Goal: Information Seeking & Learning: Learn about a topic

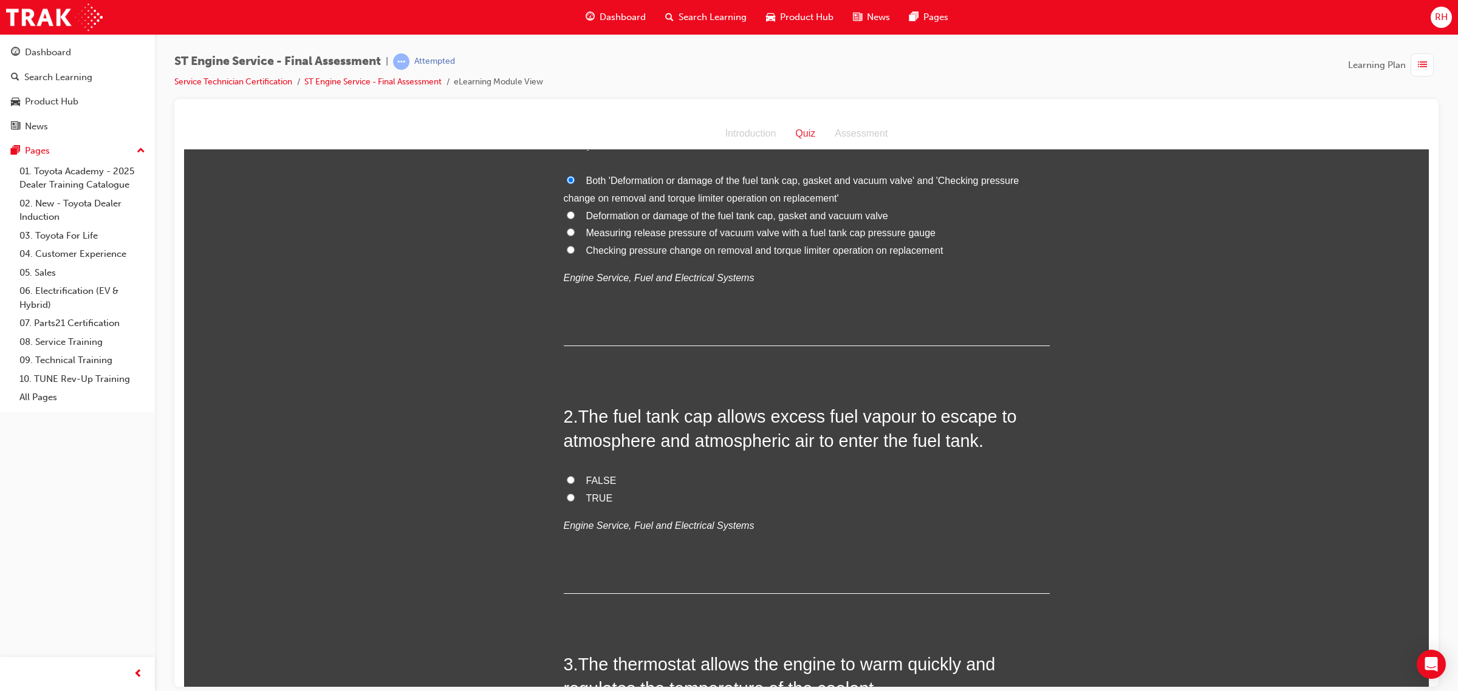
scroll to position [152, 0]
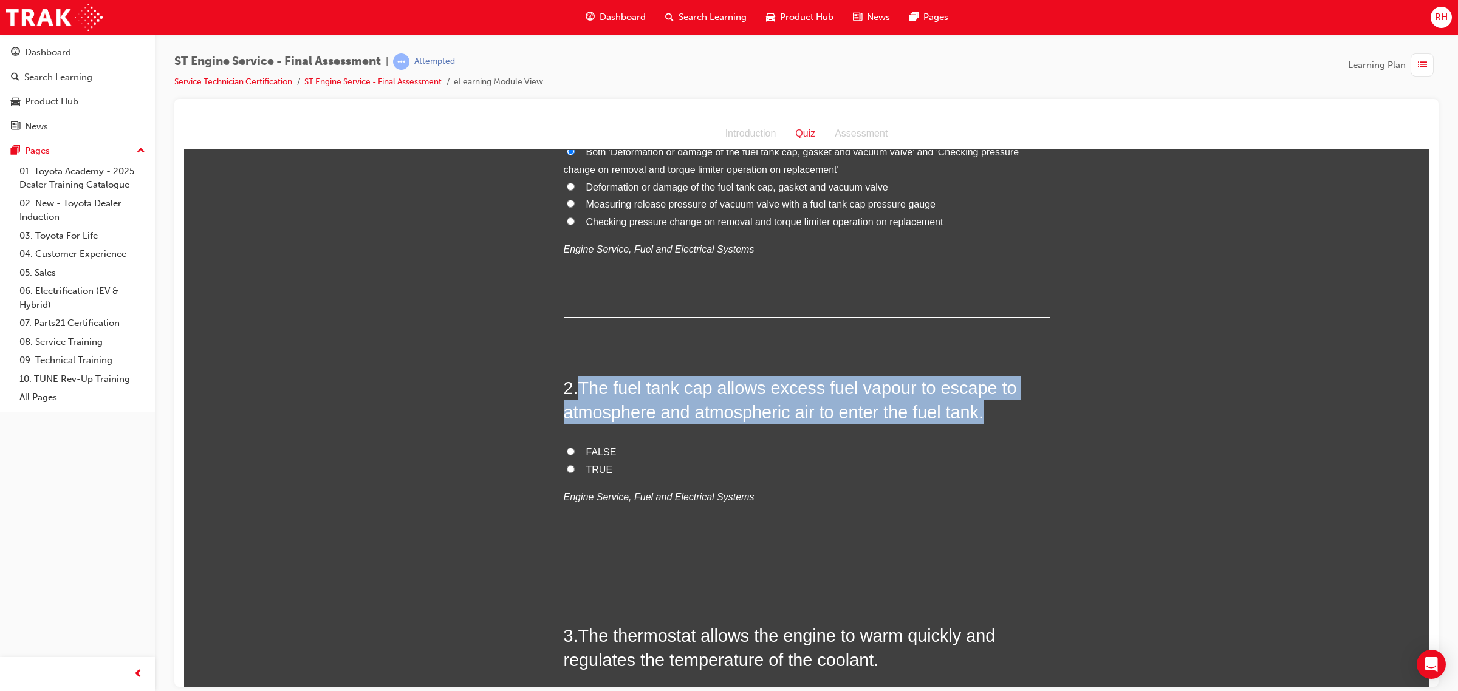
drag, startPoint x: 575, startPoint y: 386, endPoint x: 1011, endPoint y: 410, distance: 437.4
click at [1011, 410] on h2 "2 . The fuel tank cap allows excess fuel vapour to escape to atmosphere and atm…" at bounding box center [807, 399] width 486 height 49
copy span "The fuel tank cap allows excess fuel vapour to escape to atmosphere and atmosph…"
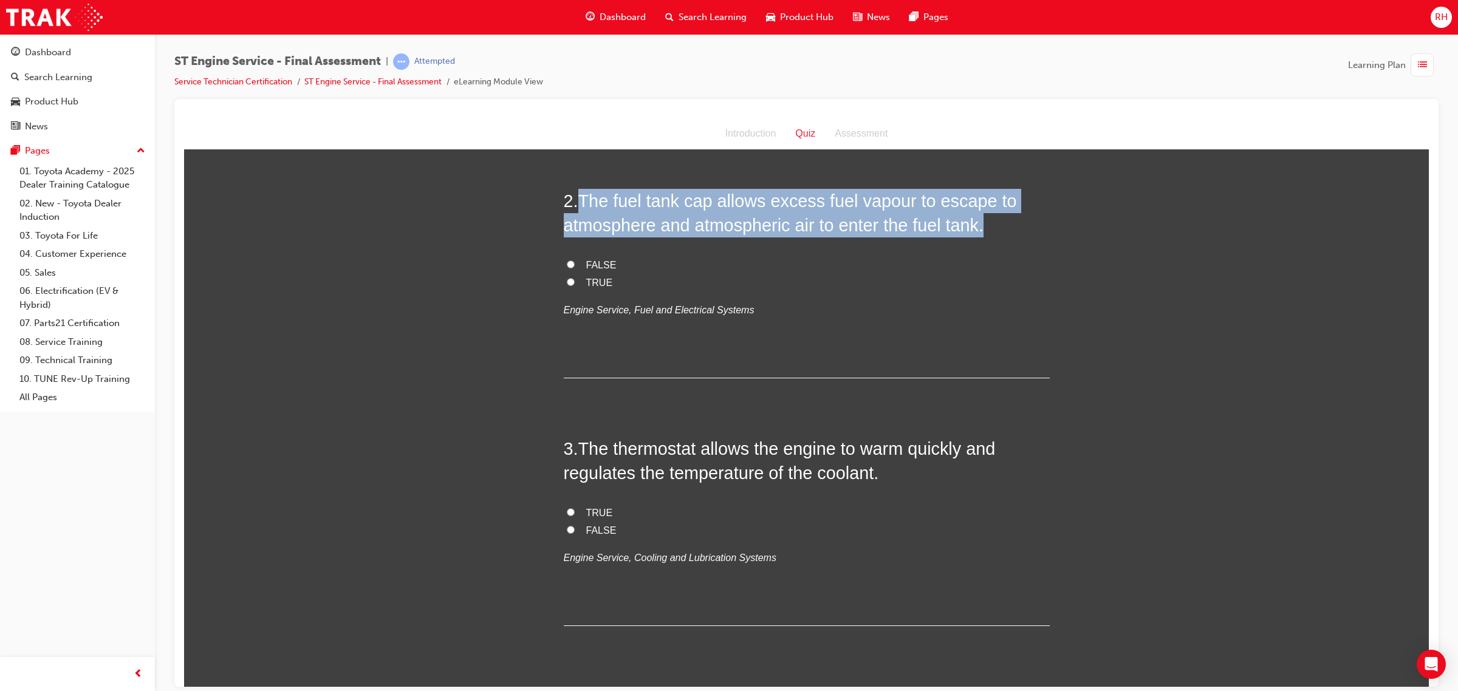
scroll to position [304, 0]
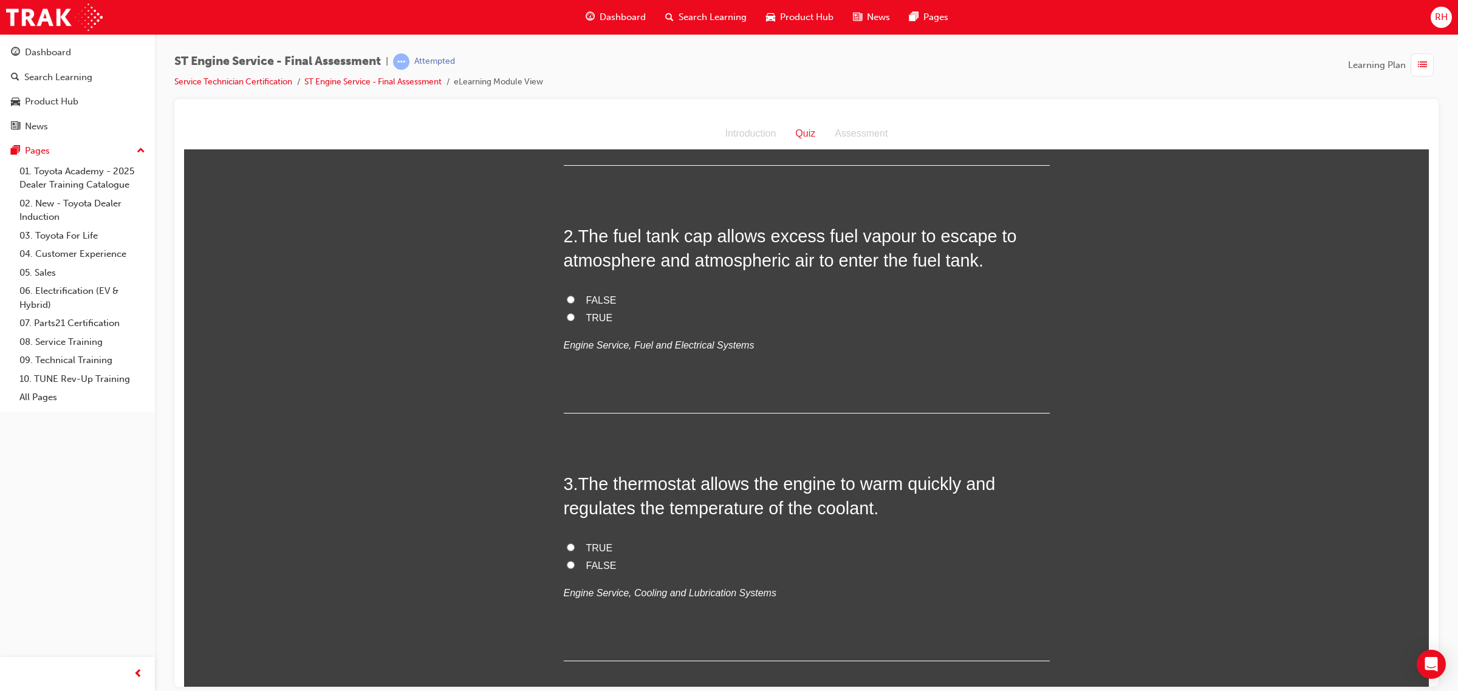
click at [598, 318] on span "TRUE" at bounding box center [599, 317] width 27 height 10
click at [575, 318] on input "TRUE" at bounding box center [571, 317] width 8 height 8
radio input "true"
click at [587, 315] on span "TRUE" at bounding box center [599, 317] width 27 height 10
click at [575, 315] on input "TRUE" at bounding box center [571, 317] width 8 height 8
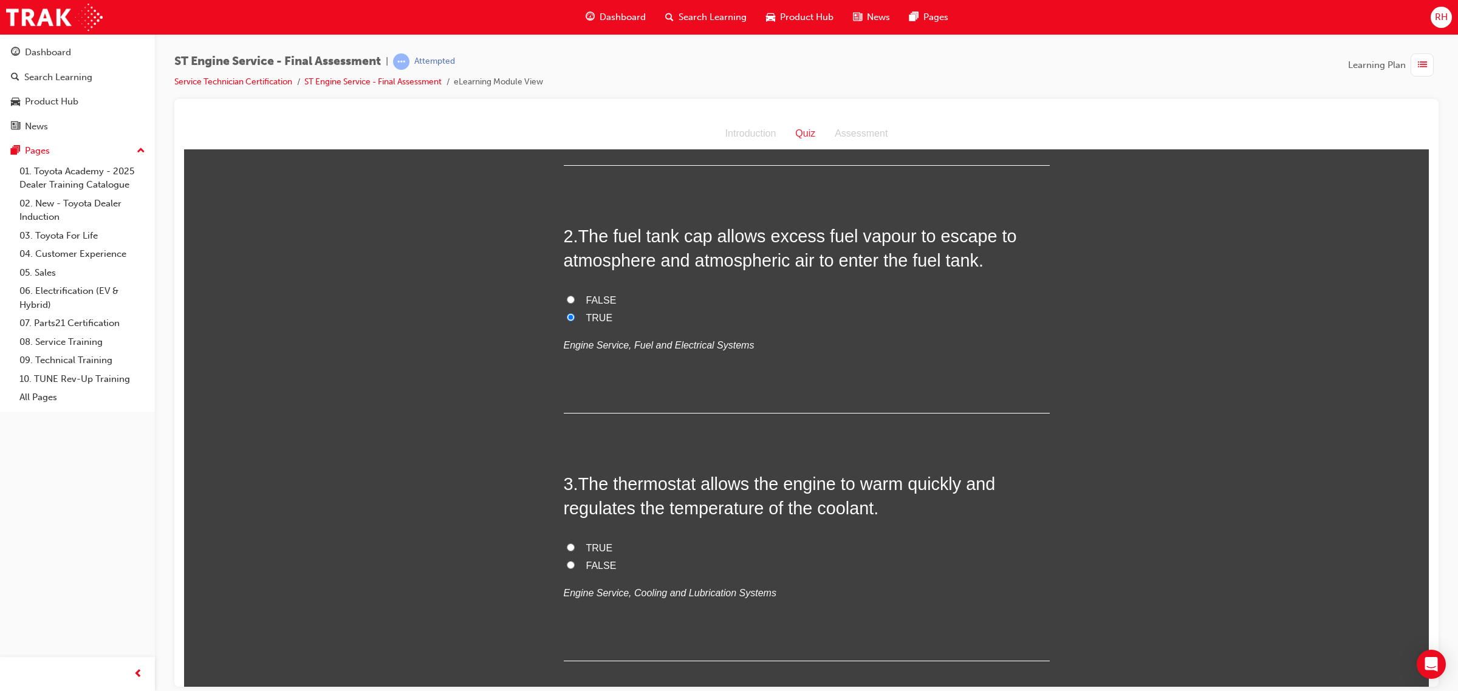
click at [591, 297] on span "FALSE" at bounding box center [601, 300] width 30 height 10
click at [575, 297] on input "FALSE" at bounding box center [571, 299] width 8 height 8
radio input "true"
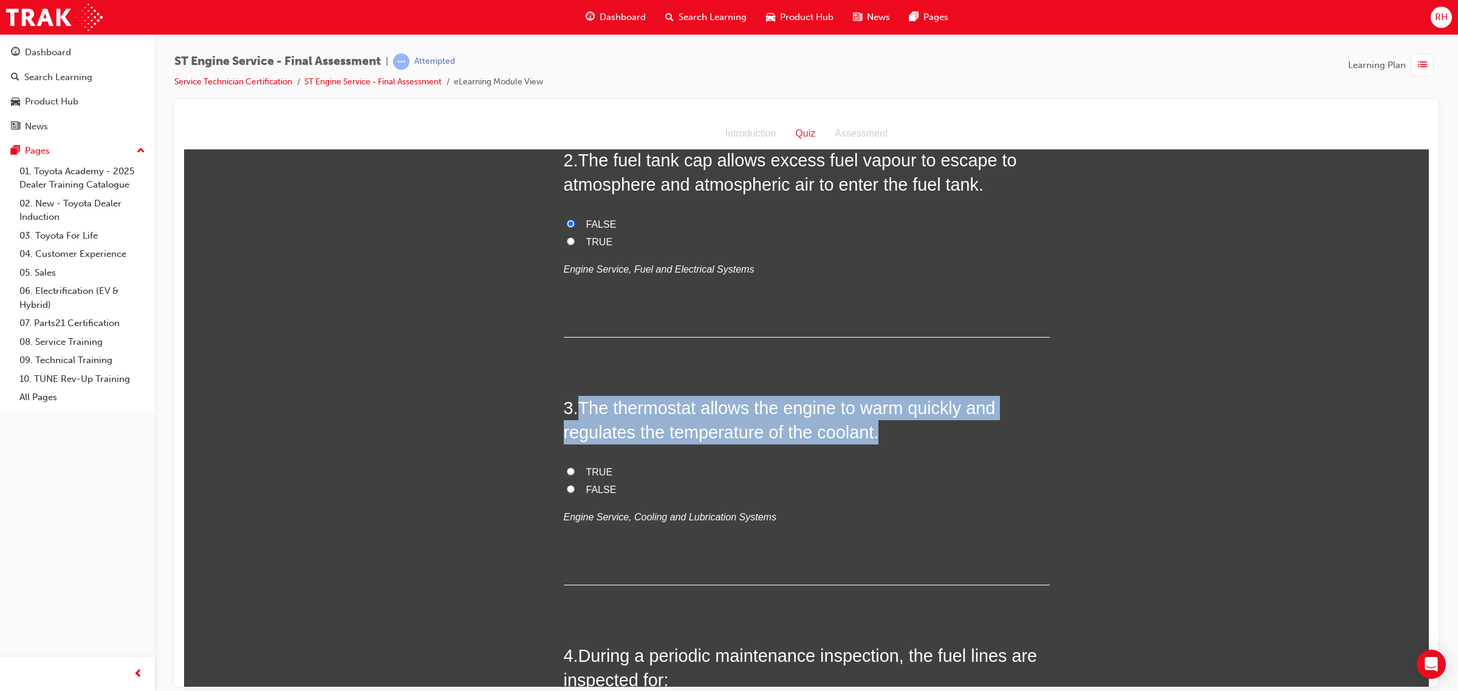
drag, startPoint x: 573, startPoint y: 403, endPoint x: 895, endPoint y: 442, distance: 324.2
click at [895, 442] on h2 "3 . The thermostat allows the engine to warm quickly and regulates the temperat…" at bounding box center [807, 419] width 486 height 49
copy h2 "The thermostat allows the engine to warm quickly and regulates the temperature …"
click at [567, 470] on input "TRUE" at bounding box center [571, 471] width 8 height 8
radio input "true"
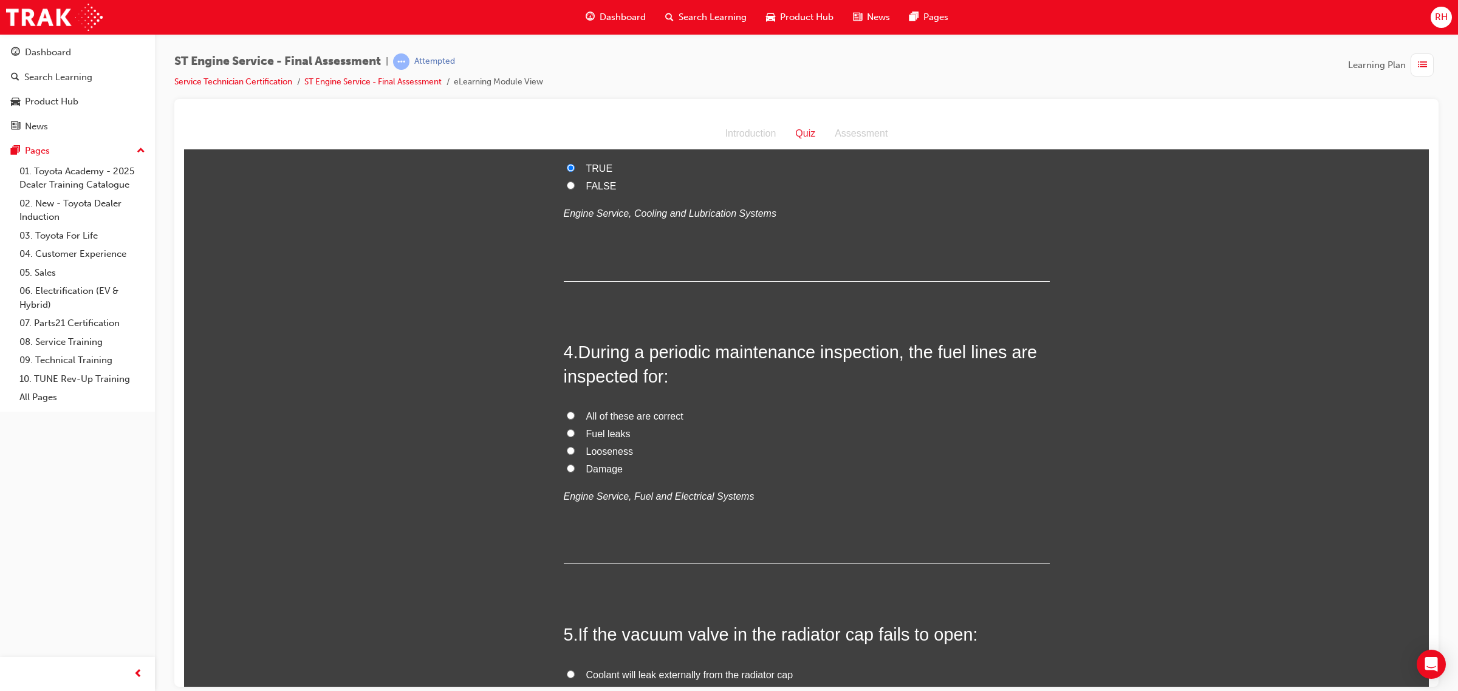
scroll to position [759, 0]
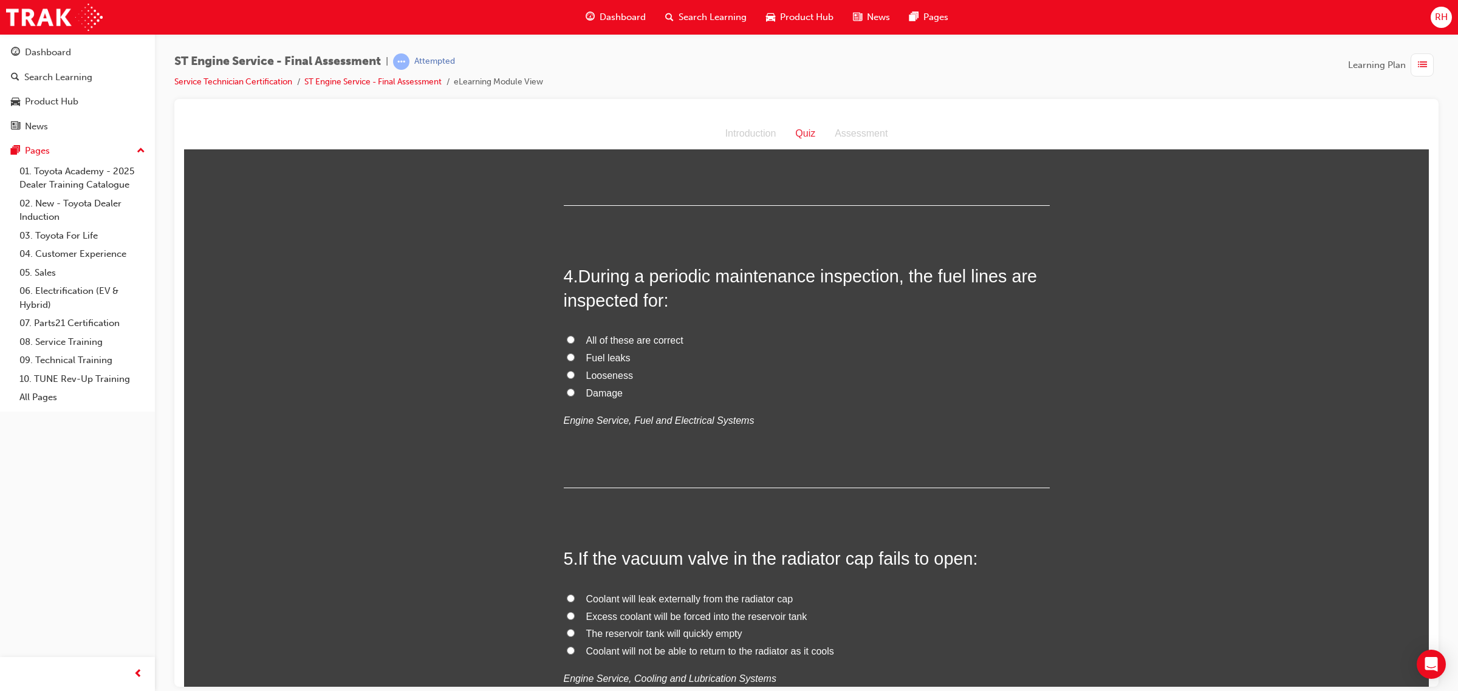
click at [567, 338] on input "All of these are correct" at bounding box center [571, 339] width 8 height 8
radio input "true"
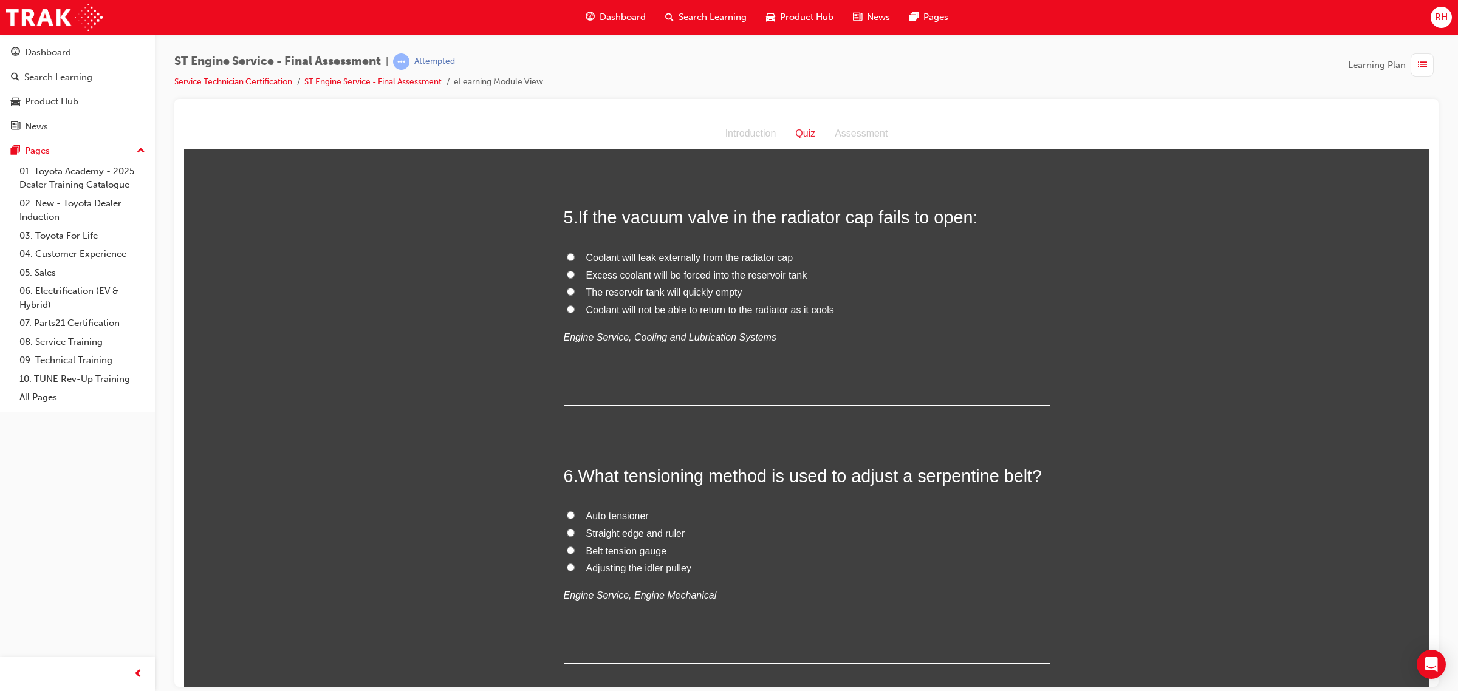
scroll to position [1139, 0]
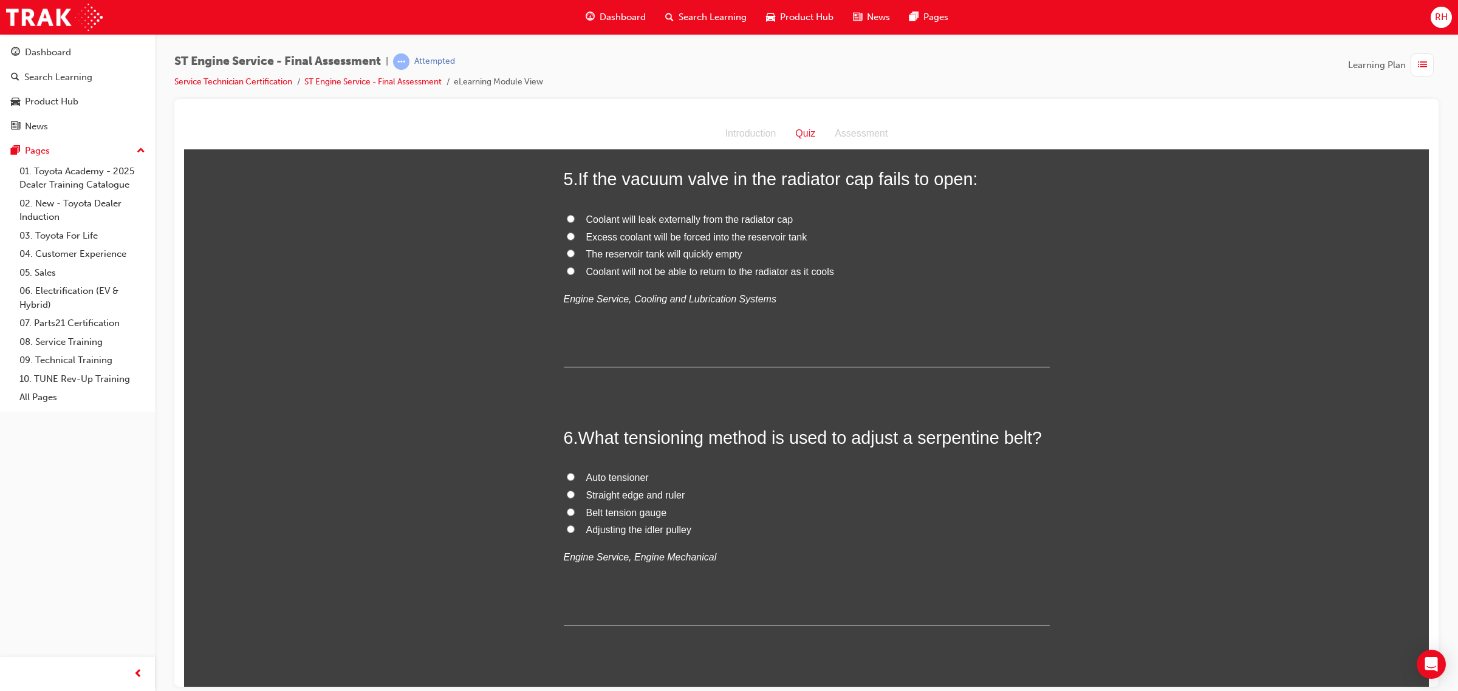
click at [688, 270] on span "Coolant will not be able to return to the radiator as it cools" at bounding box center [710, 271] width 248 height 10
click at [575, 270] on input "Coolant will not be able to return to the radiator as it cools" at bounding box center [571, 271] width 8 height 8
radio input "true"
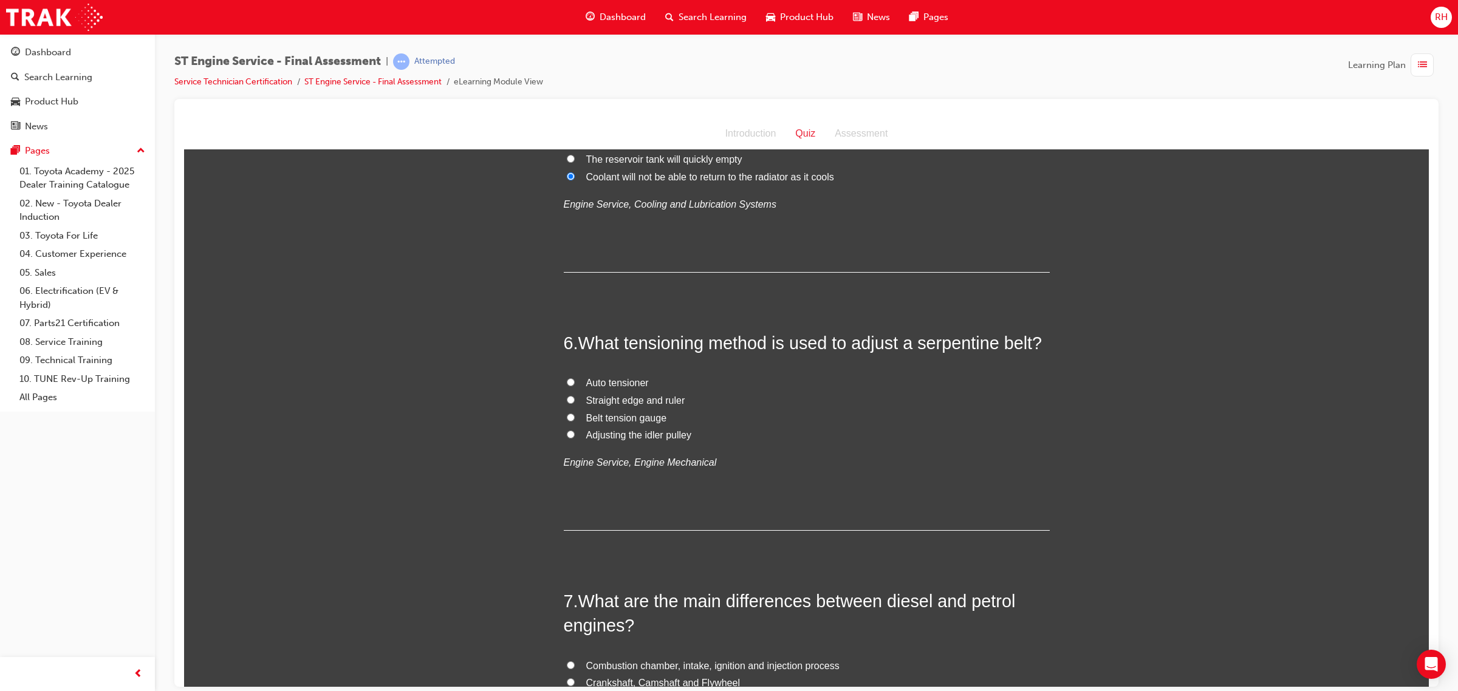
scroll to position [1215, 0]
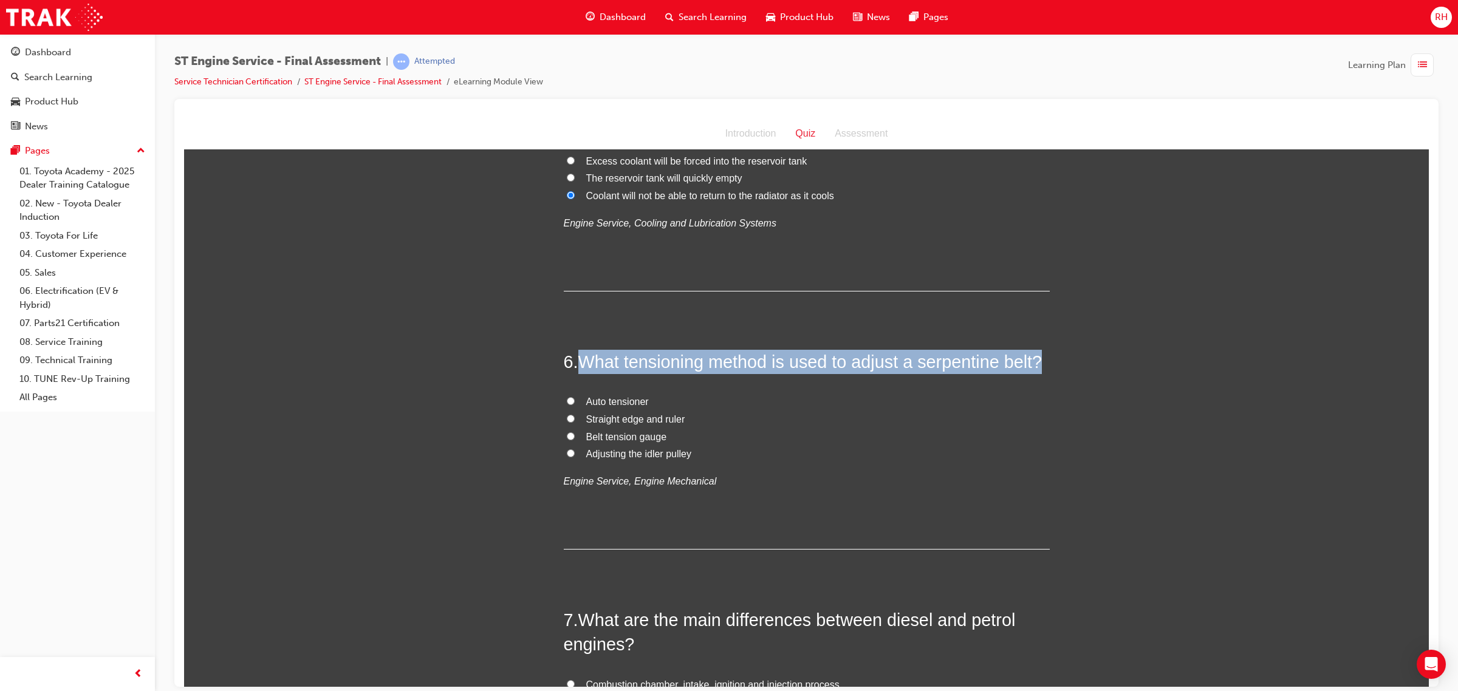
drag, startPoint x: 576, startPoint y: 359, endPoint x: 1046, endPoint y: 352, distance: 470.7
copy span "What tensioning method is used to adjust a serpentine belt?"
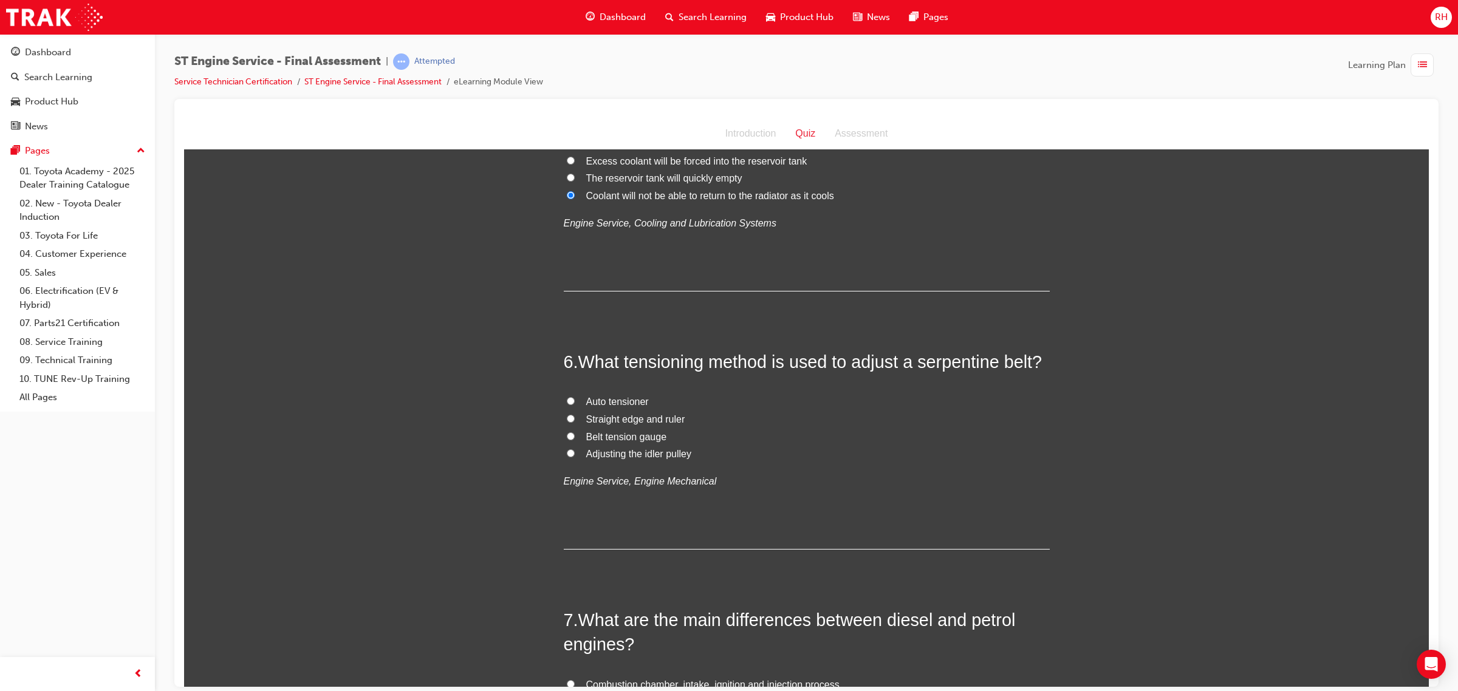
click at [621, 401] on span "Auto tensioner" at bounding box center [617, 401] width 63 height 10
click at [575, 401] on input "Auto tensioner" at bounding box center [571, 401] width 8 height 8
radio input "true"
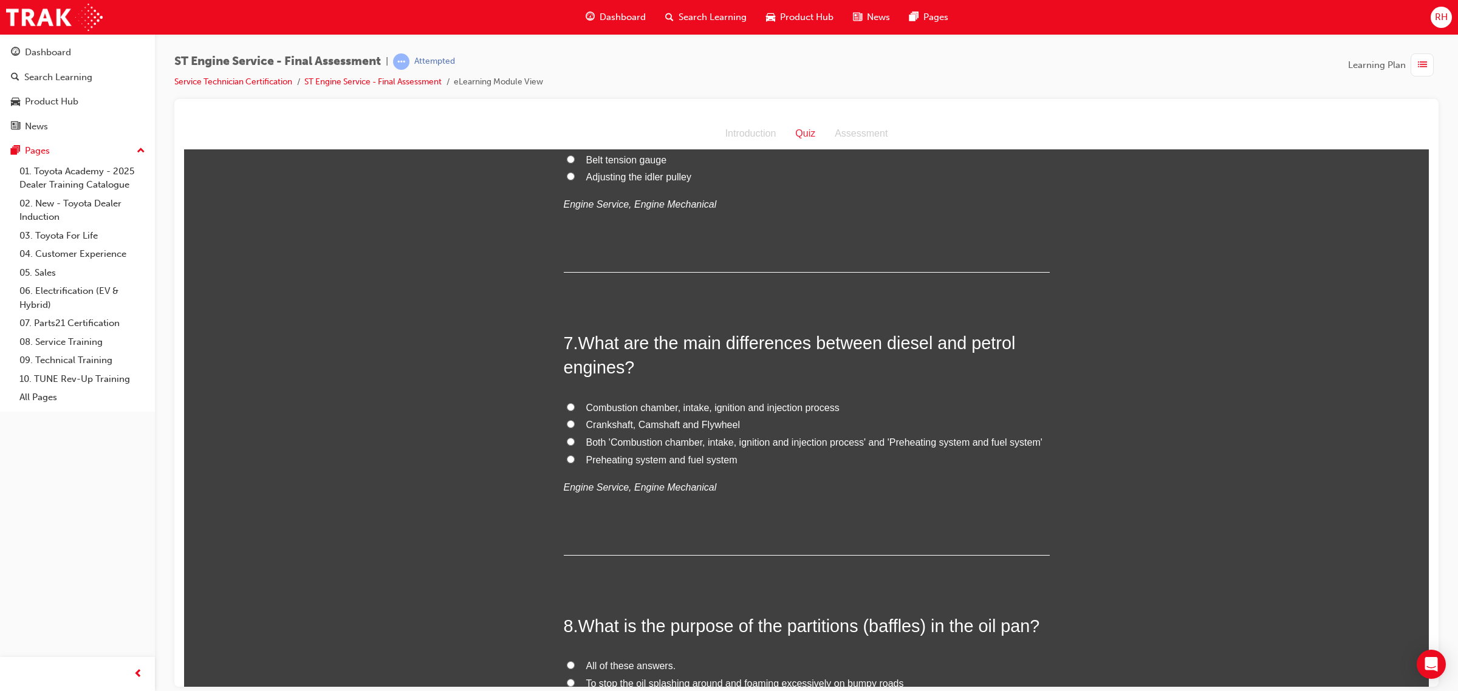
scroll to position [1518, 0]
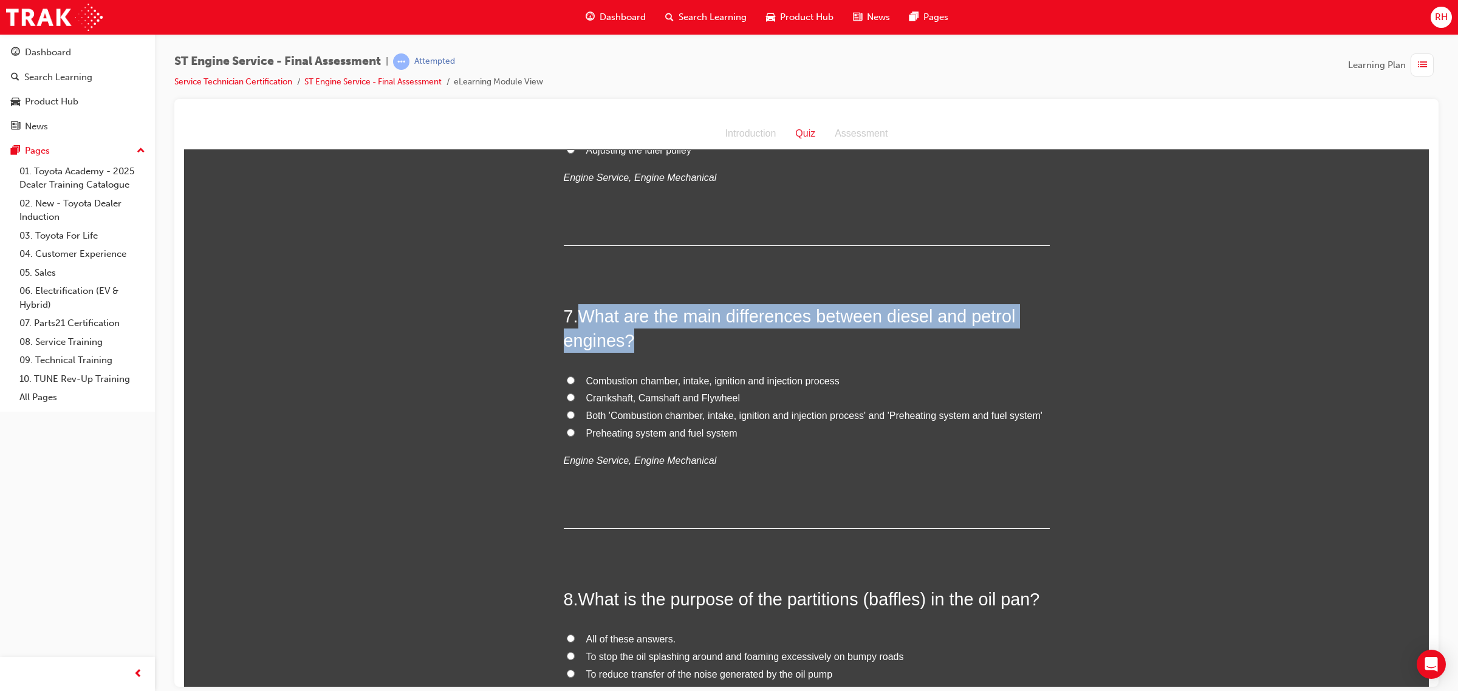
drag, startPoint x: 576, startPoint y: 313, endPoint x: 626, endPoint y: 345, distance: 59.5
click at [626, 345] on span "What are the main differences between diesel and petrol engines?" at bounding box center [790, 328] width 452 height 44
copy span "What are the main differences between diesel and petrol engines?"
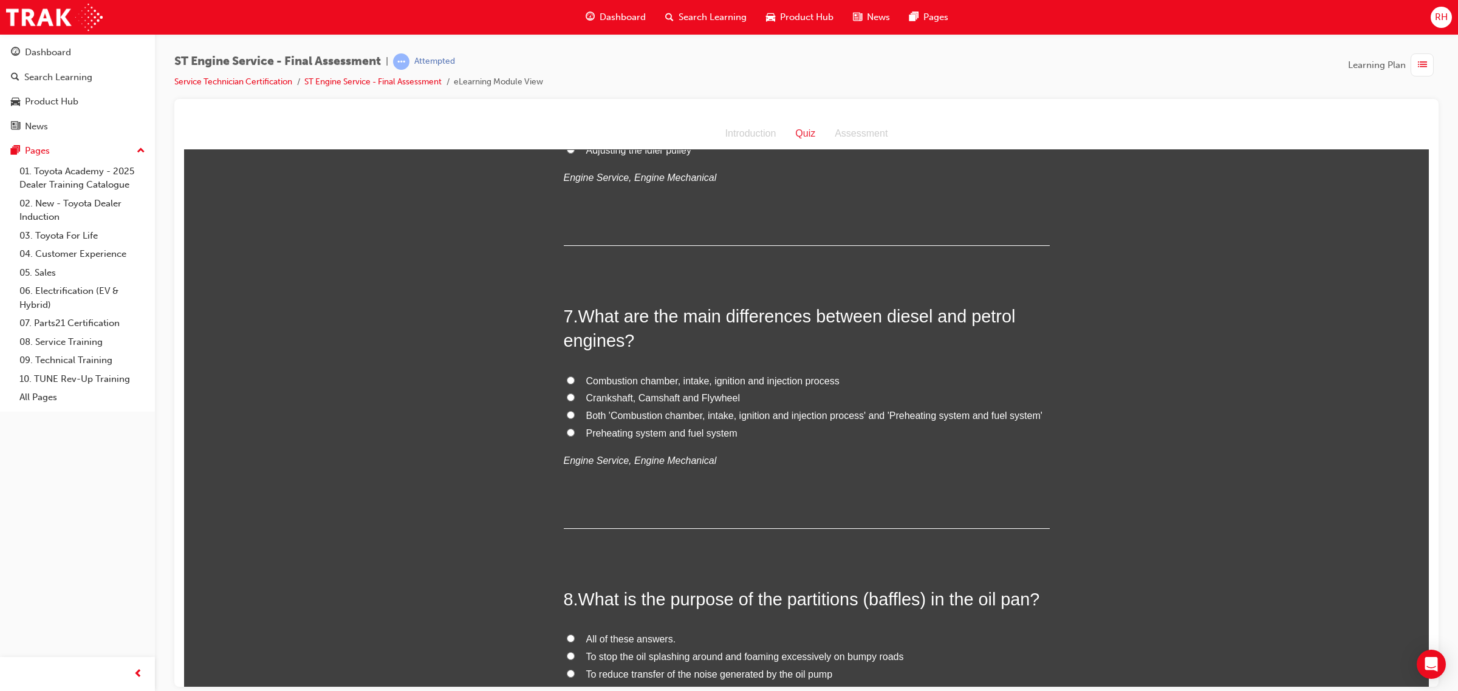
click at [720, 375] on span "Combustion chamber, intake, ignition and injection process" at bounding box center [712, 380] width 253 height 10
click at [575, 376] on input "Combustion chamber, intake, ignition and injection process" at bounding box center [571, 380] width 8 height 8
radio input "true"
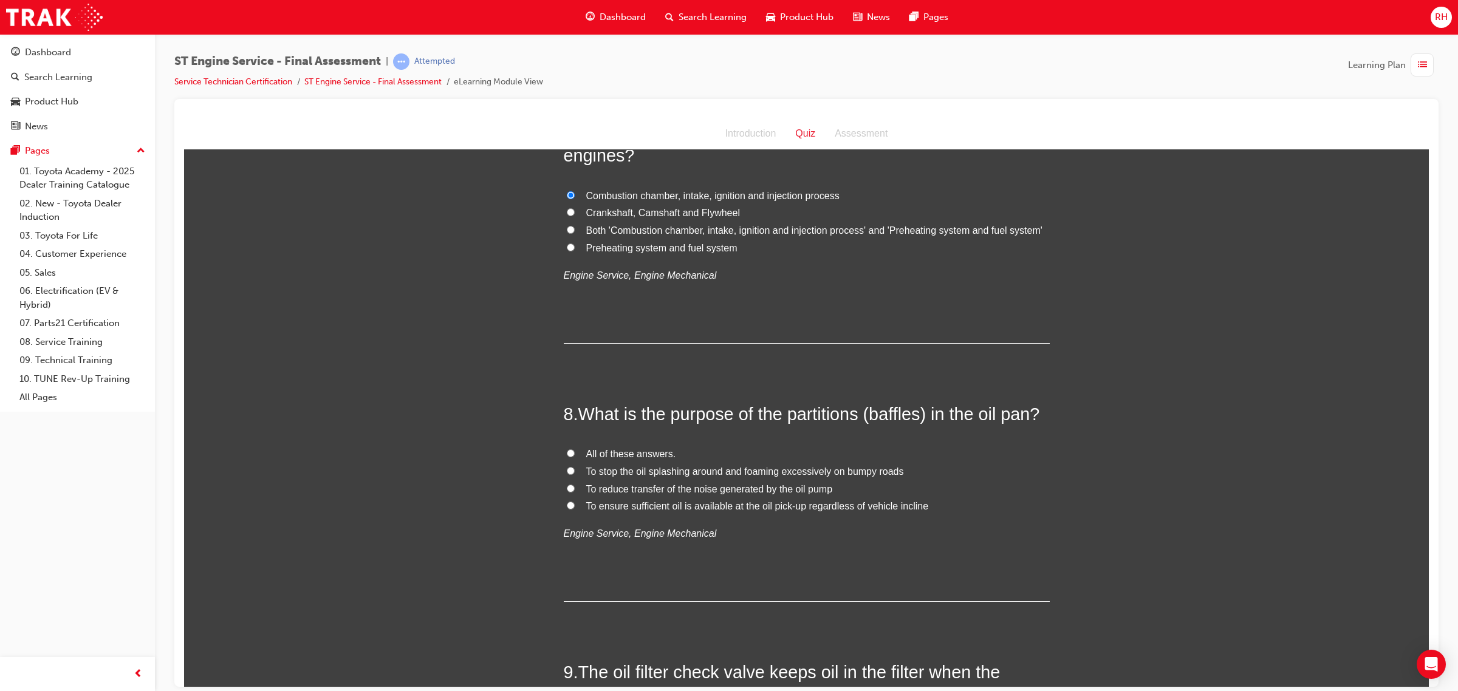
scroll to position [1746, 0]
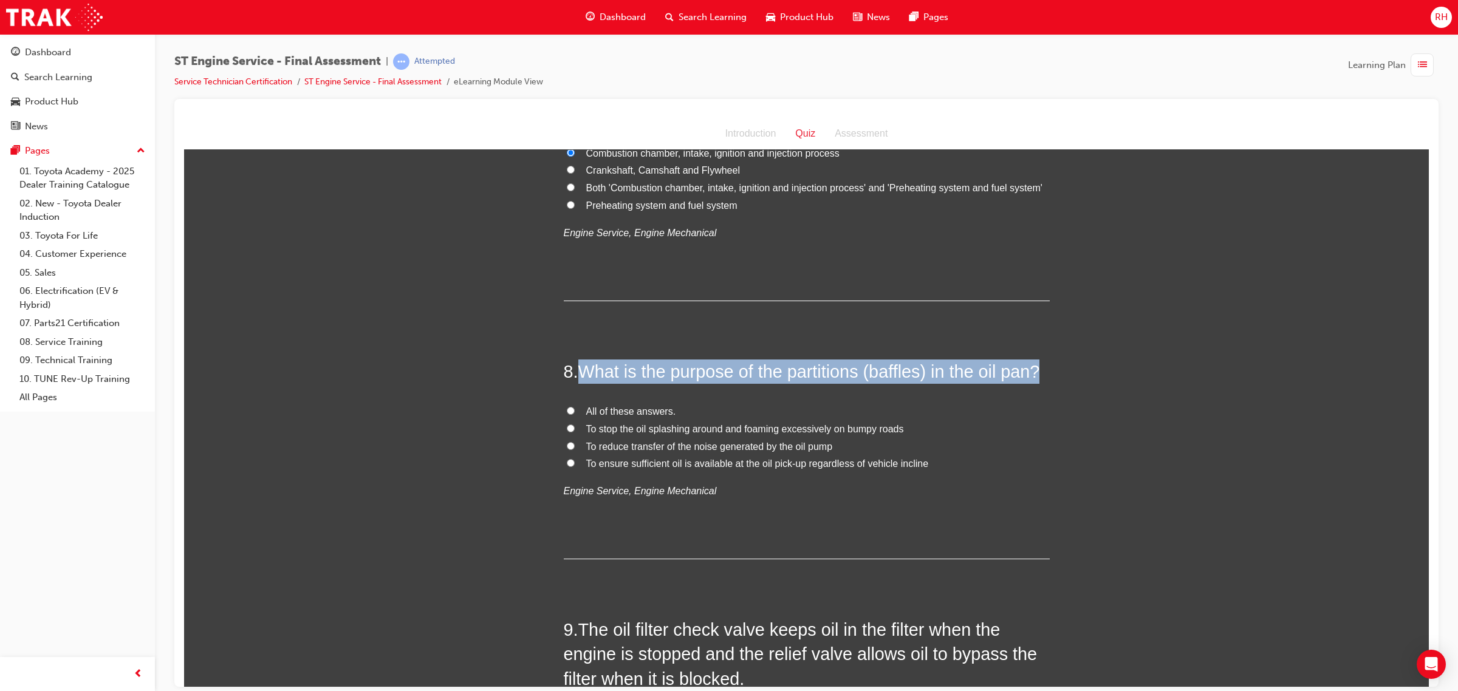
drag, startPoint x: 578, startPoint y: 372, endPoint x: 1179, endPoint y: 358, distance: 600.8
copy span "What is the purpose of the partitions (baffles) in the oil pan?"
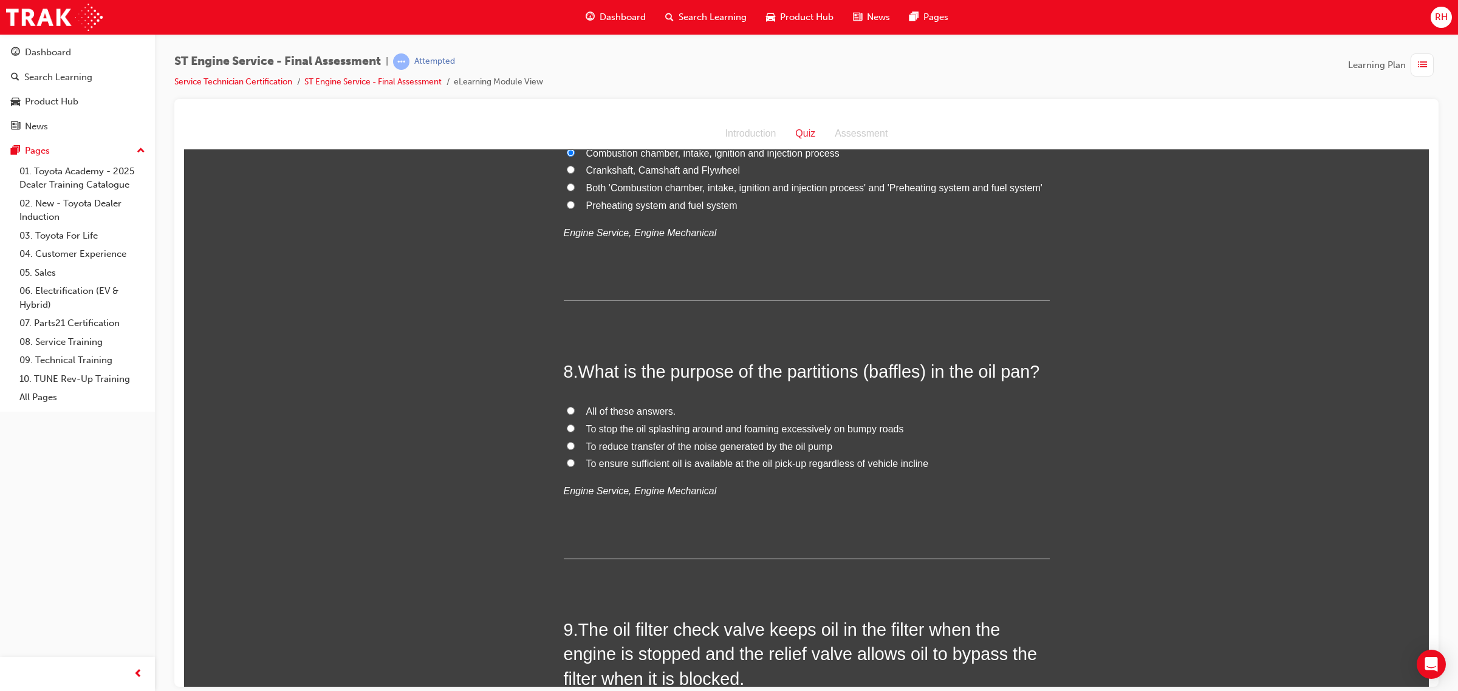
click at [586, 412] on span "All of these answers." at bounding box center [631, 411] width 90 height 10
click at [575, 412] on input "All of these answers." at bounding box center [571, 410] width 8 height 8
radio input "true"
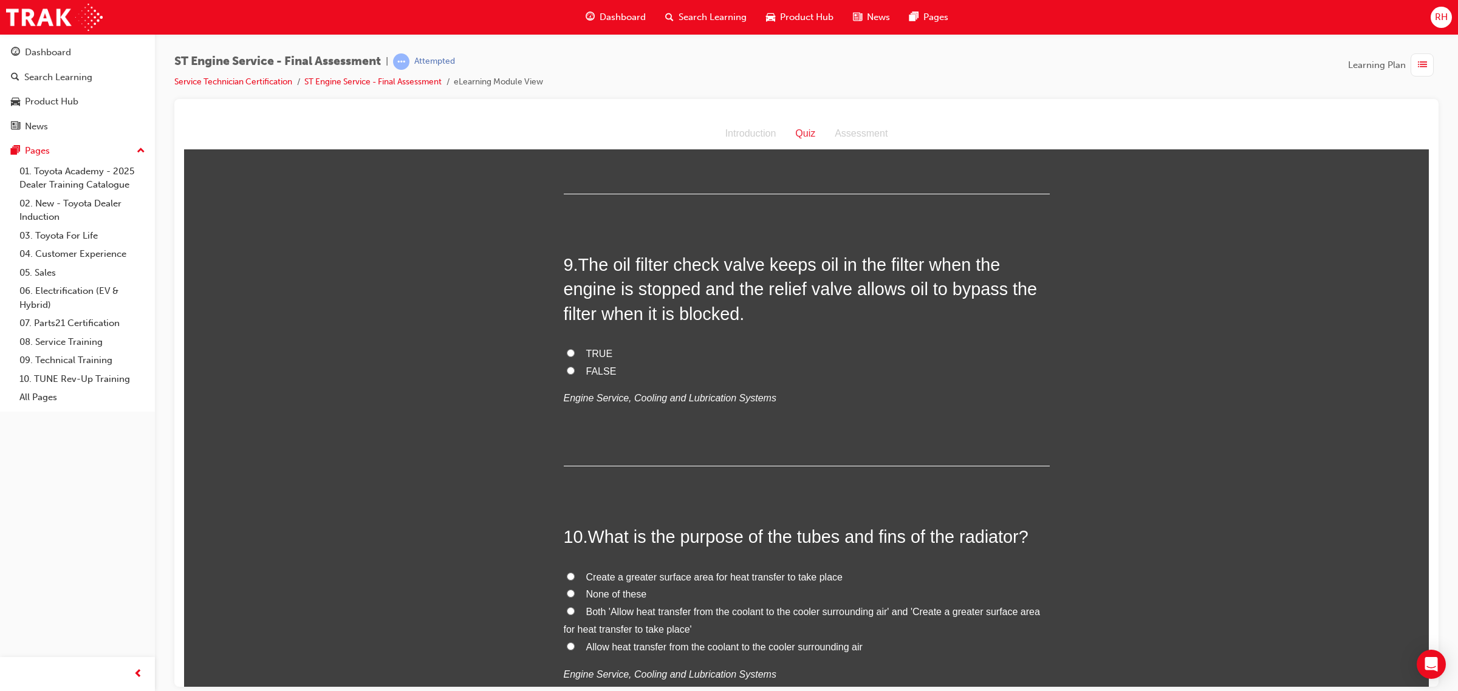
scroll to position [2126, 0]
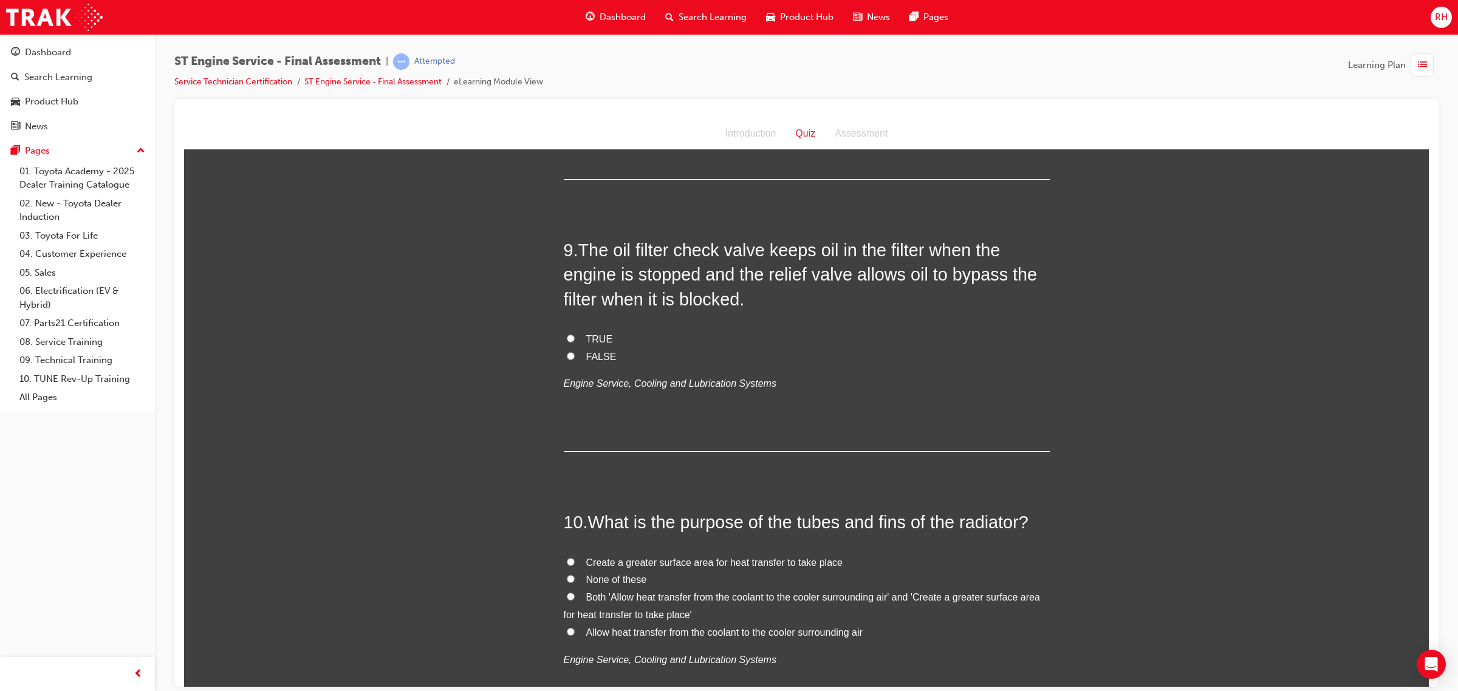
click at [586, 335] on span "TRUE" at bounding box center [599, 338] width 27 height 10
click at [575, 335] on input "TRUE" at bounding box center [571, 338] width 8 height 8
radio input "true"
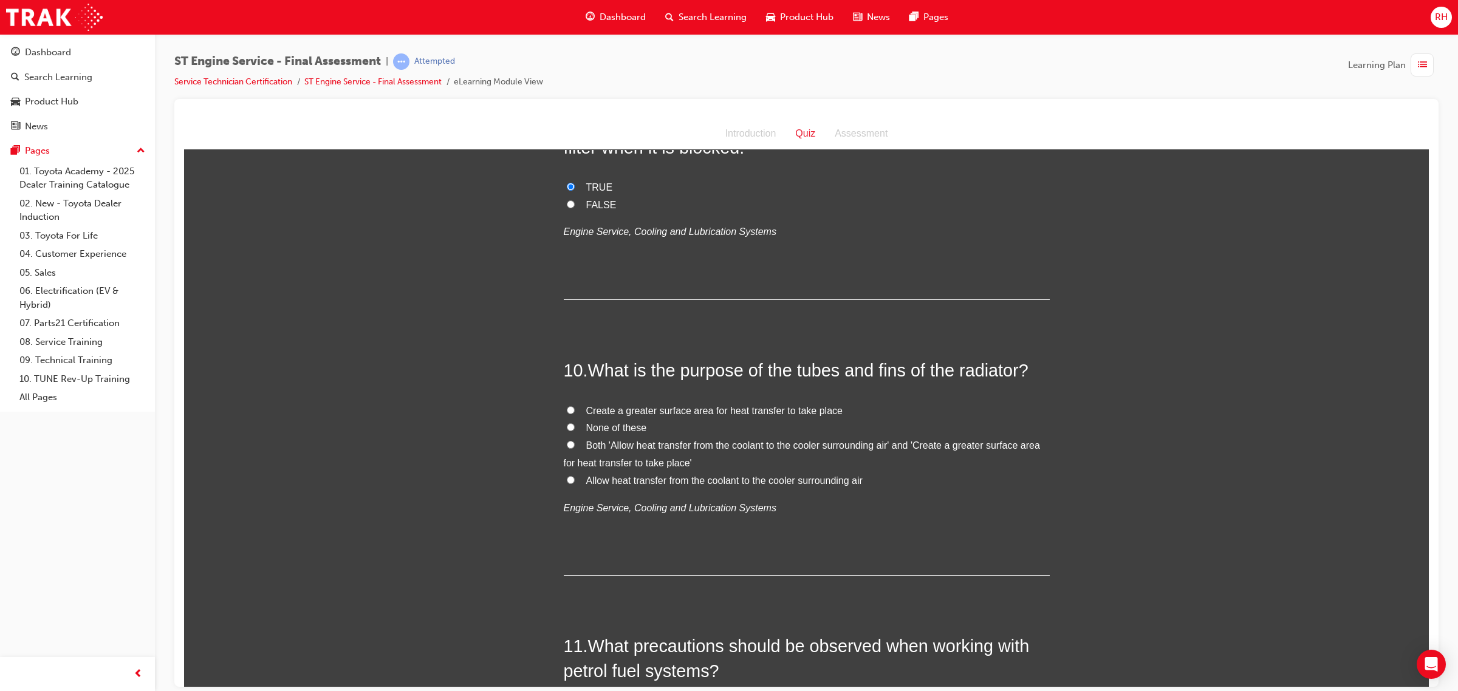
scroll to position [2353, 0]
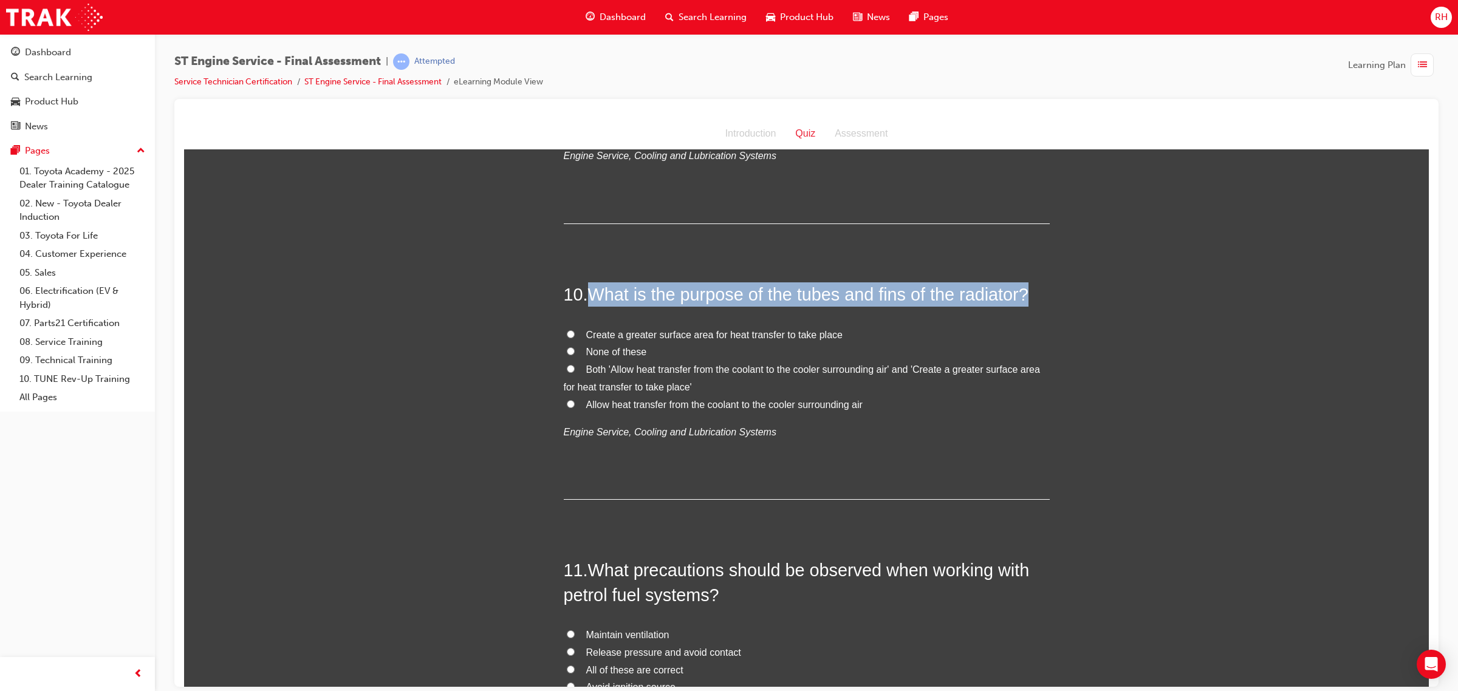
drag, startPoint x: 587, startPoint y: 293, endPoint x: 1052, endPoint y: 298, distance: 464.6
click at [1052, 298] on div "You must select an answer for each question before you can submit. Please note,…" at bounding box center [806, 309] width 1244 height 5000
copy span "What is the purpose of the tubes and fins of the radiator?"
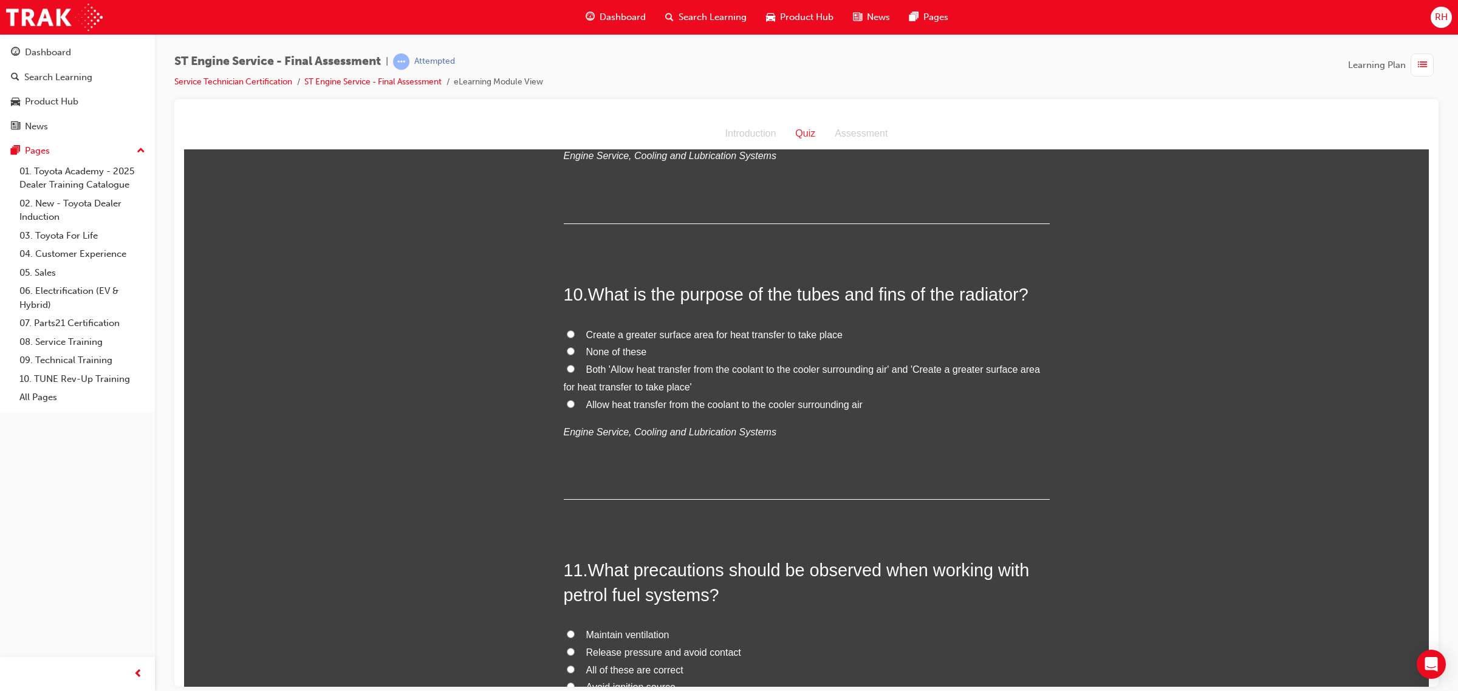
click at [365, 370] on div "You must select an answer for each question before you can submit. Please note,…" at bounding box center [806, 309] width 1244 height 5000
click at [723, 368] on span "Both 'Allow heat transfer from the coolant to the cooler surrounding air' and '…" at bounding box center [802, 378] width 476 height 28
click at [575, 368] on input "Both 'Allow heat transfer from the coolant to the cooler surrounding air' and '…" at bounding box center [571, 368] width 8 height 8
radio input "true"
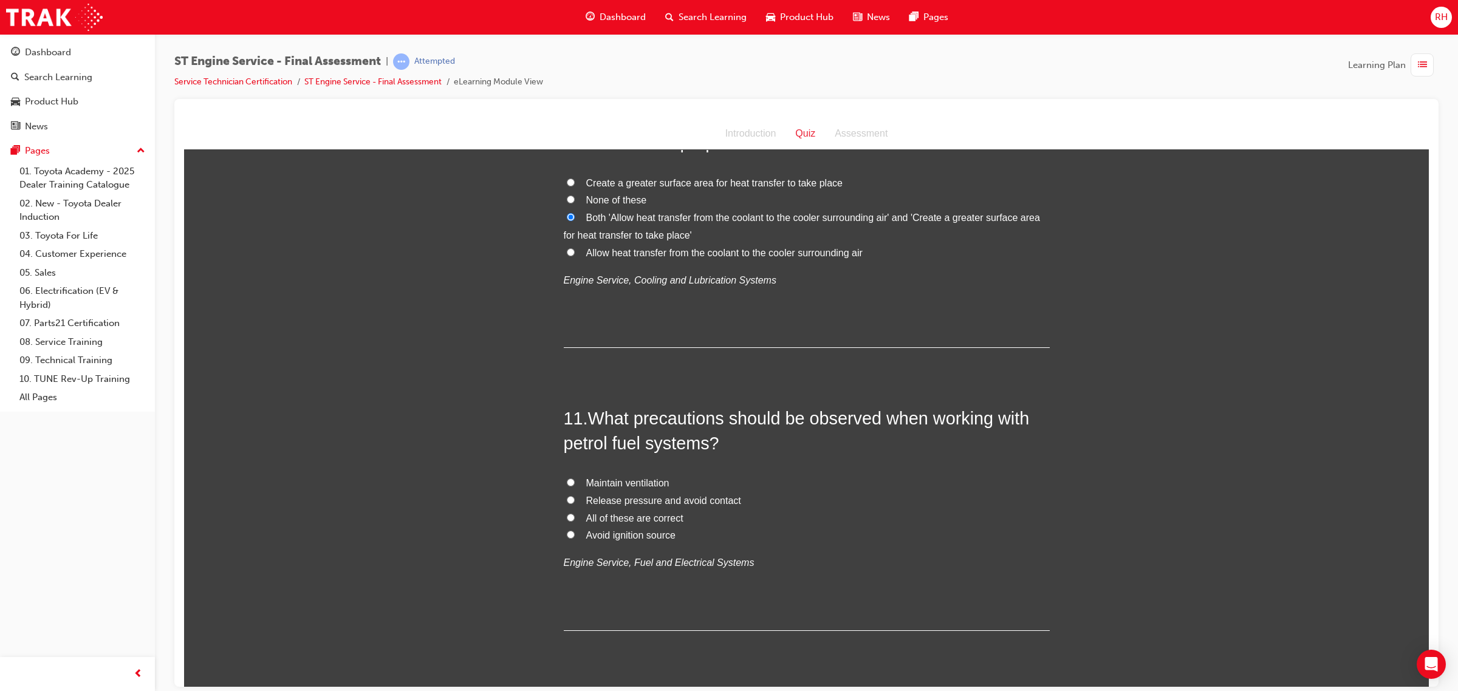
scroll to position [2581, 0]
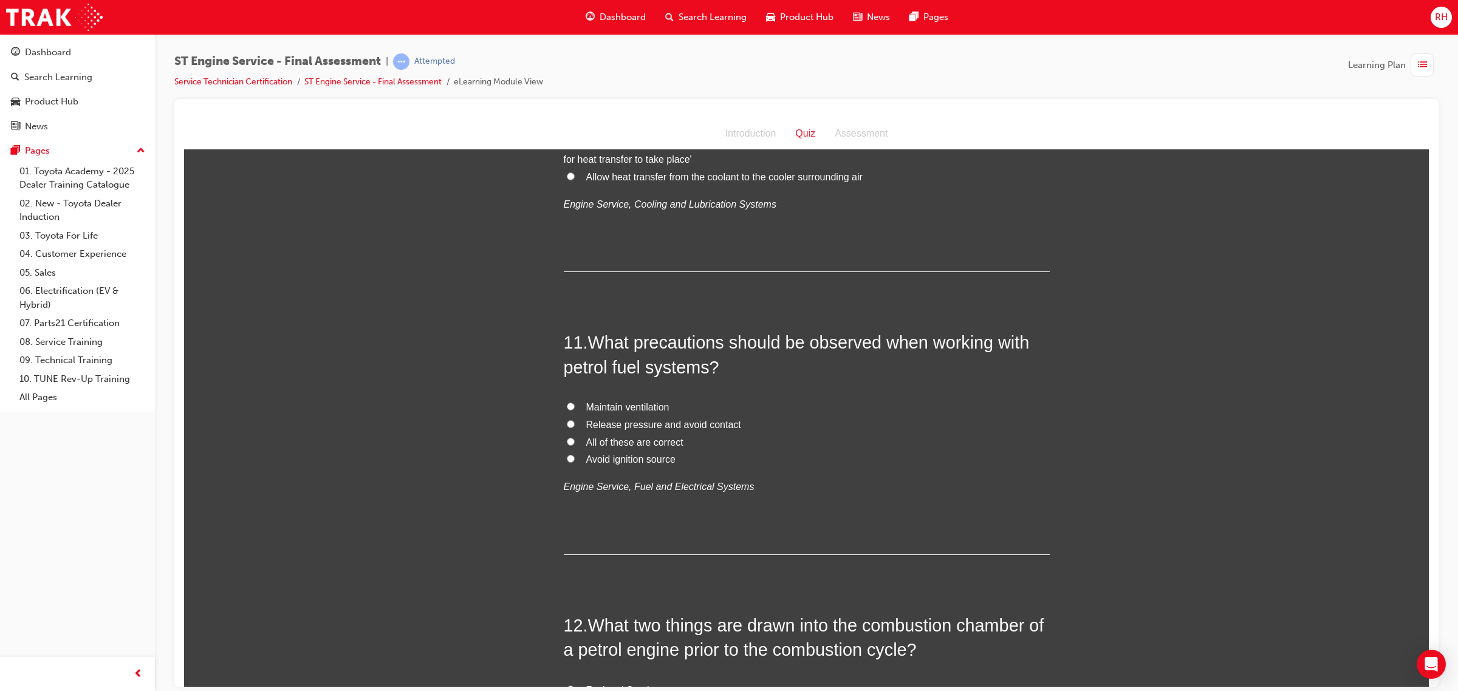
click at [636, 440] on span "All of these are correct" at bounding box center [634, 442] width 97 height 10
click at [575, 440] on input "All of these are correct" at bounding box center [571, 441] width 8 height 8
radio input "true"
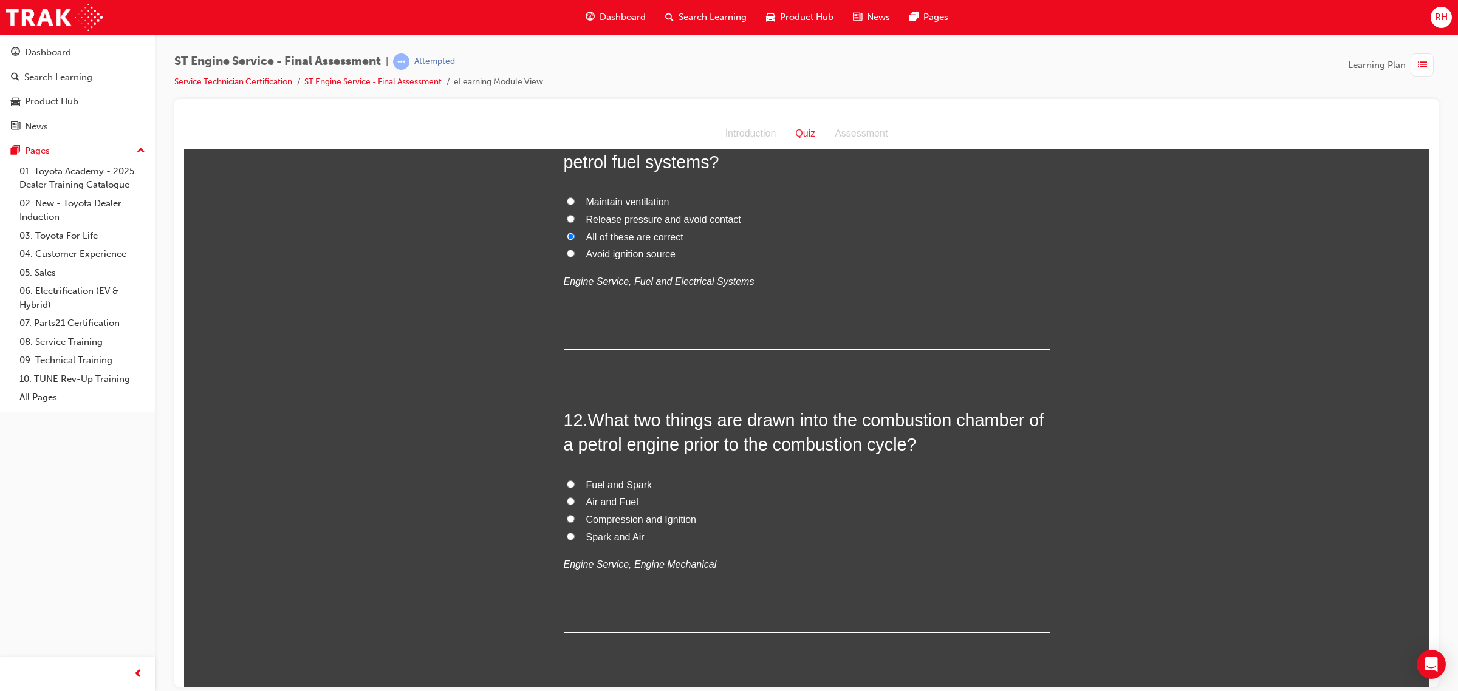
scroll to position [2809, 0]
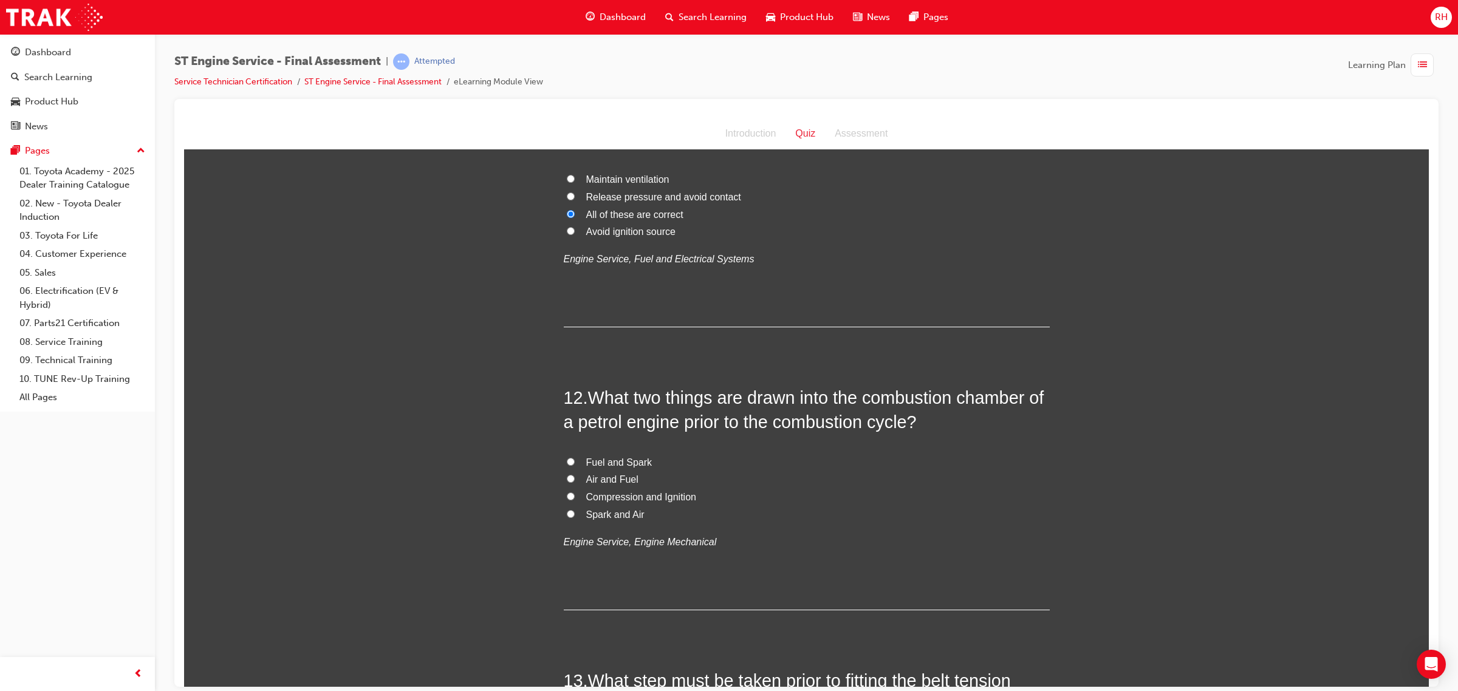
click at [576, 479] on label "Air and Fuel" at bounding box center [807, 480] width 486 height 18
click at [575, 479] on input "Air and Fuel" at bounding box center [571, 478] width 8 height 8
radio input "true"
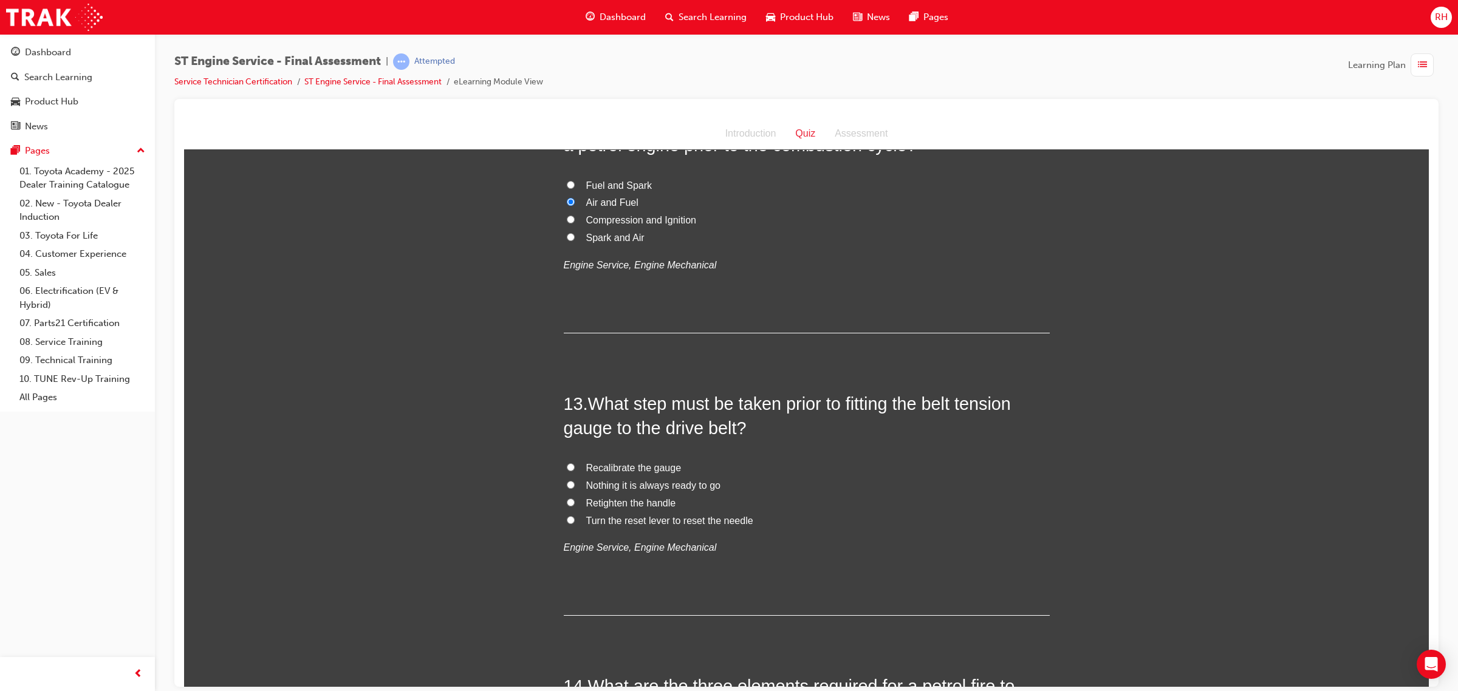
scroll to position [3113, 0]
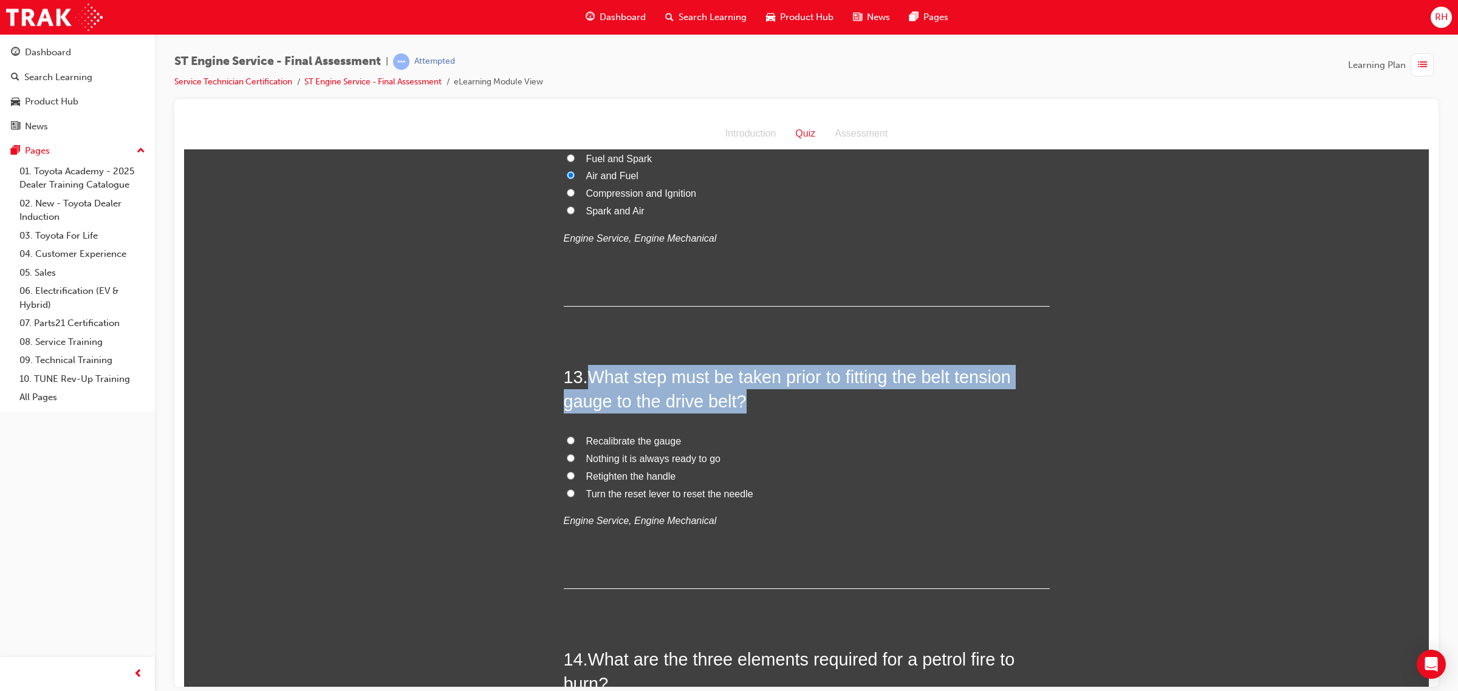
drag, startPoint x: 587, startPoint y: 380, endPoint x: 758, endPoint y: 400, distance: 171.8
click at [758, 400] on h2 "13 . What step must be taken prior to fitting the belt tension gauge to the dri…" at bounding box center [807, 388] width 486 height 49
copy span "What step must be taken prior to fitting the belt tension gauge to the drive be…"
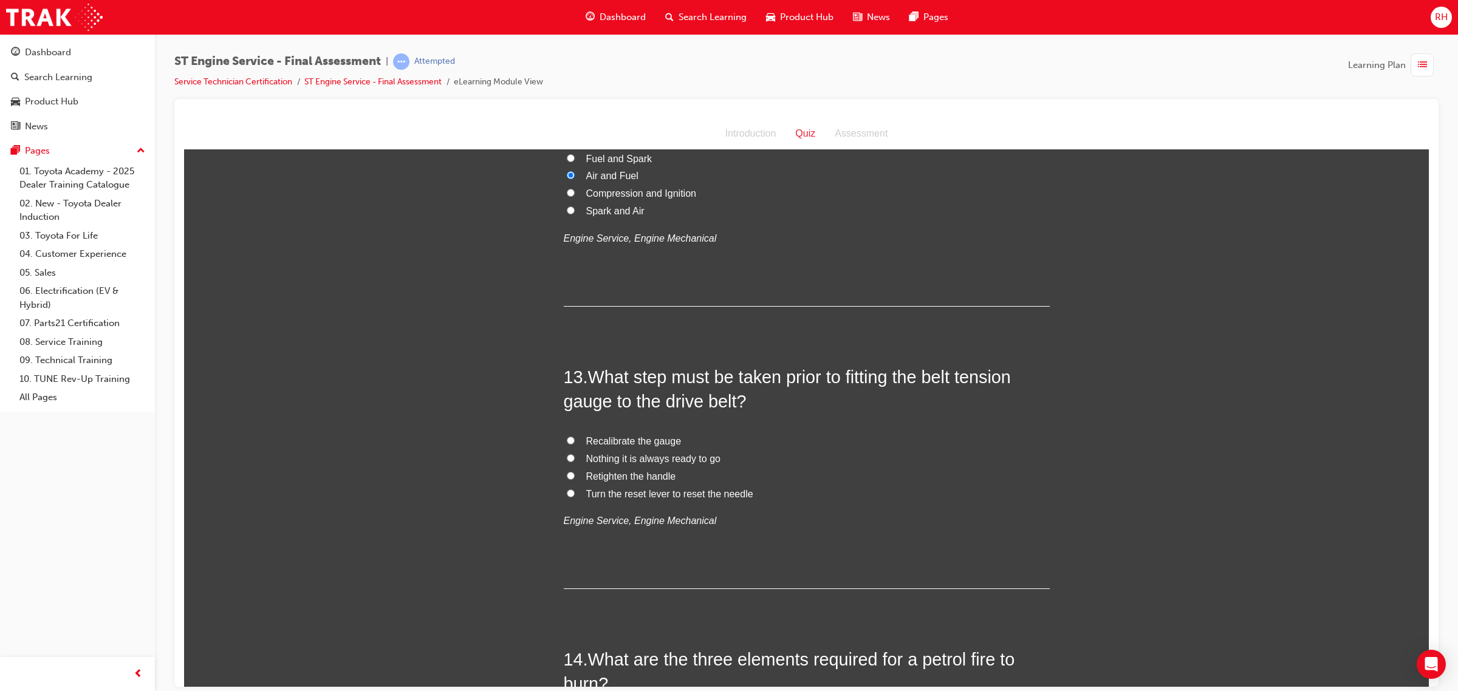
click at [606, 462] on span "Nothing it is always ready to go" at bounding box center [653, 458] width 134 height 10
click at [575, 462] on input "Nothing it is always ready to go" at bounding box center [571, 458] width 8 height 8
radio input "true"
click at [638, 441] on span "Recalibrate the gauge" at bounding box center [633, 440] width 95 height 10
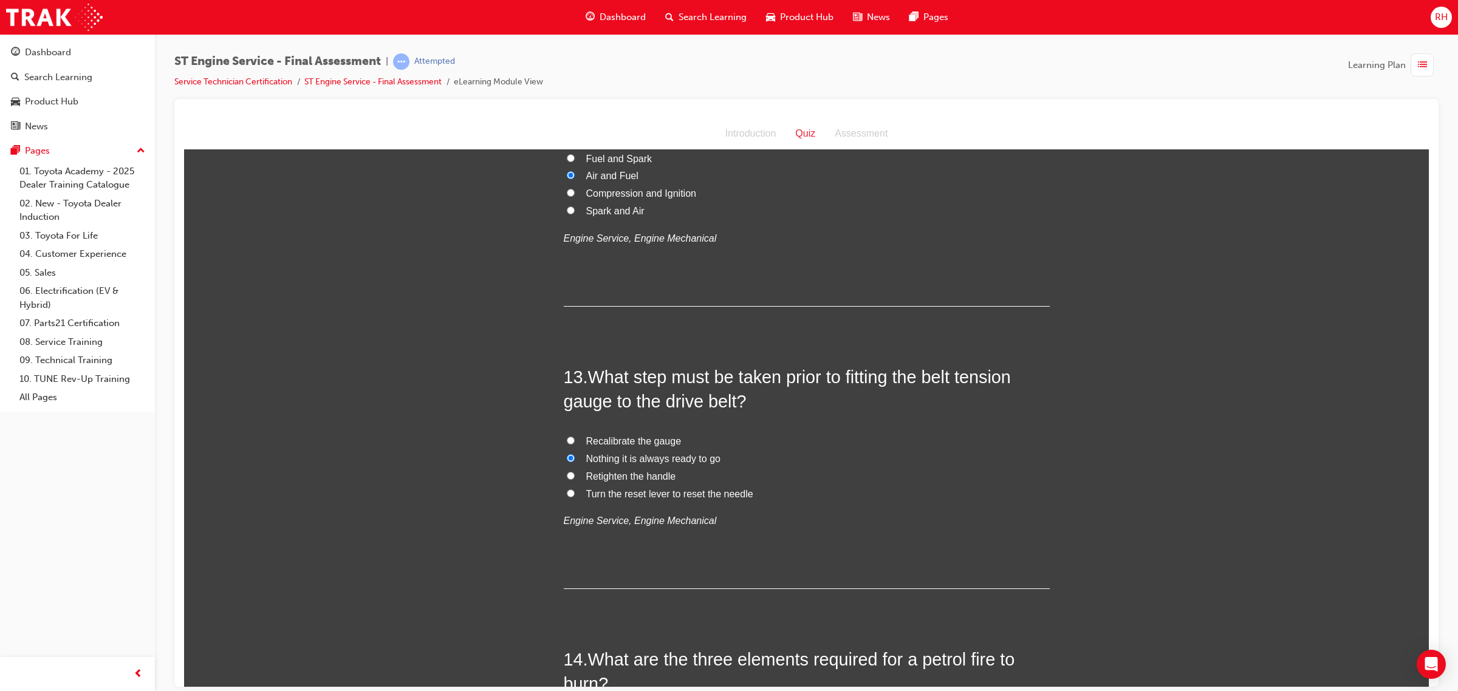
click at [575, 441] on input "Recalibrate the gauge" at bounding box center [571, 440] width 8 height 8
radio input "true"
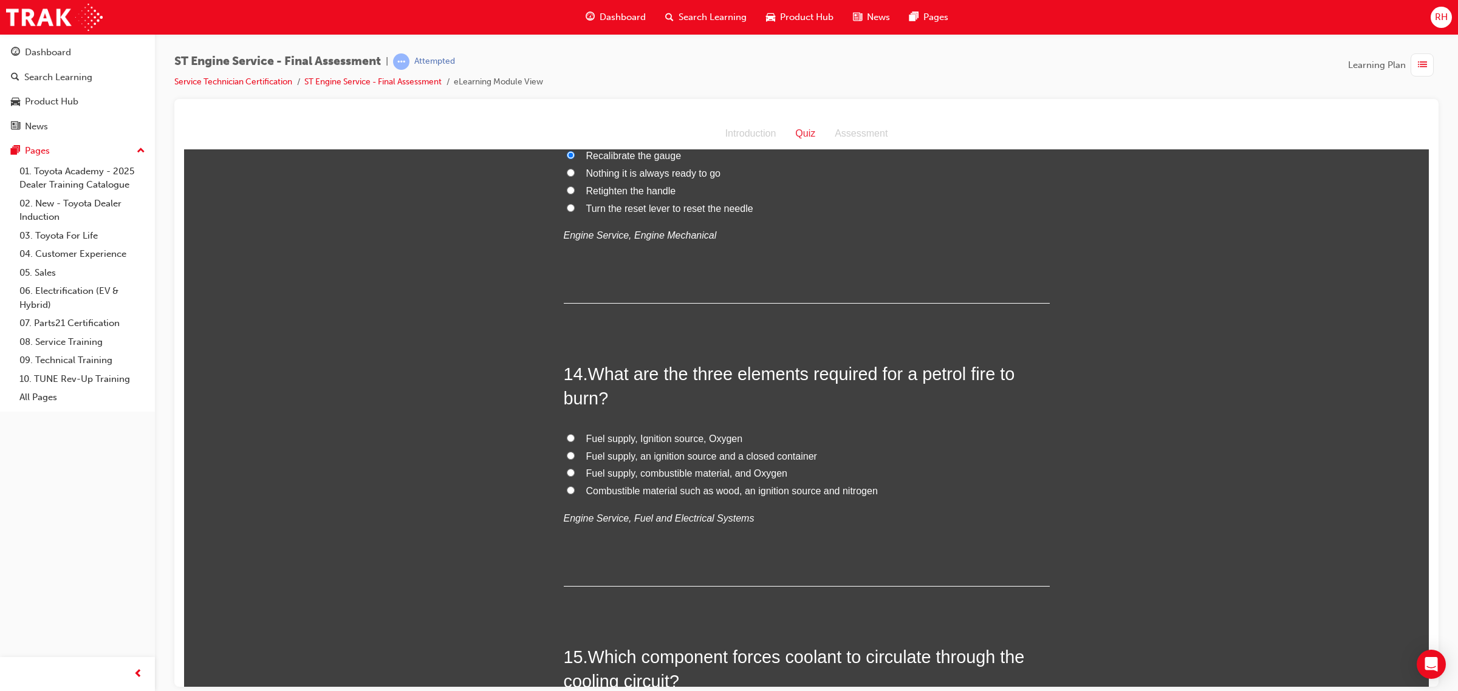
scroll to position [3416, 0]
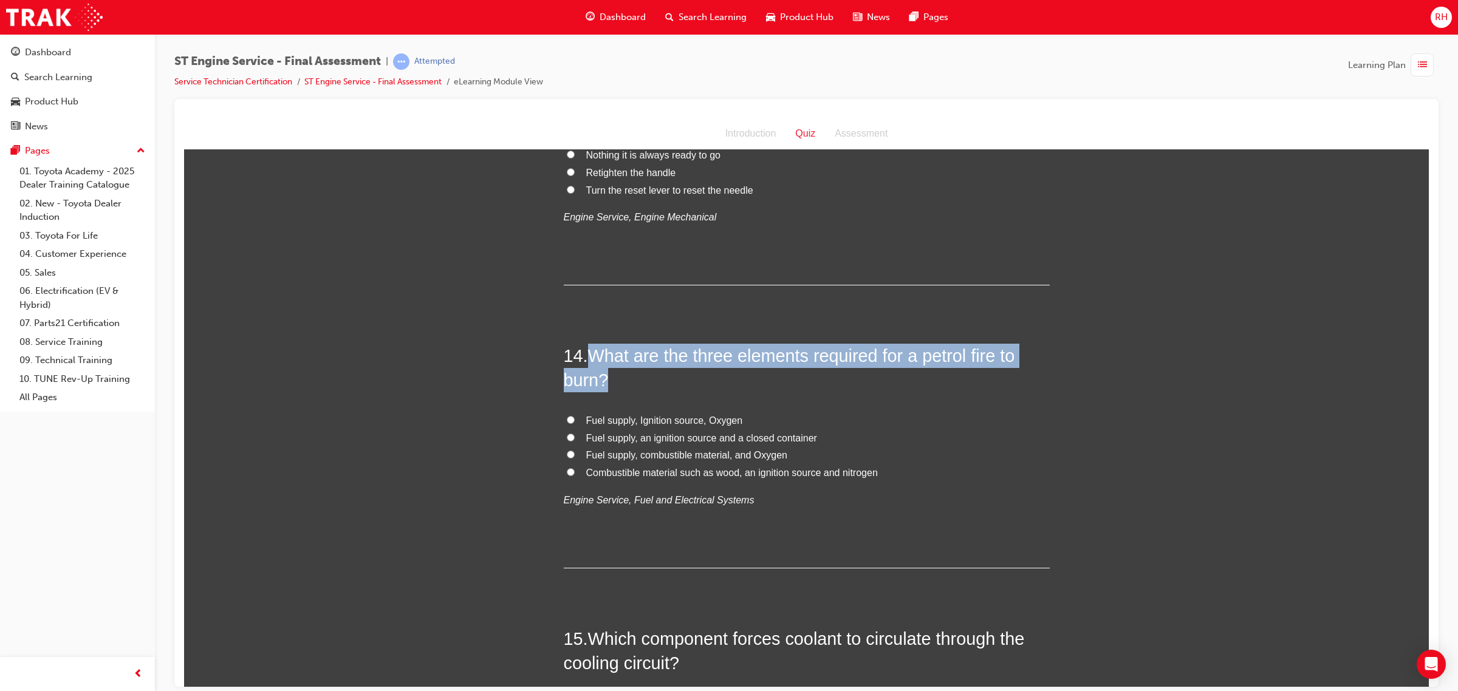
drag, startPoint x: 588, startPoint y: 359, endPoint x: 604, endPoint y: 380, distance: 26.4
click at [604, 380] on h2 "14 . What are the three elements required for a petrol fire to burn?" at bounding box center [807, 367] width 486 height 49
copy span "What are the three elements required for a petrol fire to burn?"
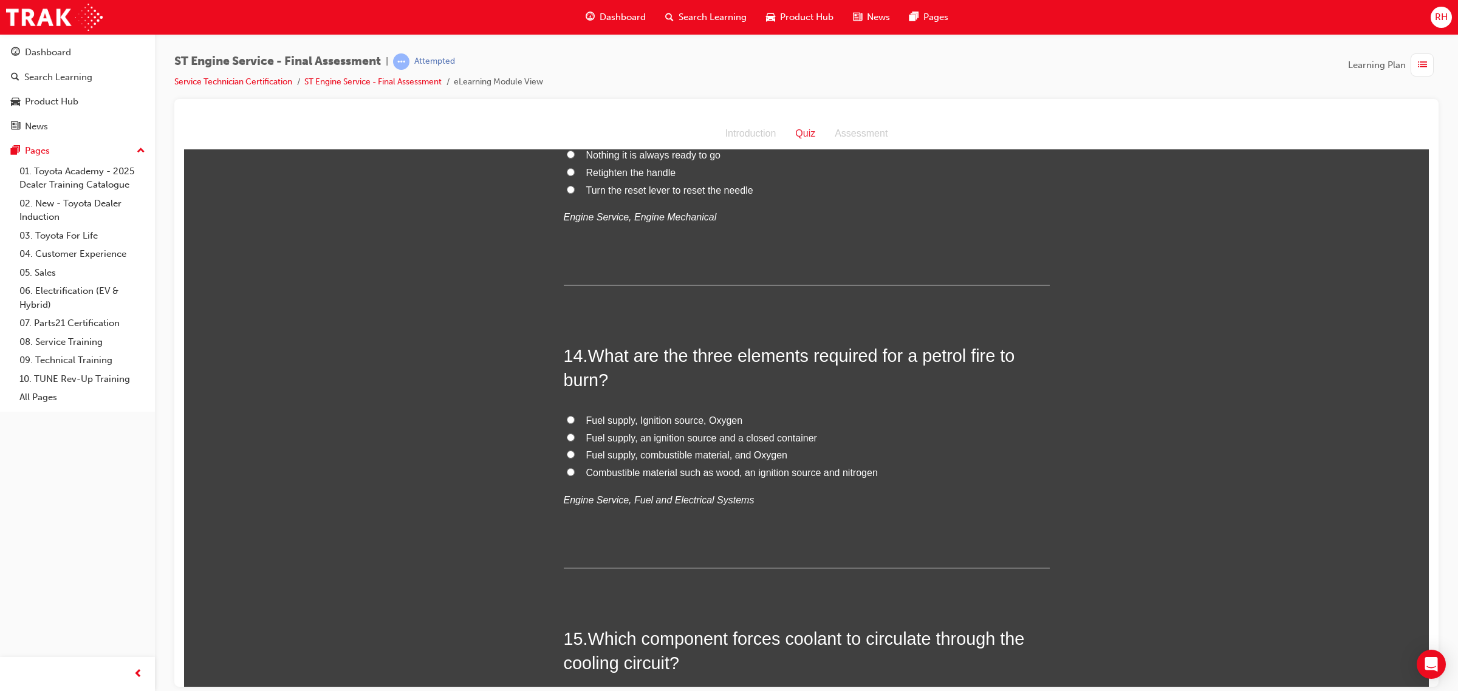
click at [670, 422] on span "Fuel supply, Ignition source, Oxygen" at bounding box center [664, 420] width 157 height 10
click at [575, 422] on input "Fuel supply, Ignition source, Oxygen" at bounding box center [571, 419] width 8 height 8
radio input "true"
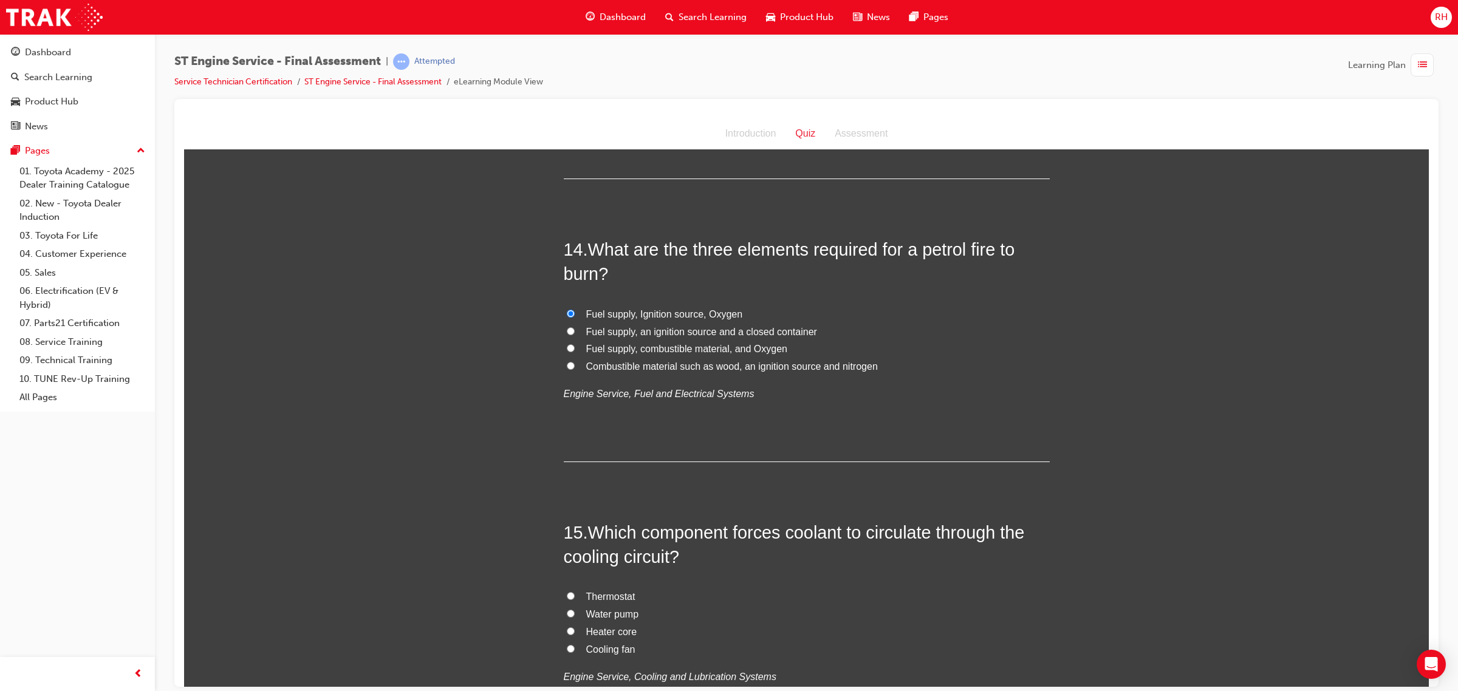
scroll to position [3568, 0]
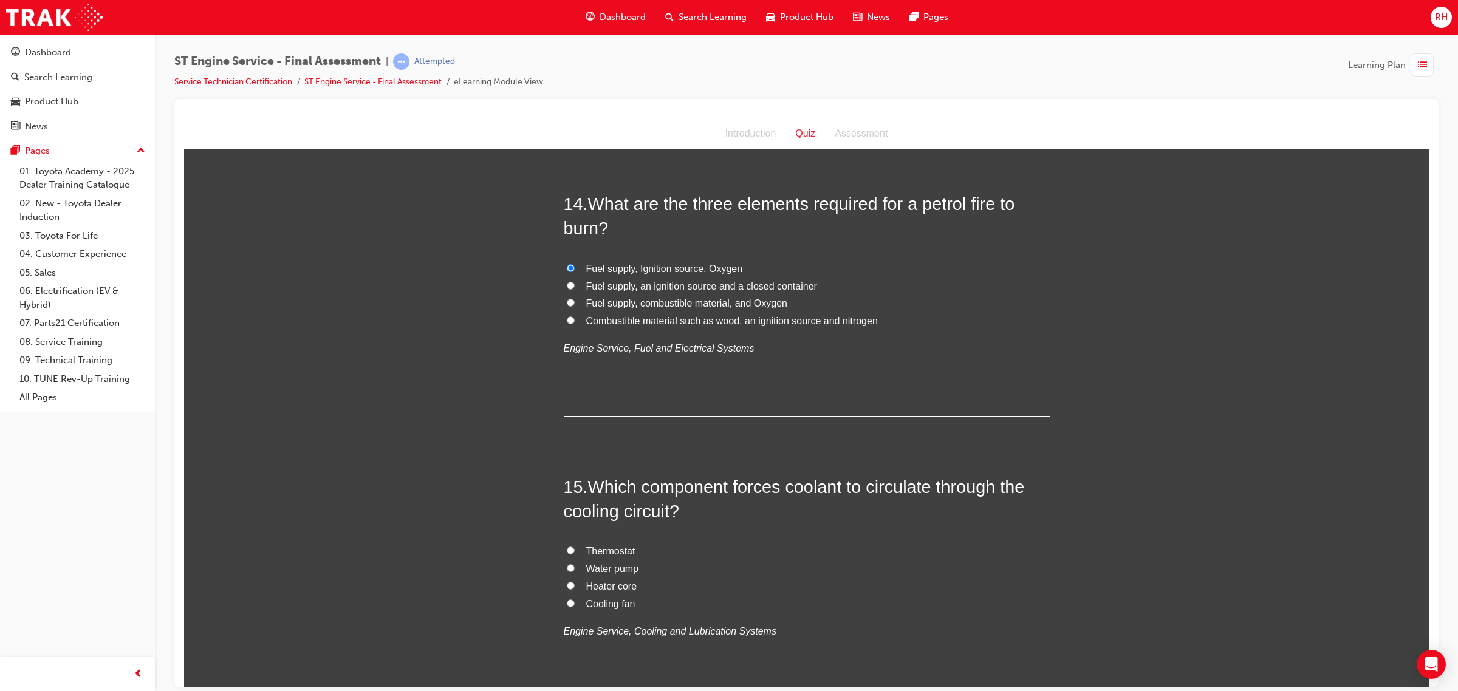
click at [611, 572] on span "Water pump" at bounding box center [612, 568] width 53 height 10
click at [575, 572] on input "Water pump" at bounding box center [571, 568] width 8 height 8
radio input "true"
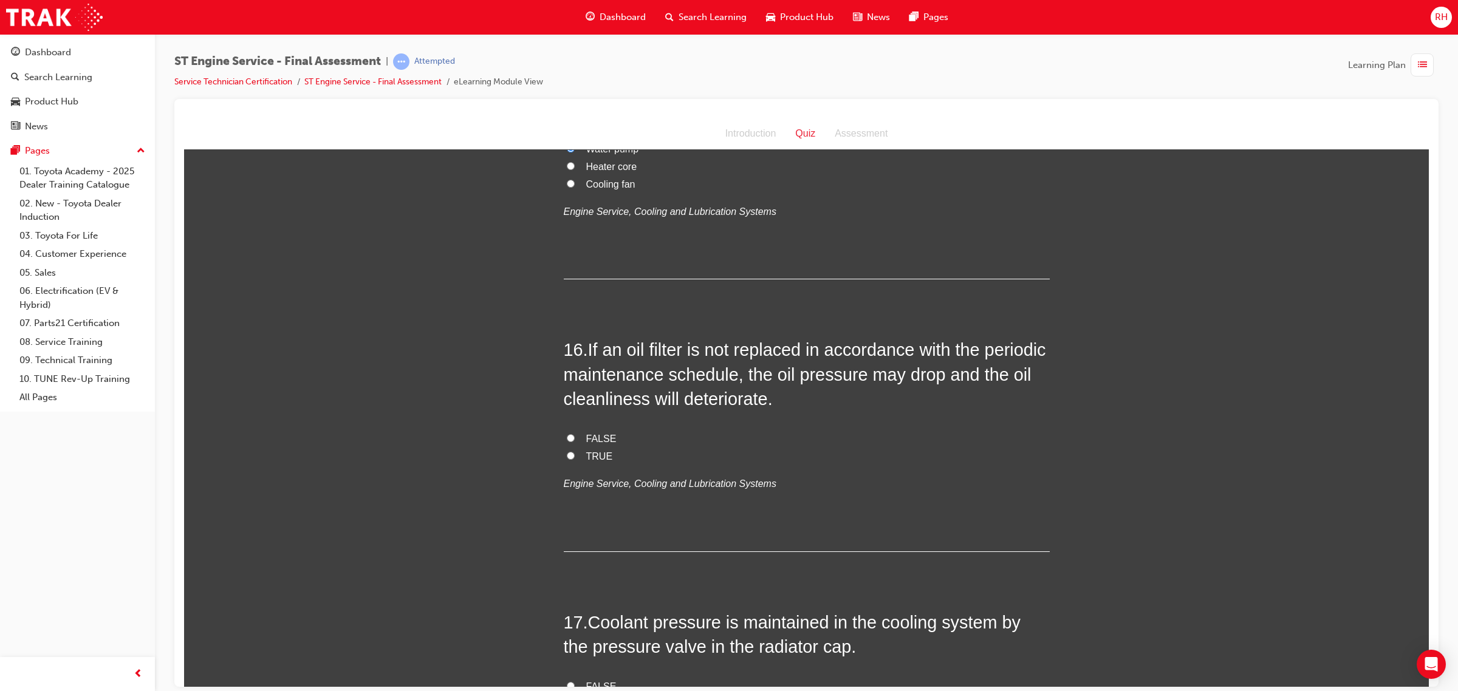
scroll to position [4024, 0]
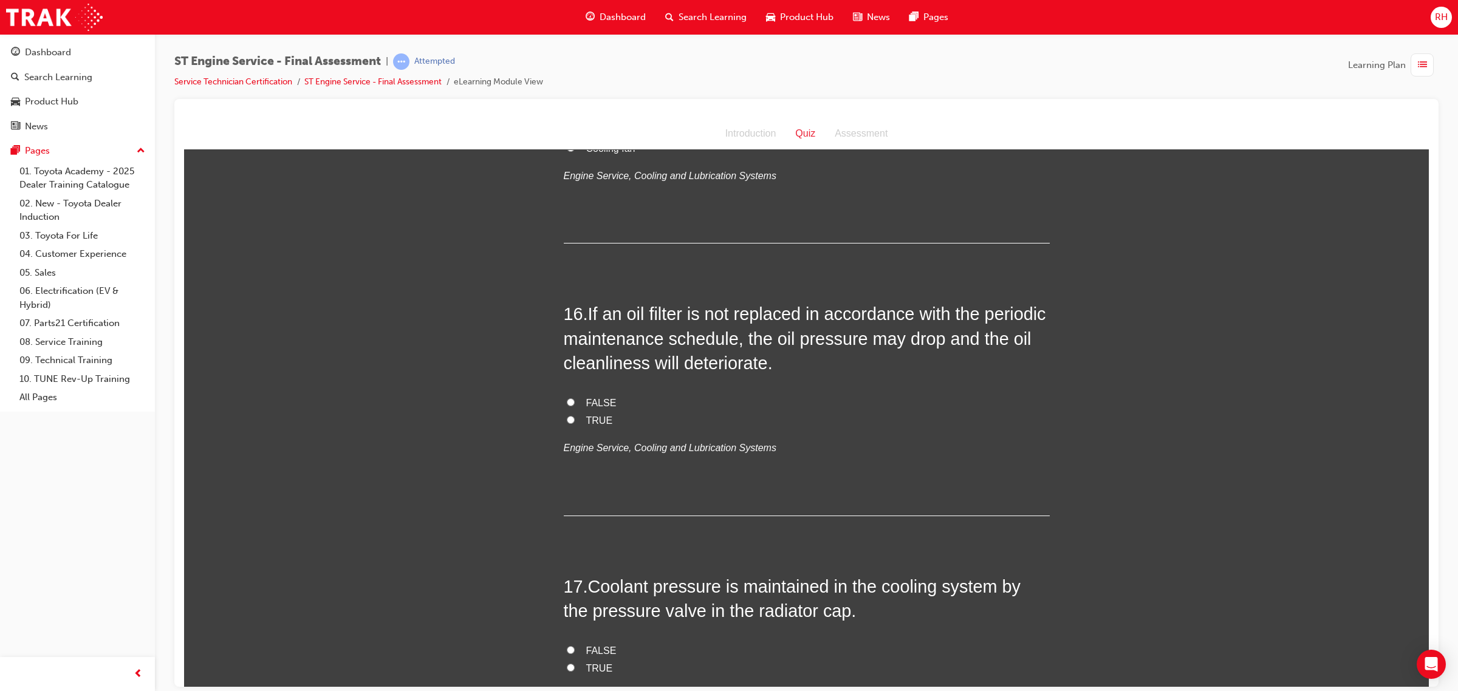
click at [586, 425] on span "TRUE" at bounding box center [599, 420] width 27 height 10
click at [575, 423] on input "TRUE" at bounding box center [571, 419] width 8 height 8
radio input "true"
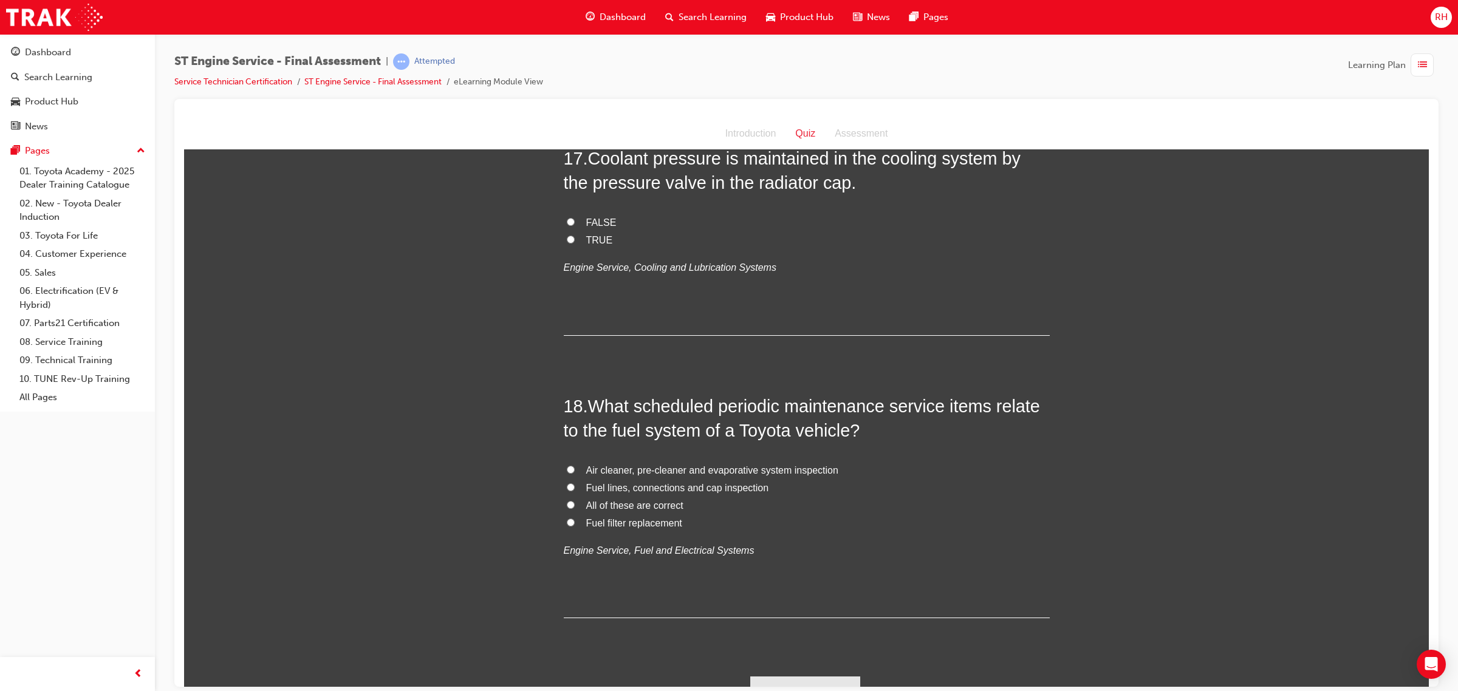
scroll to position [4478, 0]
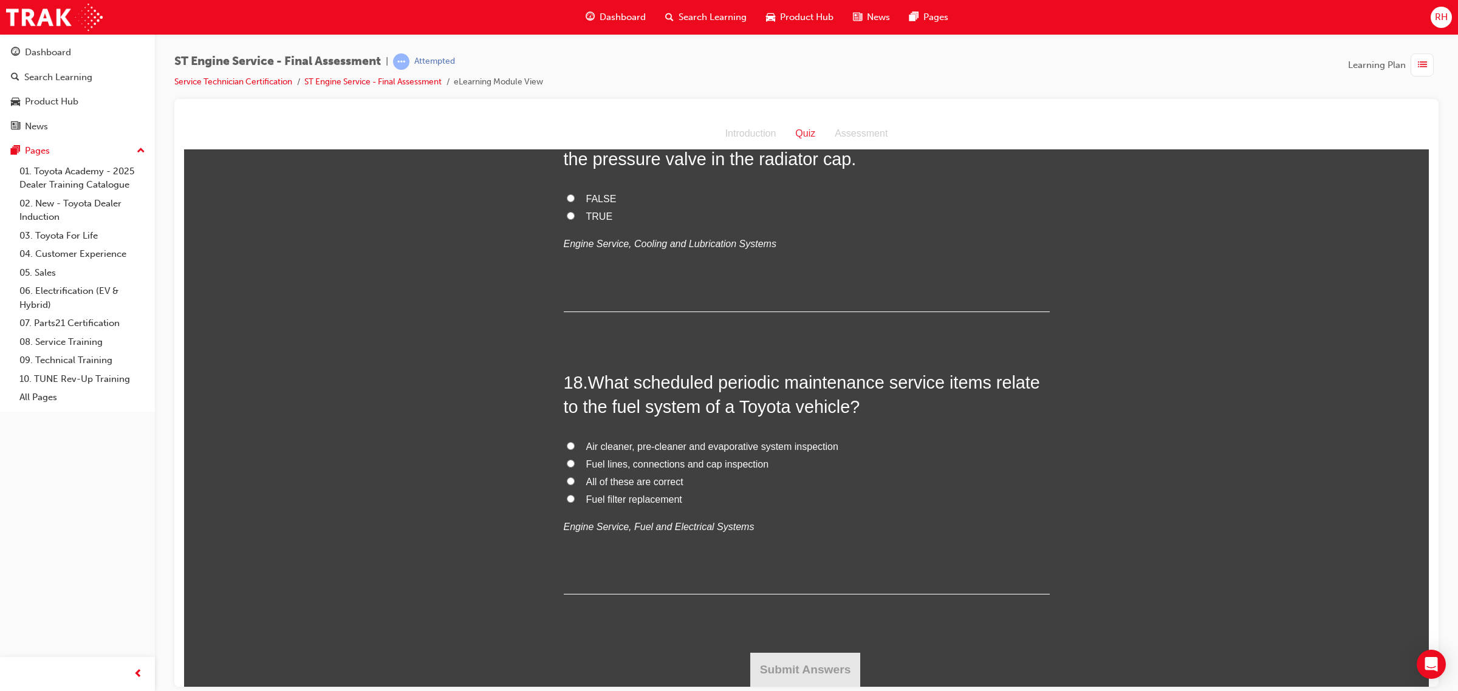
click at [629, 482] on span "All of these are correct" at bounding box center [634, 481] width 97 height 10
click at [575, 482] on input "All of these are correct" at bounding box center [571, 481] width 8 height 8
radio input "true"
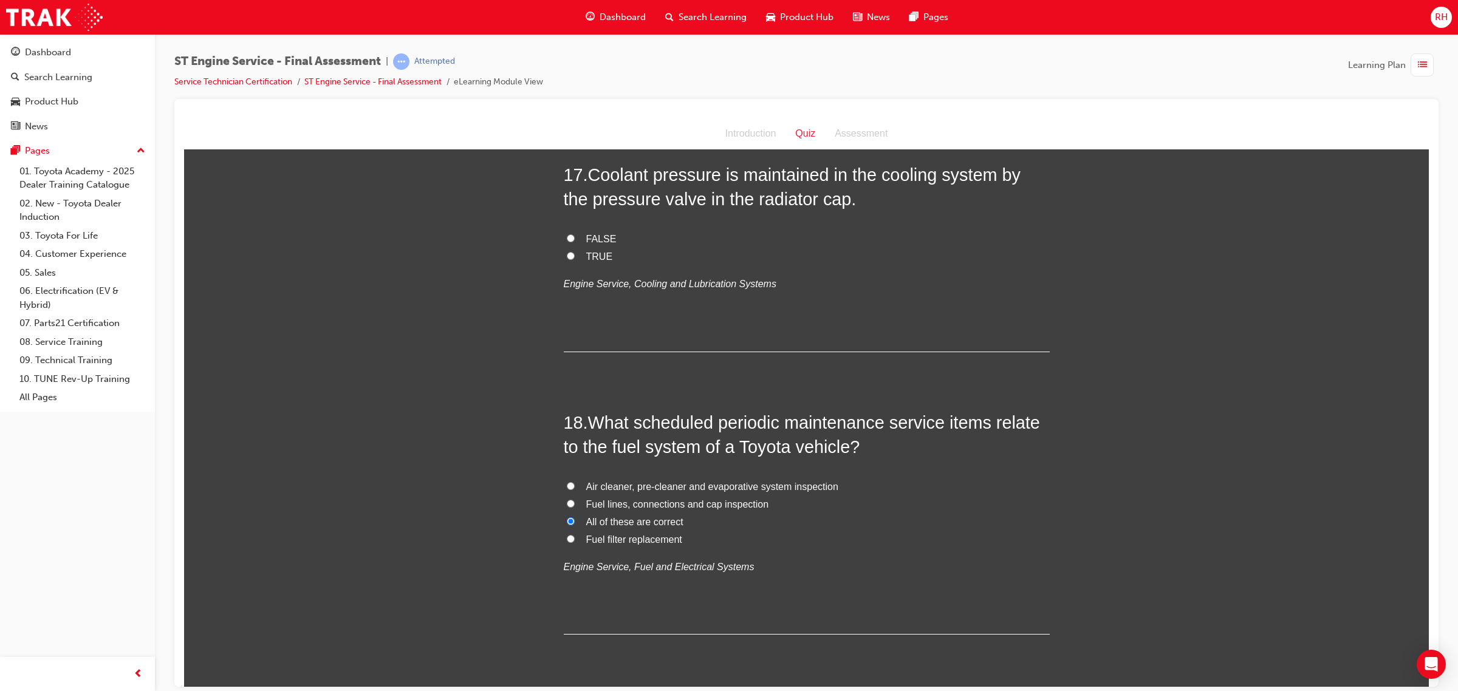
scroll to position [4402, 0]
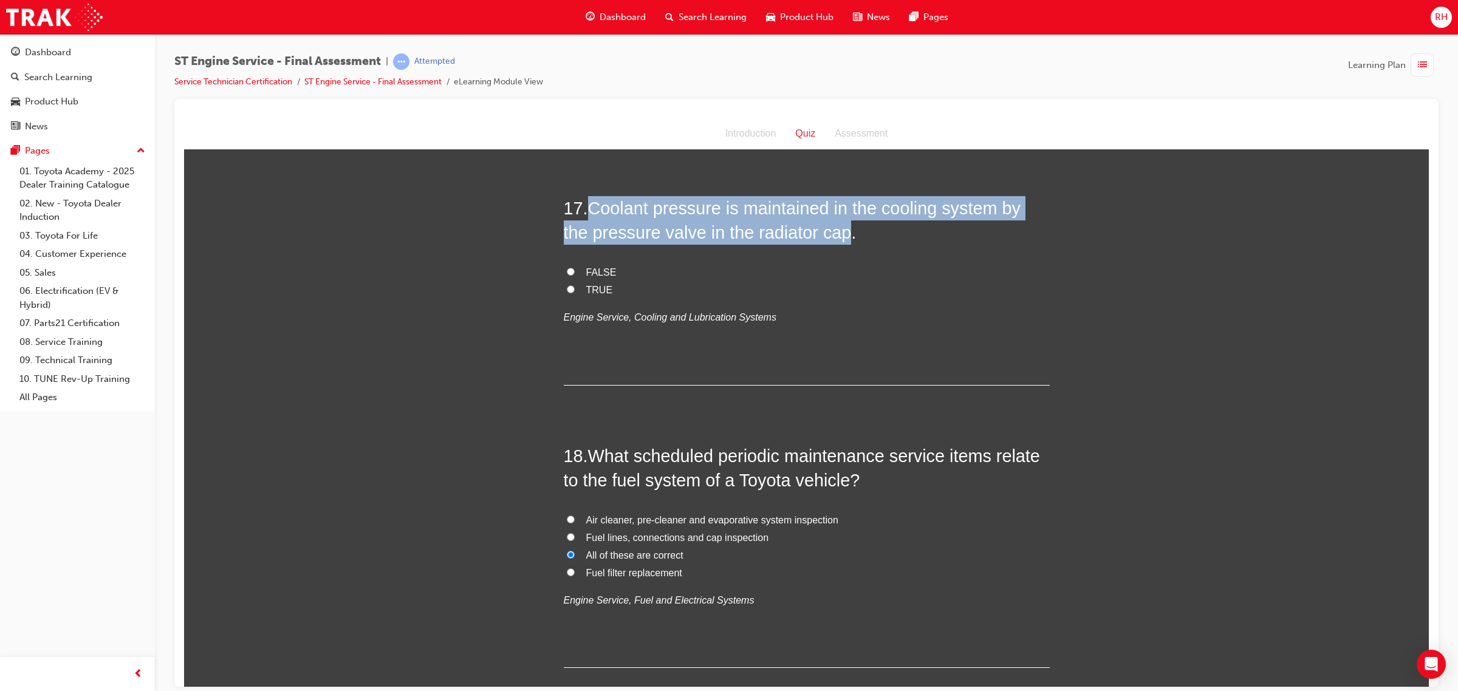
drag, startPoint x: 587, startPoint y: 213, endPoint x: 809, endPoint y: 242, distance: 223.6
click at [809, 242] on span "Coolant pressure is maintained in the cooling system by the pressure valve in t…" at bounding box center [792, 220] width 457 height 44
copy span "Coolant pressure is maintained in the cooling system by the pressure valve in t…"
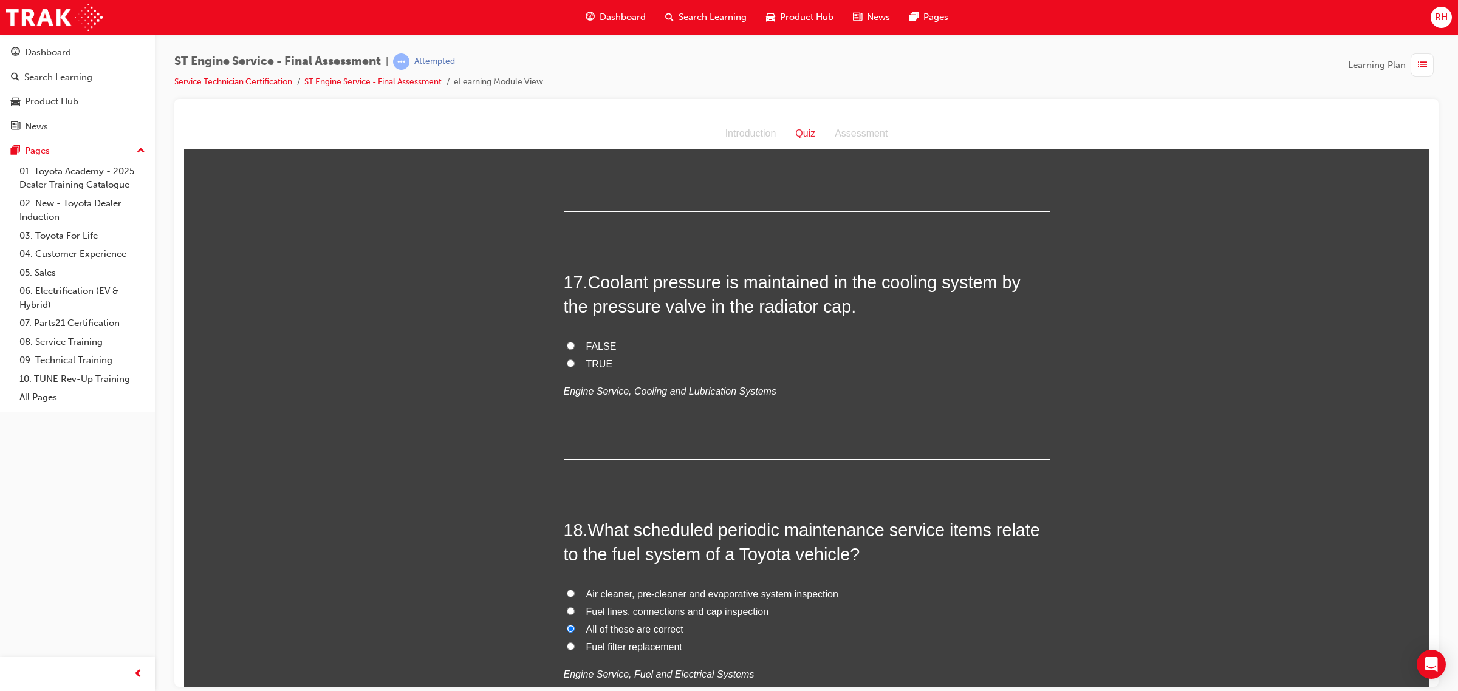
scroll to position [4326, 0]
click at [590, 367] on span "TRUE" at bounding box center [599, 365] width 27 height 10
click at [575, 367] on input "TRUE" at bounding box center [571, 365] width 8 height 8
radio input "true"
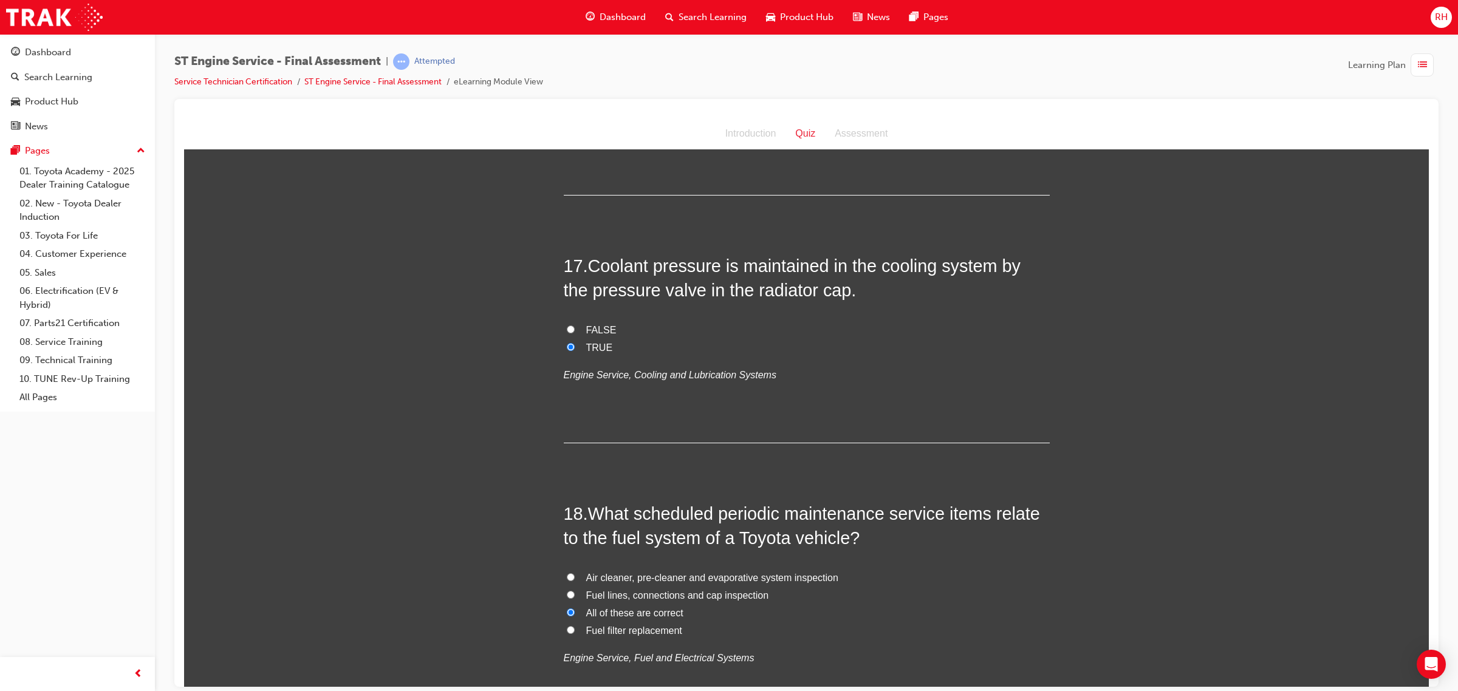
scroll to position [4478, 0]
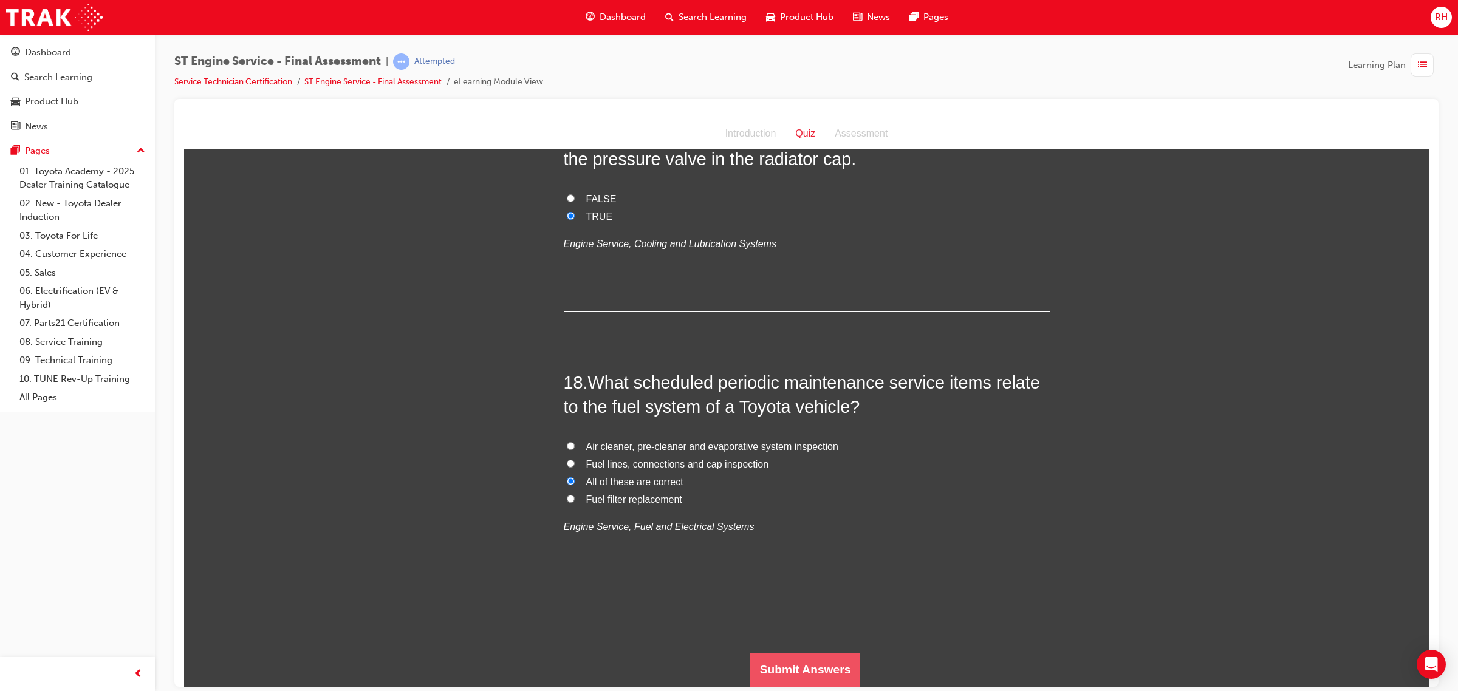
click at [809, 661] on button "Submit Answers" at bounding box center [805, 669] width 111 height 34
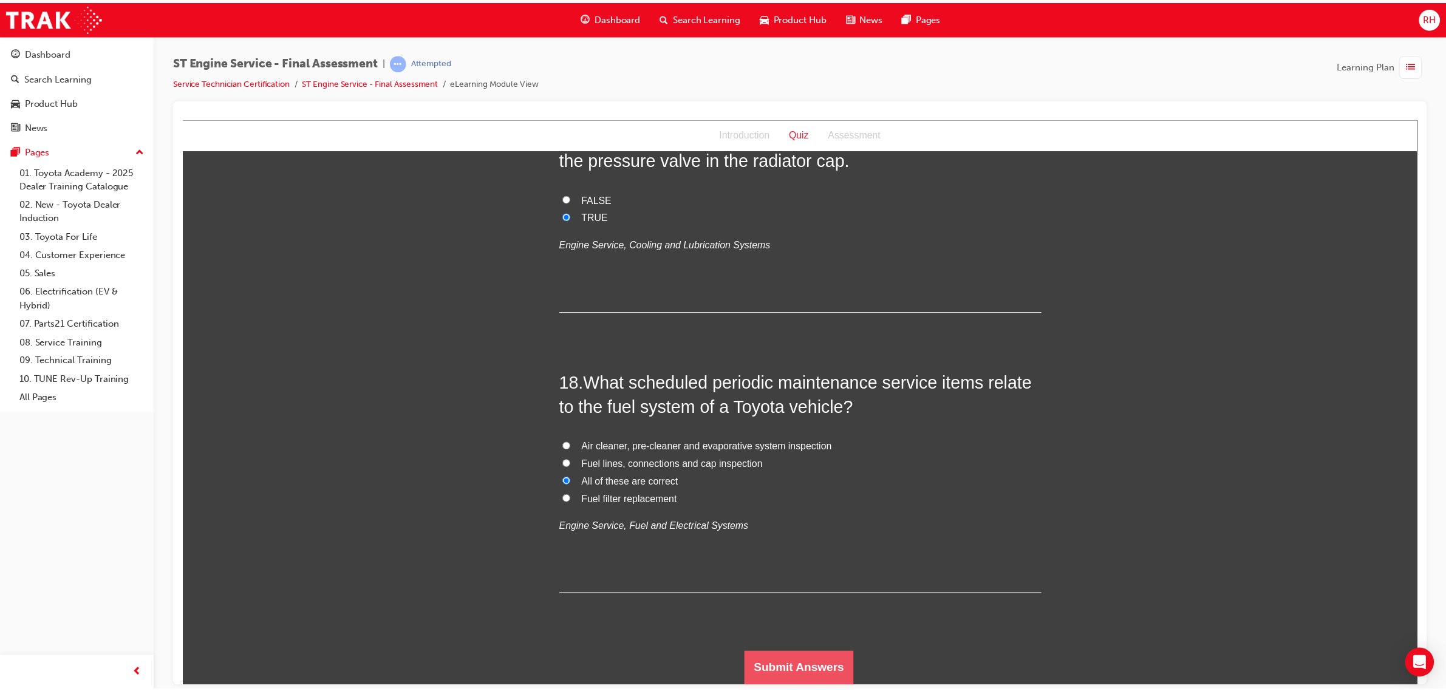
scroll to position [0, 0]
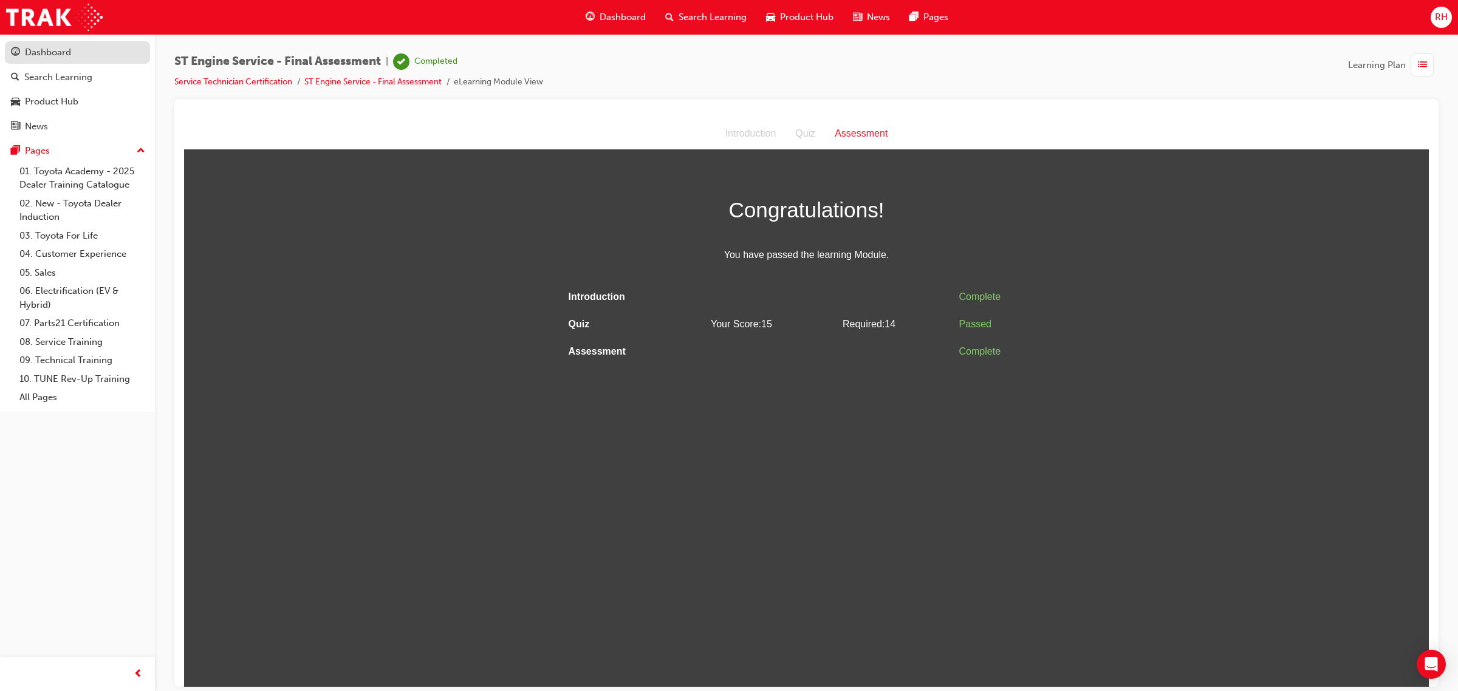
click at [80, 58] on div "Dashboard" at bounding box center [77, 52] width 133 height 15
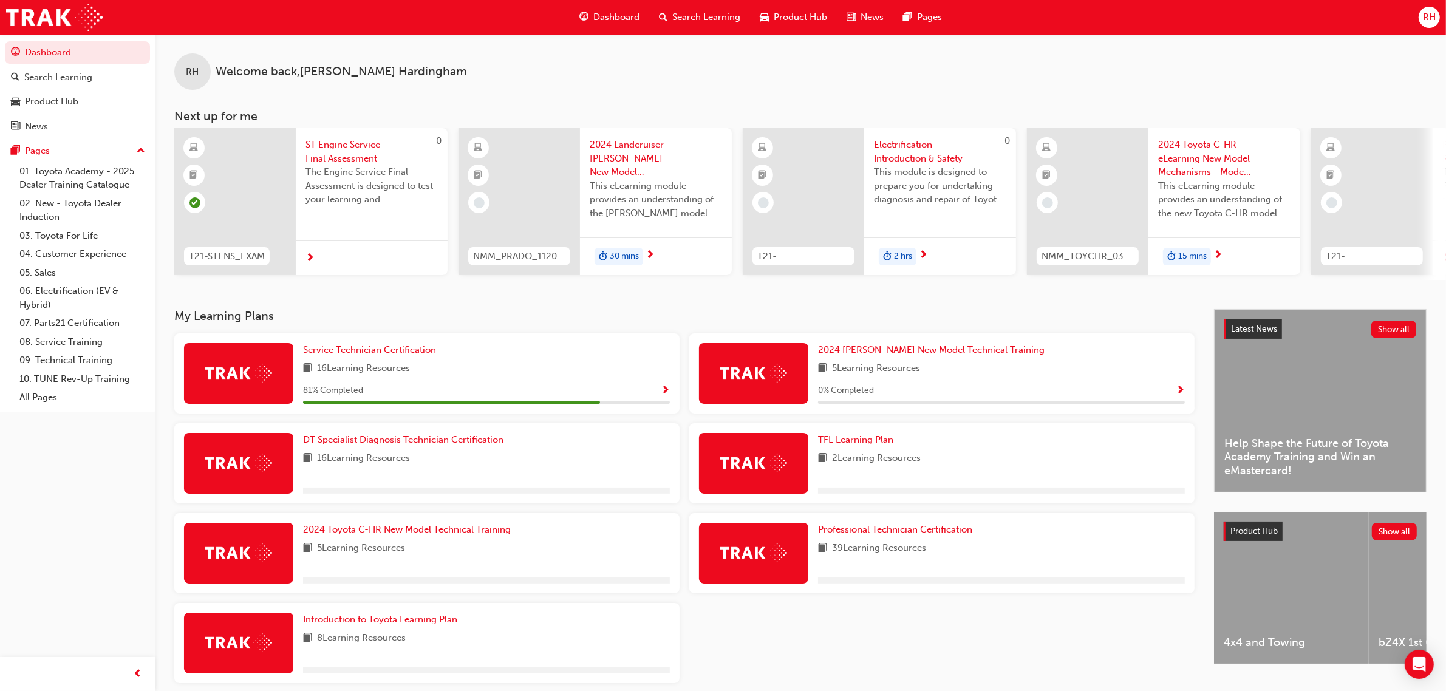
scroll to position [55, 0]
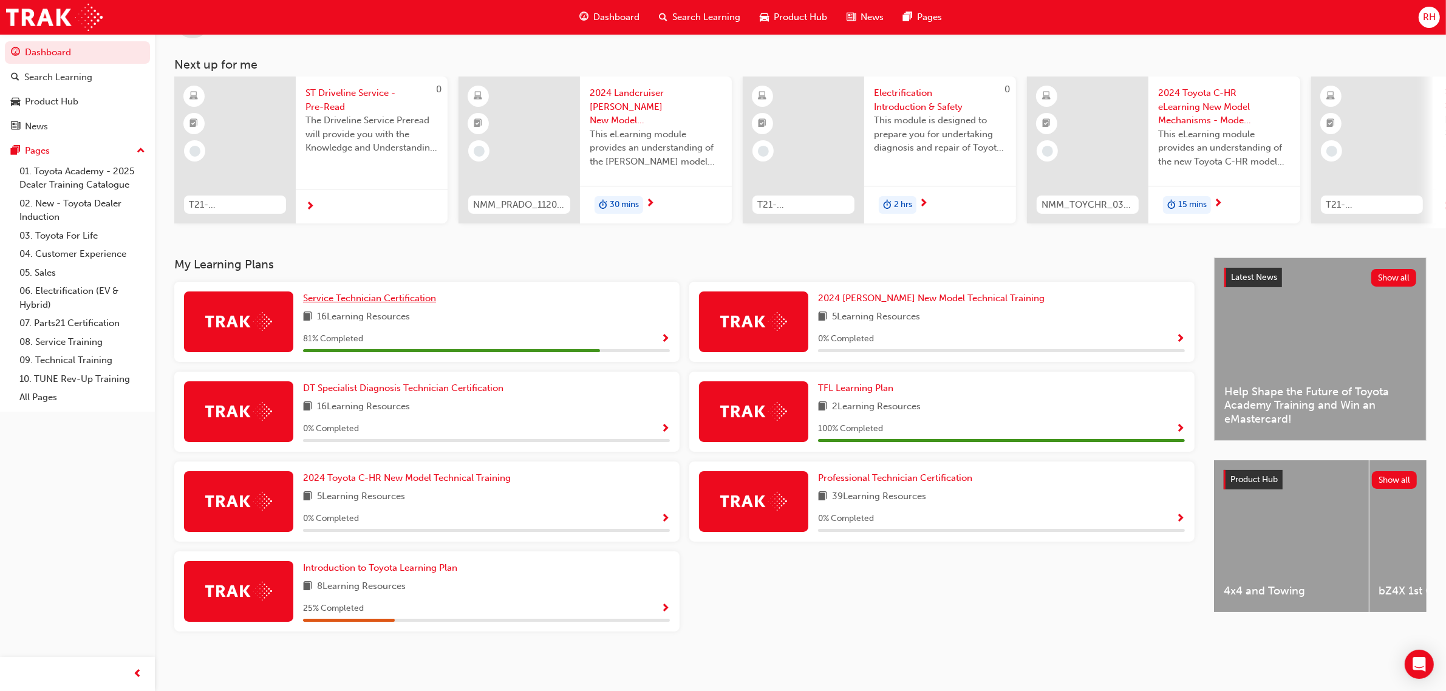
click at [401, 296] on span "Service Technician Certification" at bounding box center [369, 298] width 133 height 11
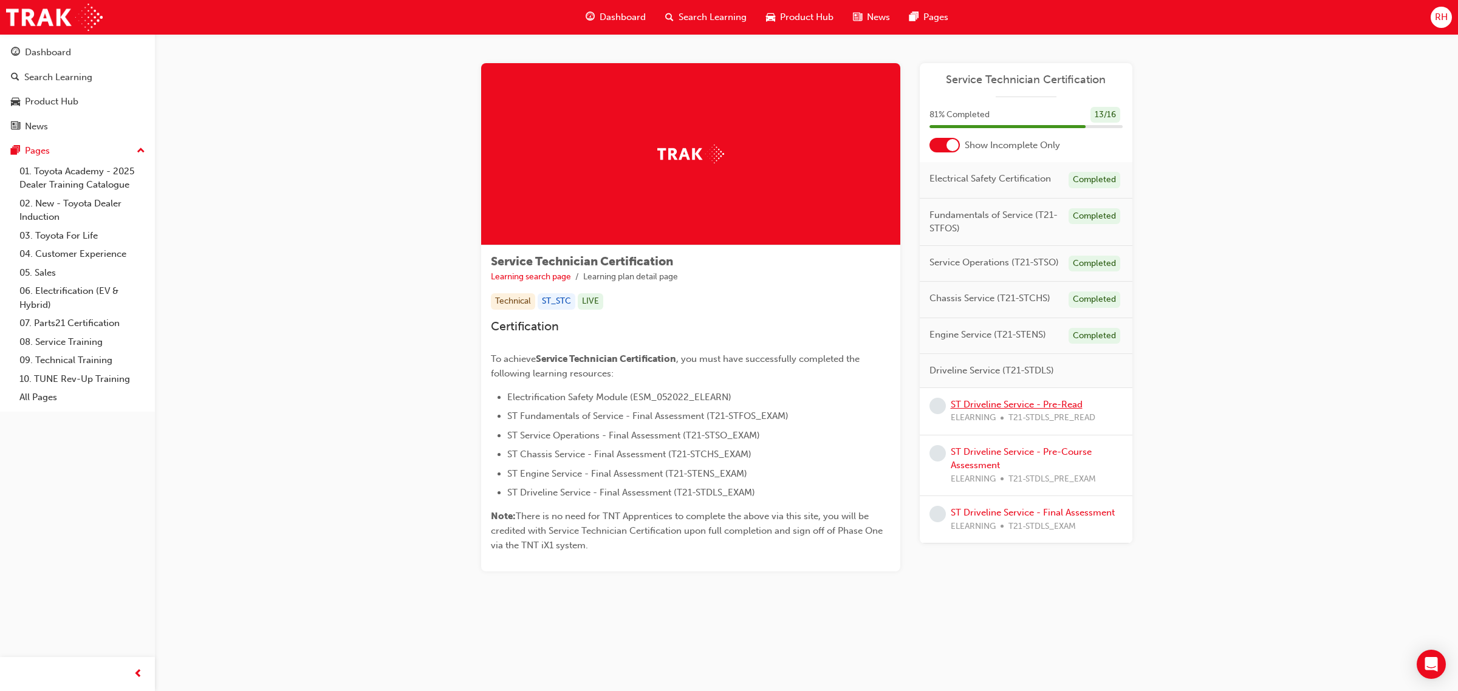
click at [994, 402] on link "ST Driveline Service - Pre-Read" at bounding box center [1016, 404] width 132 height 11
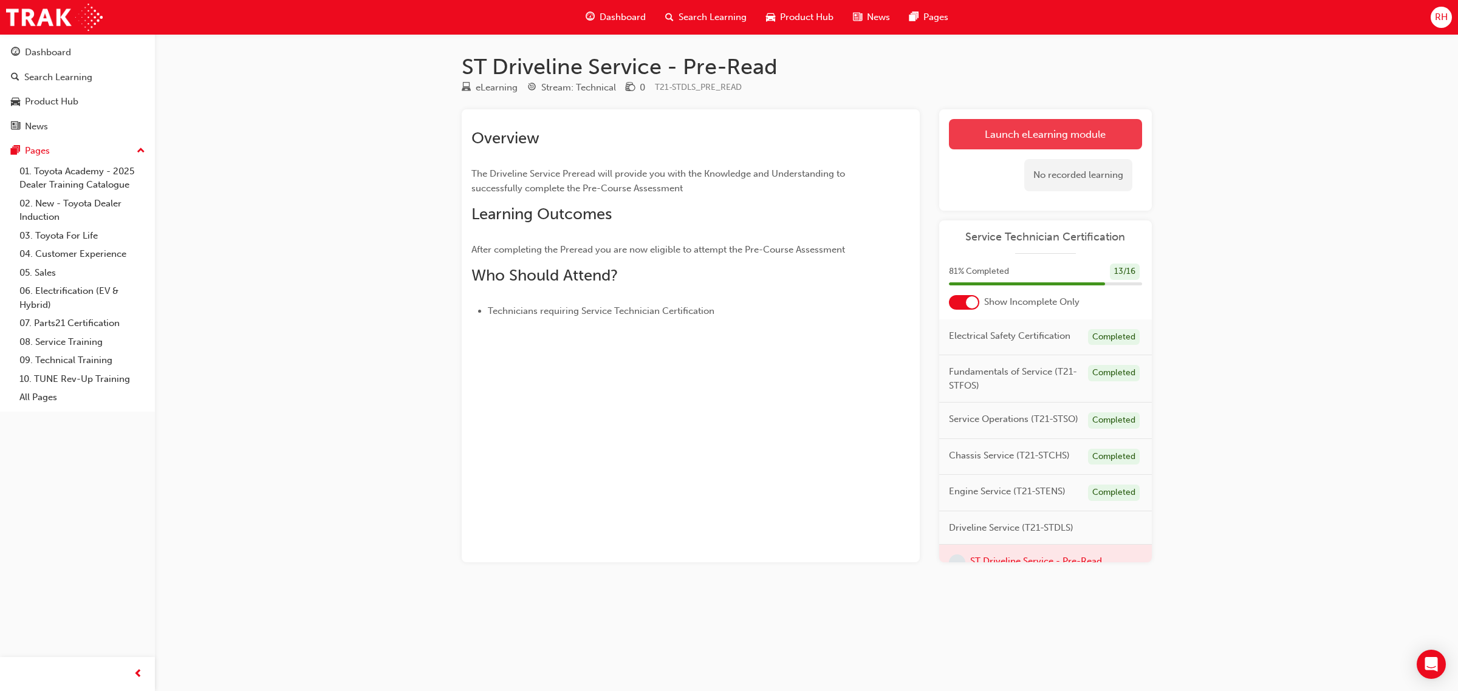
click at [982, 140] on link "Launch eLearning module" at bounding box center [1045, 134] width 193 height 30
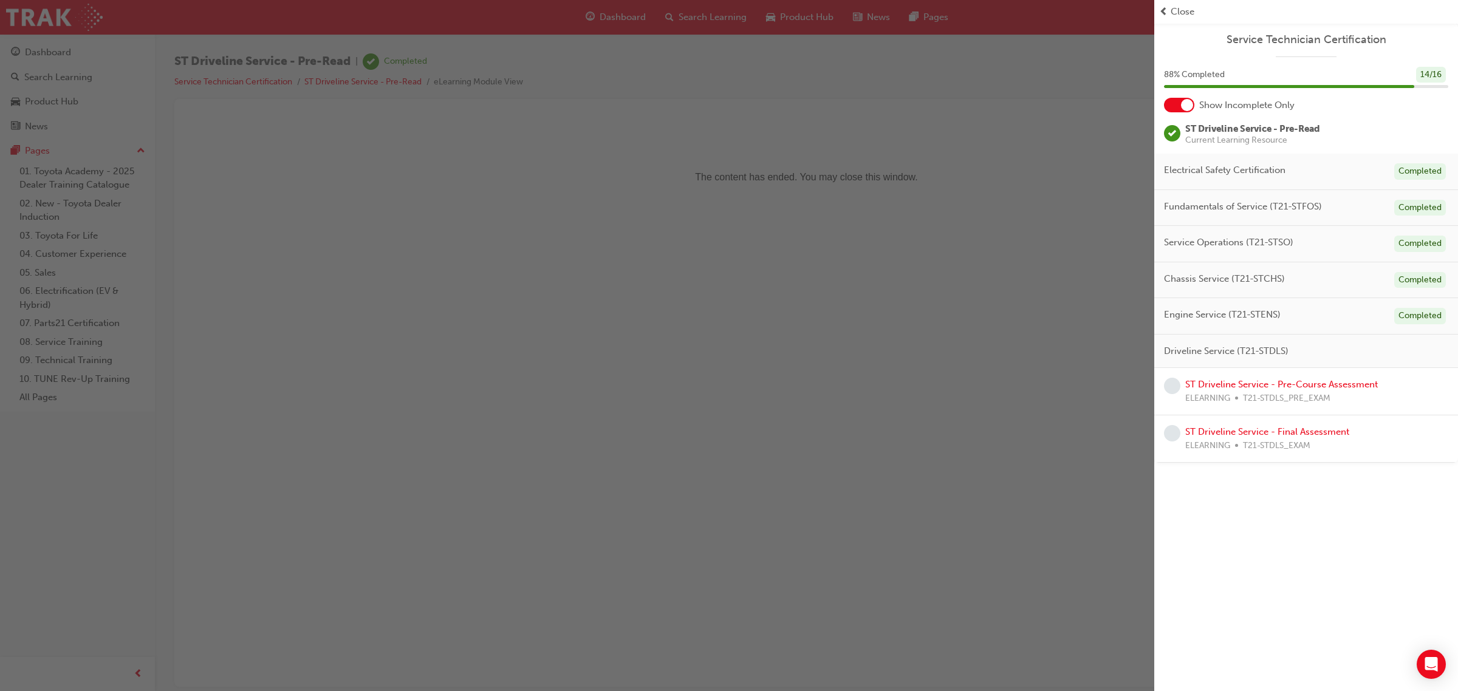
click at [1164, 6] on span "prev-icon" at bounding box center [1163, 12] width 9 height 14
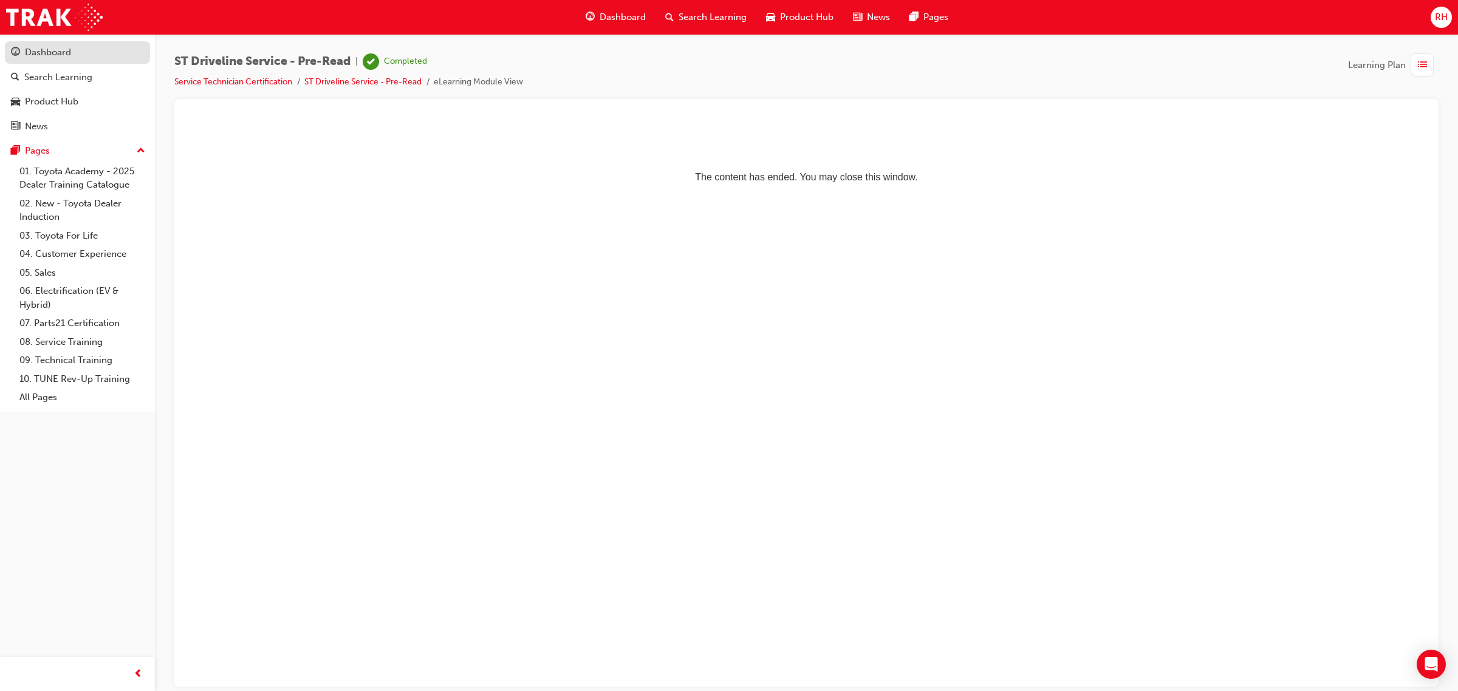
click at [50, 60] on div "Dashboard" at bounding box center [77, 52] width 133 height 15
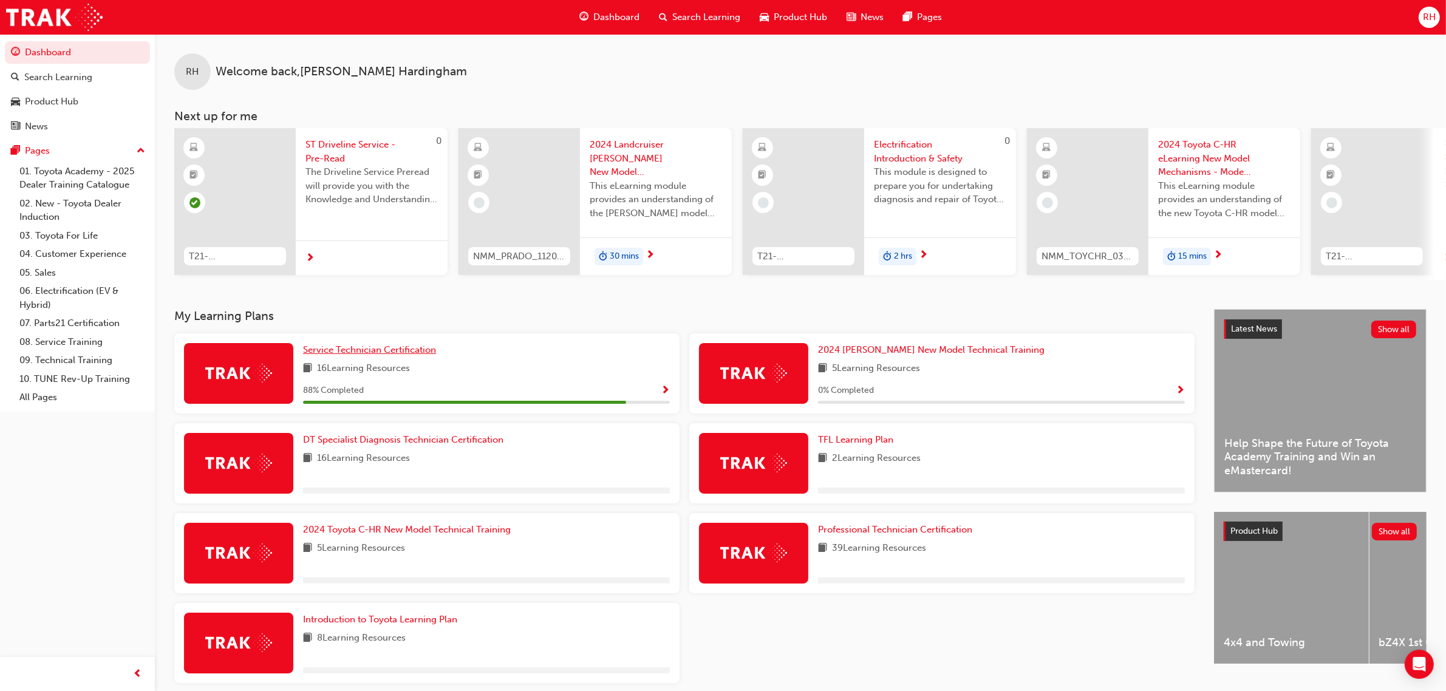
click at [383, 354] on span "Service Technician Certification" at bounding box center [369, 349] width 133 height 11
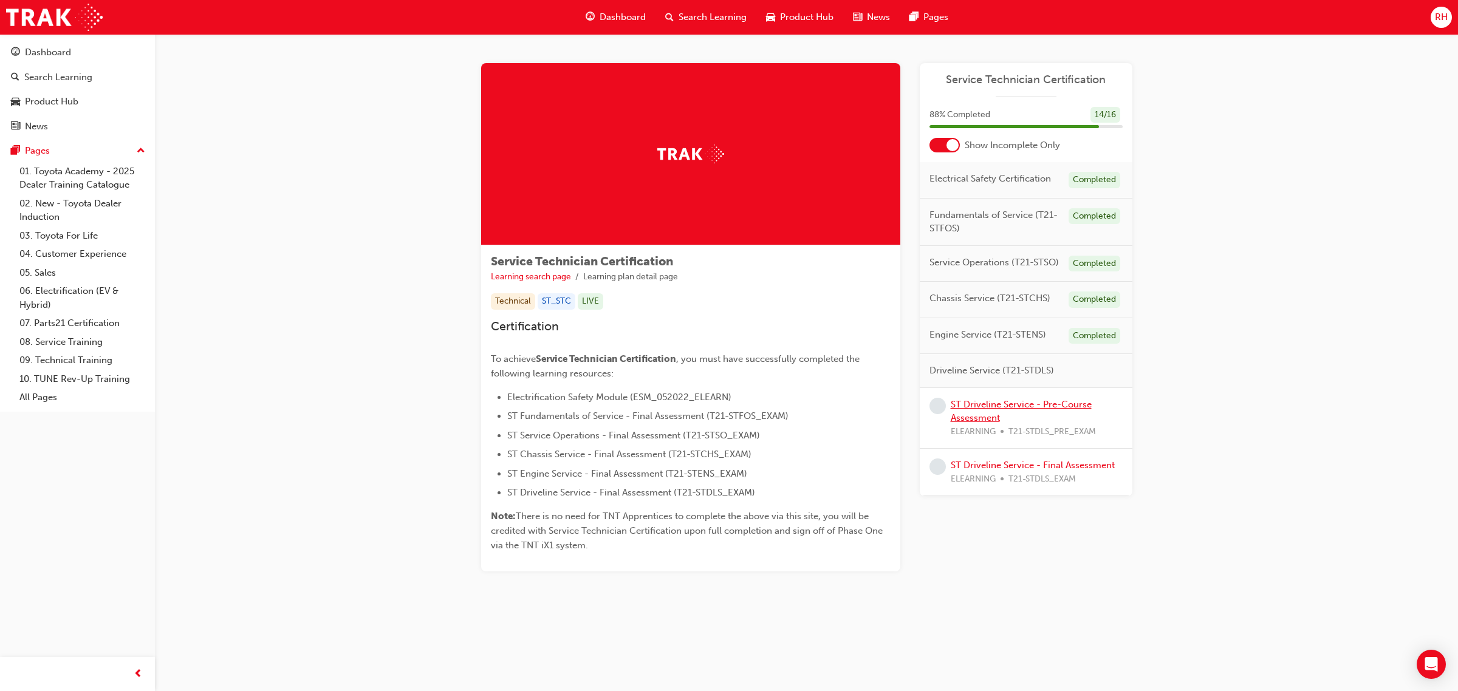
click at [996, 409] on link "ST Driveline Service - Pre-Course Assessment" at bounding box center [1020, 411] width 141 height 25
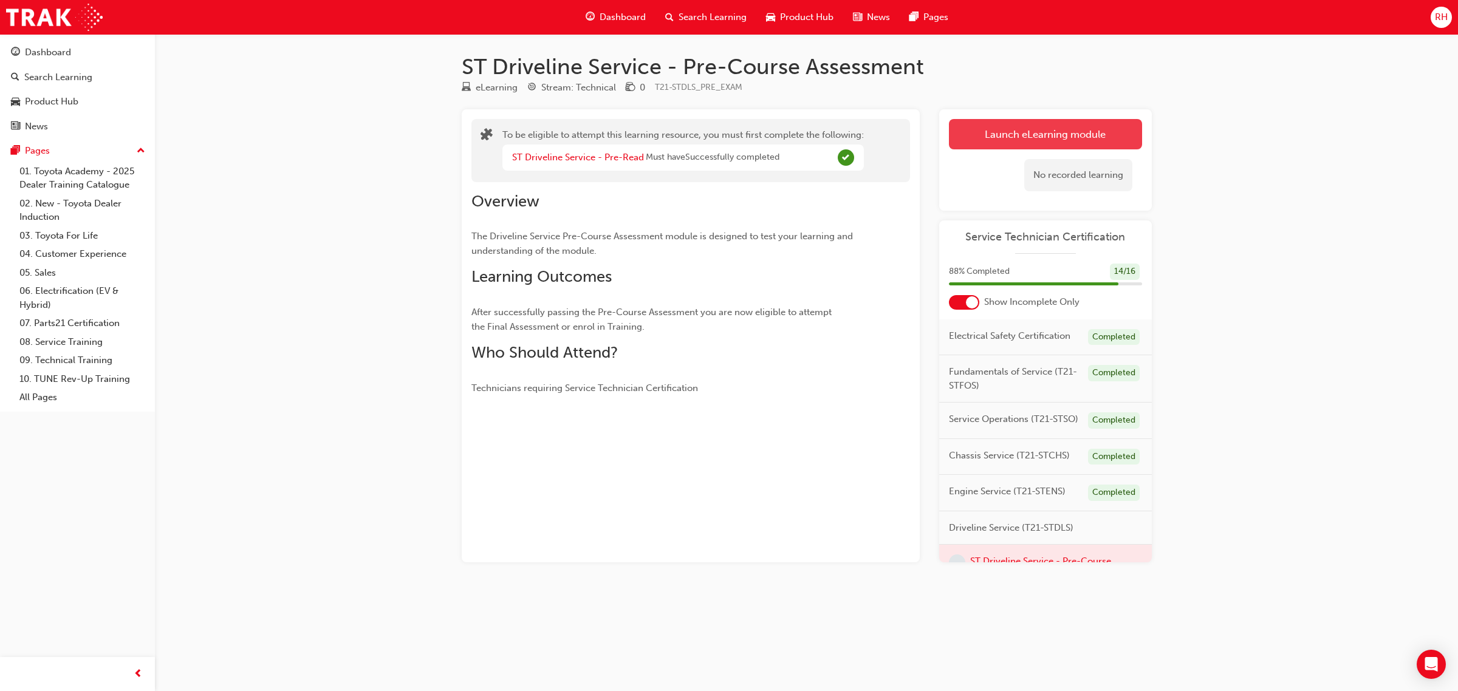
click at [1019, 137] on button "Launch eLearning module" at bounding box center [1045, 134] width 193 height 30
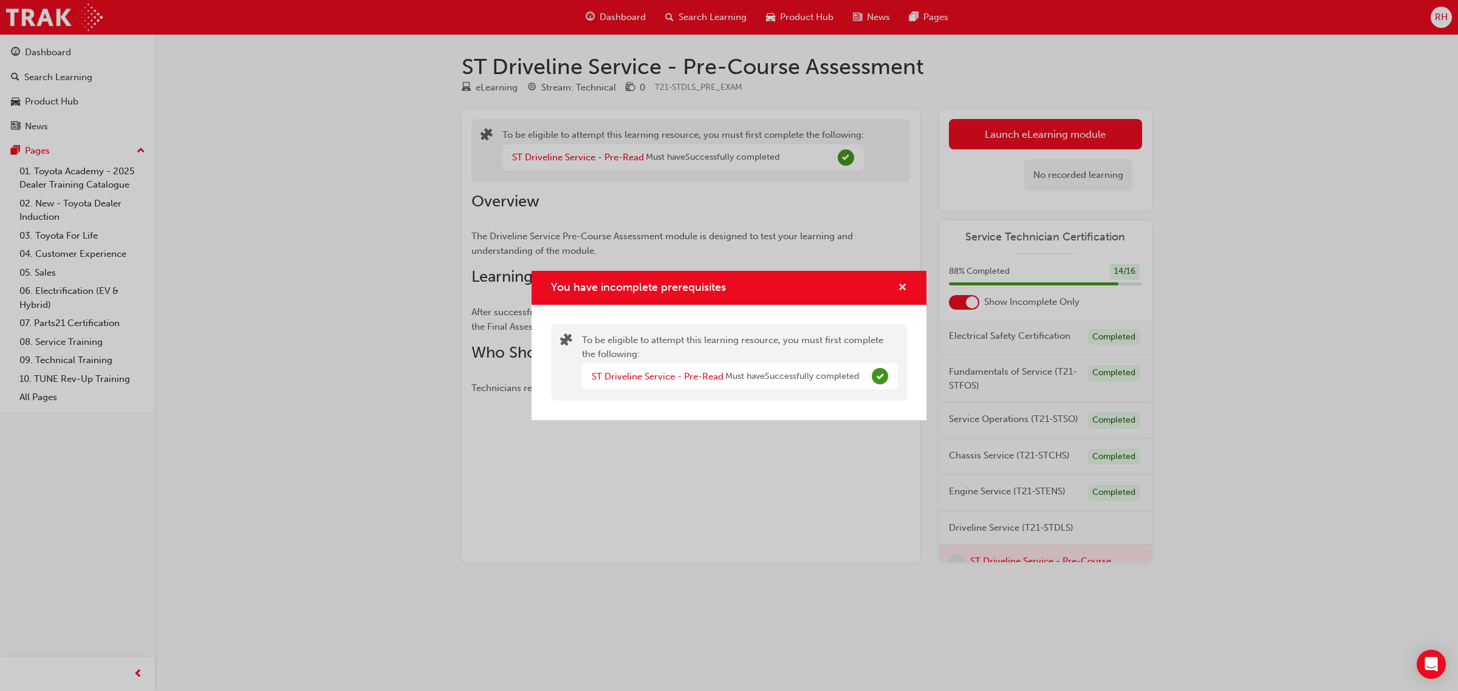
click at [903, 283] on span "cross-icon" at bounding box center [902, 288] width 9 height 11
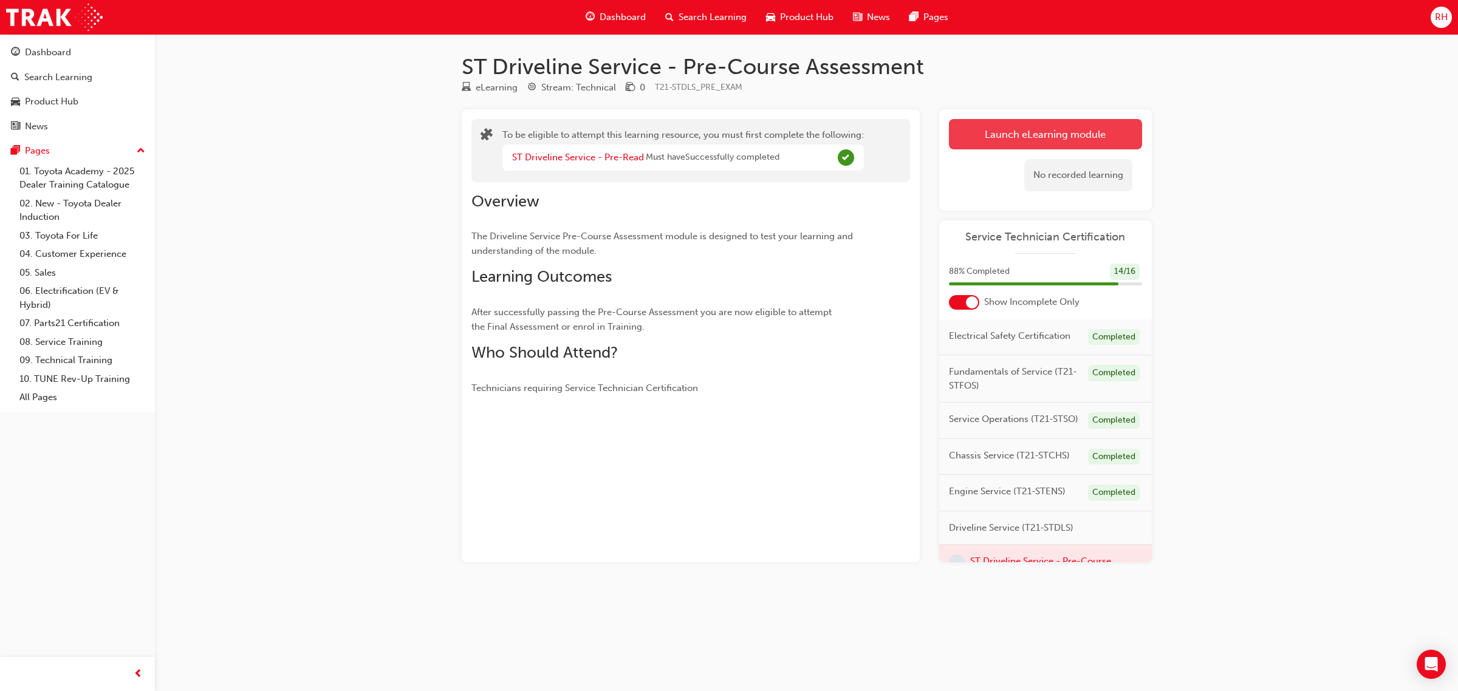
click at [1063, 132] on button "Launch eLearning module" at bounding box center [1045, 134] width 193 height 30
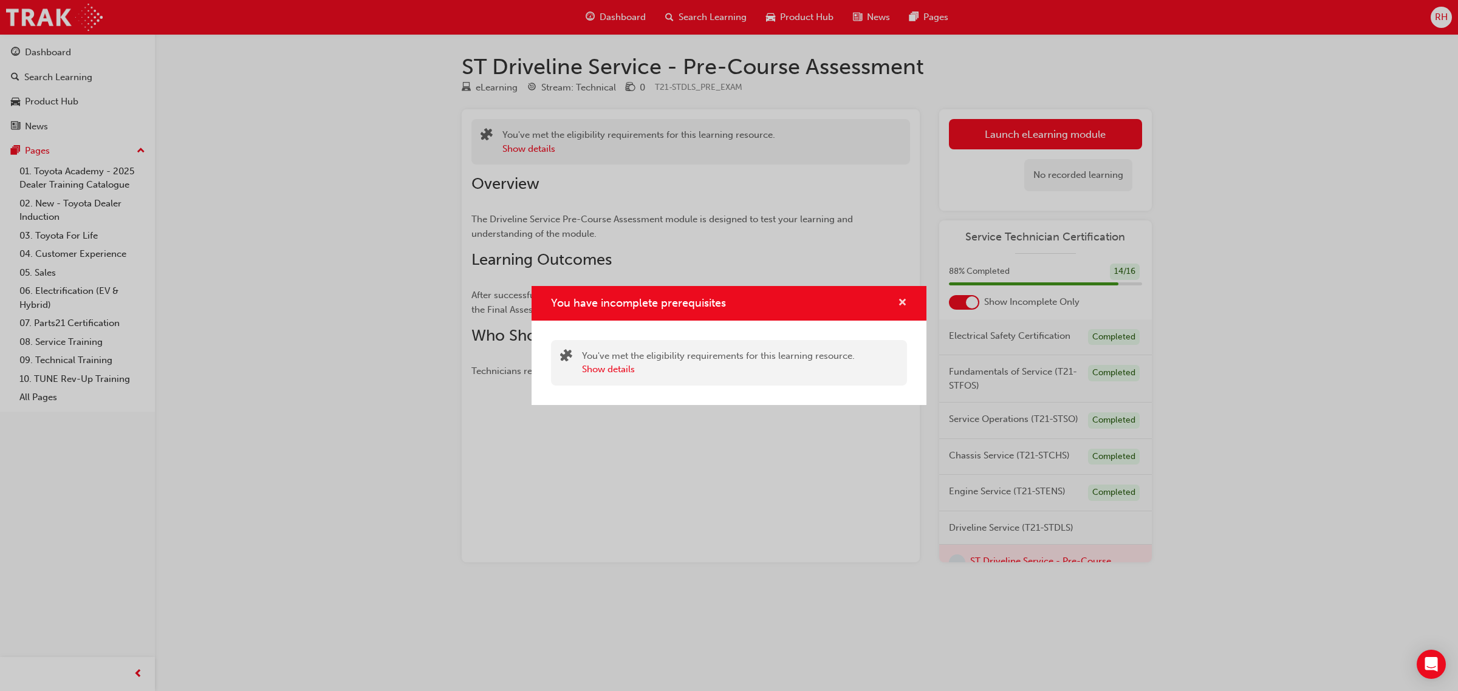
click at [900, 298] on span "cross-icon" at bounding box center [902, 303] width 9 height 11
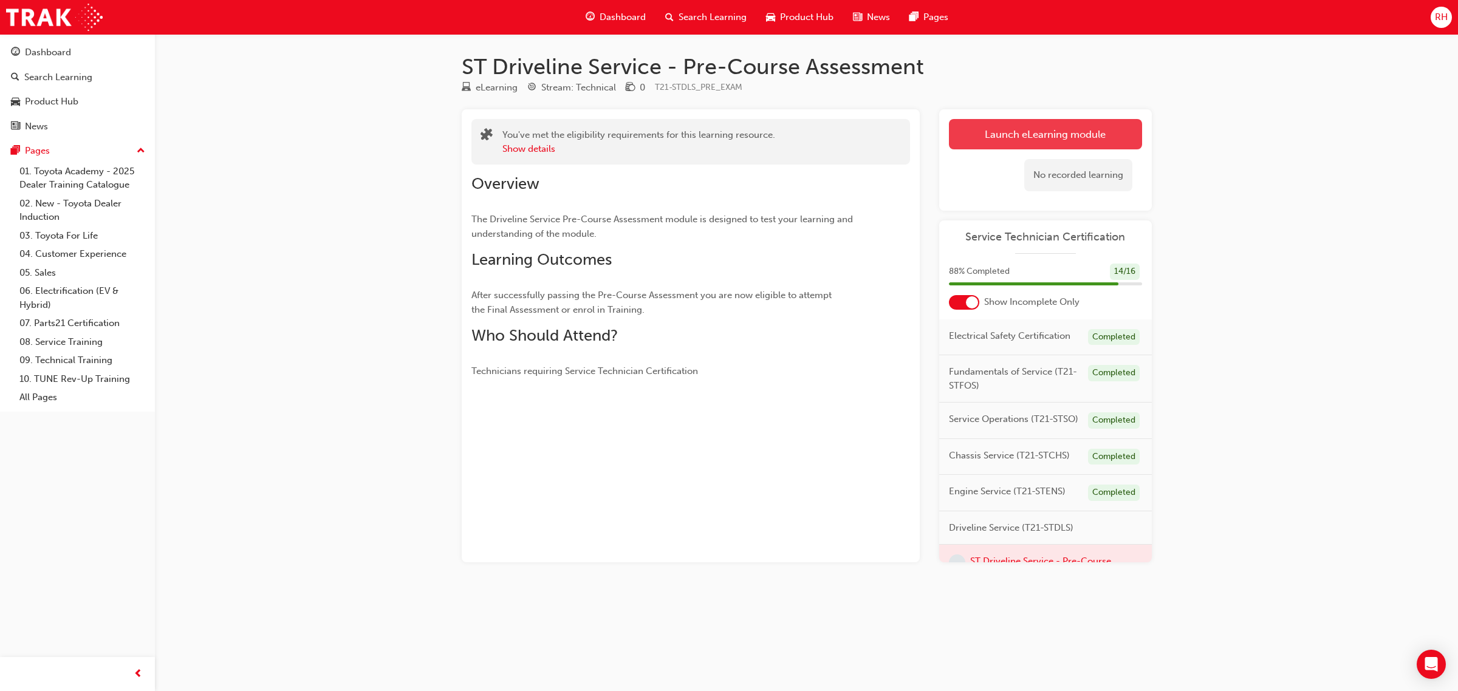
click at [1074, 131] on button "Launch eLearning module" at bounding box center [1045, 134] width 193 height 30
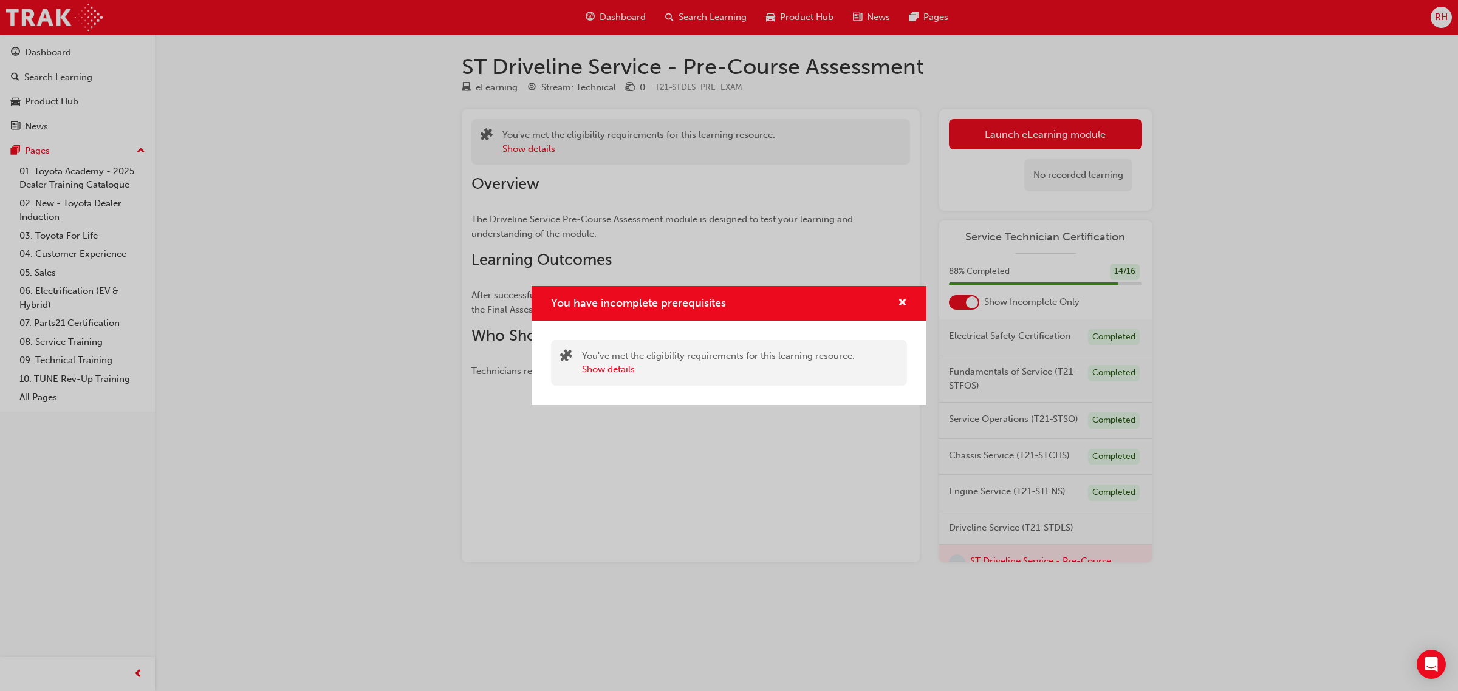
click at [896, 302] on div "You have incomplete prerequisites" at bounding box center [897, 303] width 19 height 15
click at [903, 310] on button "You have incomplete prerequisites" at bounding box center [902, 303] width 9 height 15
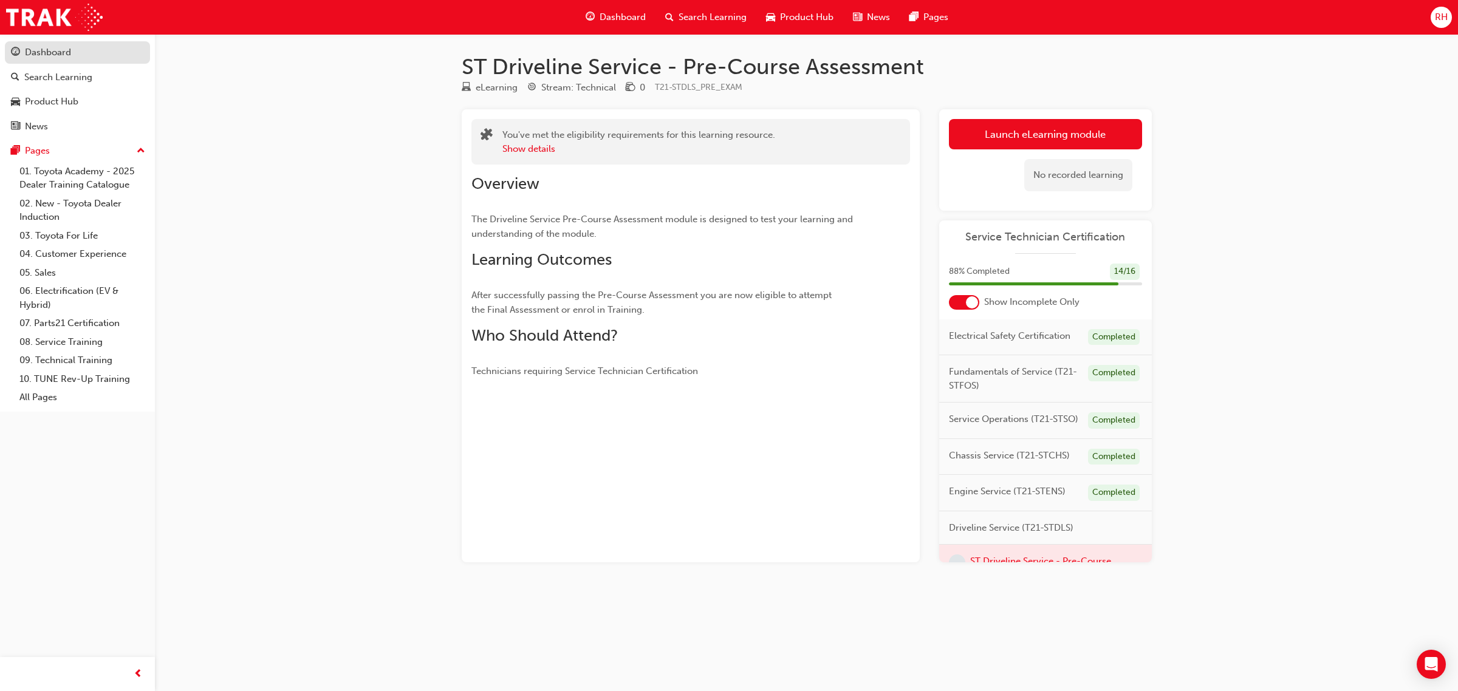
click at [41, 45] on div "Dashboard" at bounding box center [77, 52] width 133 height 15
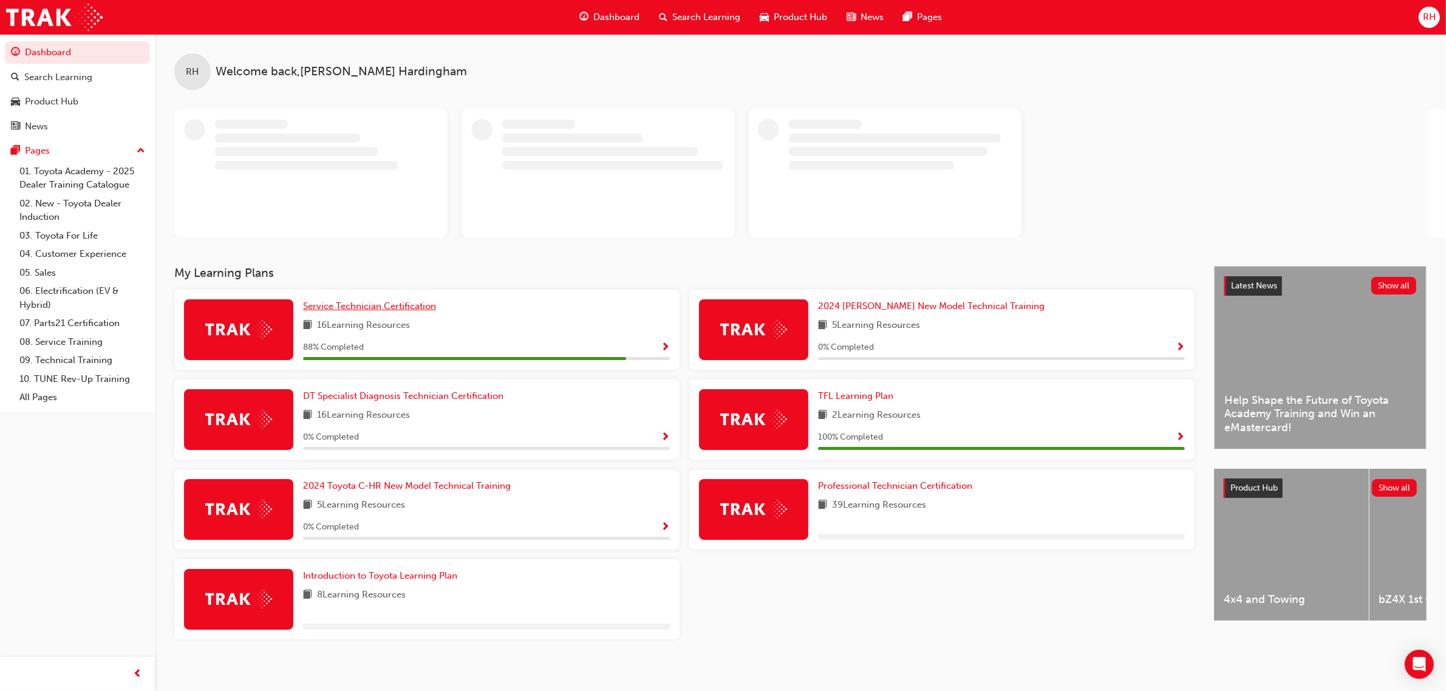
click at [411, 305] on div "RH Welcome back , Reece Hardingham My Learning Plans Service Technician Certifi…" at bounding box center [800, 351] width 1291 height 635
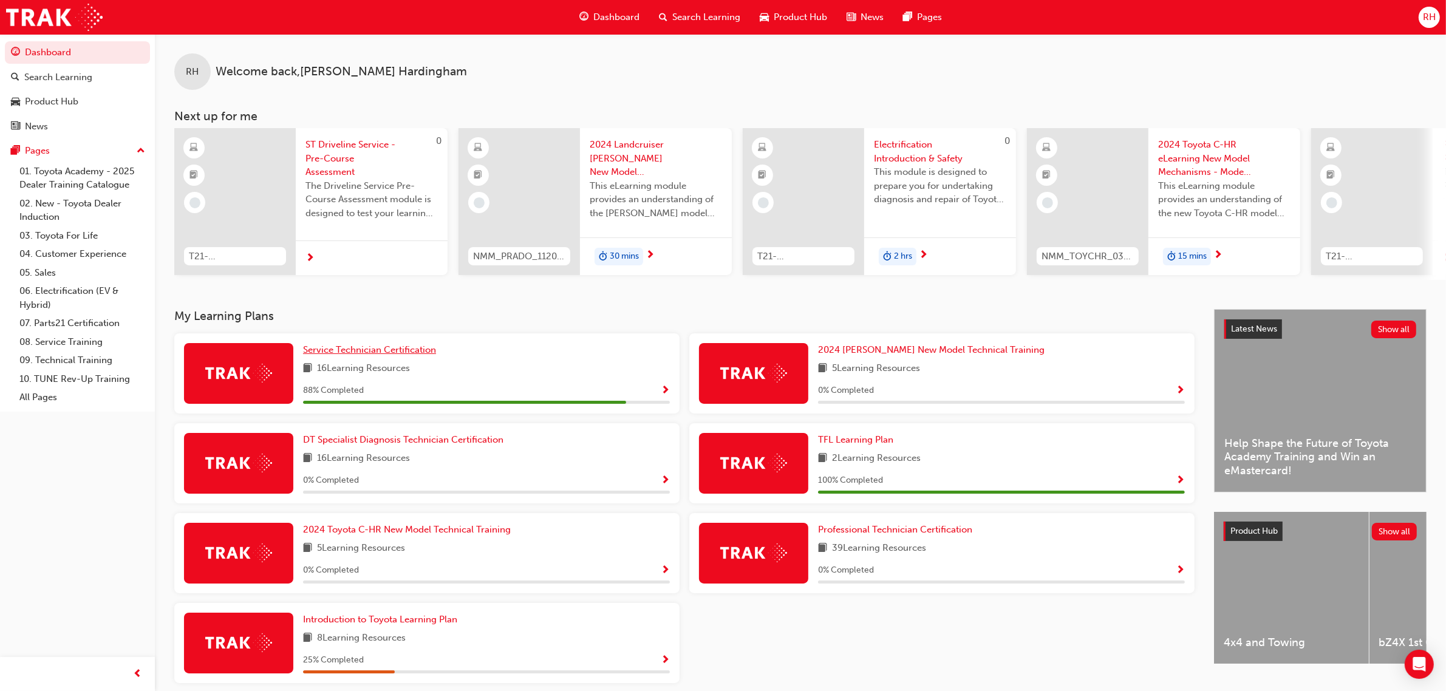
click at [407, 355] on span "Service Technician Certification" at bounding box center [369, 349] width 133 height 11
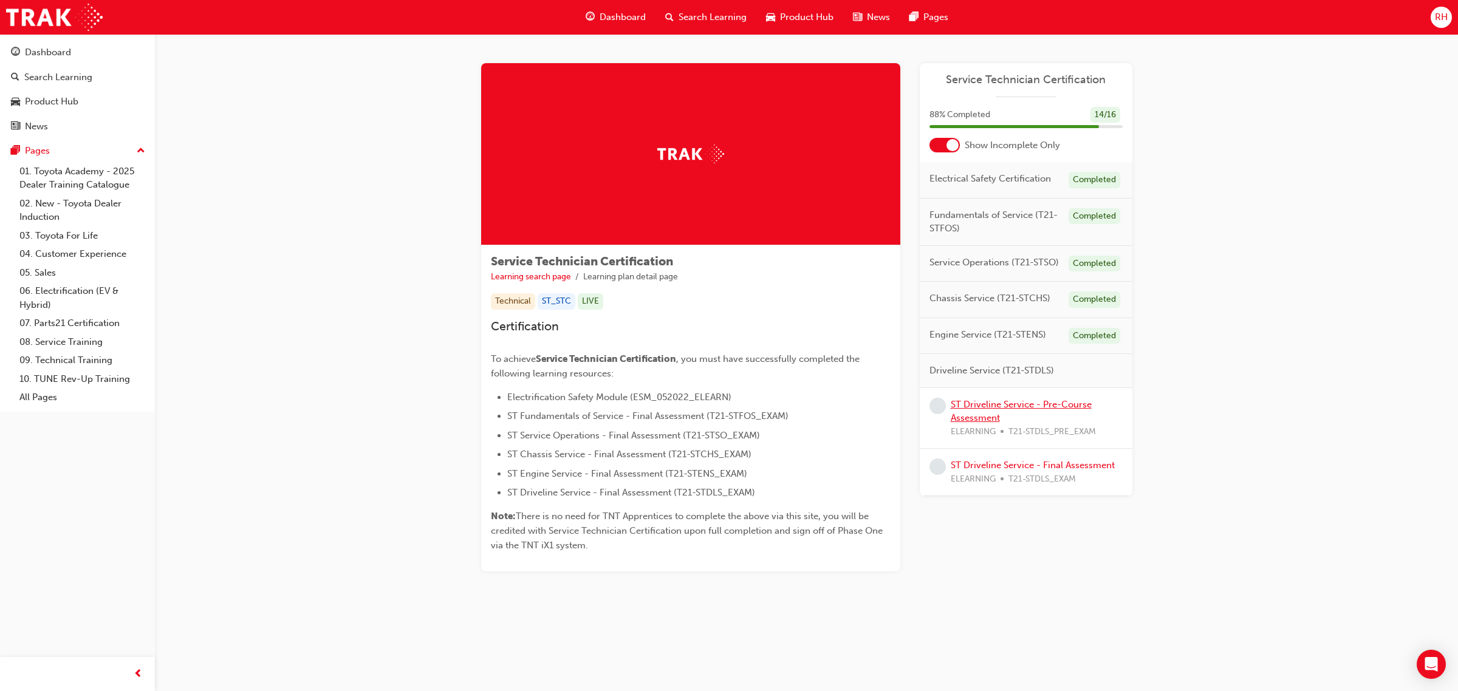
click at [1006, 406] on link "ST Driveline Service - Pre-Course Assessment" at bounding box center [1020, 411] width 141 height 25
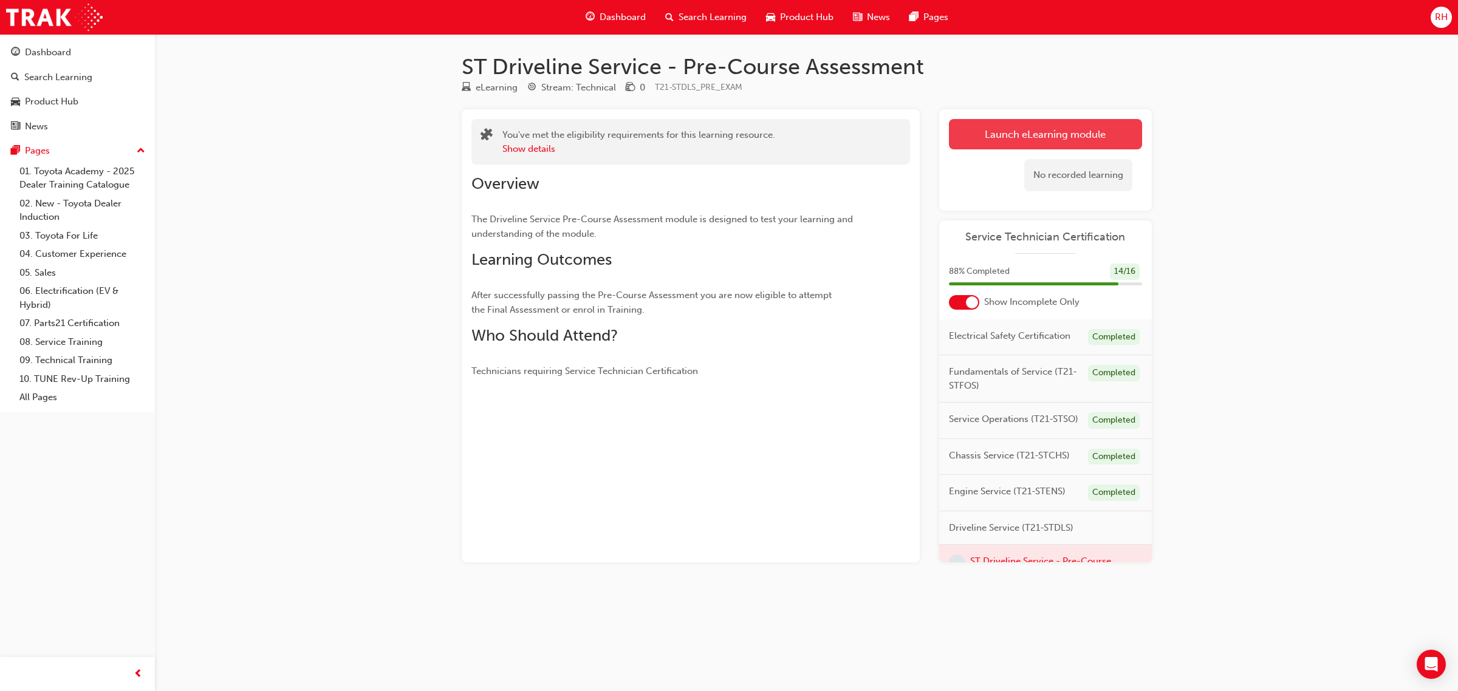
click at [989, 144] on link "Launch eLearning module" at bounding box center [1045, 134] width 193 height 30
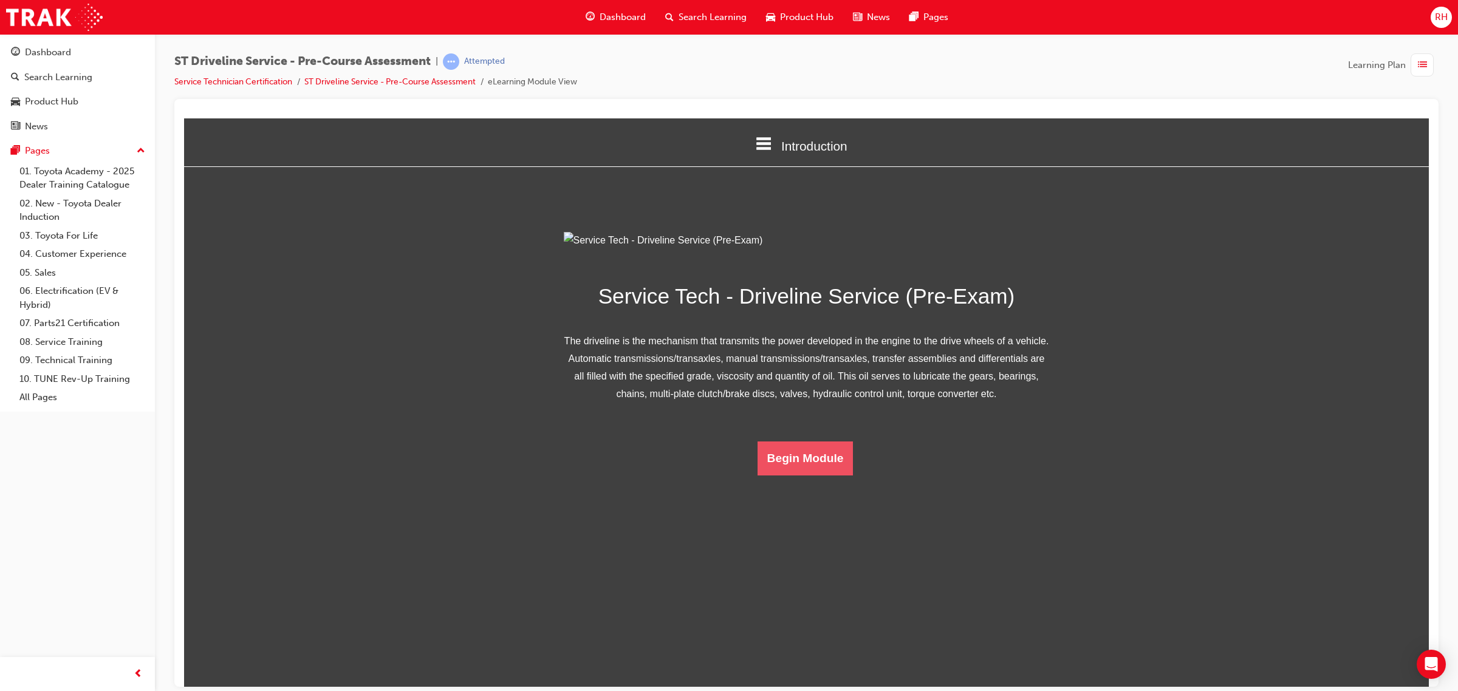
click at [807, 475] on button "Begin Module" at bounding box center [805, 458] width 96 height 34
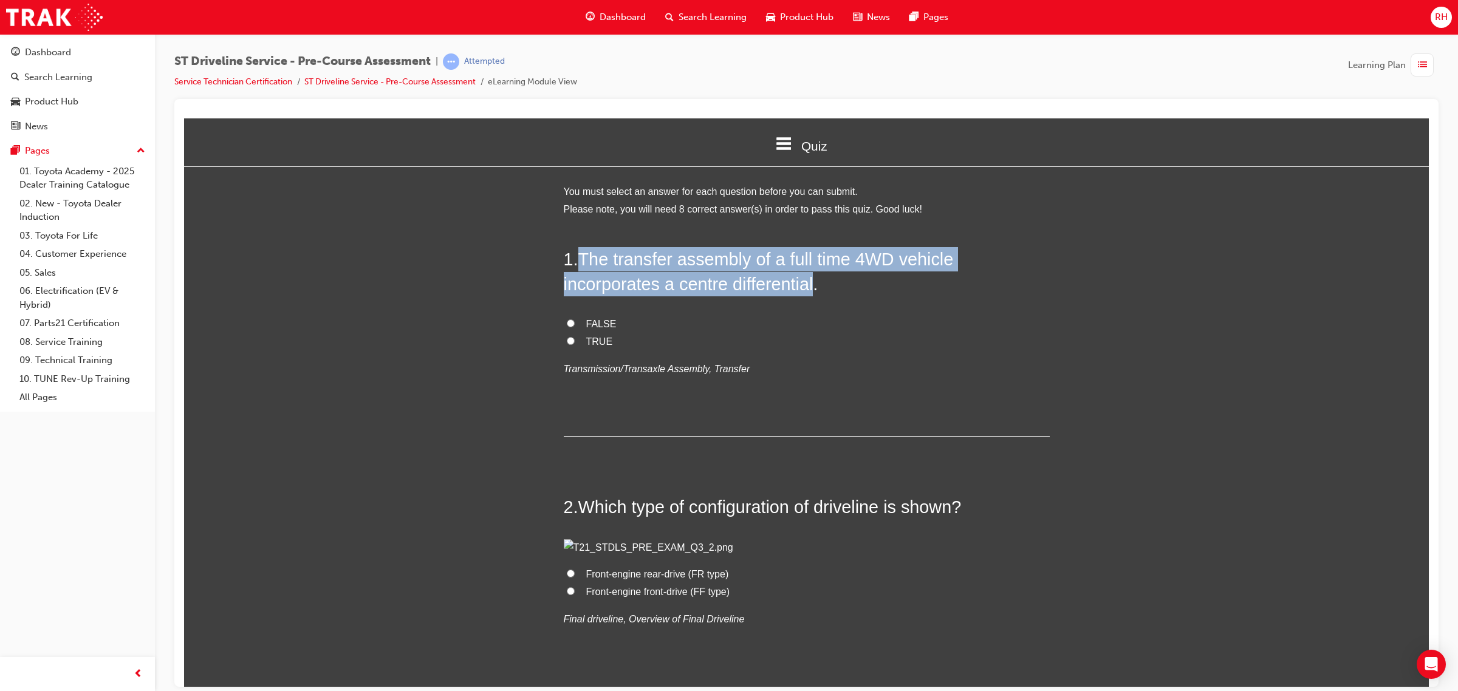
drag, startPoint x: 578, startPoint y: 260, endPoint x: 811, endPoint y: 287, distance: 235.4
click at [811, 287] on span "The transfer assembly of a full time 4WD vehicle incorporates a centre differen…" at bounding box center [759, 271] width 390 height 44
copy span "The transfer assembly of a full time 4WD vehicle incorporates a centre differen…"
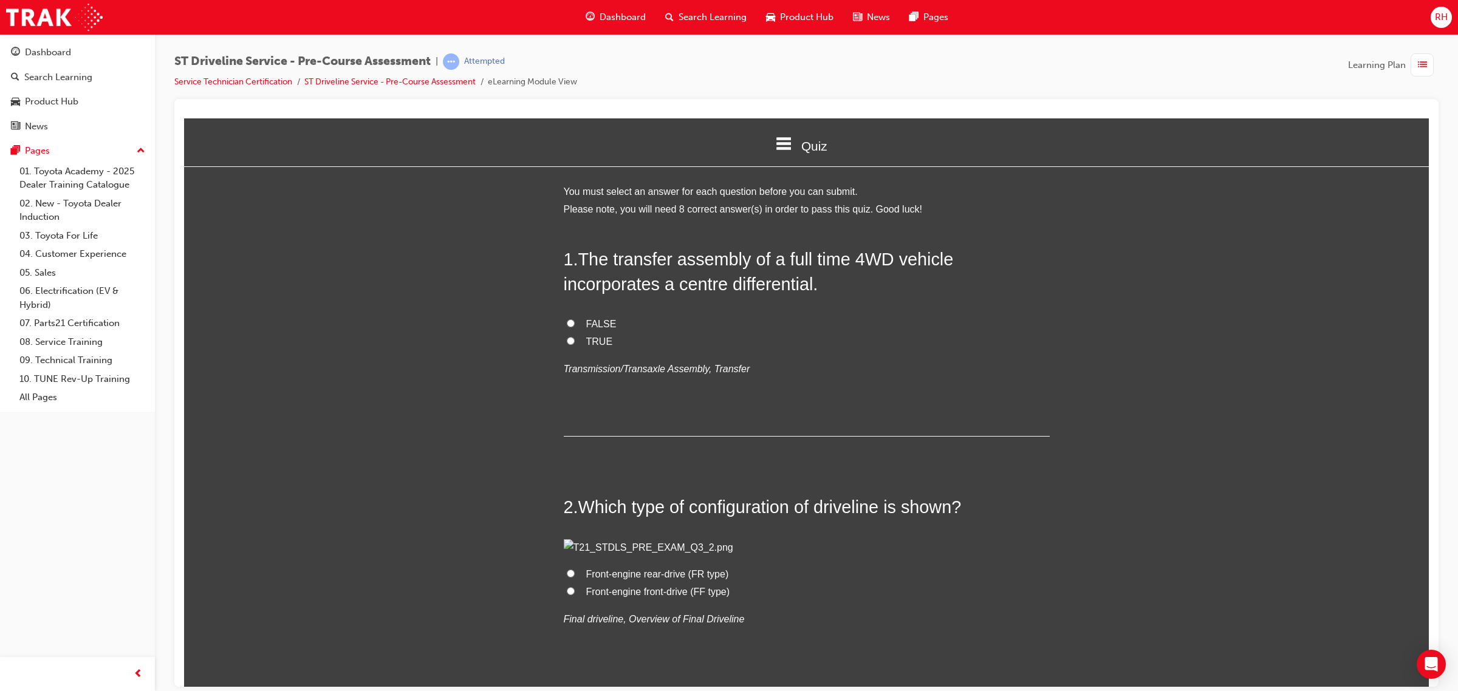
click at [591, 344] on span "TRUE" at bounding box center [599, 341] width 27 height 10
click at [575, 344] on input "TRUE" at bounding box center [571, 340] width 8 height 8
radio input "true"
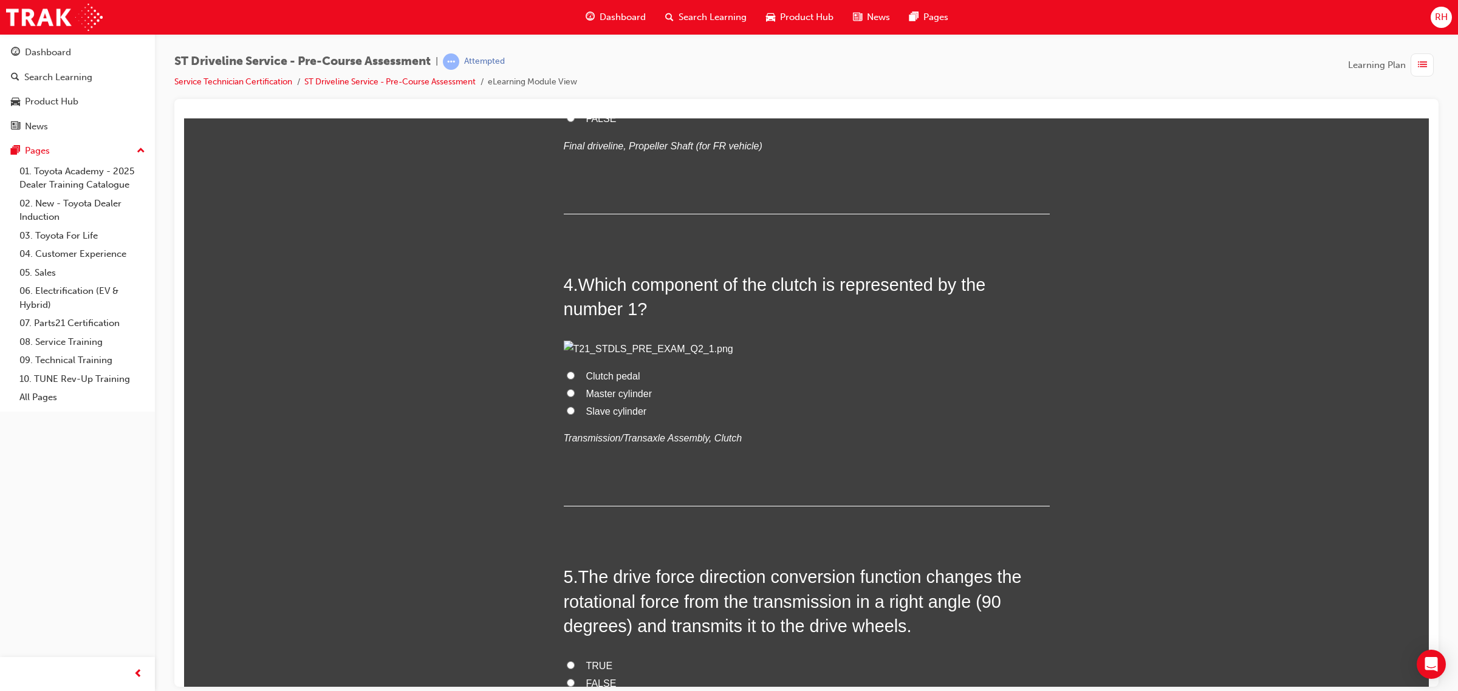
scroll to position [759, 0]
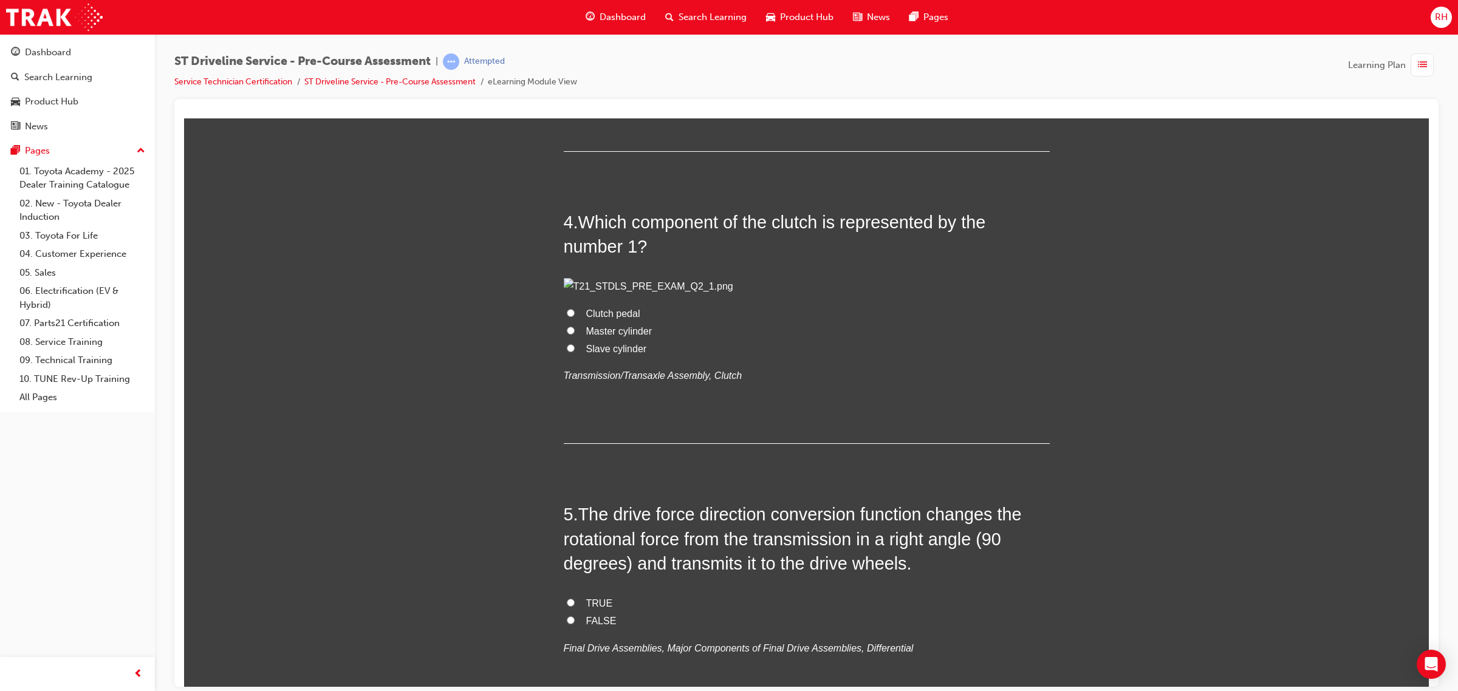
radio input "true"
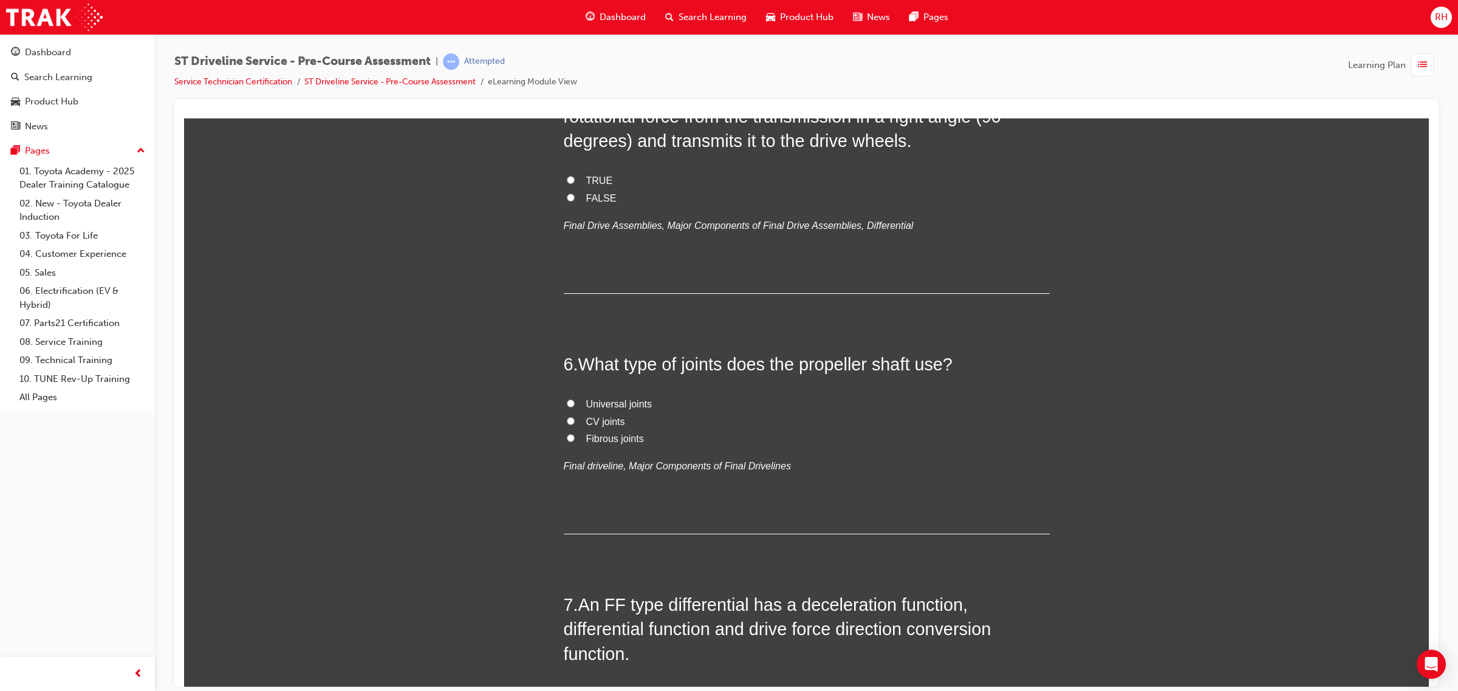
scroll to position [1139, 0]
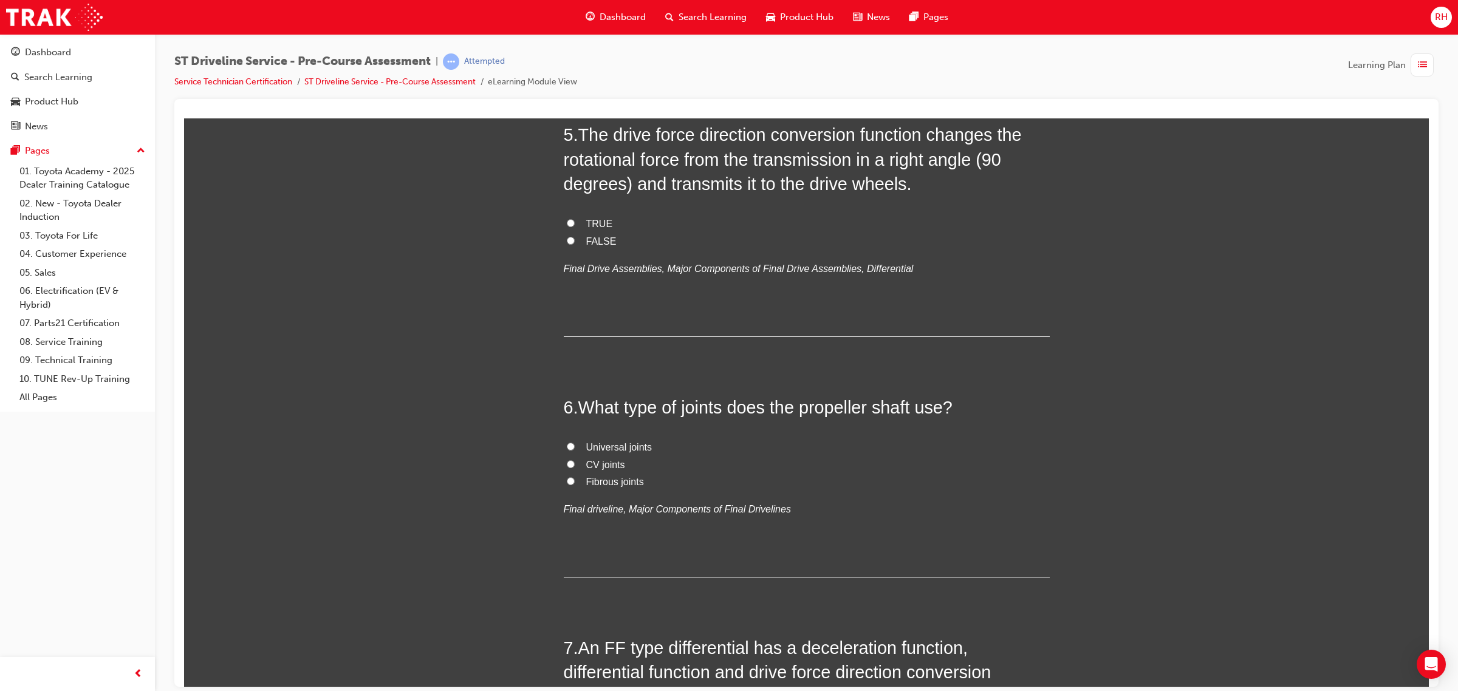
radio input "true"
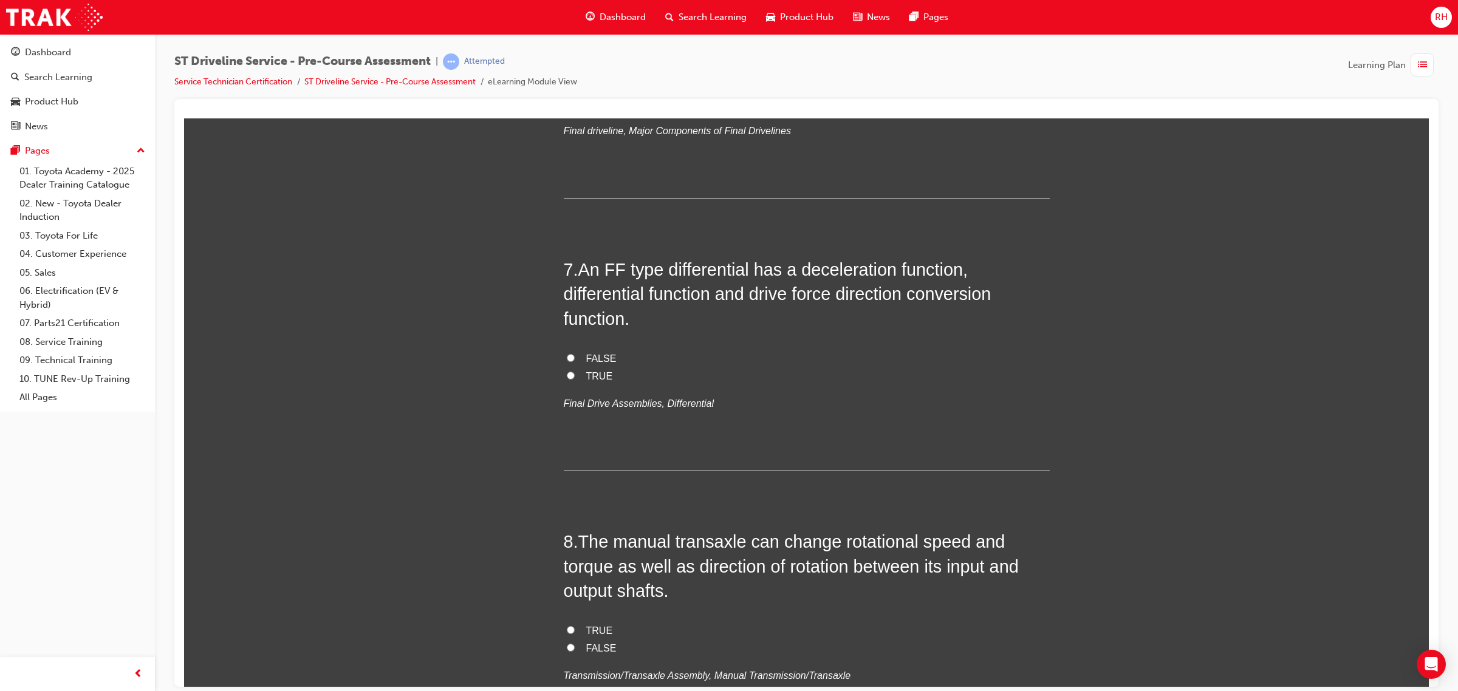
scroll to position [1518, 0]
radio input "true"
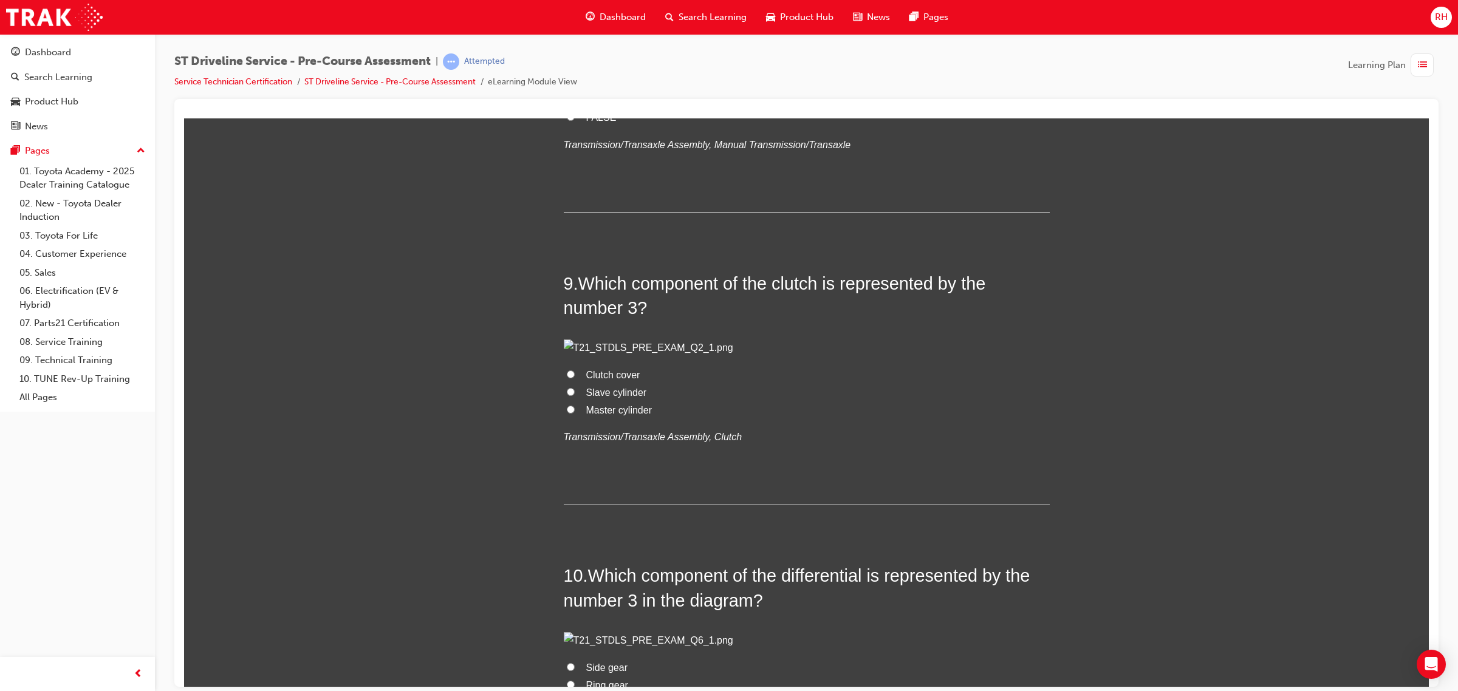
scroll to position [2050, 0]
radio input "true"
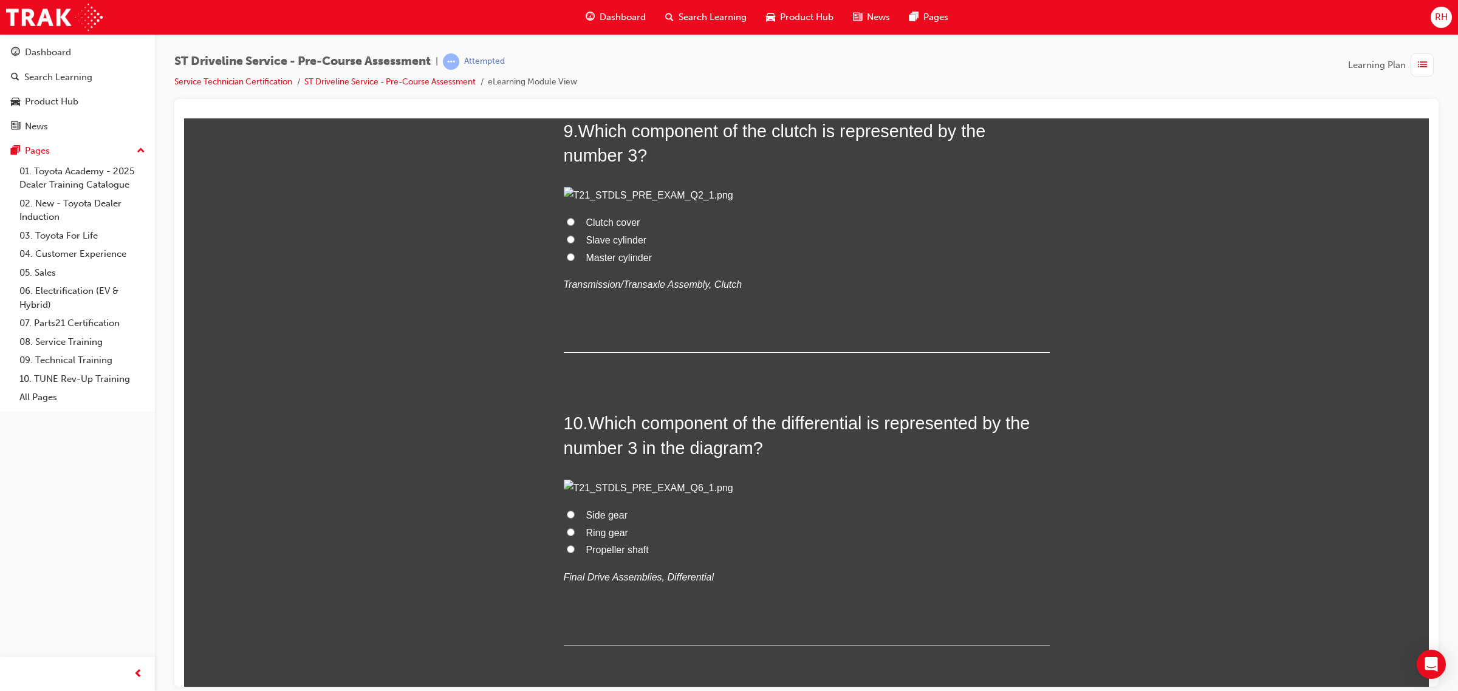
scroll to position [2202, 0]
drag, startPoint x: 578, startPoint y: 372, endPoint x: 957, endPoint y: 369, distance: 379.6
copy span "What type of joints does the propeller shaft use?"
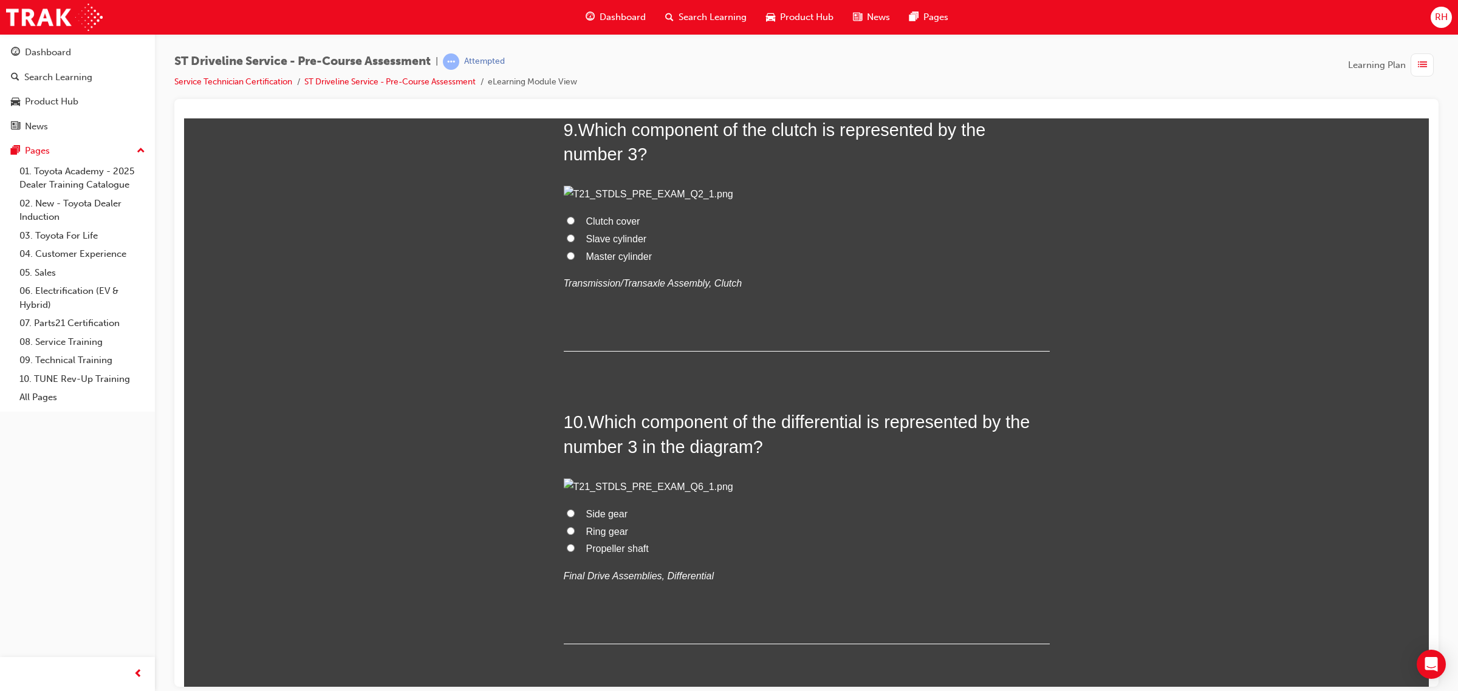
radio input "true"
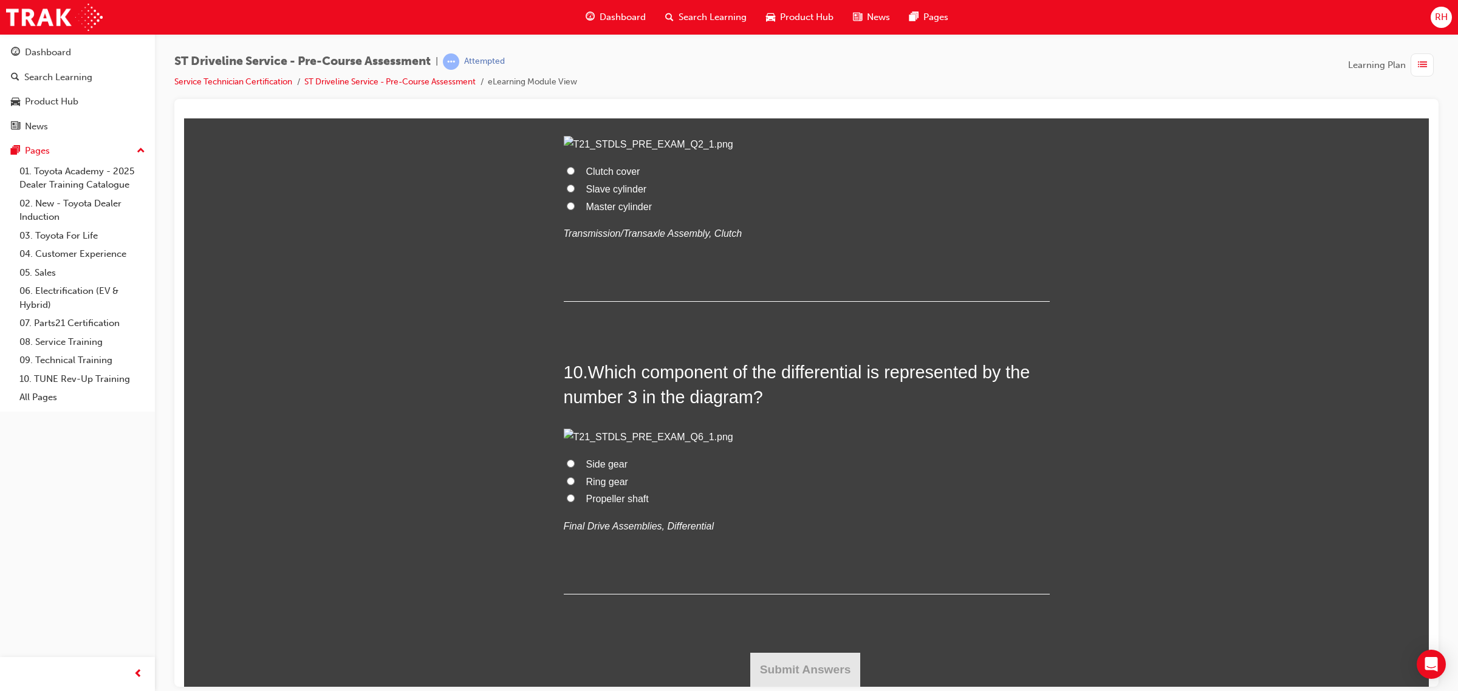
scroll to position [2505, 0]
drag, startPoint x: 573, startPoint y: 312, endPoint x: 735, endPoint y: 367, distance: 171.3
copy h2 "An FF type differential has a deceleration function, differential function and …"
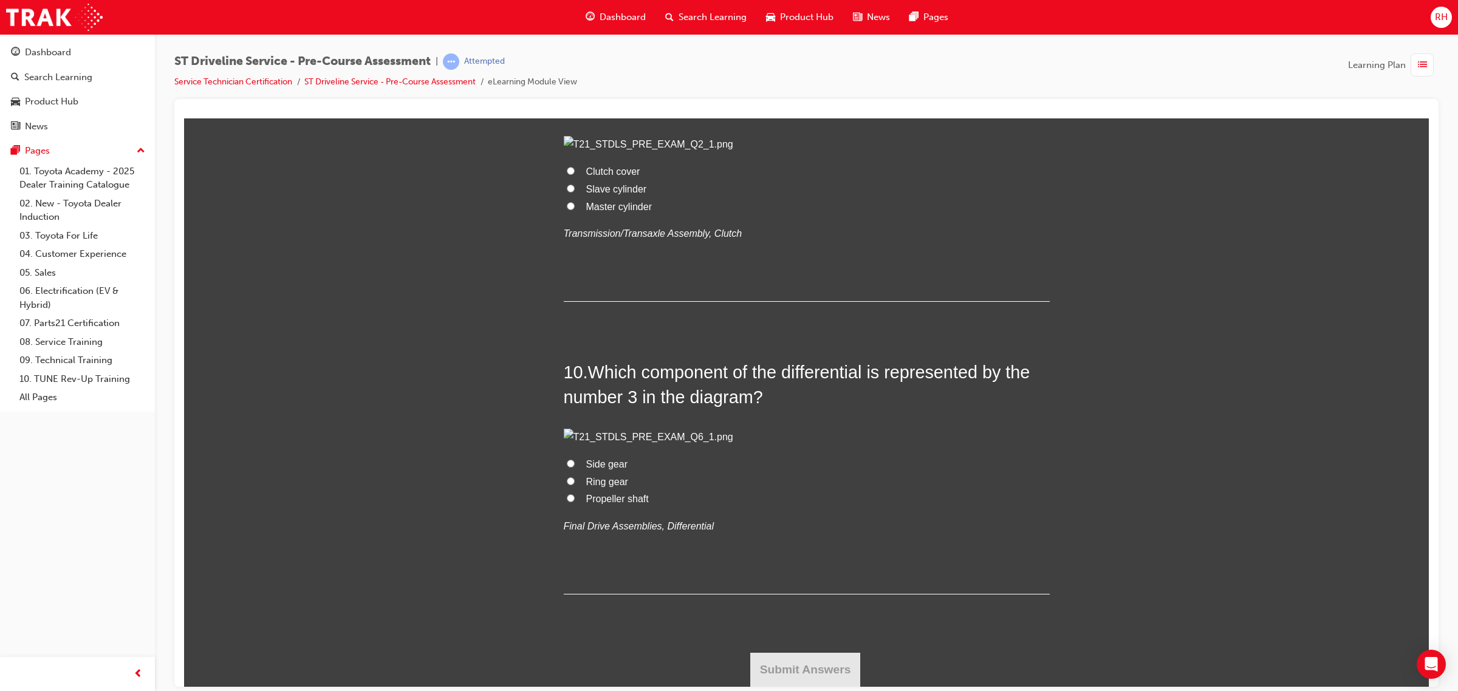
radio input "true"
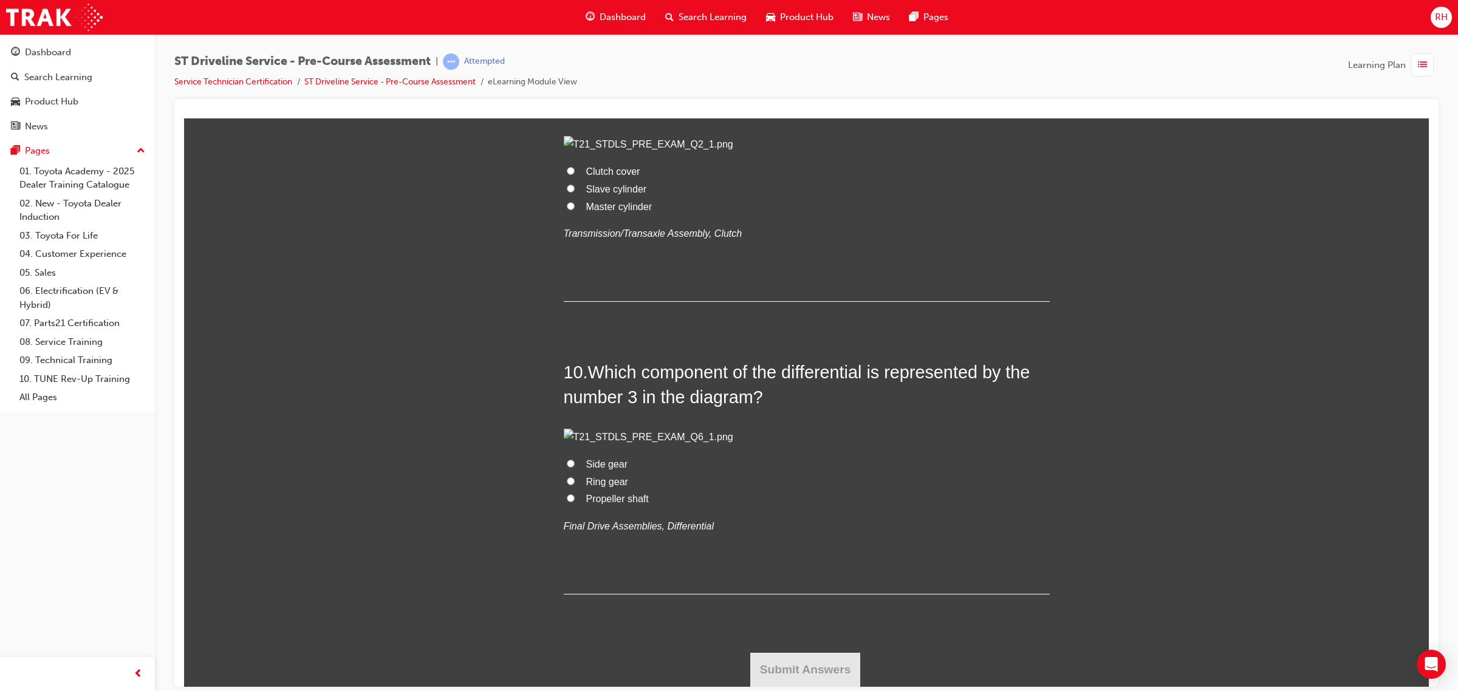
scroll to position [2733, 0]
drag, startPoint x: 576, startPoint y: 352, endPoint x: 668, endPoint y: 407, distance: 107.6
copy span "The manual transaxle can change rotational speed and torque as well as directio…"
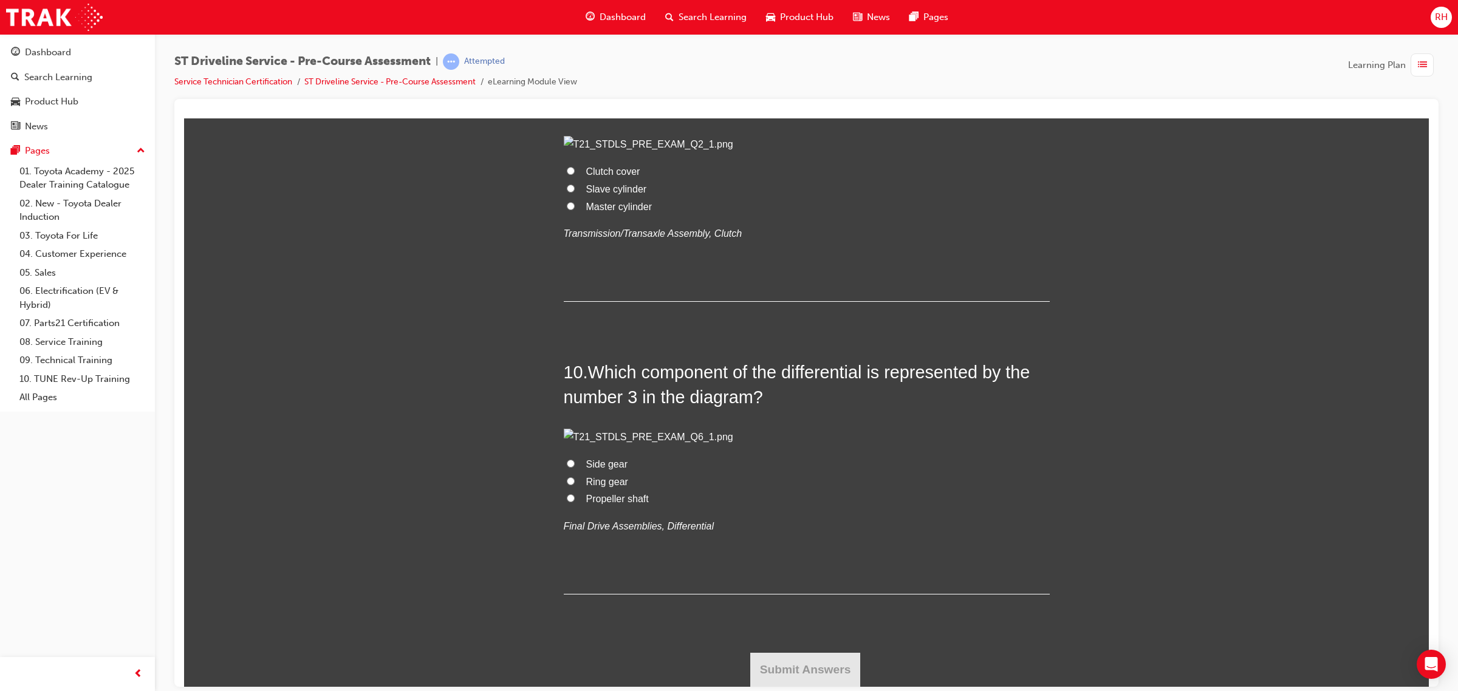
radio input "true"
click at [586, 211] on span "Master cylinder" at bounding box center [619, 206] width 66 height 10
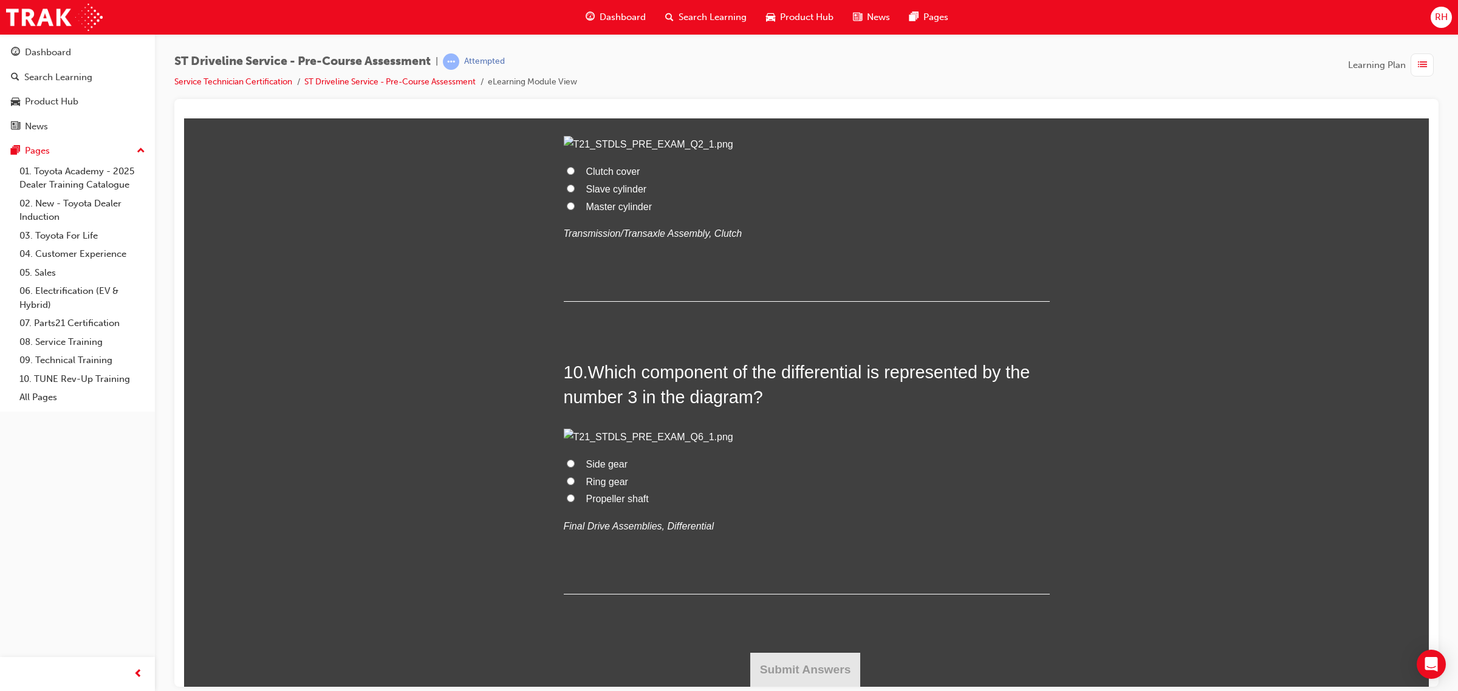
click at [575, 210] on input "Master cylinder" at bounding box center [571, 206] width 8 height 8
radio input "true"
click at [598, 486] on span "Ring gear" at bounding box center [607, 481] width 42 height 10
click at [575, 485] on input "Ring gear" at bounding box center [571, 481] width 8 height 8
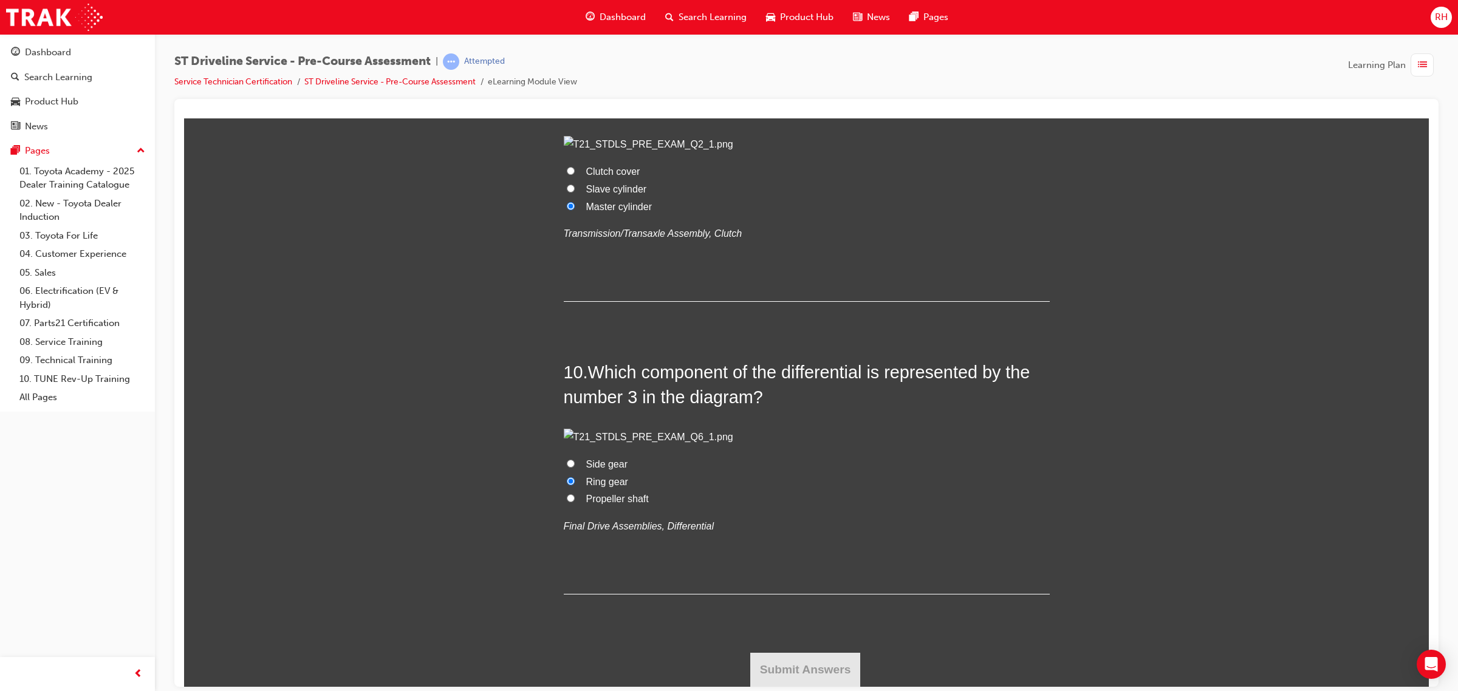
radio input "true"
click at [805, 668] on button "Submit Answers" at bounding box center [805, 669] width 111 height 34
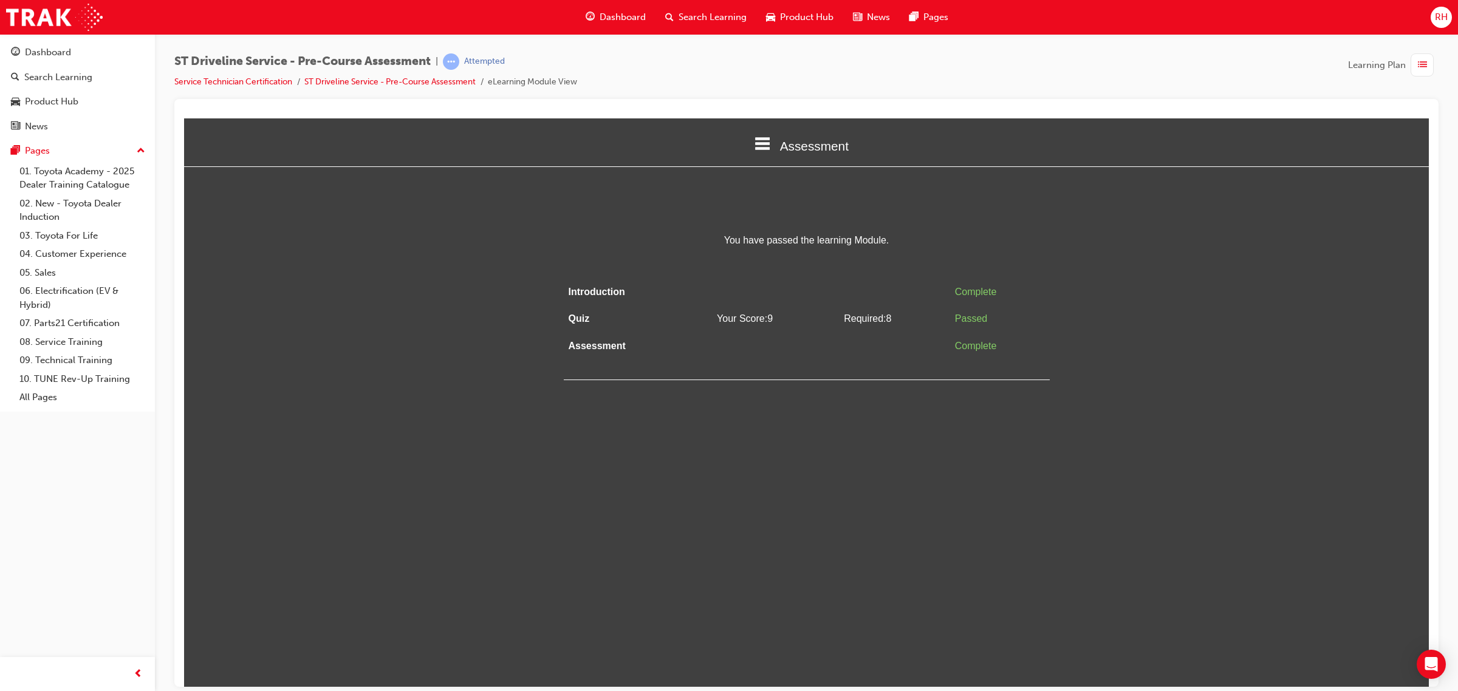
scroll to position [0, 0]
click at [50, 49] on div "Dashboard" at bounding box center [48, 53] width 46 height 14
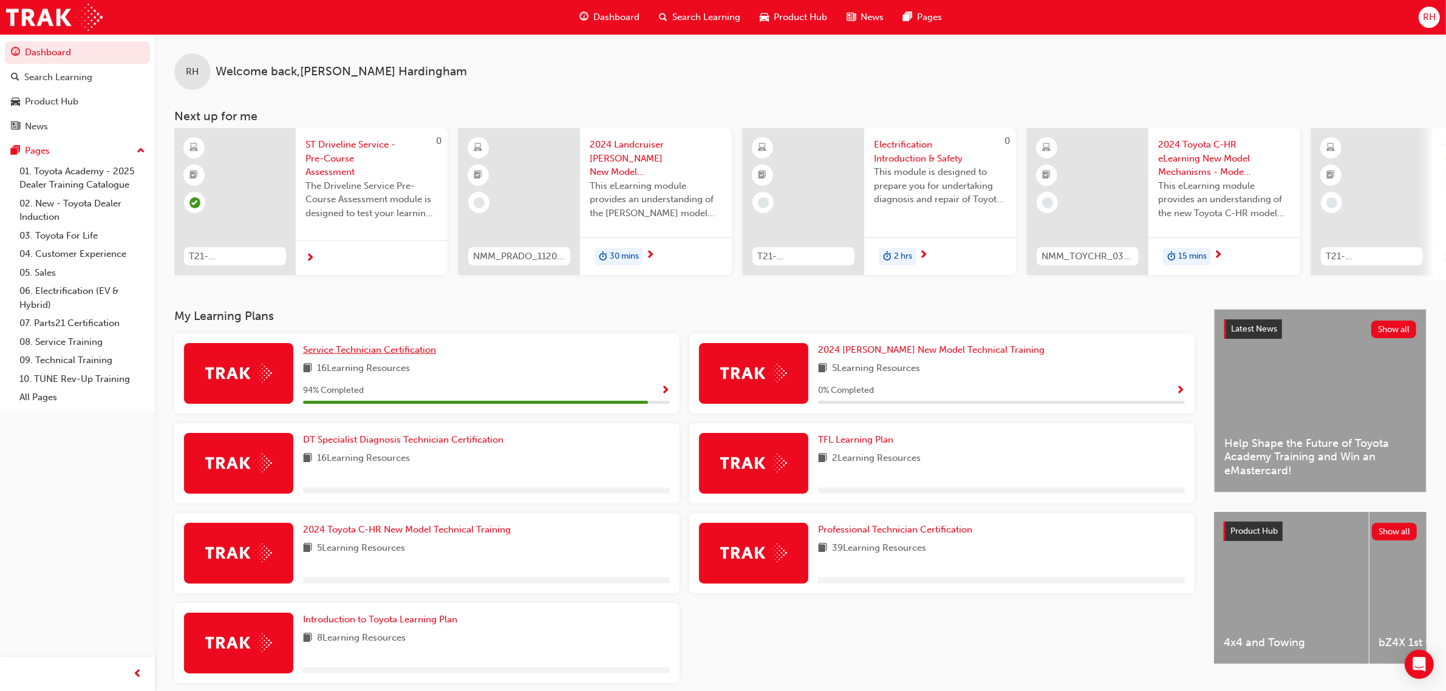
click at [393, 353] on span "Service Technician Certification" at bounding box center [369, 349] width 133 height 11
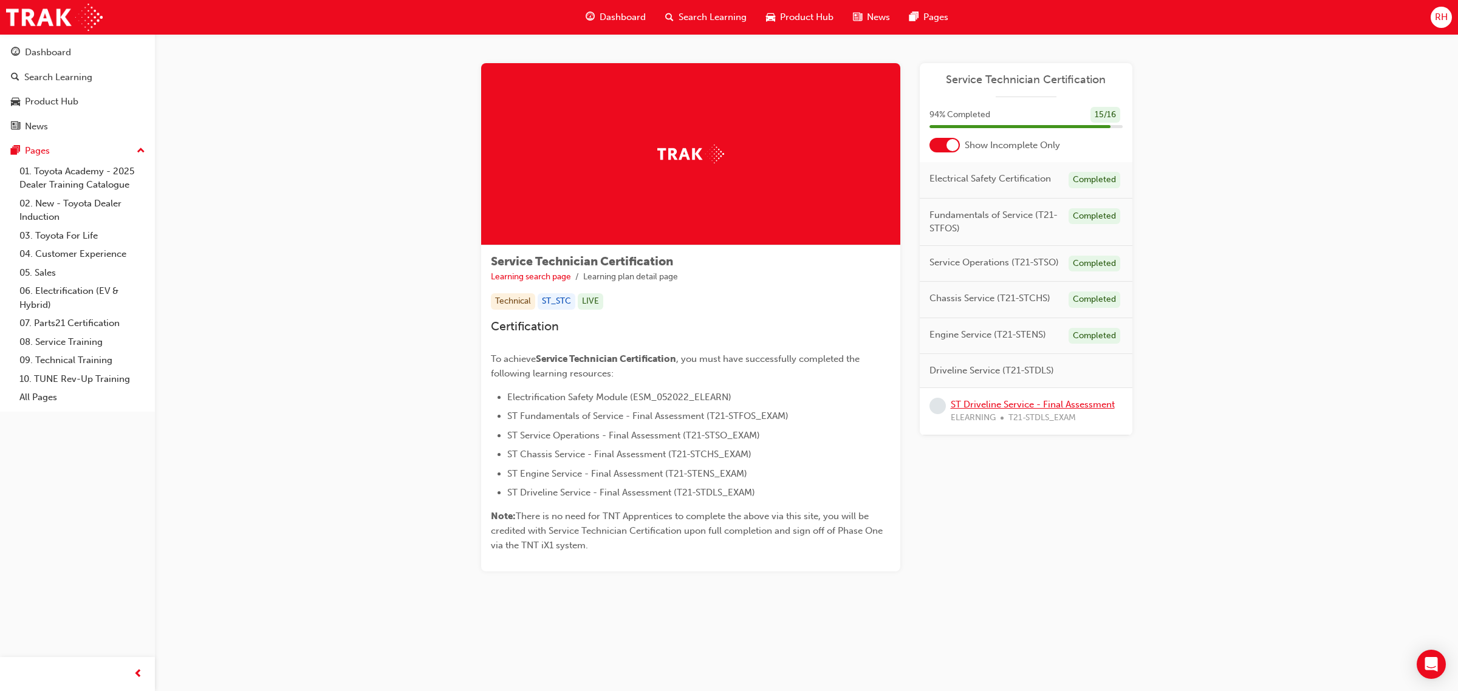
click at [1091, 408] on link "ST Driveline Service - Final Assessment" at bounding box center [1032, 404] width 164 height 11
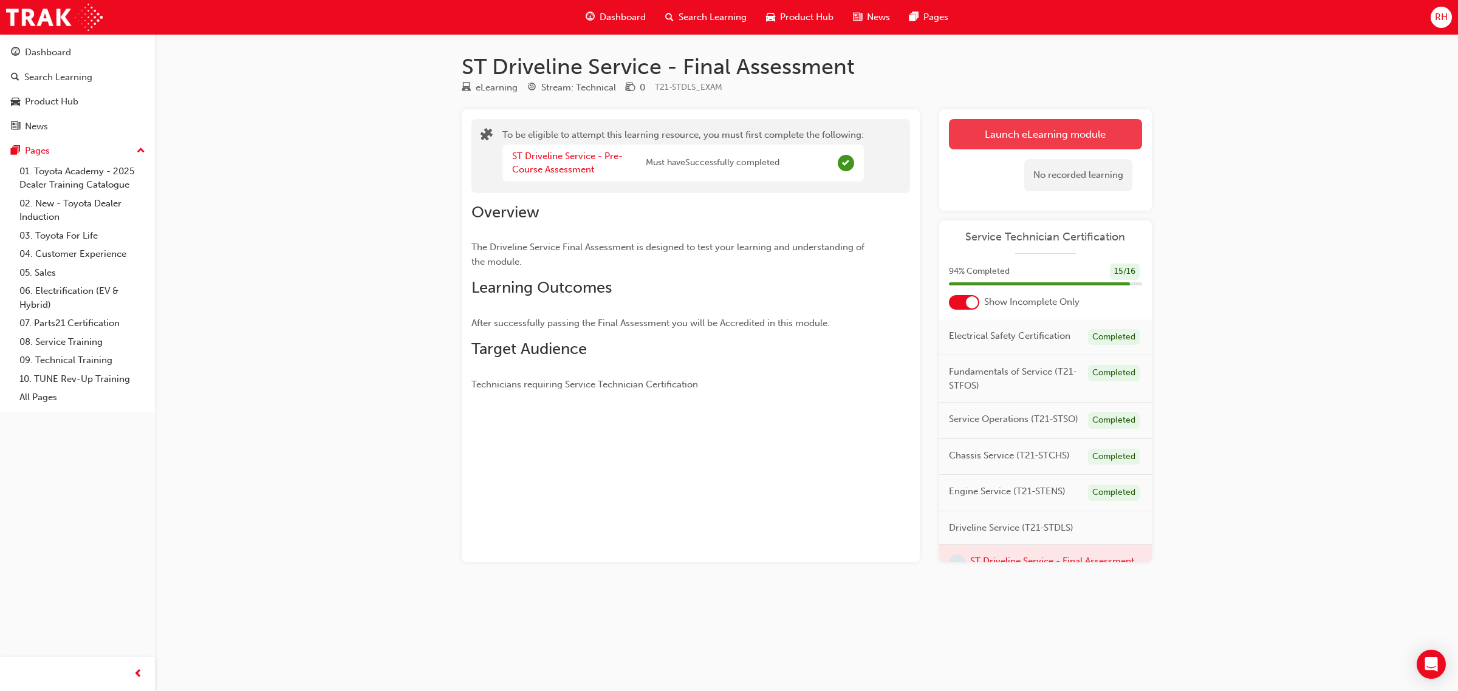
click at [996, 134] on button "Launch eLearning module" at bounding box center [1045, 134] width 193 height 30
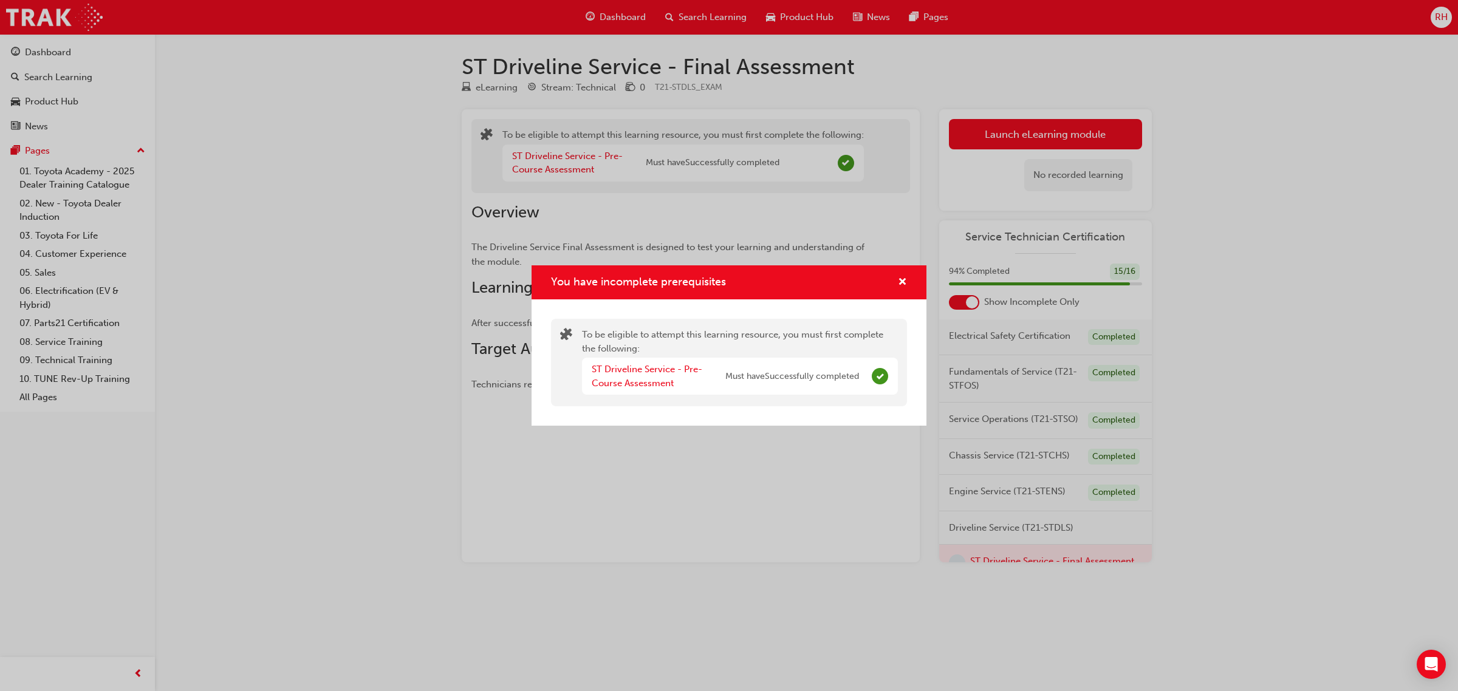
click at [899, 274] on div "You have incomplete prerequisites" at bounding box center [728, 282] width 395 height 35
click at [900, 278] on span "cross-icon" at bounding box center [902, 283] width 9 height 11
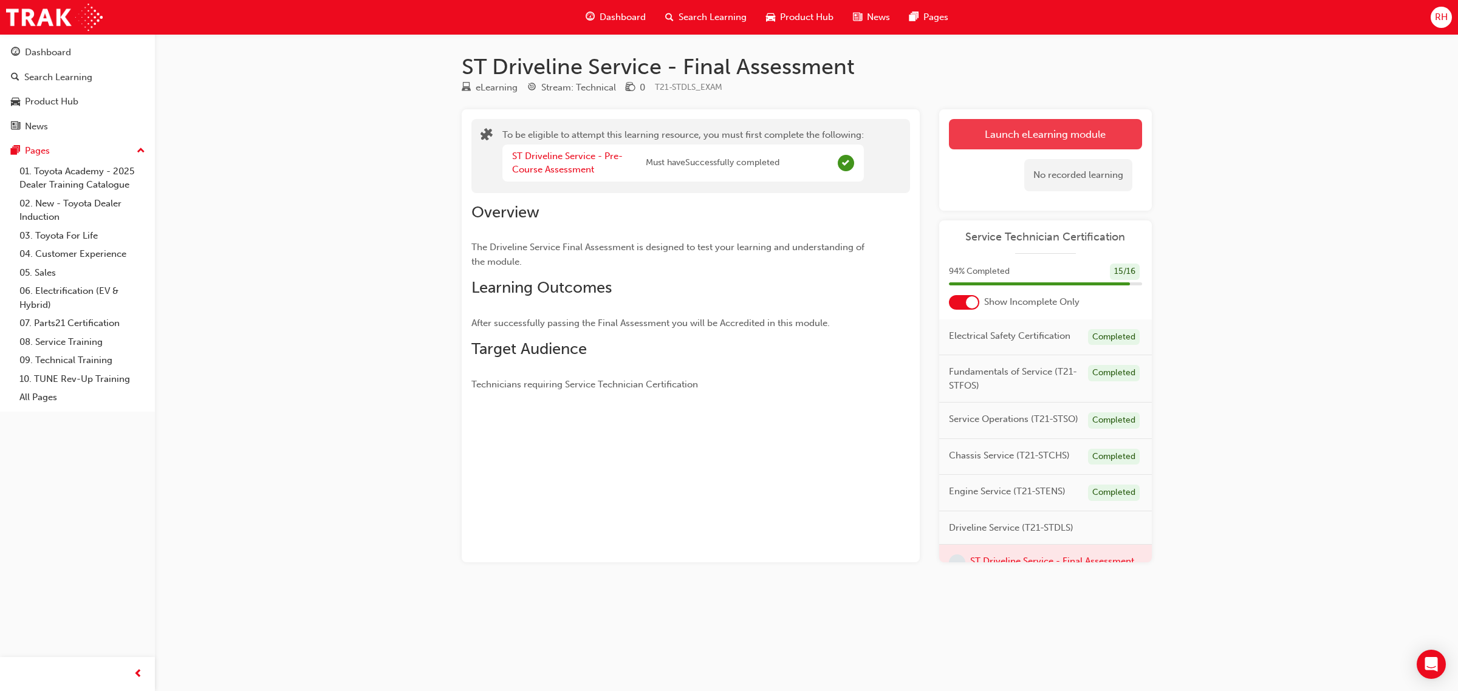
click at [1034, 143] on button "Launch eLearning module" at bounding box center [1045, 134] width 193 height 30
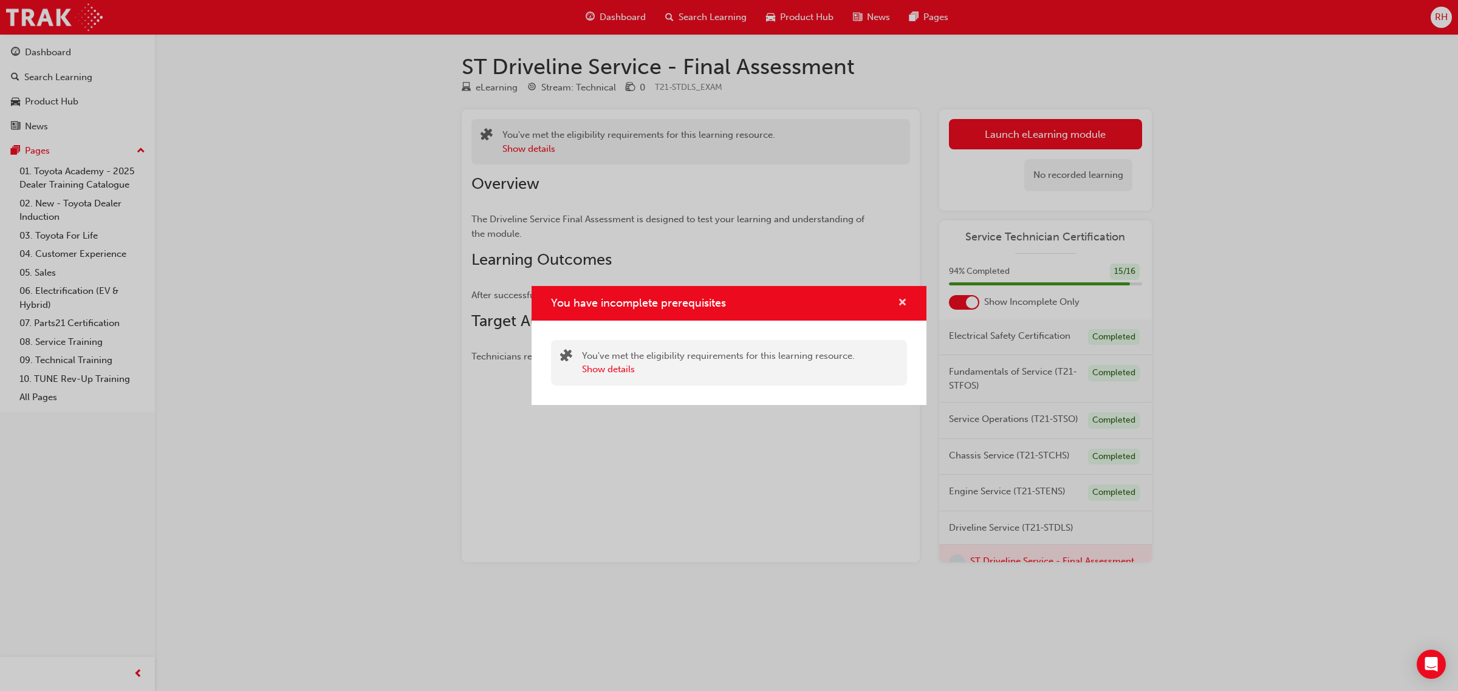
click at [902, 301] on span "cross-icon" at bounding box center [902, 303] width 9 height 11
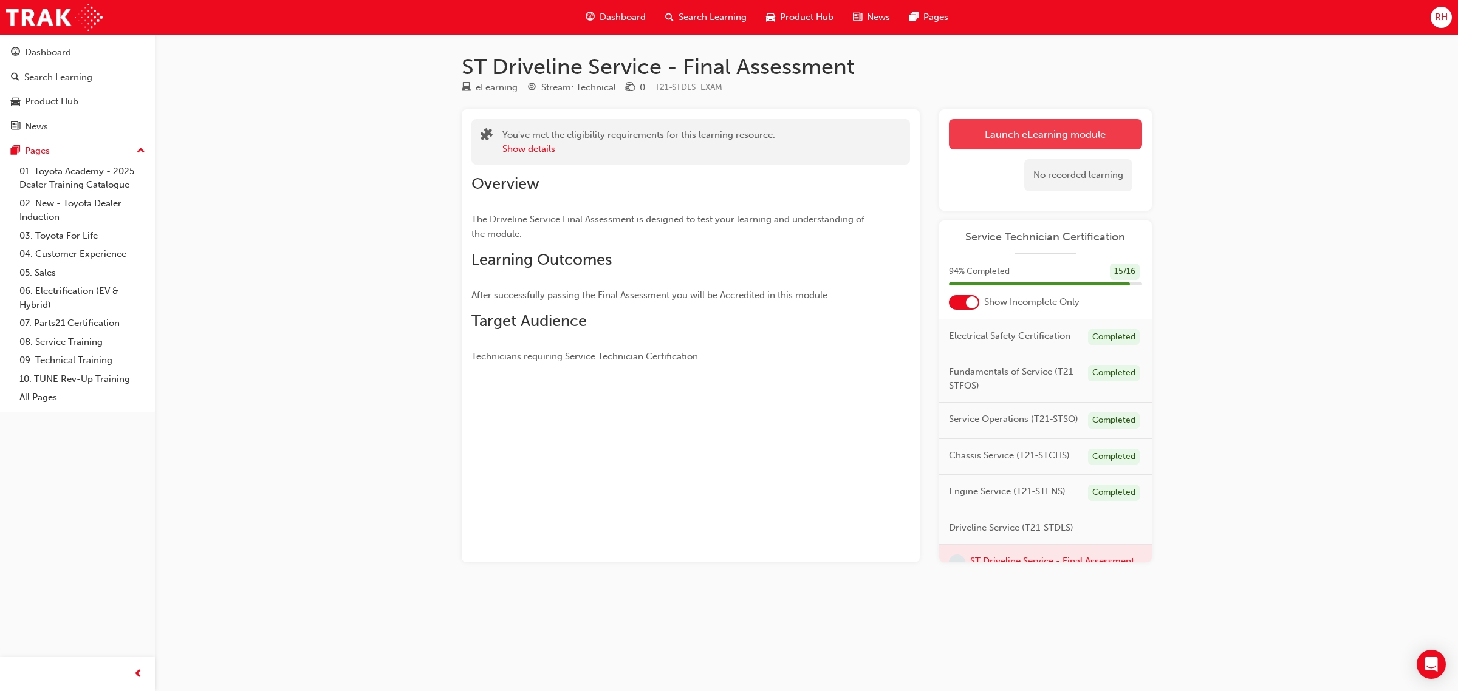
click at [970, 137] on button "Launch eLearning module" at bounding box center [1045, 134] width 193 height 30
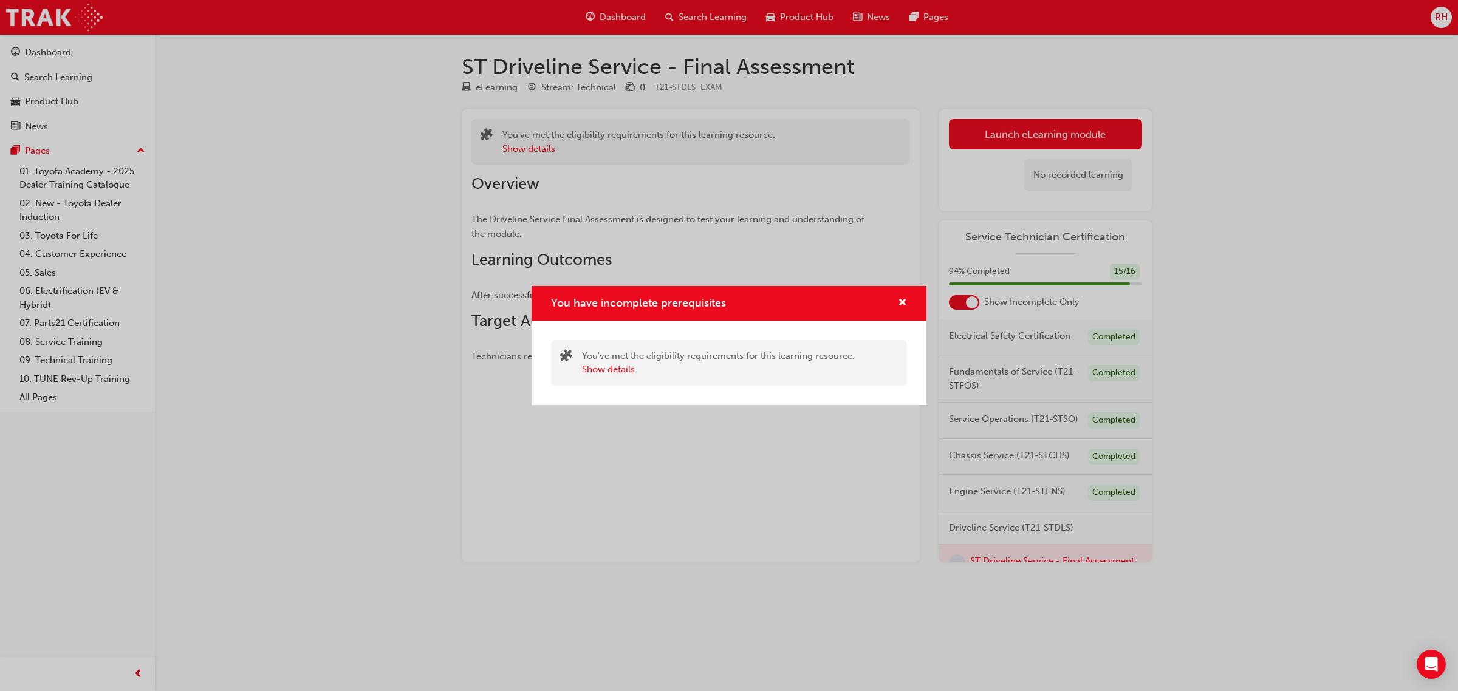
click at [909, 295] on div "You have incomplete prerequisites" at bounding box center [728, 303] width 395 height 35
click at [898, 310] on button "You have incomplete prerequisites" at bounding box center [902, 303] width 9 height 15
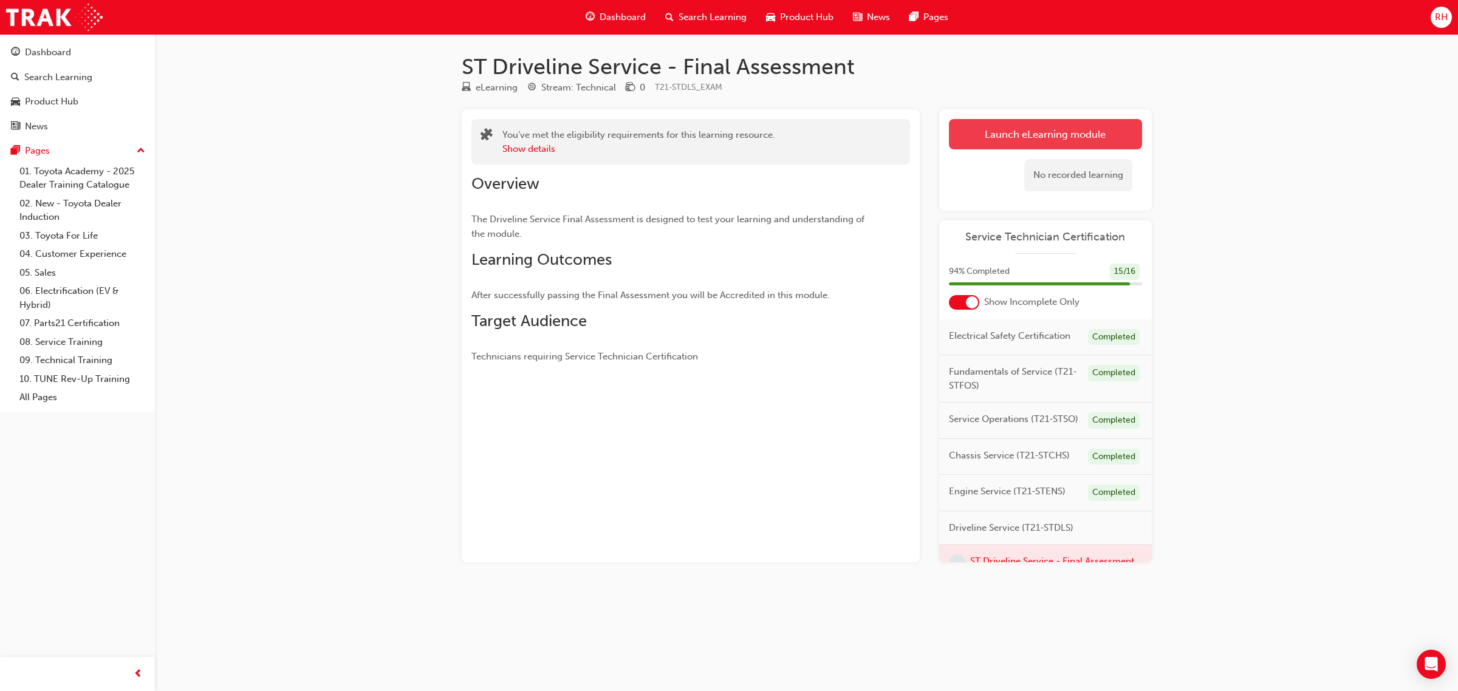
click at [978, 120] on link "Launch eLearning module" at bounding box center [1045, 134] width 193 height 30
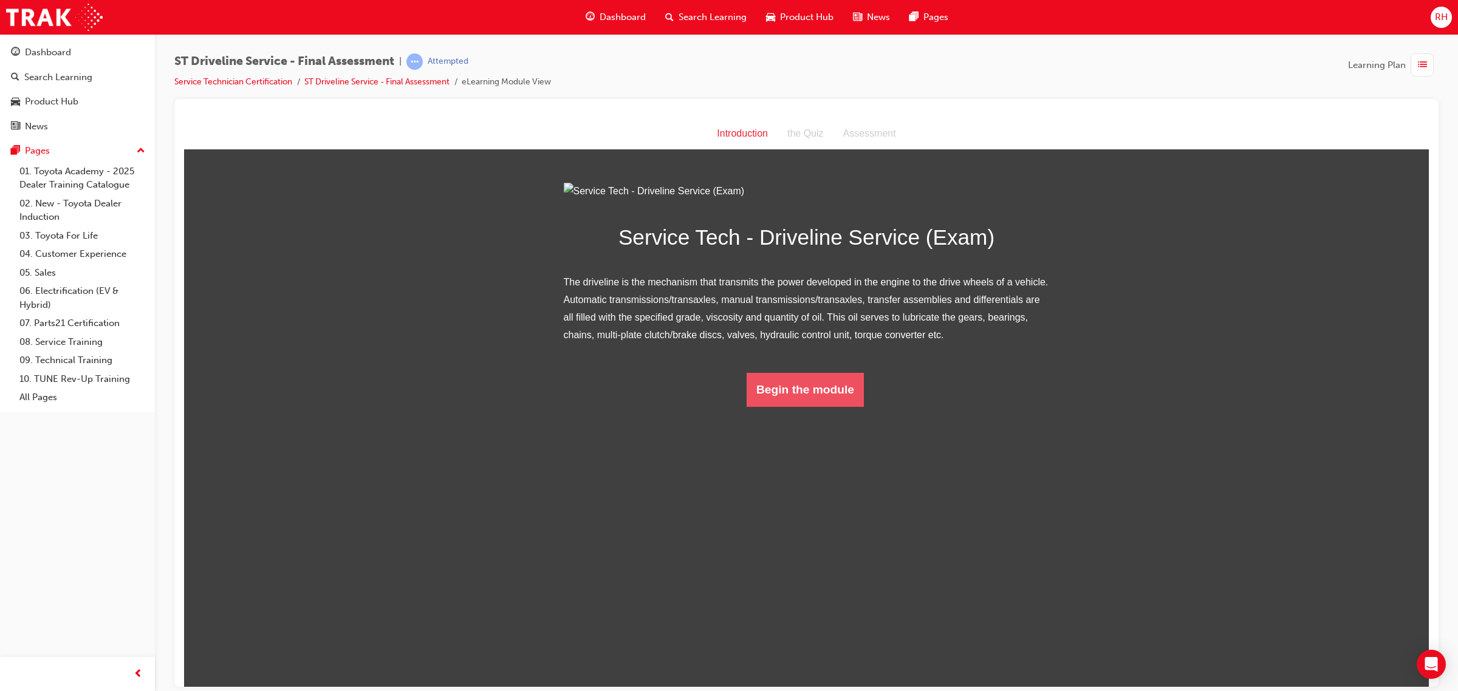
click at [817, 406] on button "Begin the module" at bounding box center [804, 389] width 117 height 34
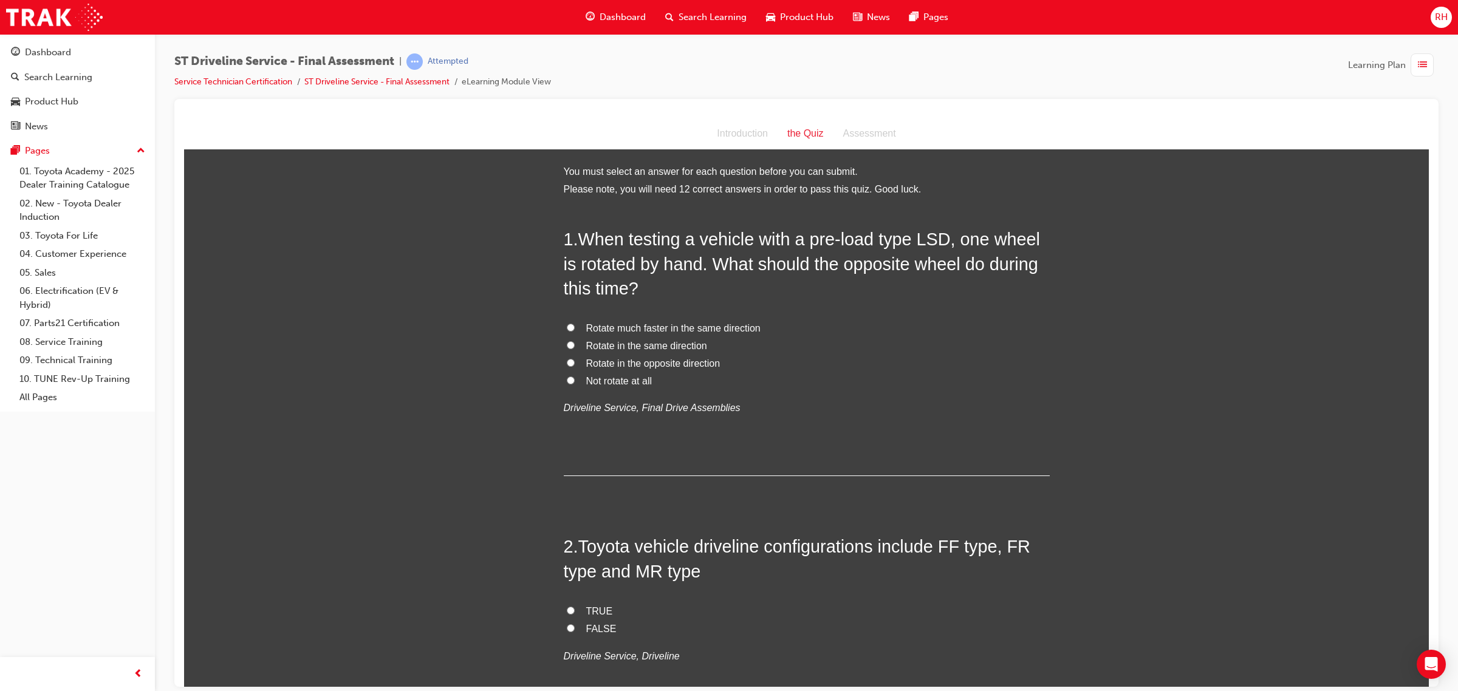
click at [596, 380] on span "Not rotate at all" at bounding box center [619, 380] width 66 height 10
click at [575, 380] on input "Not rotate at all" at bounding box center [571, 380] width 8 height 8
radio input "true"
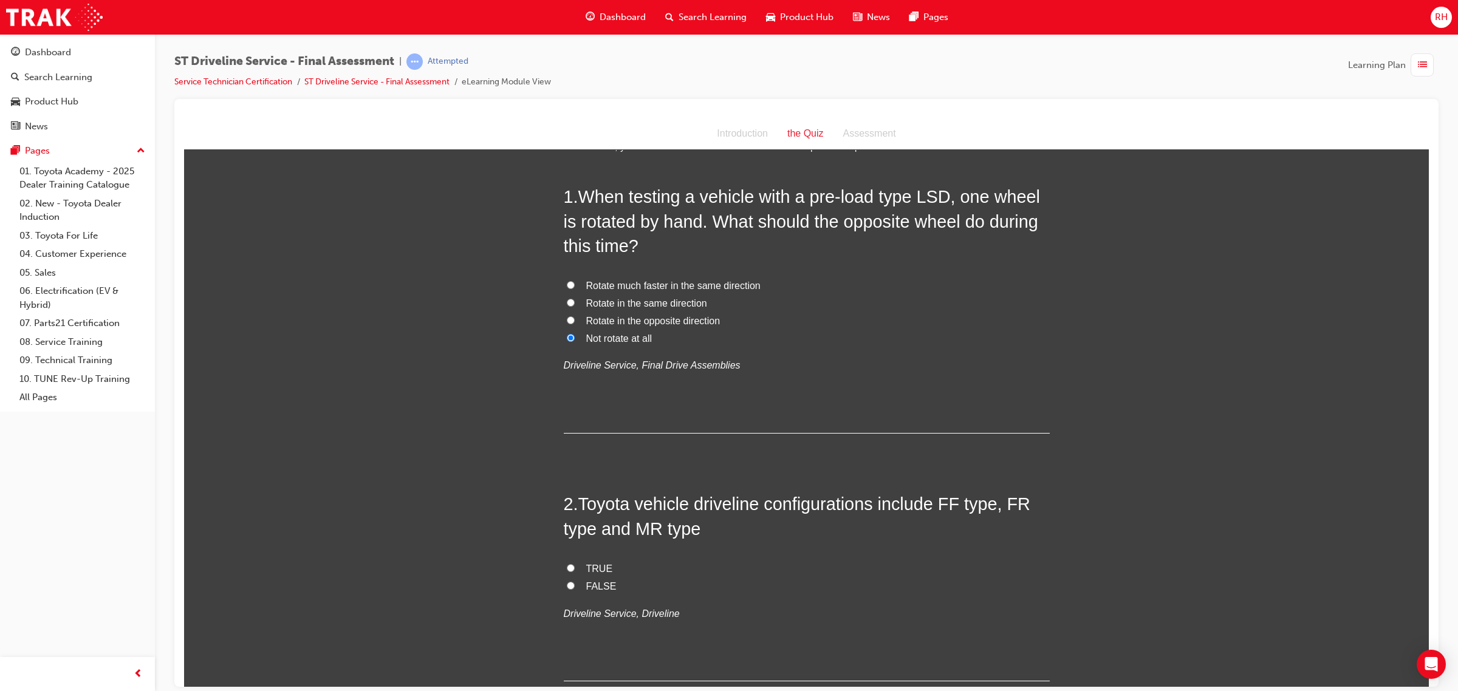
scroll to position [152, 0]
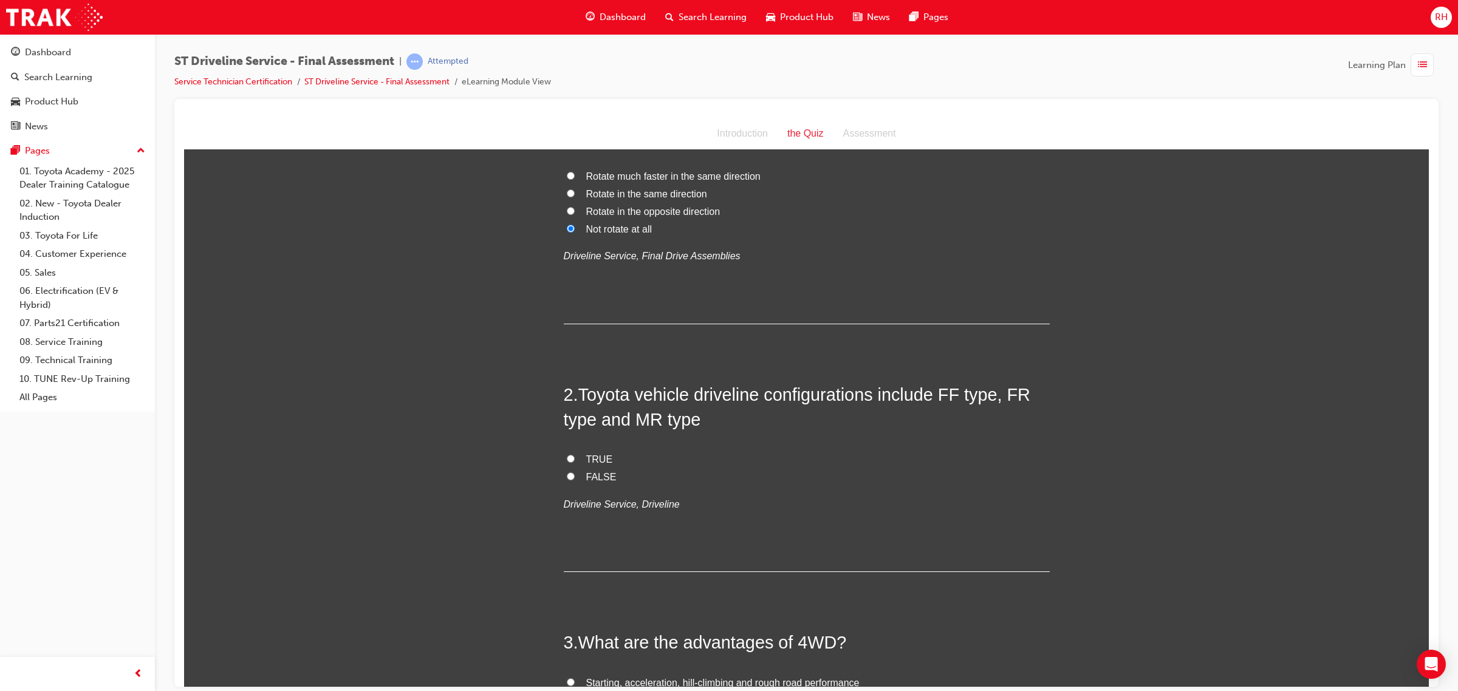
click at [597, 474] on span "FALSE" at bounding box center [601, 476] width 30 height 10
click at [575, 474] on input "FALSE" at bounding box center [571, 476] width 8 height 8
radio input "true"
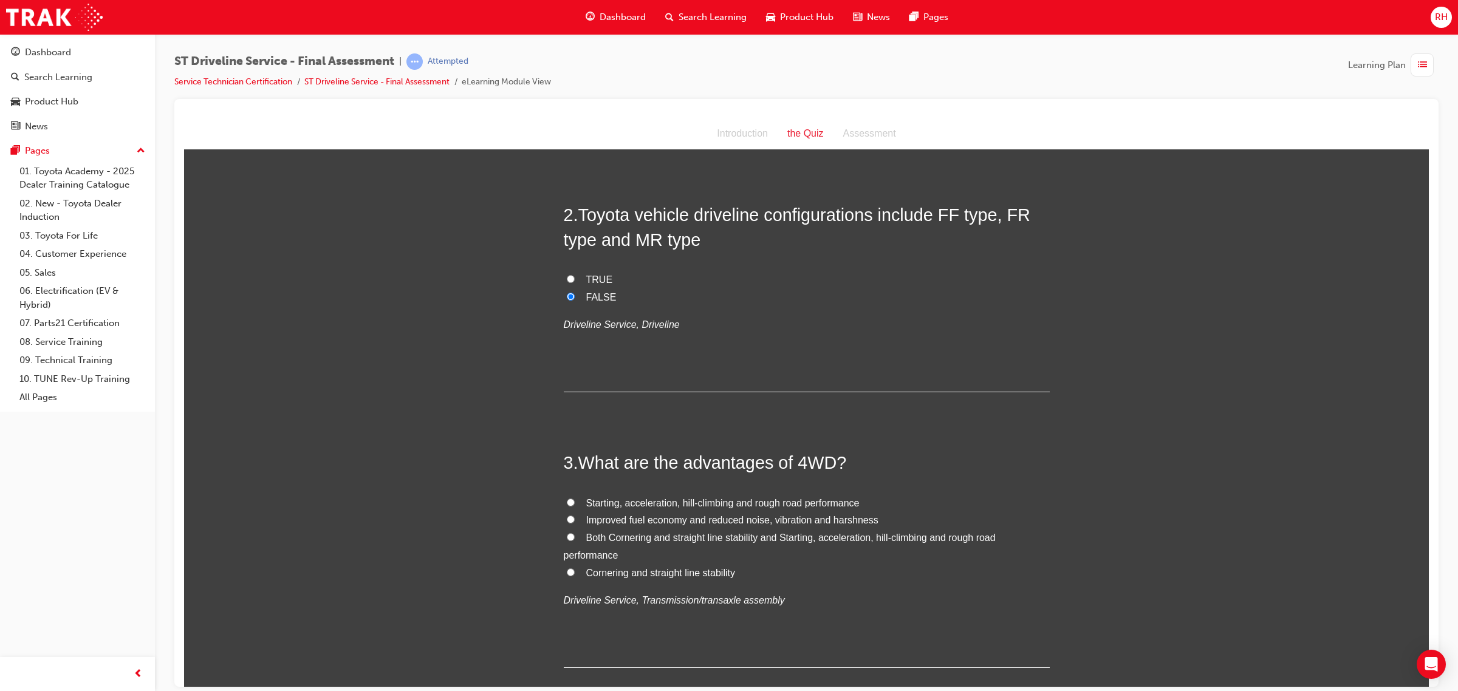
scroll to position [380, 0]
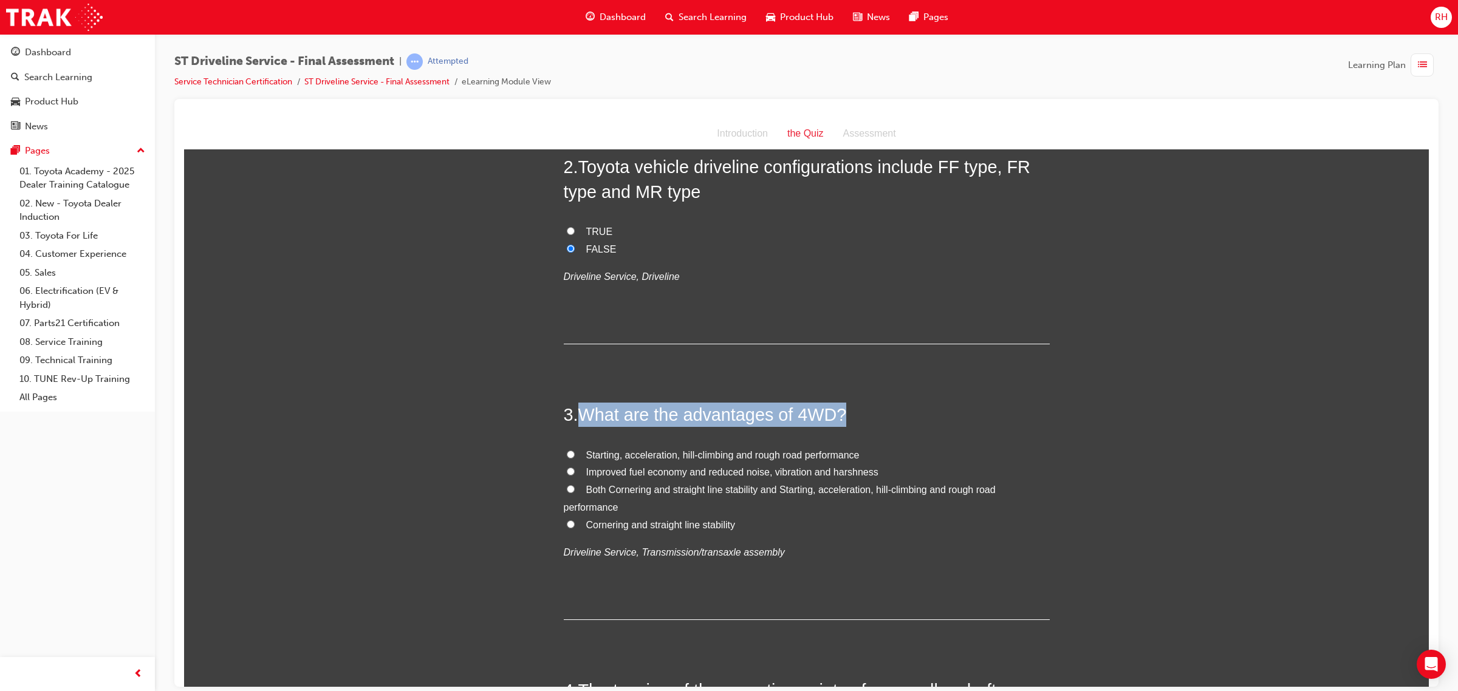
drag, startPoint x: 580, startPoint y: 414, endPoint x: 839, endPoint y: 415, distance: 259.3
click at [839, 415] on span "What are the advantages of 4WD?" at bounding box center [712, 413] width 268 height 19
copy span "What are the advantages of 4WD?"
click at [744, 486] on span "Both Cornering and straight line stability and Starting, acceleration, hill-cli…" at bounding box center [780, 498] width 432 height 28
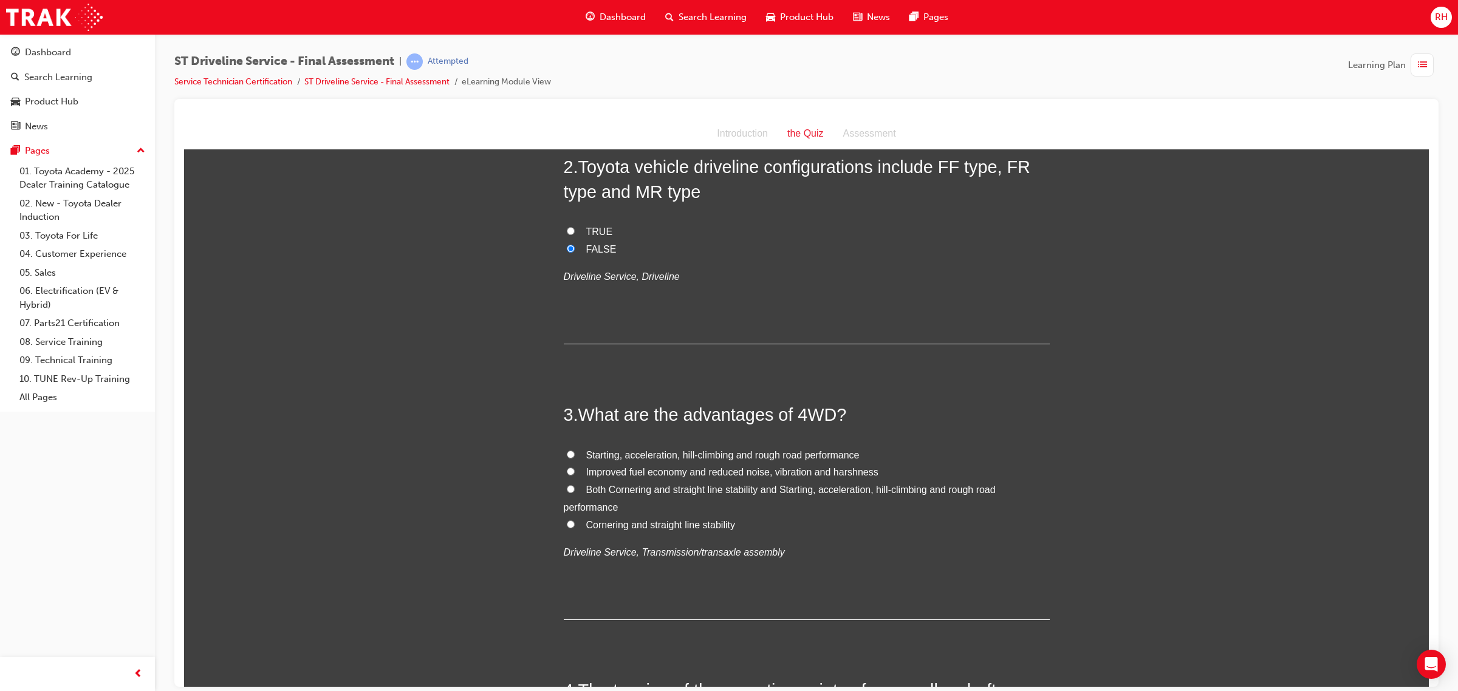
click at [575, 486] on input "Both Cornering and straight line stability and Starting, acceleration, hill-cli…" at bounding box center [571, 489] width 8 height 8
radio input "true"
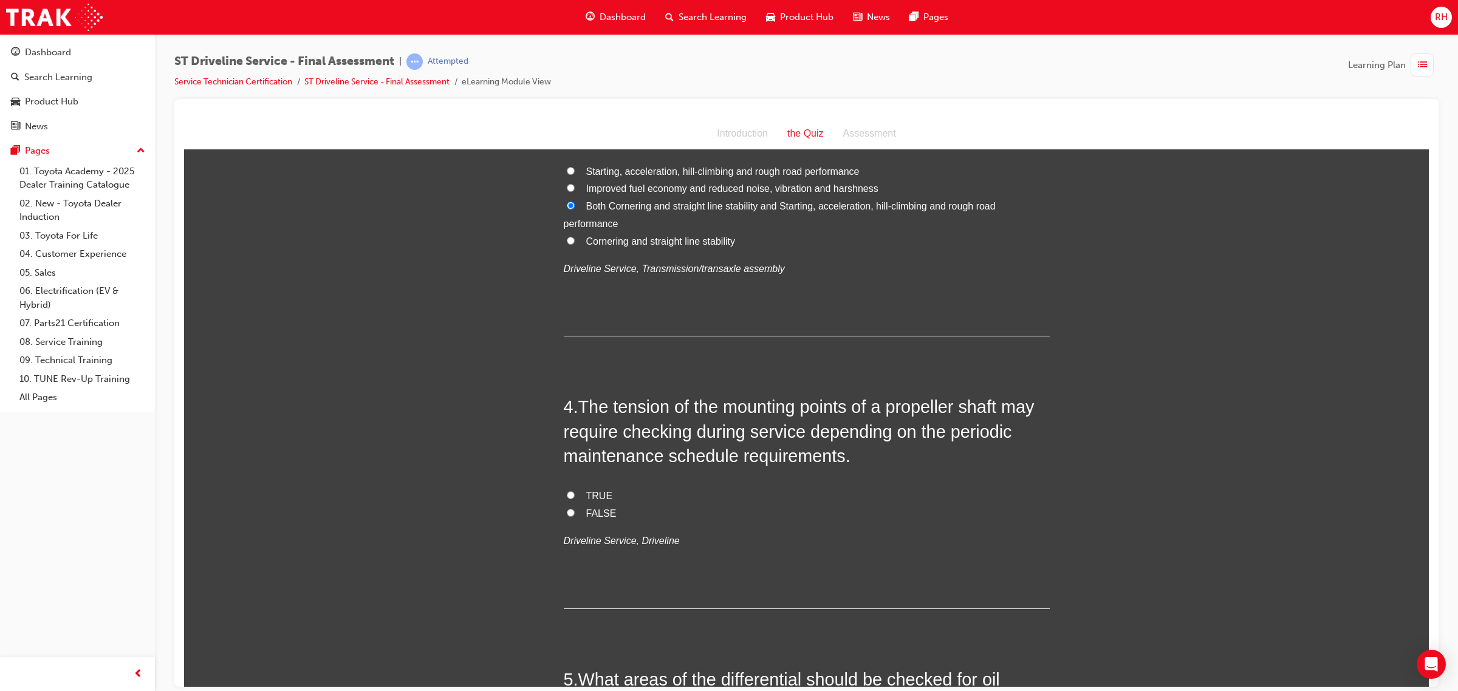
scroll to position [759, 0]
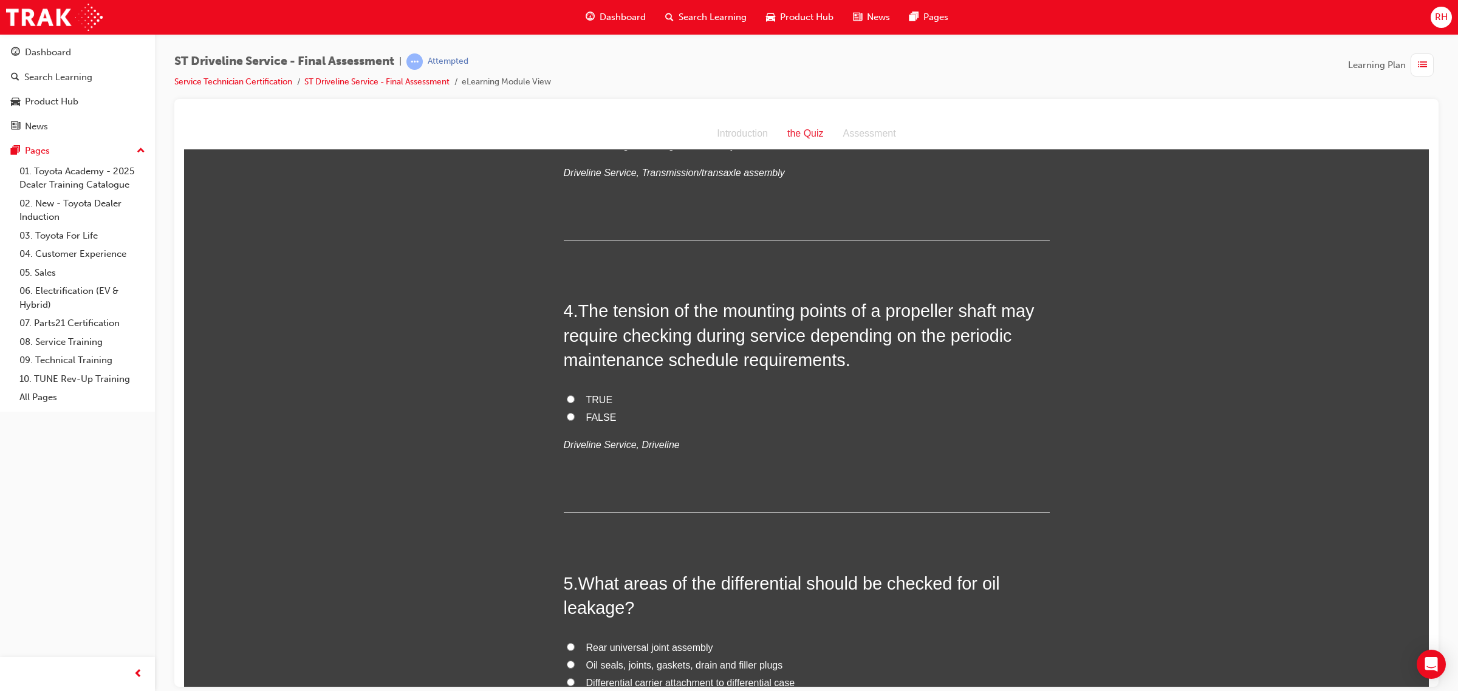
click at [586, 397] on span "TRUE" at bounding box center [599, 399] width 27 height 10
click at [575, 397] on input "TRUE" at bounding box center [571, 399] width 8 height 8
radio input "true"
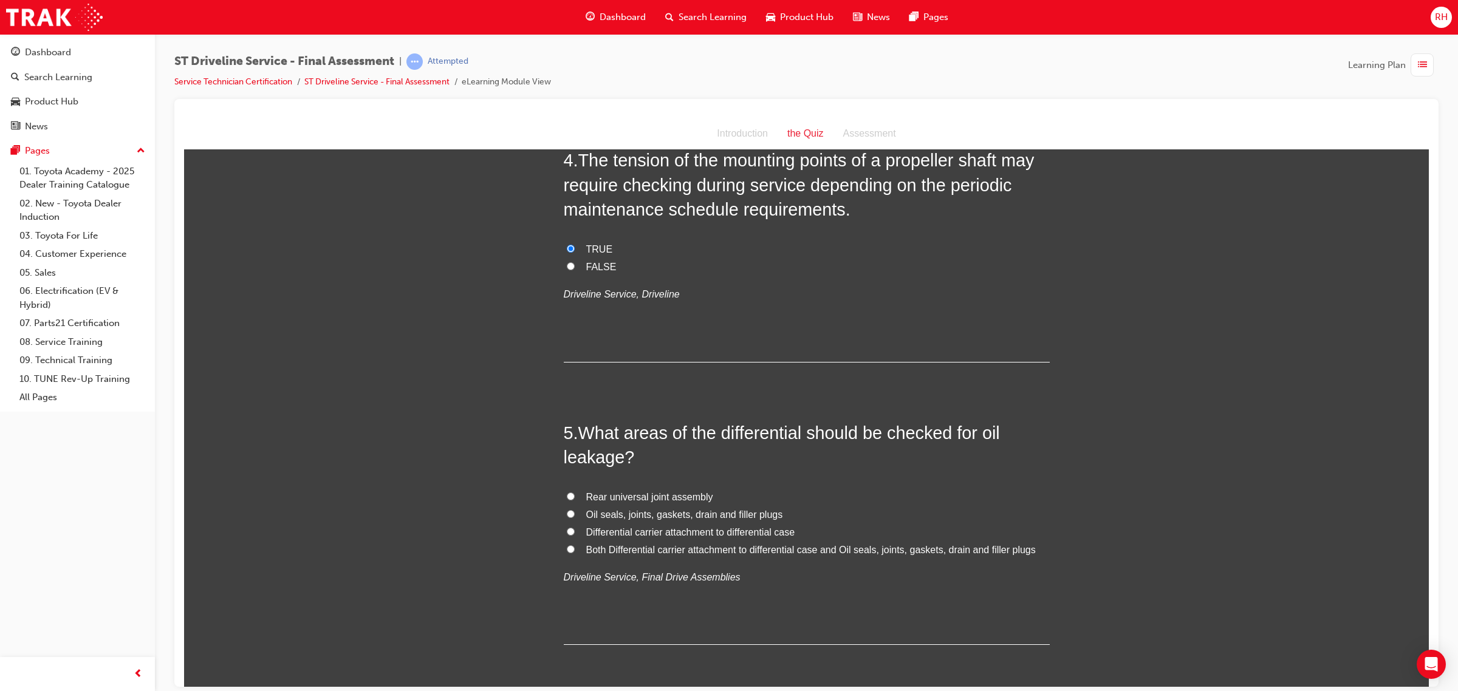
scroll to position [911, 0]
click at [662, 547] on span "Both Differential carrier attachment to differential case and Oil seals, joints…" at bounding box center [810, 548] width 449 height 10
click at [575, 547] on input "Both Differential carrier attachment to differential case and Oil seals, joints…" at bounding box center [571, 548] width 8 height 8
radio input "true"
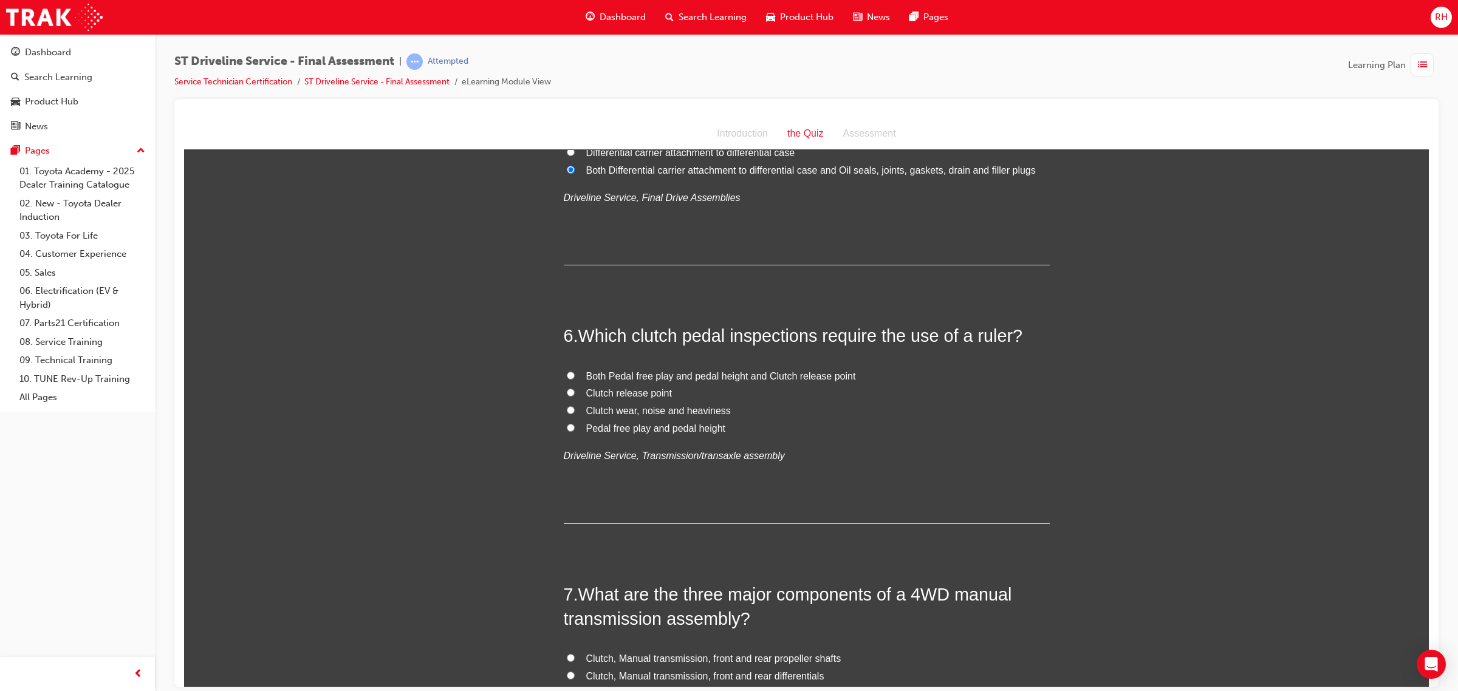
scroll to position [1291, 0]
click at [748, 370] on span "Both Pedal free play and pedal height and Clutch release point" at bounding box center [721, 374] width 270 height 10
click at [575, 370] on input "Both Pedal free play and pedal height and Clutch release point" at bounding box center [571, 374] width 8 height 8
radio input "true"
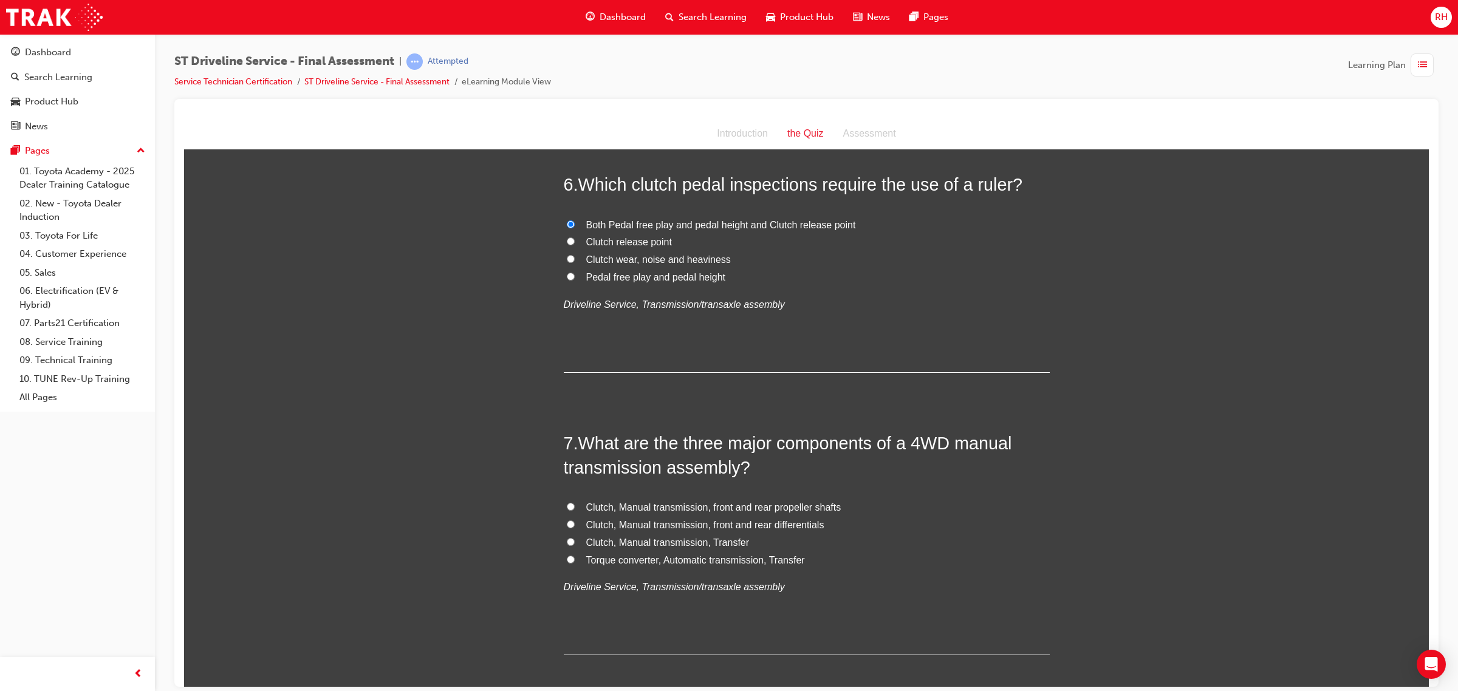
scroll to position [1442, 0]
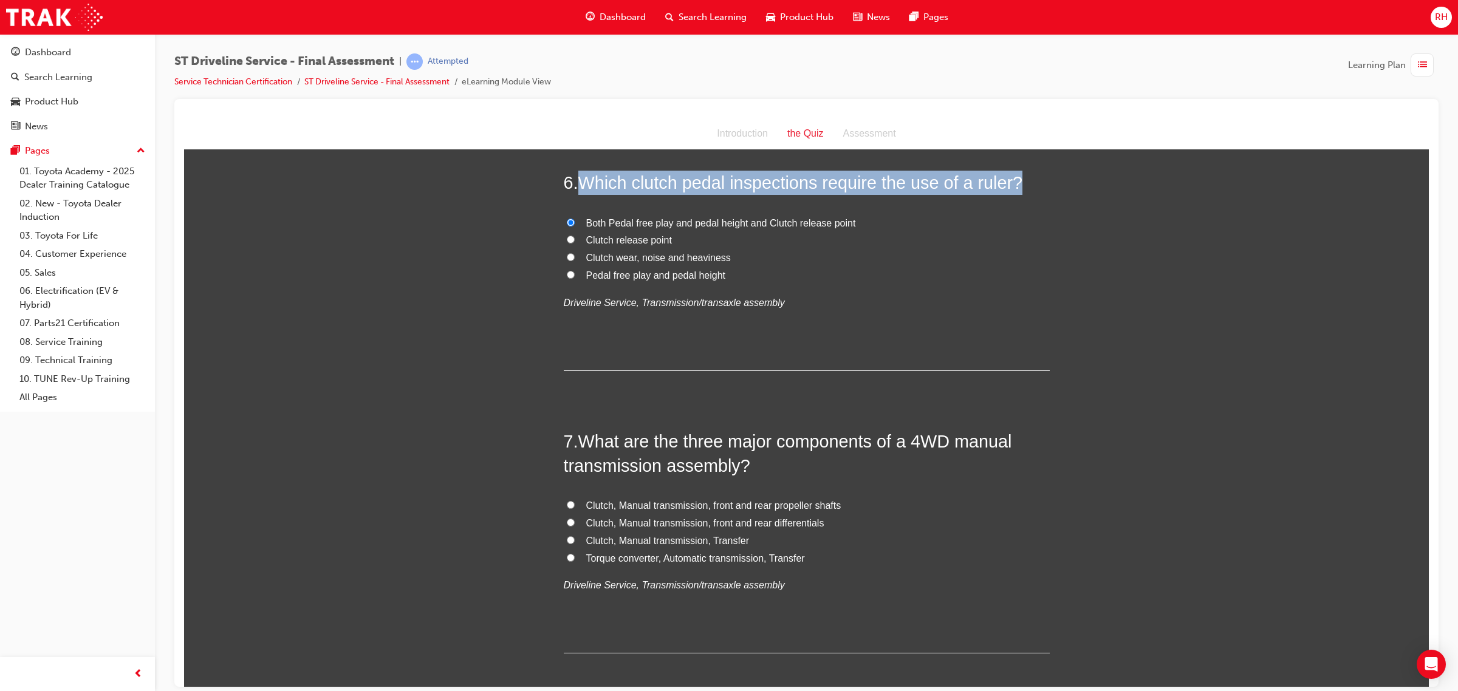
drag, startPoint x: 575, startPoint y: 180, endPoint x: 1118, endPoint y: 177, distance: 543.6
copy span "Which clutch pedal inspections require the use of a ruler?"
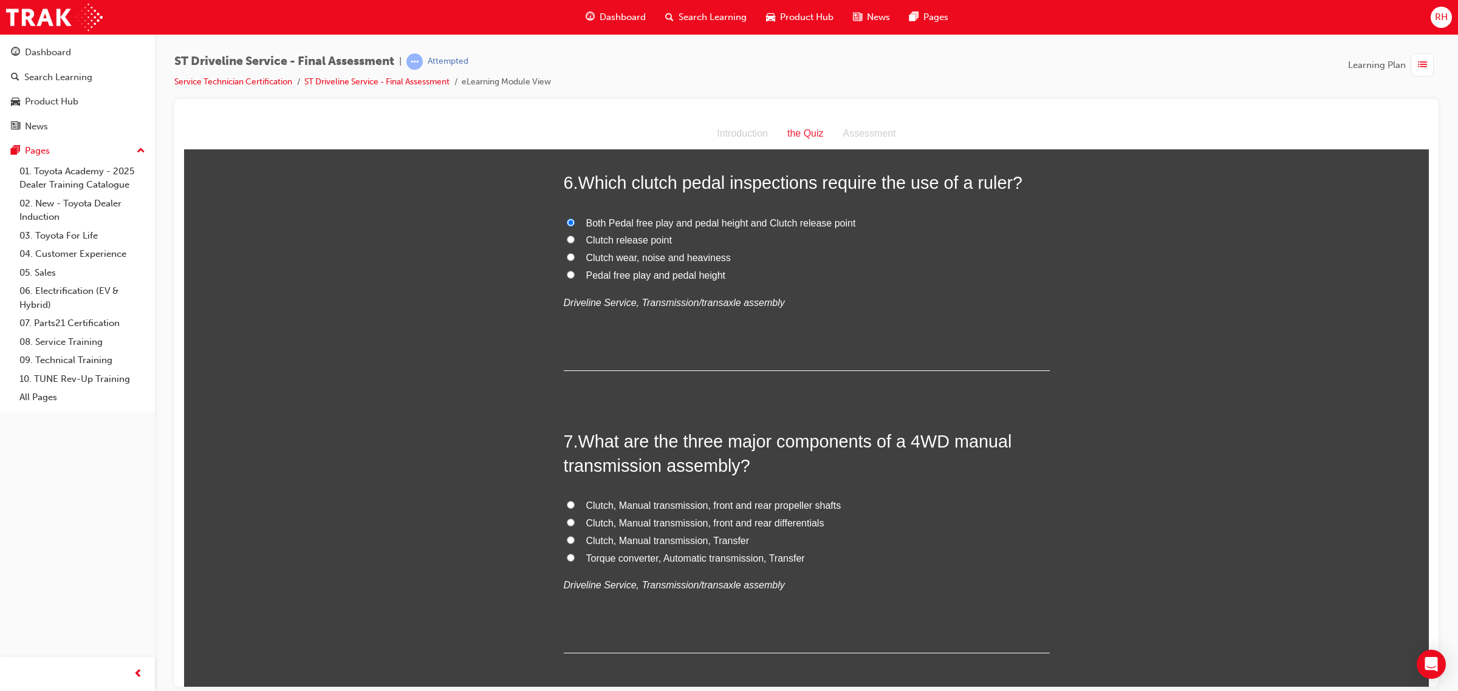
click at [680, 273] on span "Pedal free play and pedal height" at bounding box center [656, 275] width 140 height 10
click at [575, 273] on input "Pedal free play and pedal height" at bounding box center [571, 274] width 8 height 8
radio input "true"
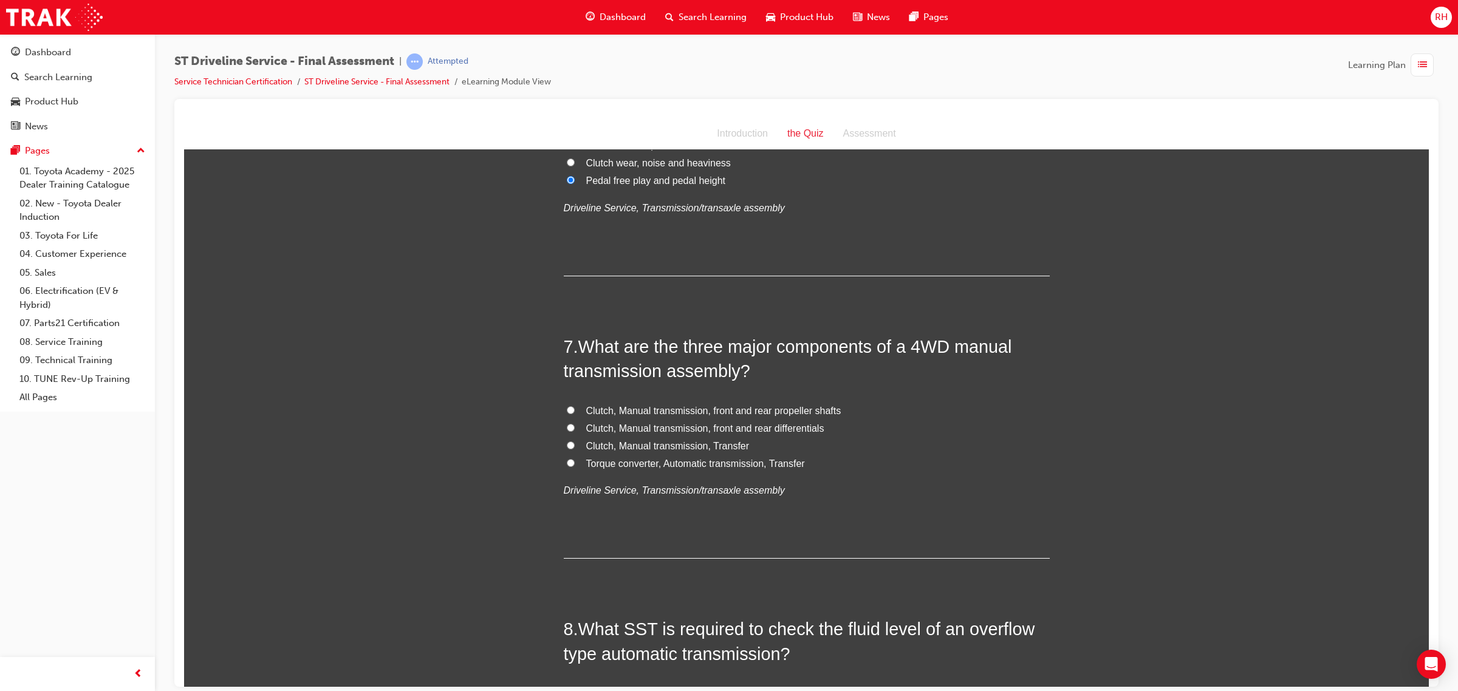
scroll to position [1518, 0]
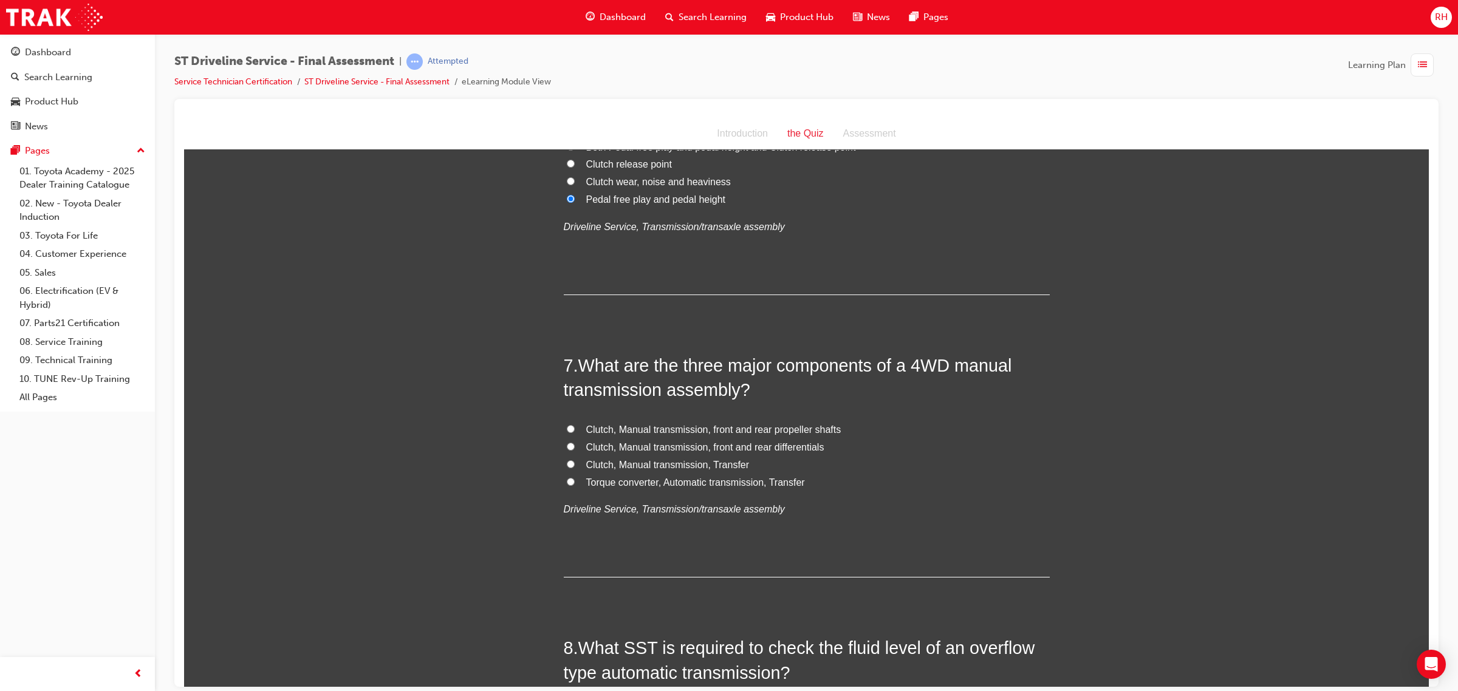
click at [793, 446] on span "Clutch, Manual transmission, front and rear differentials" at bounding box center [705, 447] width 238 height 10
click at [575, 446] on input "Clutch, Manual transmission, front and rear differentials" at bounding box center [571, 446] width 8 height 8
radio input "true"
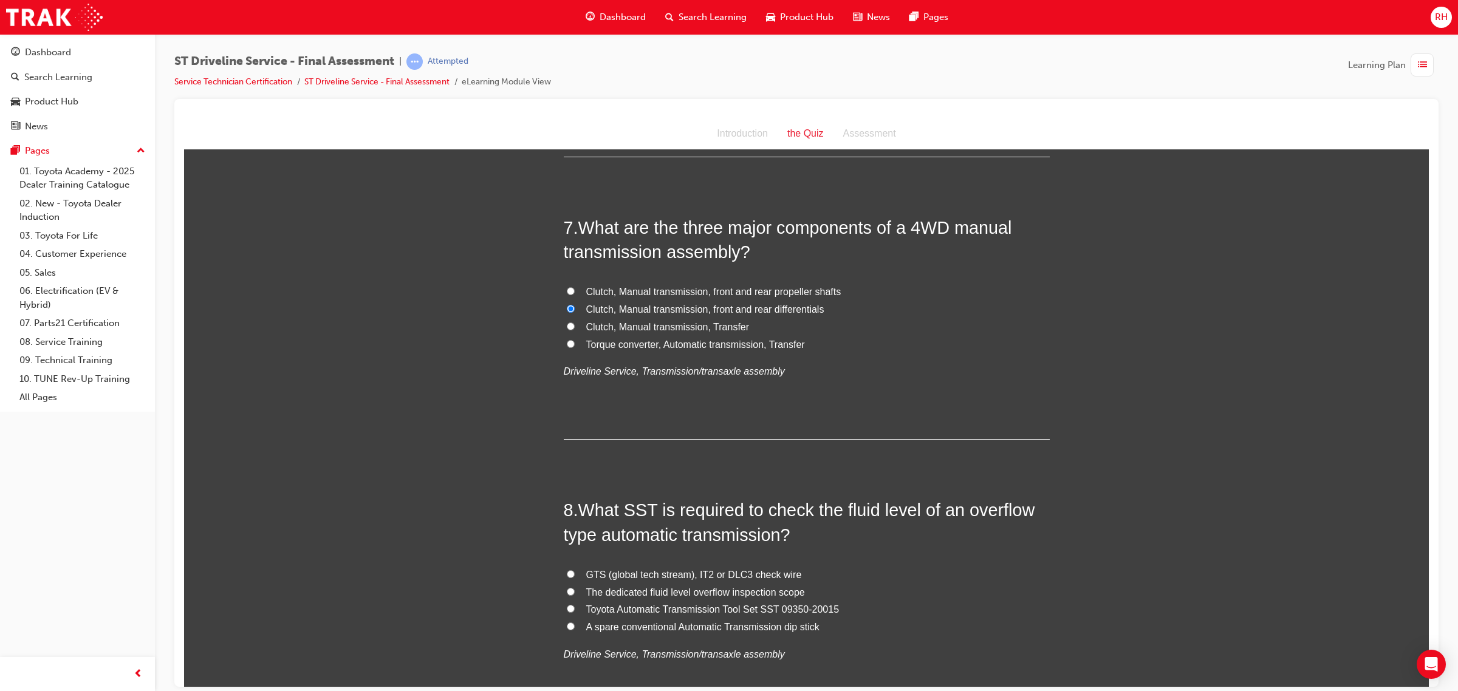
scroll to position [1787, 0]
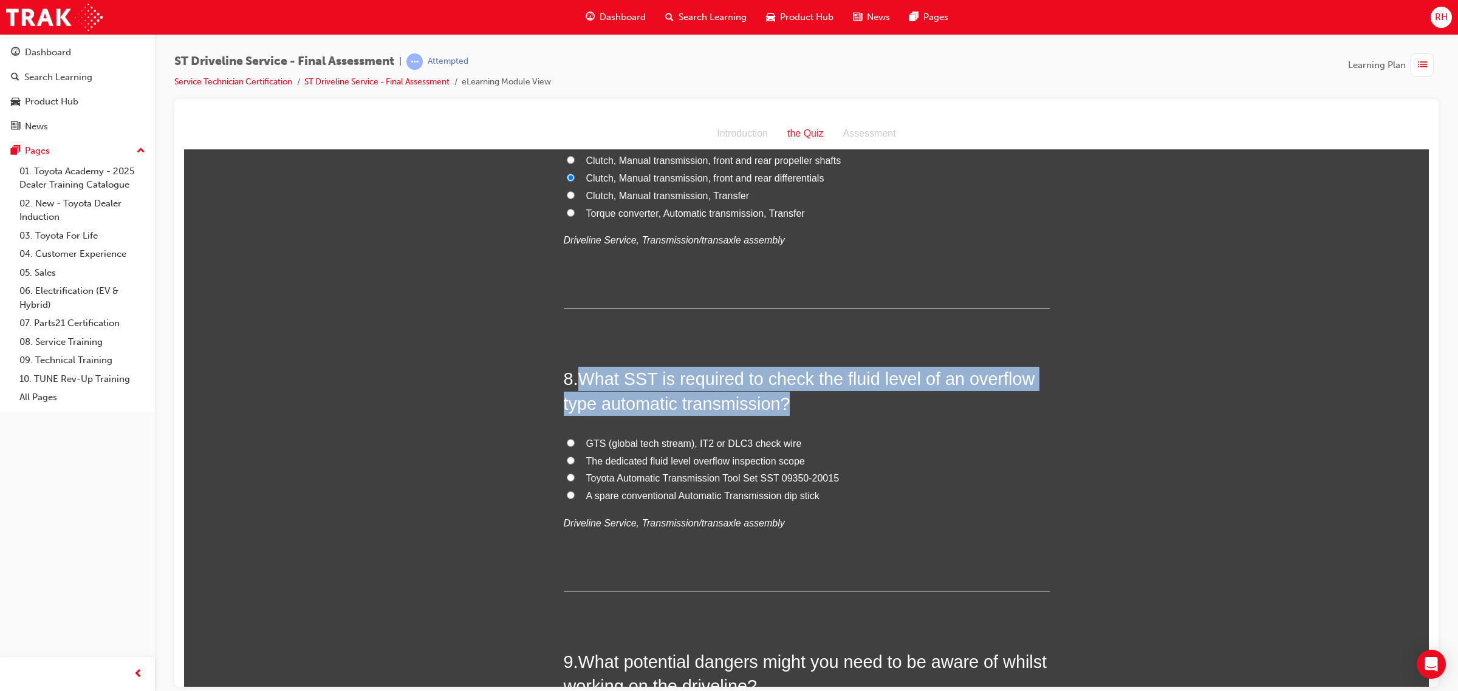
drag, startPoint x: 578, startPoint y: 377, endPoint x: 832, endPoint y: 415, distance: 256.8
click at [832, 415] on h2 "8 . What SST is required to check the fluid level of an overflow type automatic…" at bounding box center [807, 390] width 486 height 49
copy span "What SST is required to check the fluid level of an overflow type automatic tra…"
click at [405, 394] on div "You must select an answer for each question before you can submit. Please note,…" at bounding box center [806, 478] width 1244 height 4207
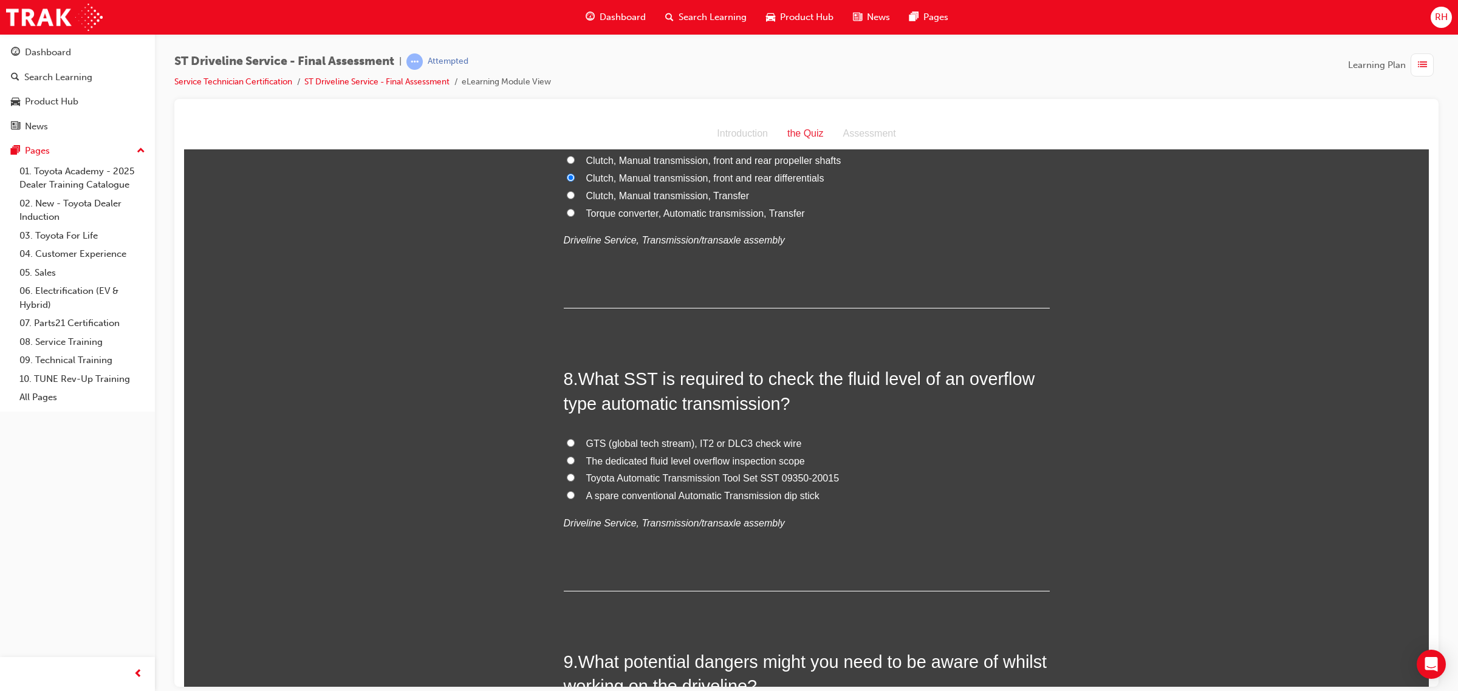
click at [567, 440] on input "GTS (global tech stream), IT2 or DLC3 check wire" at bounding box center [571, 443] width 8 height 8
radio input "true"
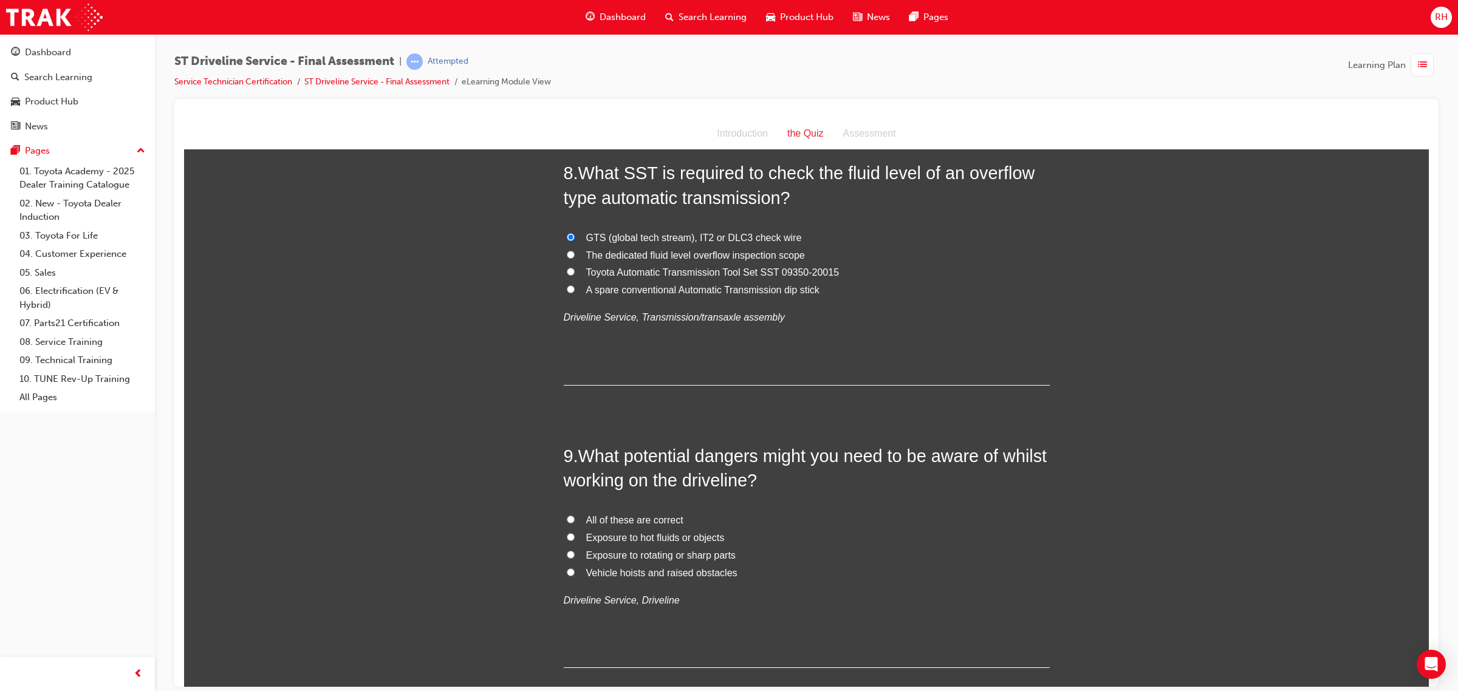
scroll to position [2015, 0]
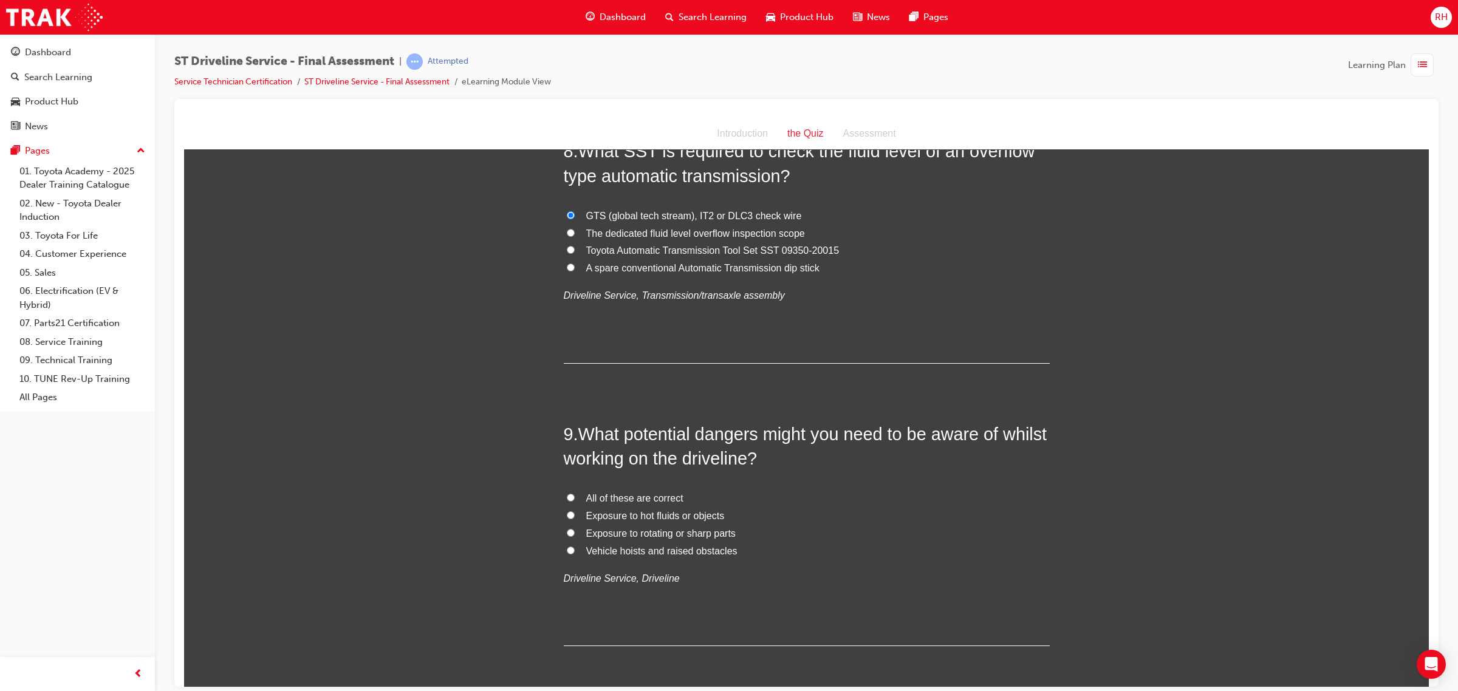
click at [623, 493] on span "All of these are correct" at bounding box center [634, 498] width 97 height 10
click at [575, 493] on input "All of these are correct" at bounding box center [571, 497] width 8 height 8
radio input "true"
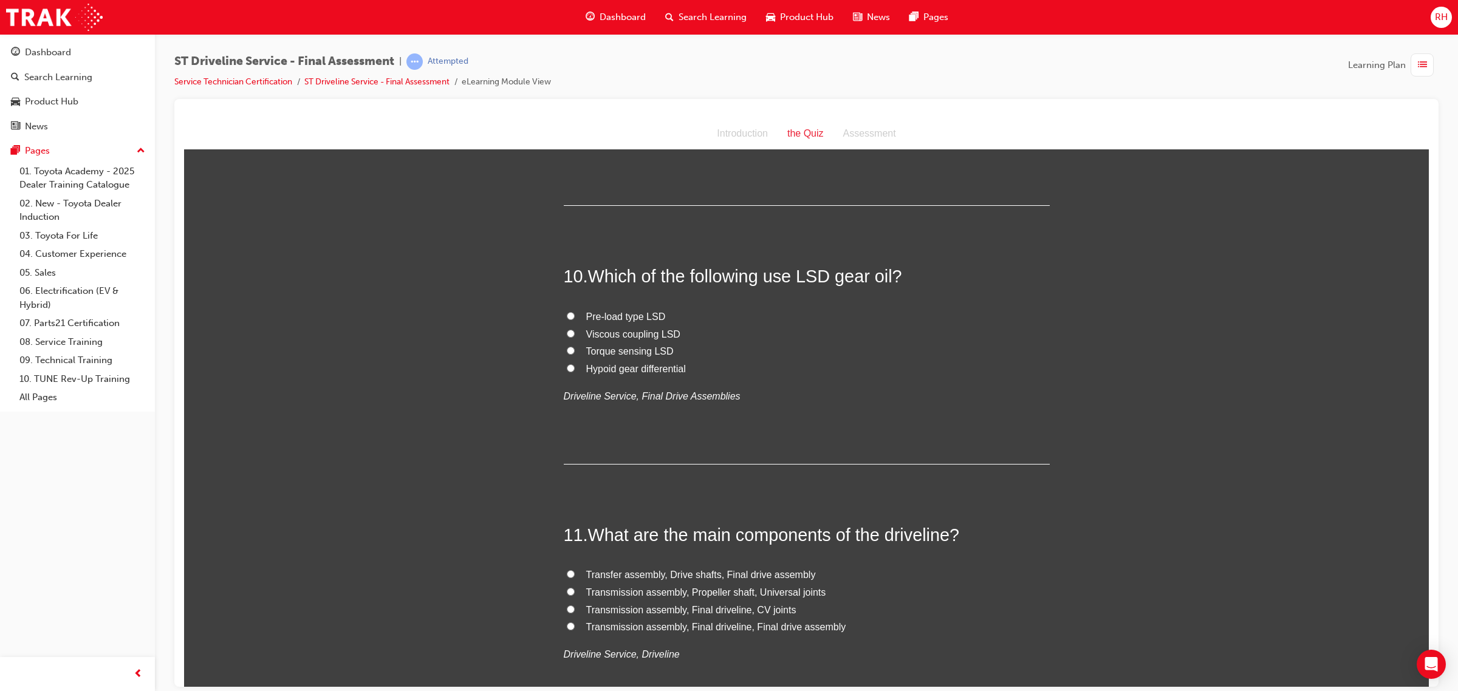
scroll to position [2471, 0]
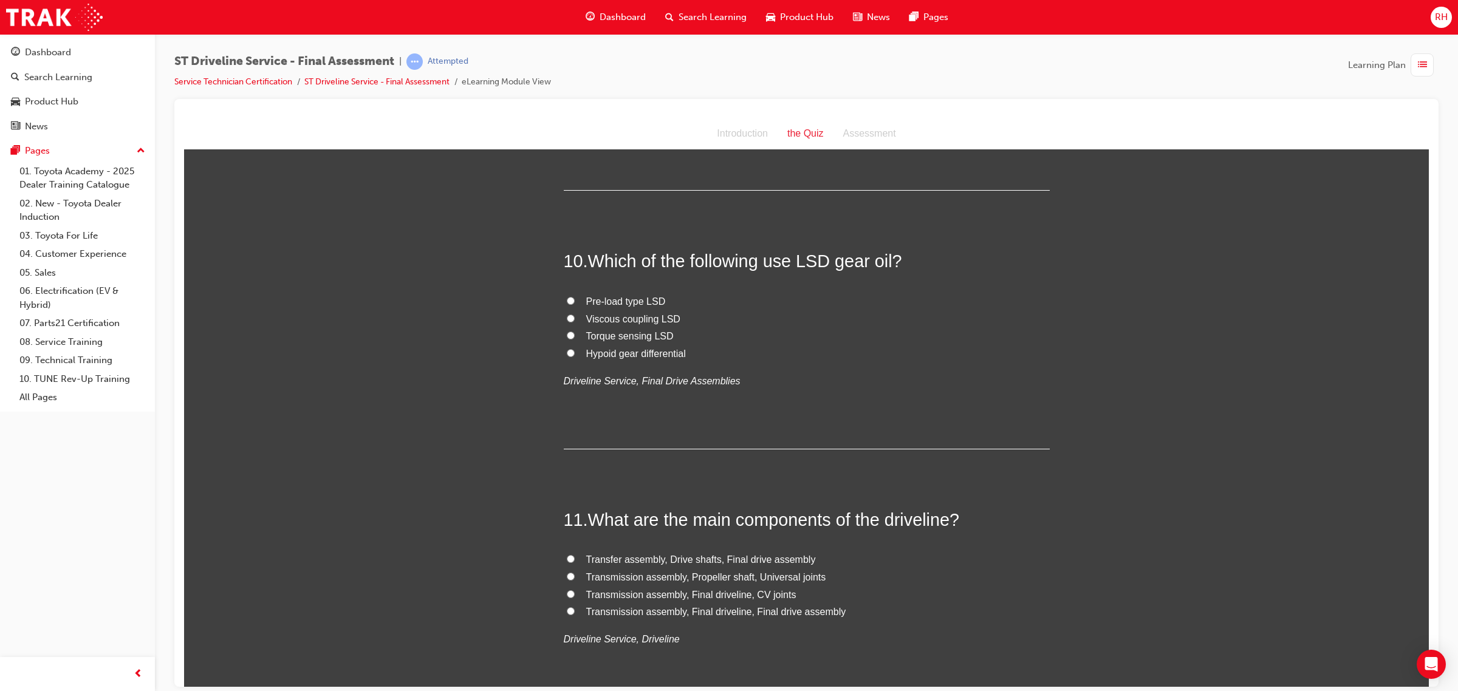
drag, startPoint x: 766, startPoint y: 262, endPoint x: 896, endPoint y: 260, distance: 130.0
click at [896, 260] on span "Which of the following use LSD gear oil?" at bounding box center [745, 260] width 314 height 19
copy span "use LSD gear oil?"
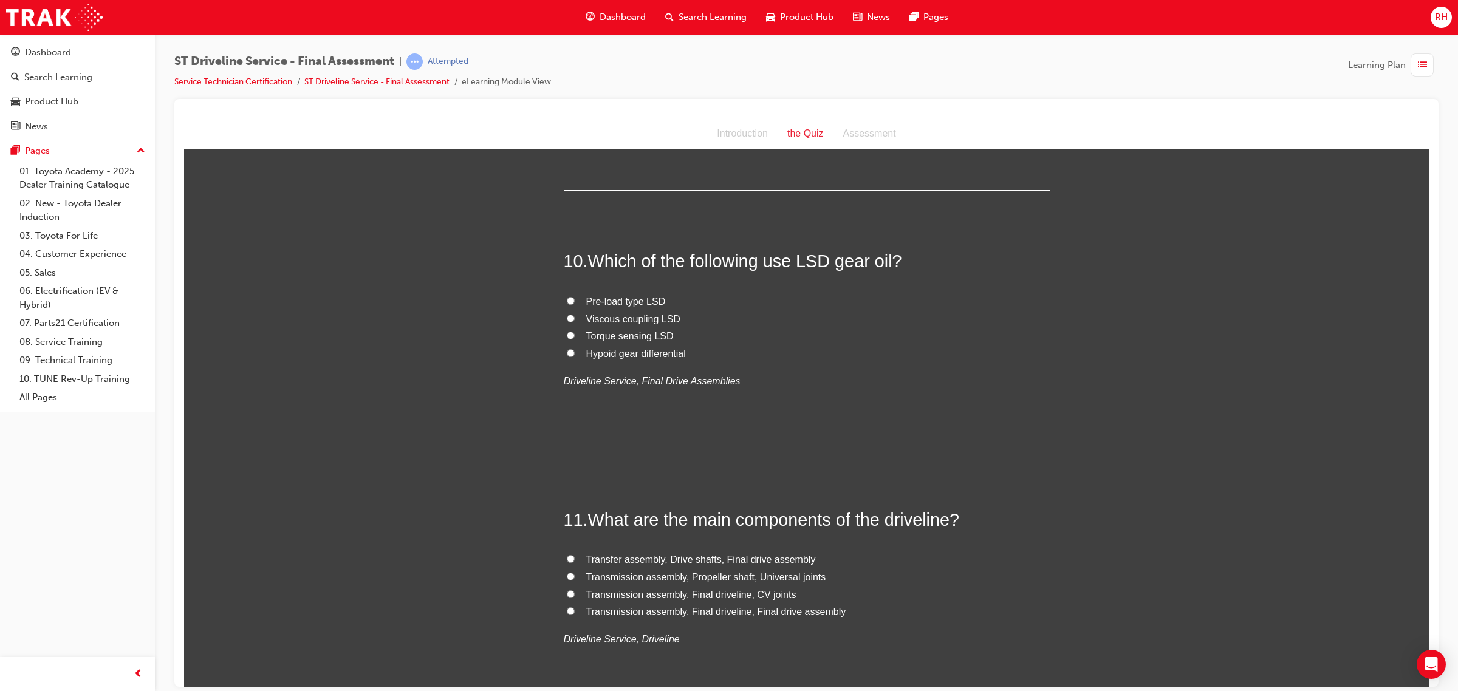
click at [586, 298] on span "Pre-load type LSD" at bounding box center [626, 301] width 80 height 10
click at [575, 298] on input "Pre-load type LSD" at bounding box center [571, 300] width 8 height 8
radio input "true"
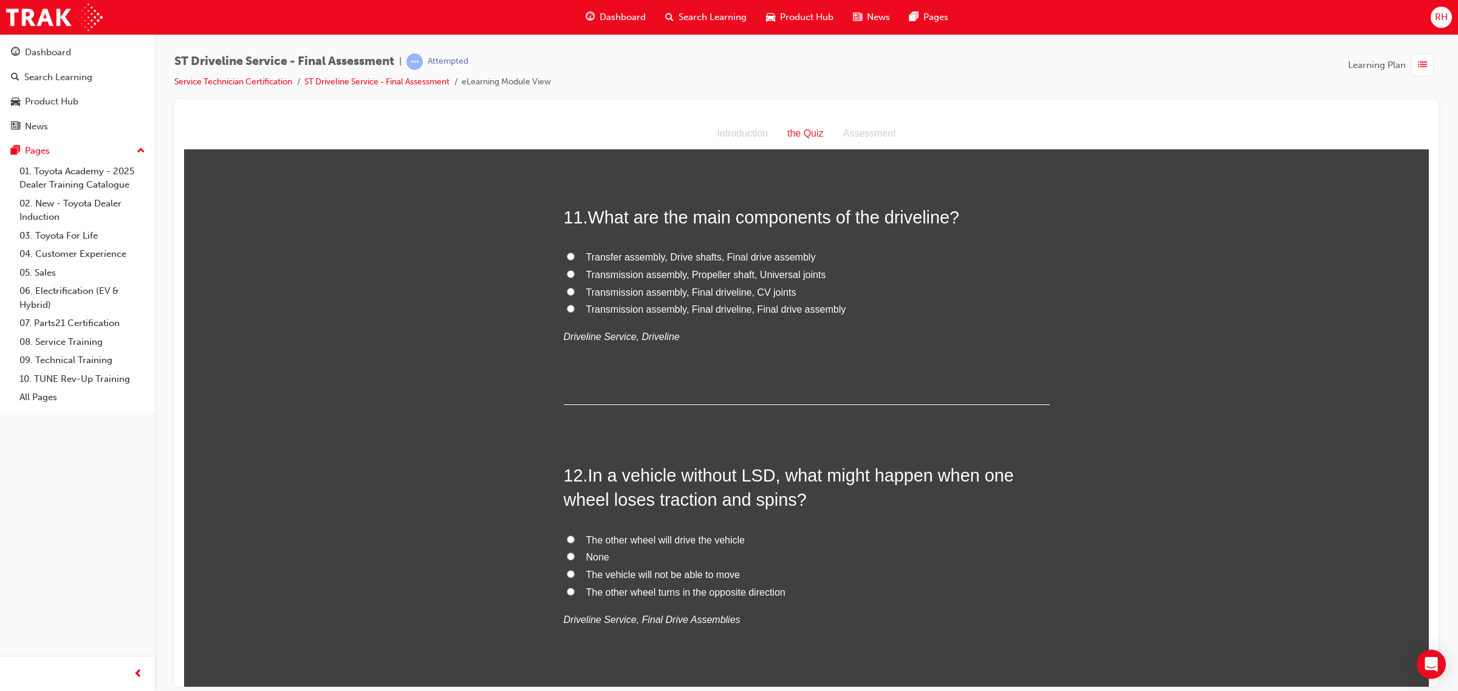
scroll to position [2774, 0]
click at [567, 253] on input "Transfer assembly, Drive shafts, Final drive assembly" at bounding box center [571, 255] width 8 height 8
radio input "true"
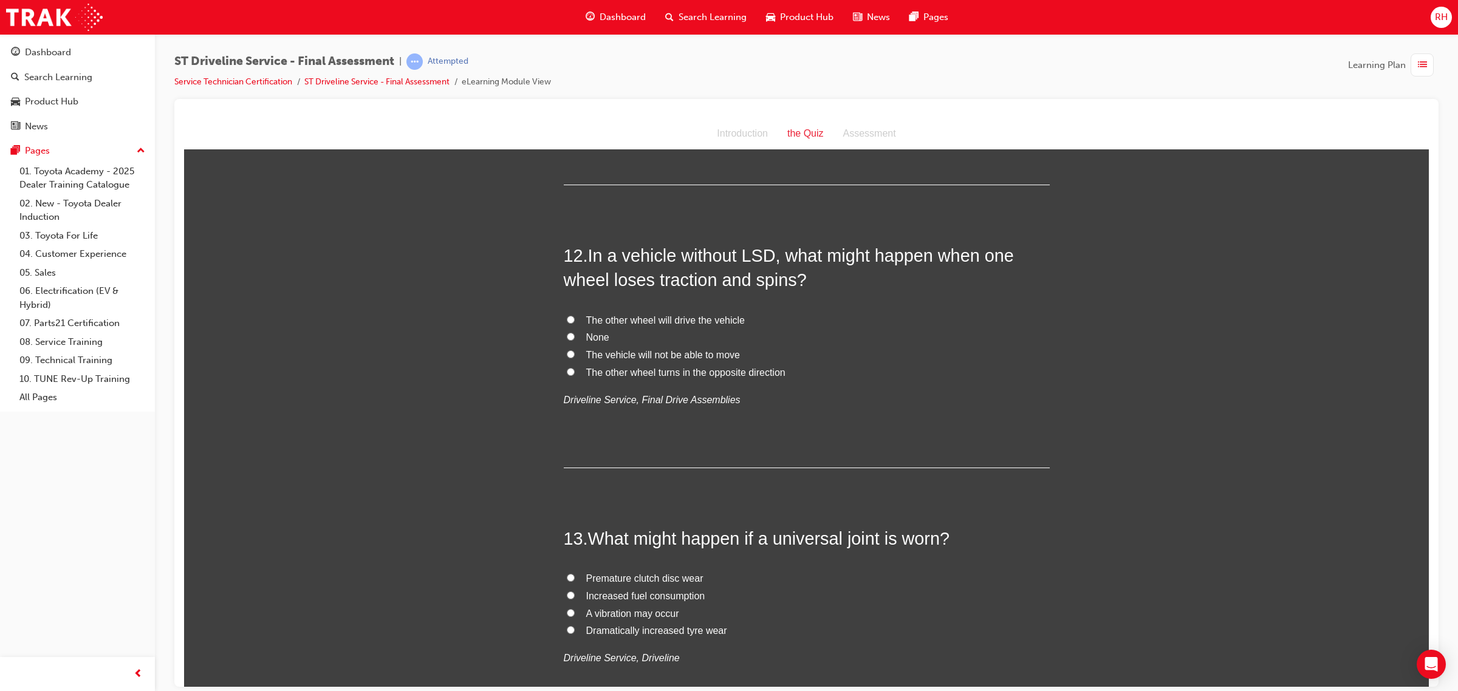
scroll to position [3002, 0]
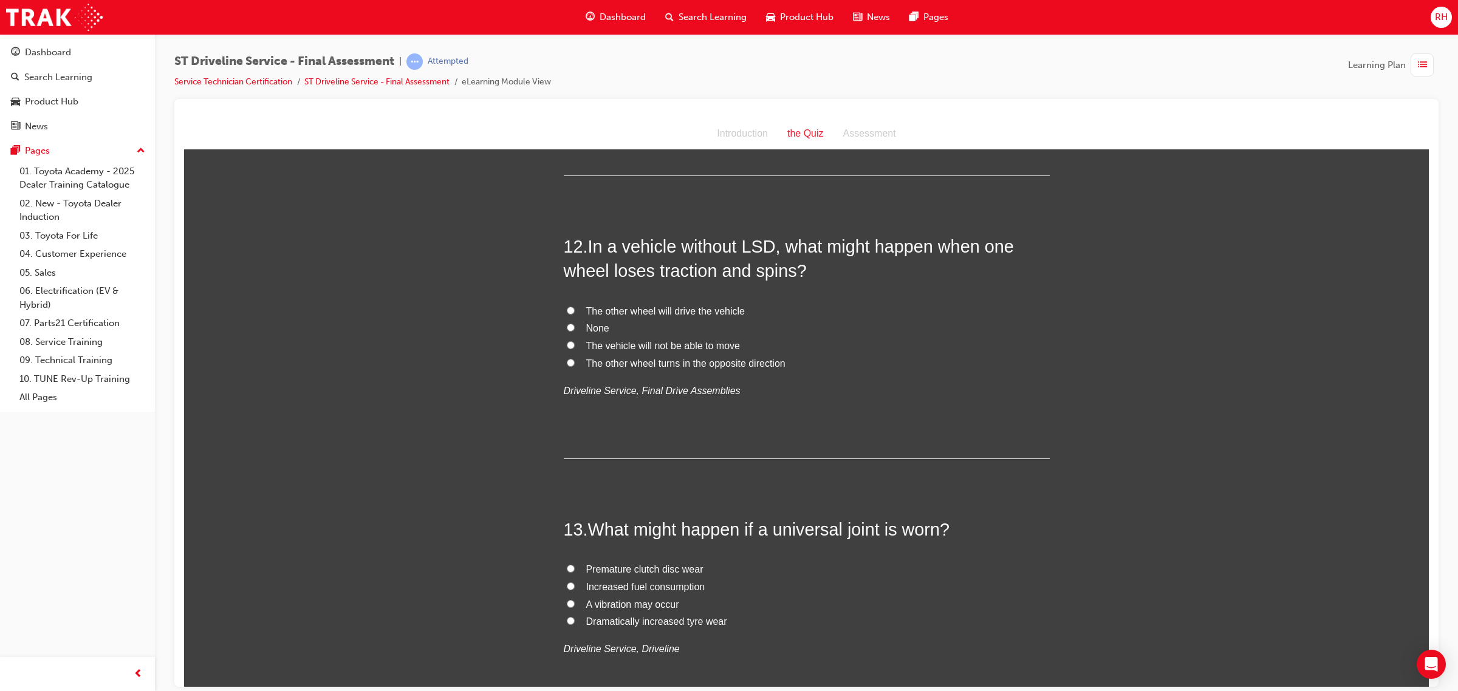
click at [711, 310] on span "The other wheel will drive the vehicle" at bounding box center [665, 310] width 159 height 10
click at [575, 310] on input "The other wheel will drive the vehicle" at bounding box center [571, 310] width 8 height 8
radio input "true"
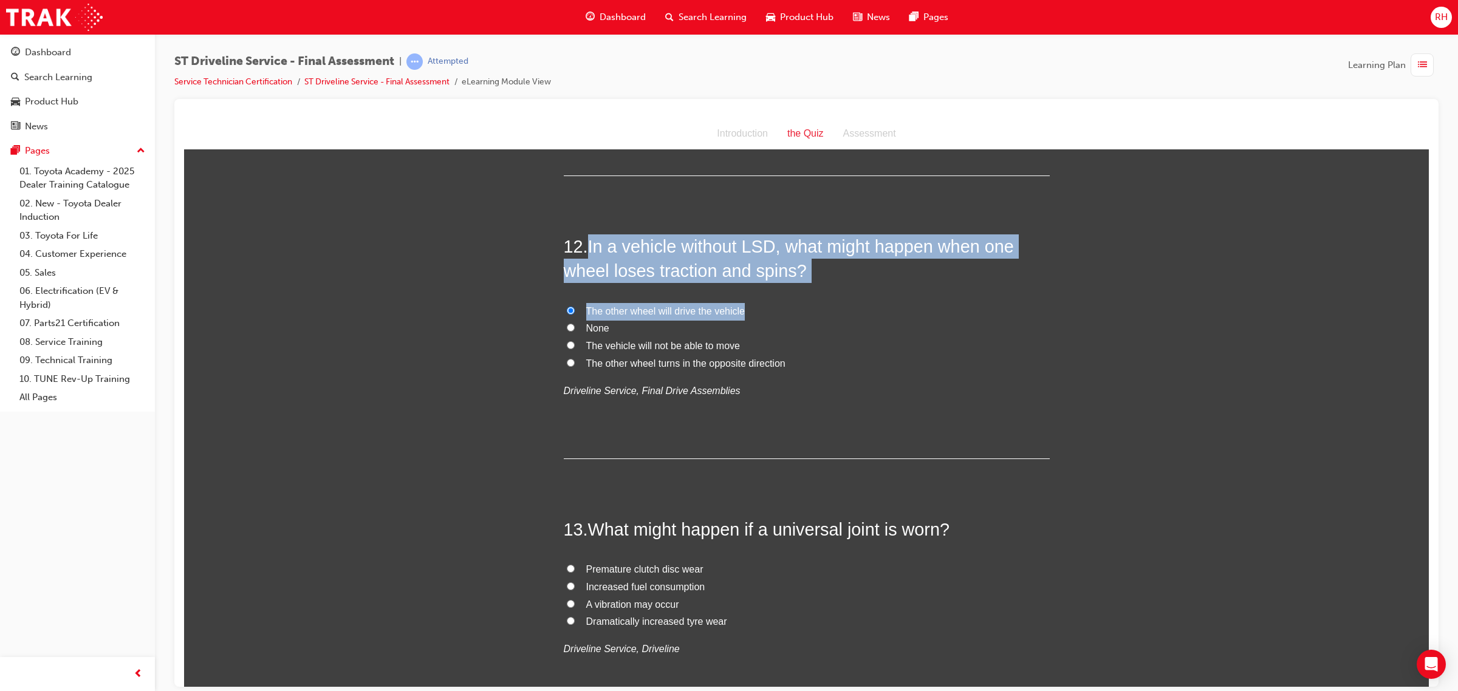
drag, startPoint x: 585, startPoint y: 248, endPoint x: 815, endPoint y: 286, distance: 233.2
click at [815, 286] on div "12 . In a vehicle without LSD, what might happen when one wheel loses traction …" at bounding box center [807, 346] width 486 height 225
click at [867, 288] on div "12 . In a vehicle without LSD, what might happen when one wheel loses traction …" at bounding box center [807, 346] width 486 height 225
drag, startPoint x: 584, startPoint y: 245, endPoint x: 808, endPoint y: 267, distance: 225.8
click at [808, 267] on h2 "12 . In a vehicle without LSD, what might happen when one wheel loses traction …" at bounding box center [807, 258] width 486 height 49
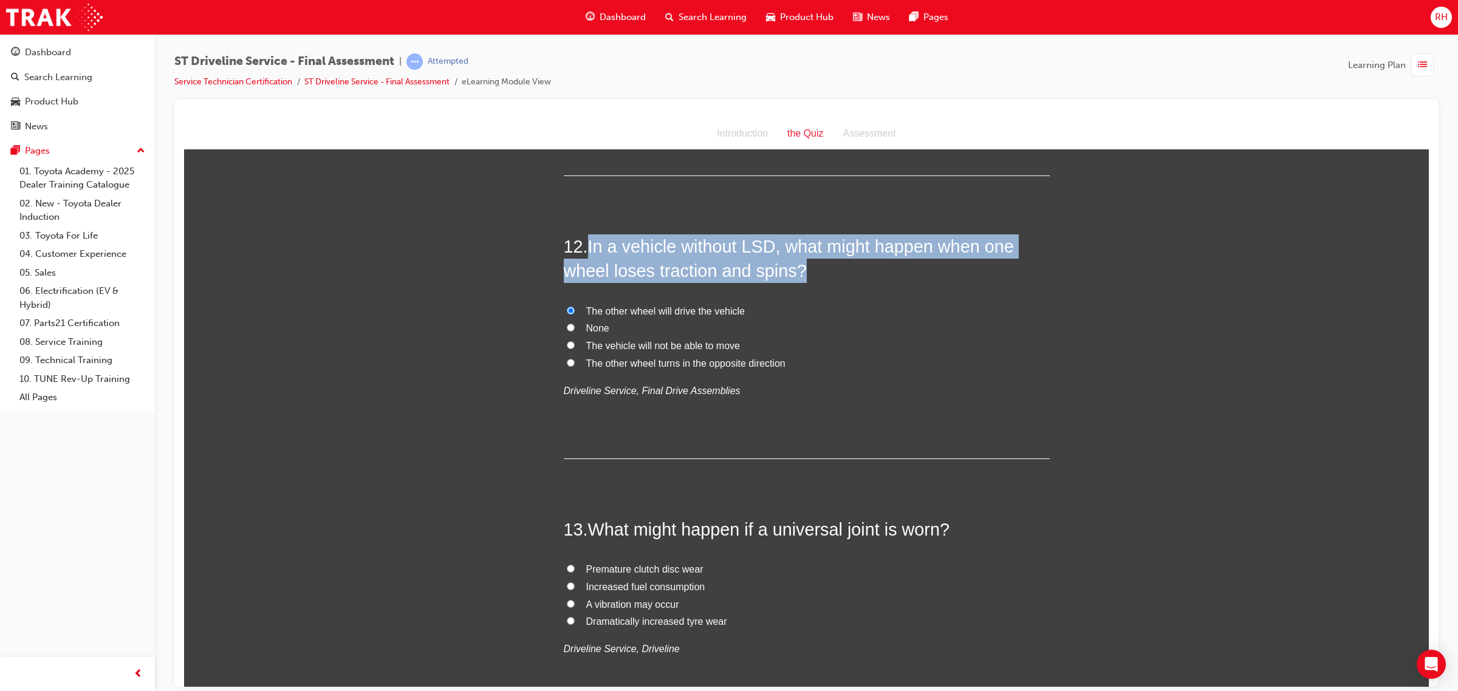
copy h2 "In a vehicle without LSD, what might happen when one wheel loses traction and s…"
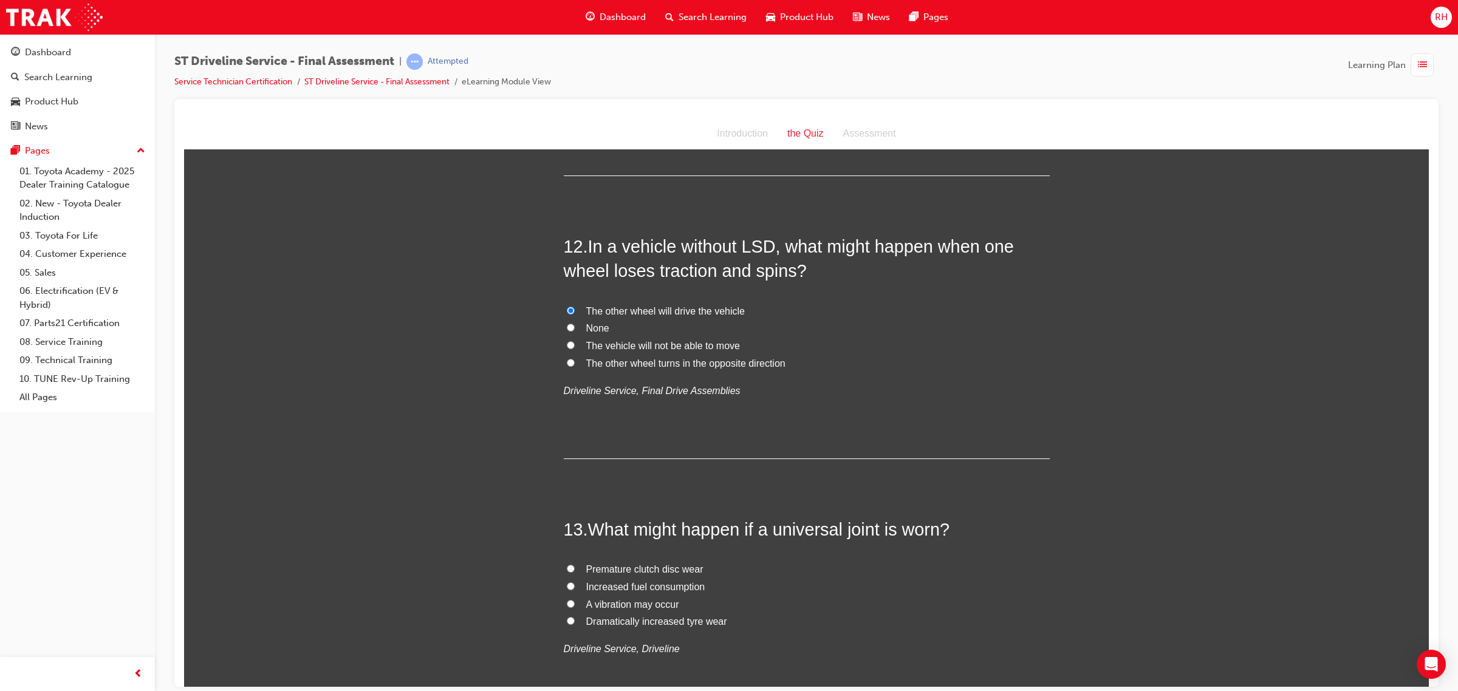
click at [826, 358] on label "The other wheel turns in the opposite direction" at bounding box center [807, 364] width 486 height 18
click at [575, 358] on input "The other wheel turns in the opposite direction" at bounding box center [571, 362] width 8 height 8
radio input "true"
click at [572, 325] on label "None" at bounding box center [807, 328] width 486 height 18
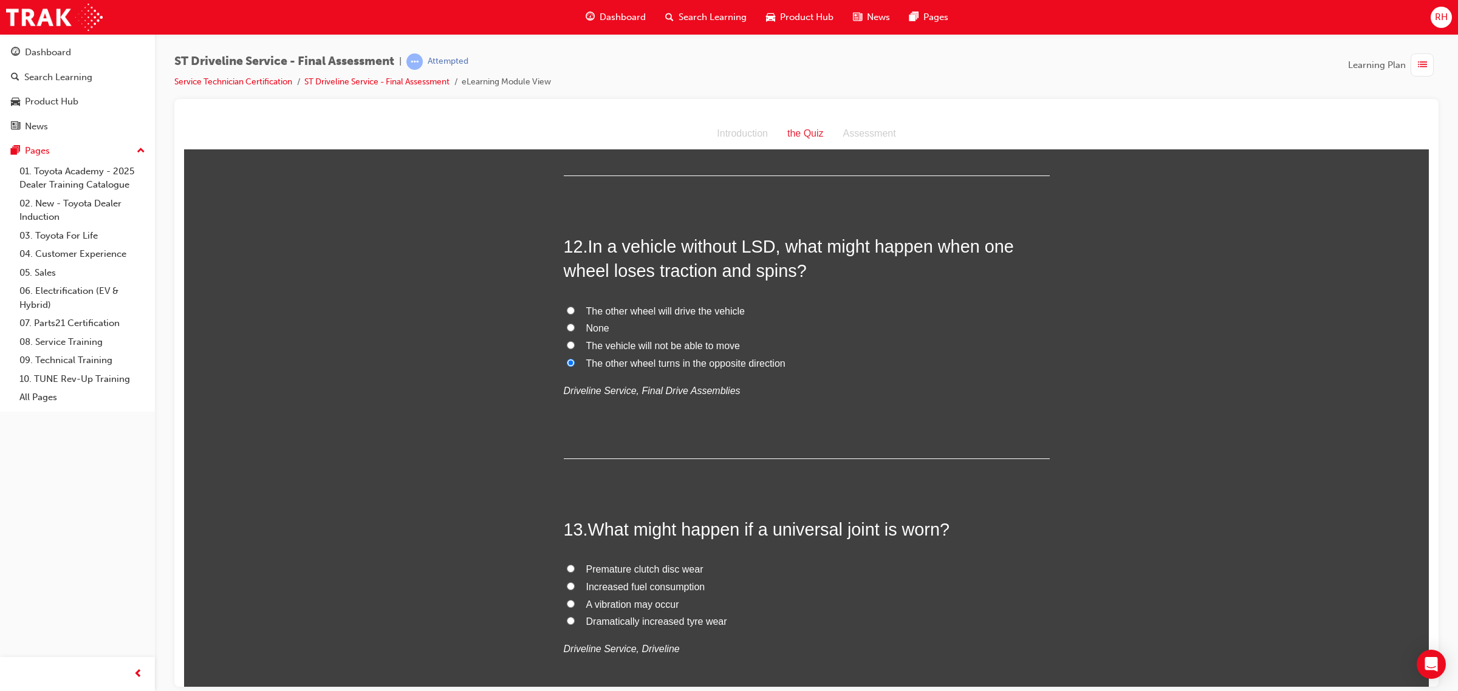
click at [572, 325] on input "None" at bounding box center [571, 327] width 8 height 8
radio input "true"
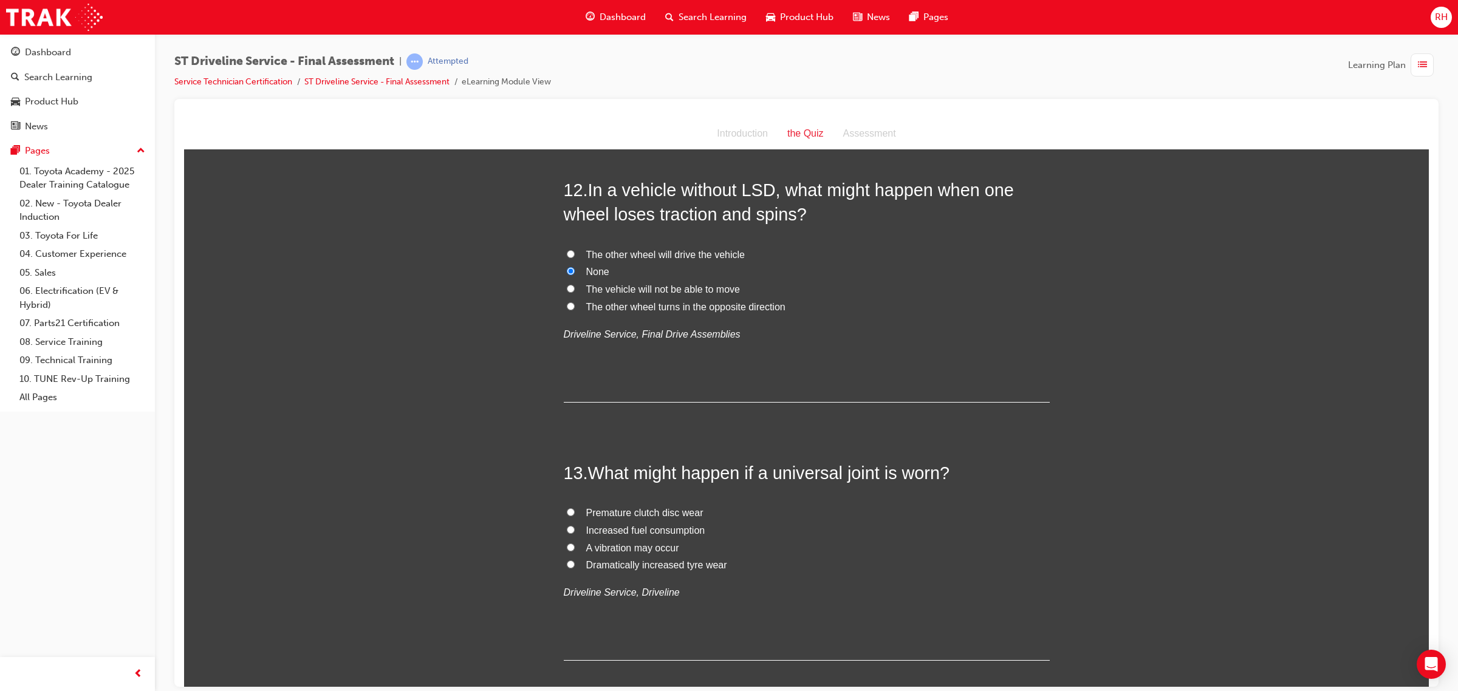
scroll to position [3154, 0]
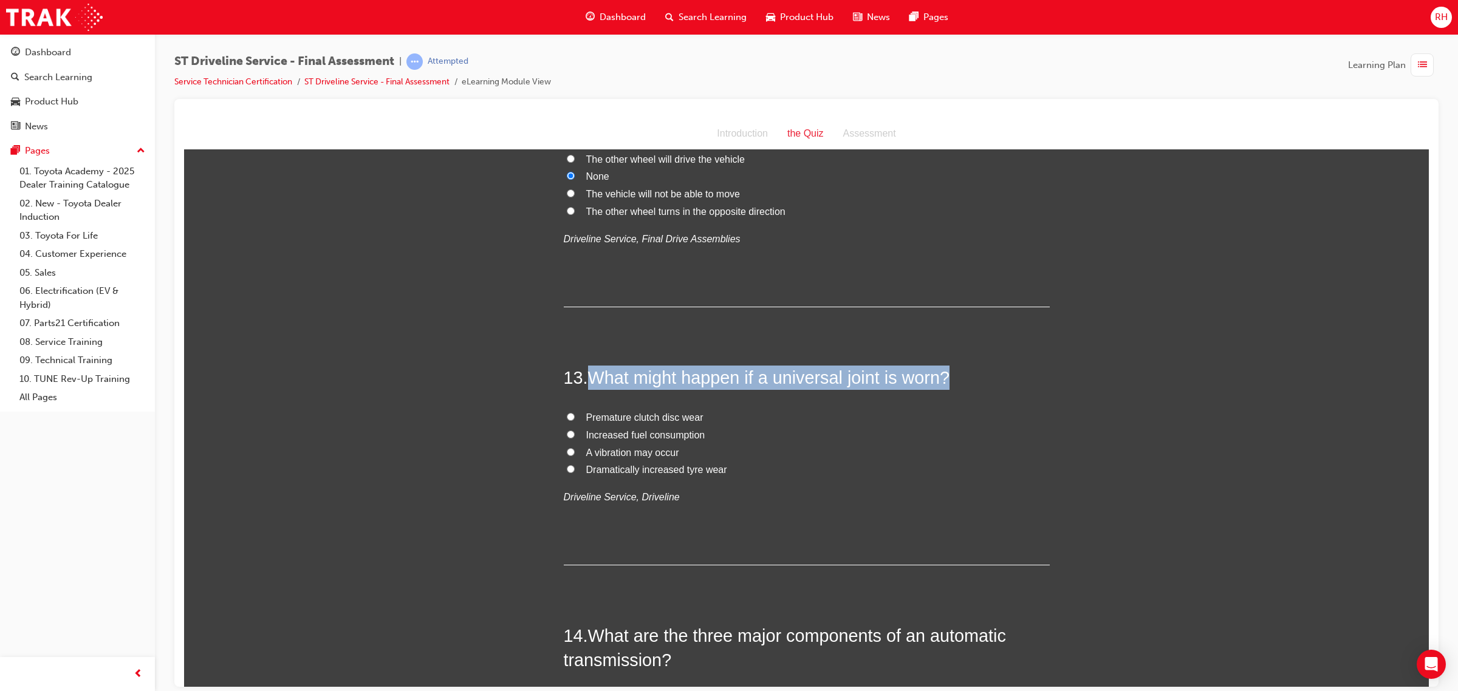
drag, startPoint x: 589, startPoint y: 377, endPoint x: 1009, endPoint y: 371, distance: 420.3
click at [1009, 371] on h2 "13 . What might happen if a universal joint is worn?" at bounding box center [807, 377] width 486 height 24
copy span "What might happen if a universal joint is worn?"
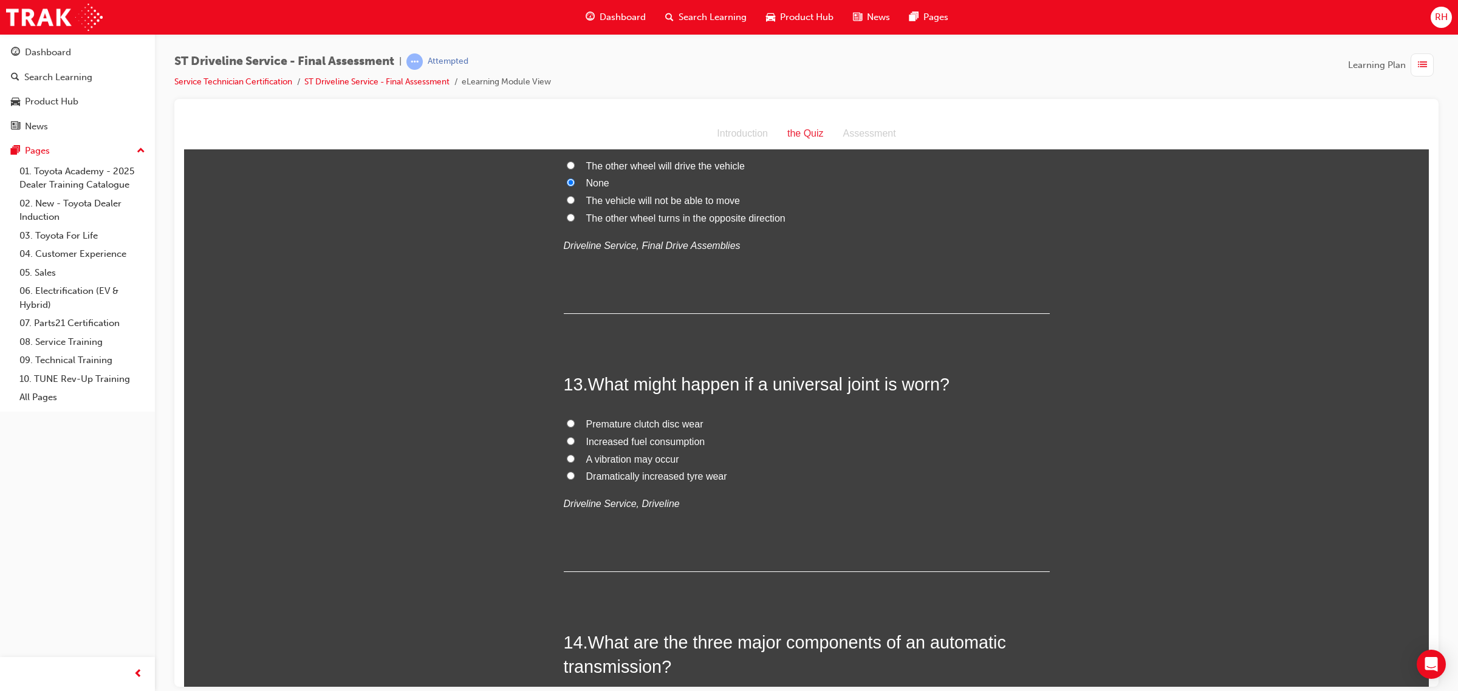
scroll to position [3078, 0]
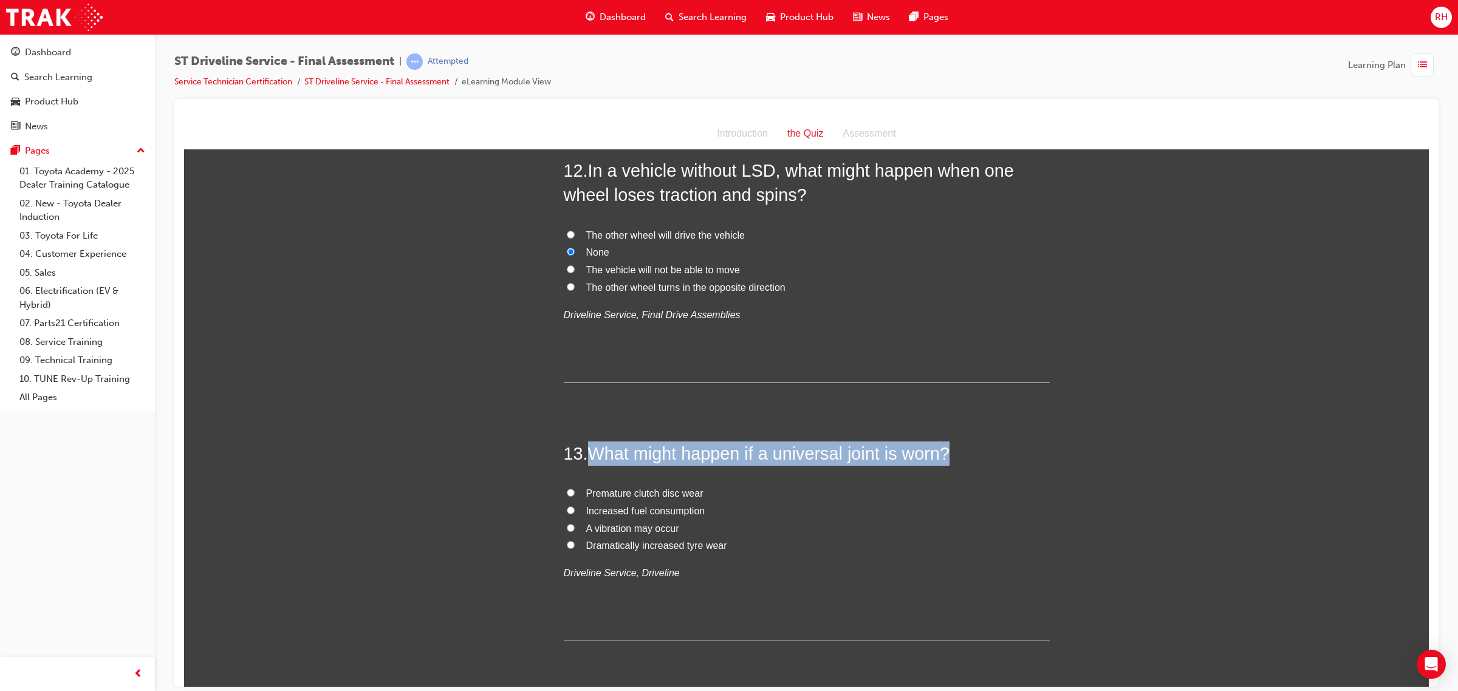
drag, startPoint x: 586, startPoint y: 451, endPoint x: 955, endPoint y: 446, distance: 368.7
click at [955, 446] on h2 "13 . What might happen if a universal joint is worn?" at bounding box center [807, 453] width 486 height 24
copy span "What might happen if a universal joint is worn?"
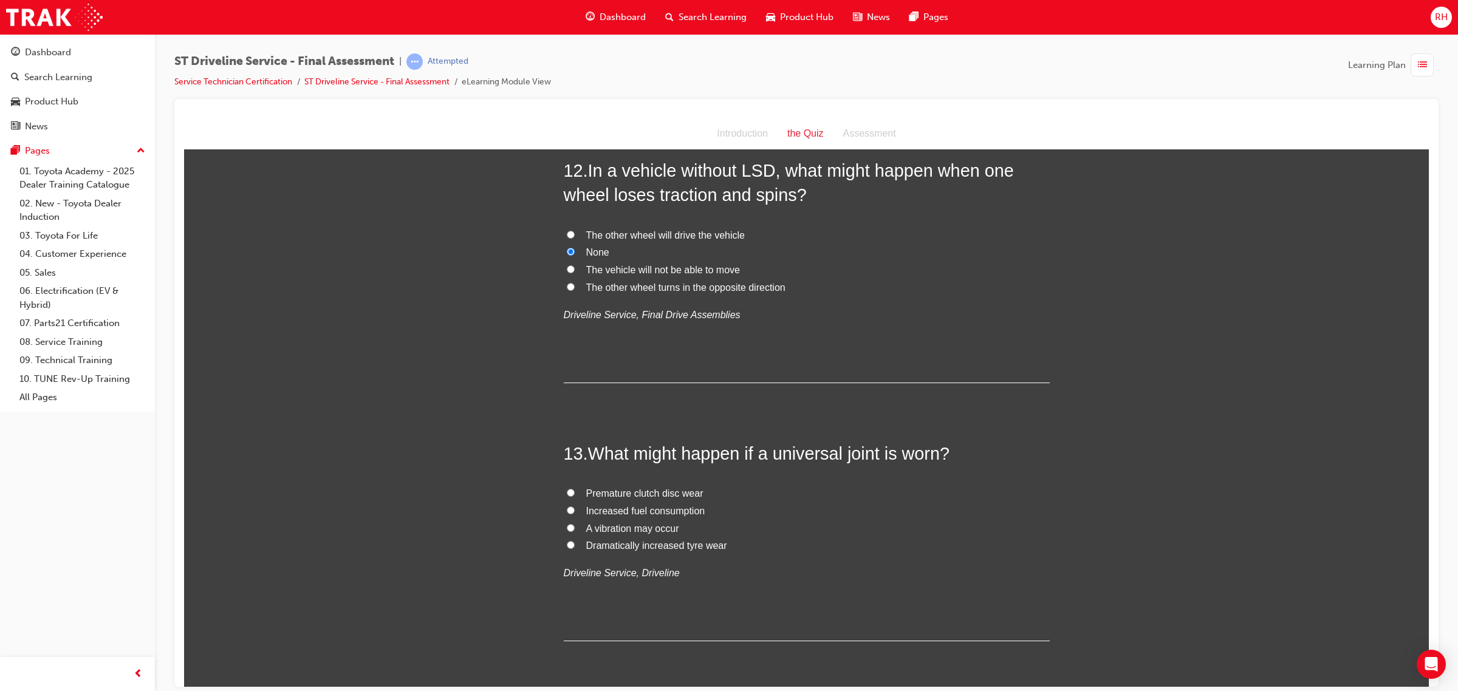
click at [608, 528] on span "A vibration may occur" at bounding box center [632, 528] width 93 height 10
click at [575, 528] on input "A vibration may occur" at bounding box center [571, 528] width 8 height 8
radio input "true"
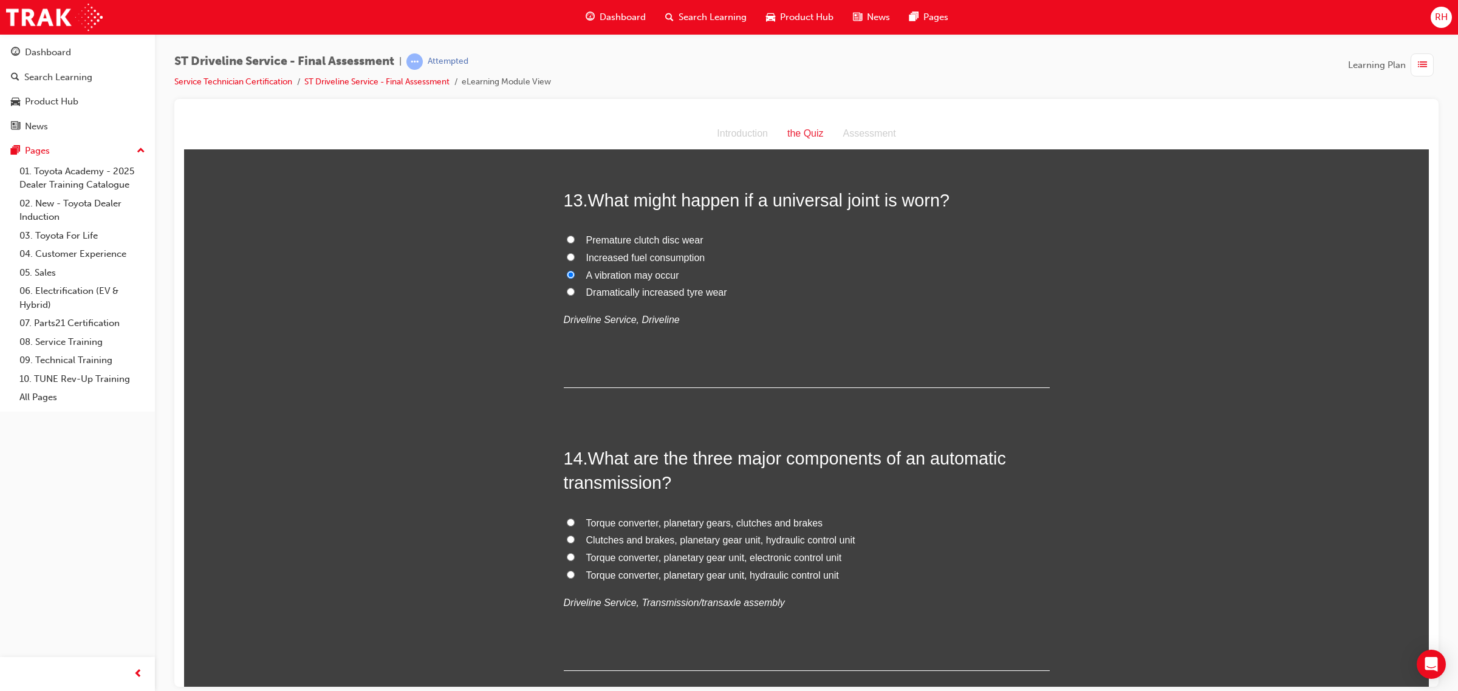
scroll to position [3382, 0]
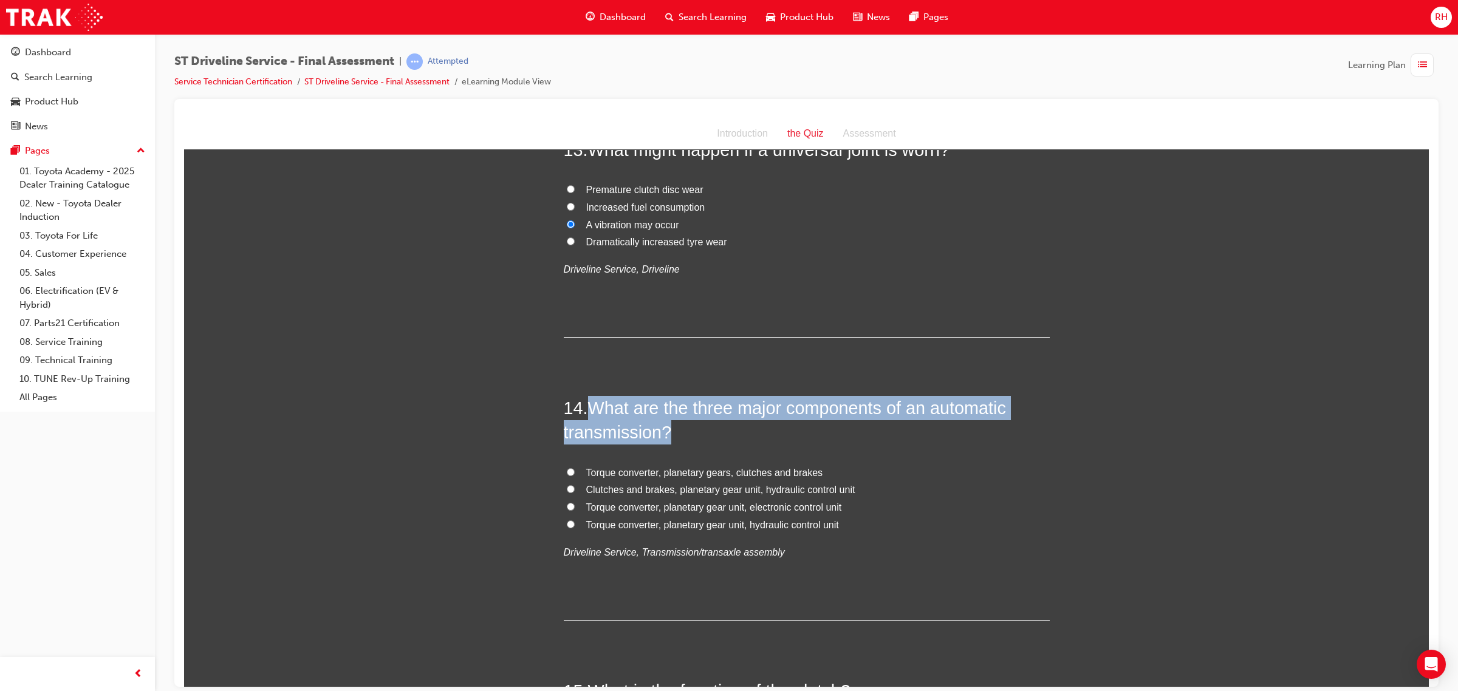
drag, startPoint x: 585, startPoint y: 406, endPoint x: 738, endPoint y: 428, distance: 154.5
click at [666, 430] on span "What are the three major components of an automatic transmission?" at bounding box center [785, 420] width 442 height 44
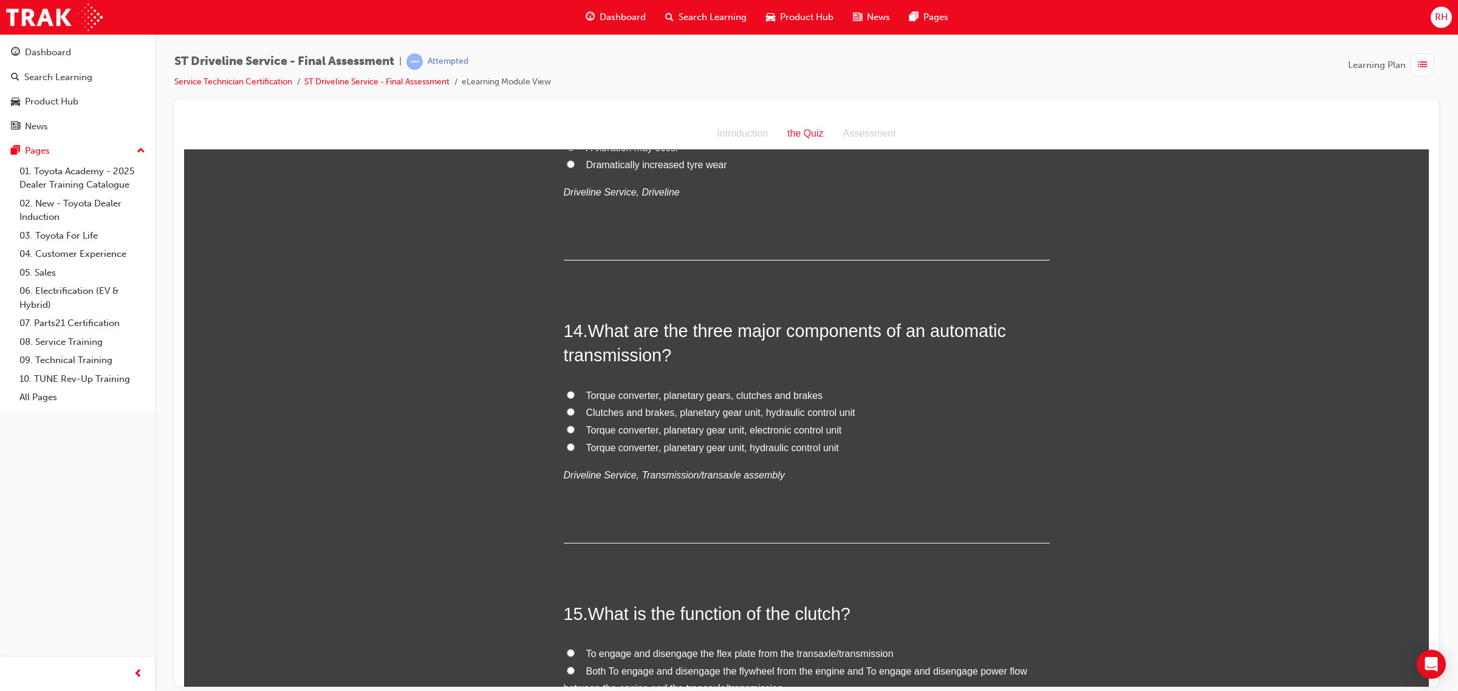
scroll to position [3458, 0]
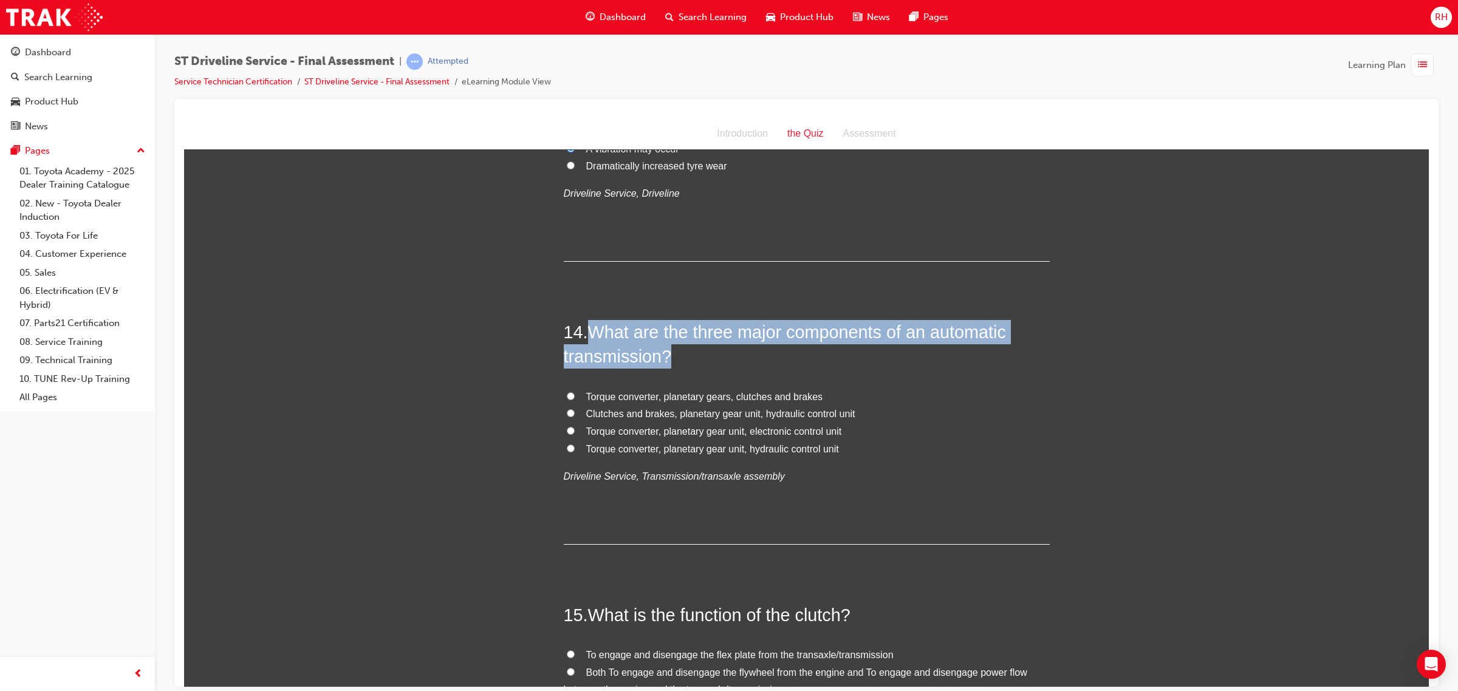
drag, startPoint x: 590, startPoint y: 336, endPoint x: 679, endPoint y: 358, distance: 91.9
click at [679, 358] on h2 "14 . What are the three major components of an automatic transmission?" at bounding box center [807, 343] width 486 height 49
copy span "What are the three major components of an automatic transmission?"
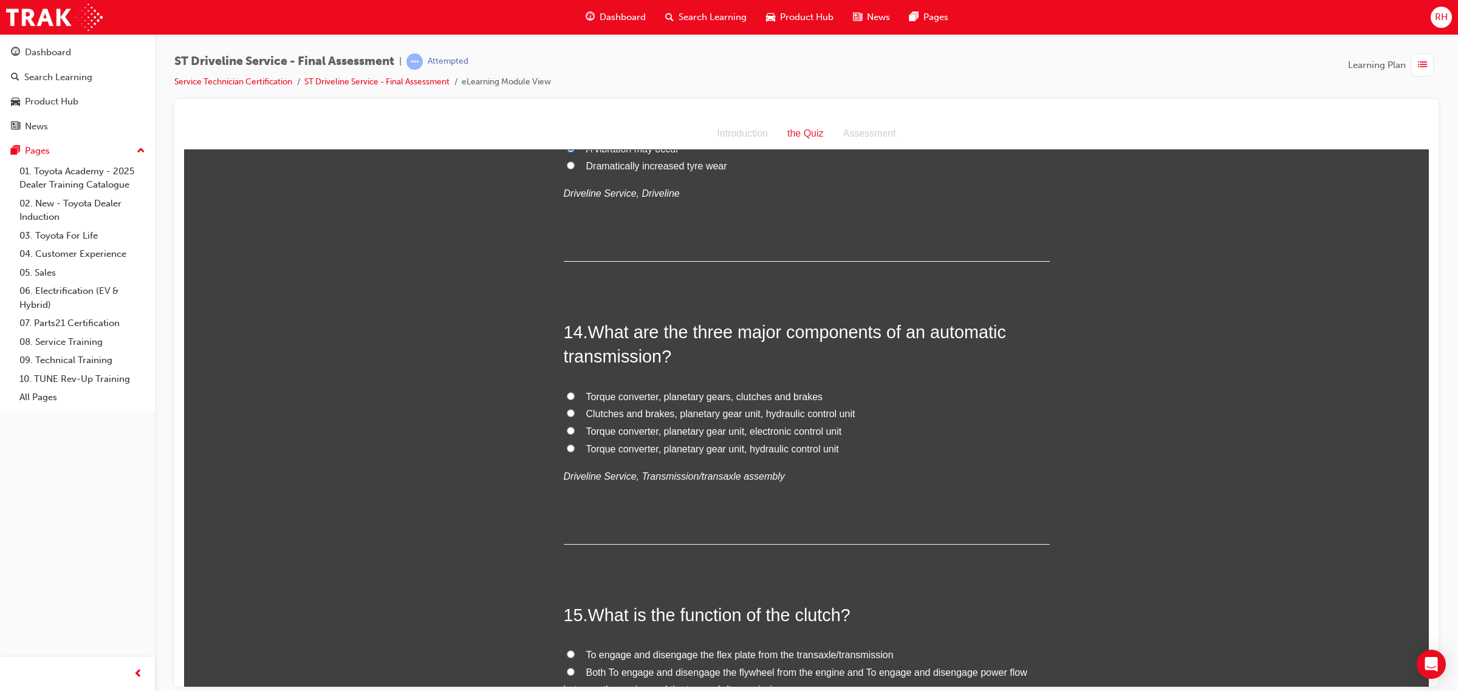
click at [687, 451] on span "Torque converter, planetary gear unit, hydraulic control unit" at bounding box center [712, 448] width 253 height 10
click at [575, 451] on input "Torque converter, planetary gear unit, hydraulic control unit" at bounding box center [571, 448] width 8 height 8
radio input "true"
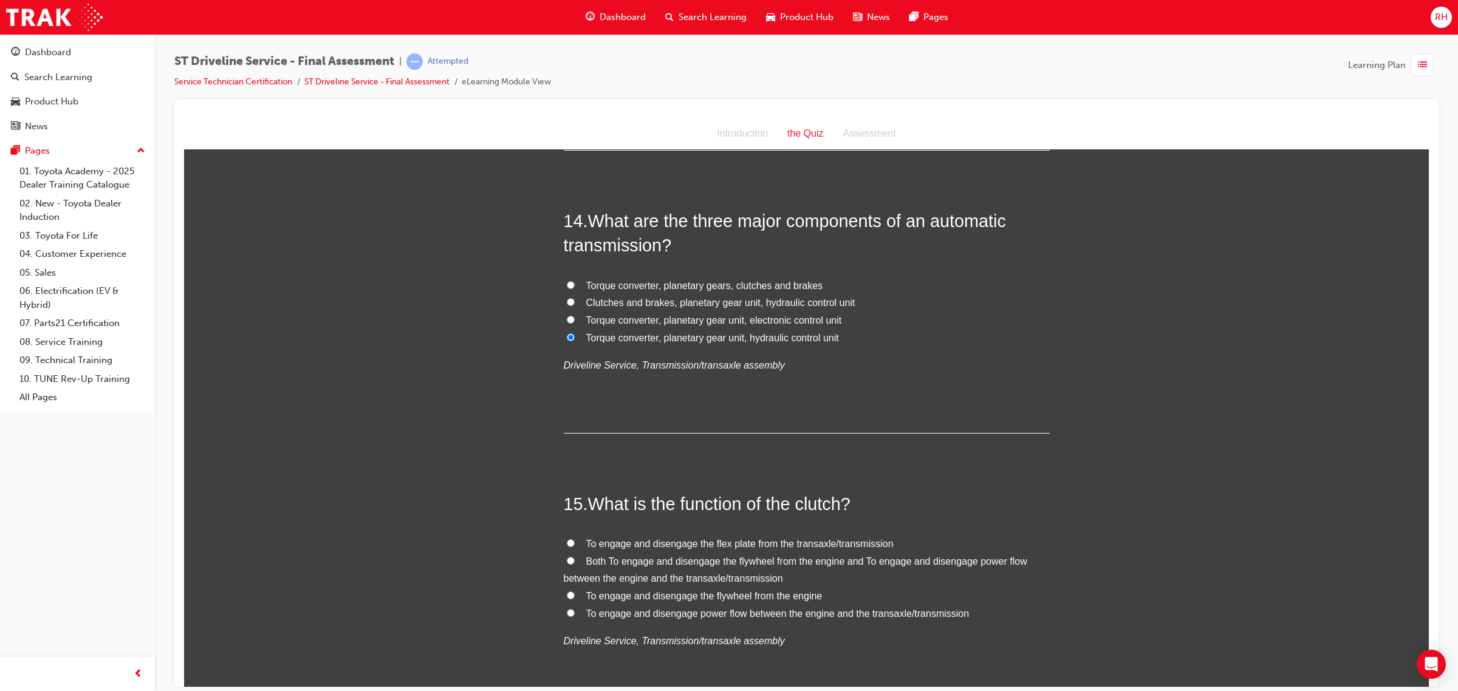
scroll to position [3685, 0]
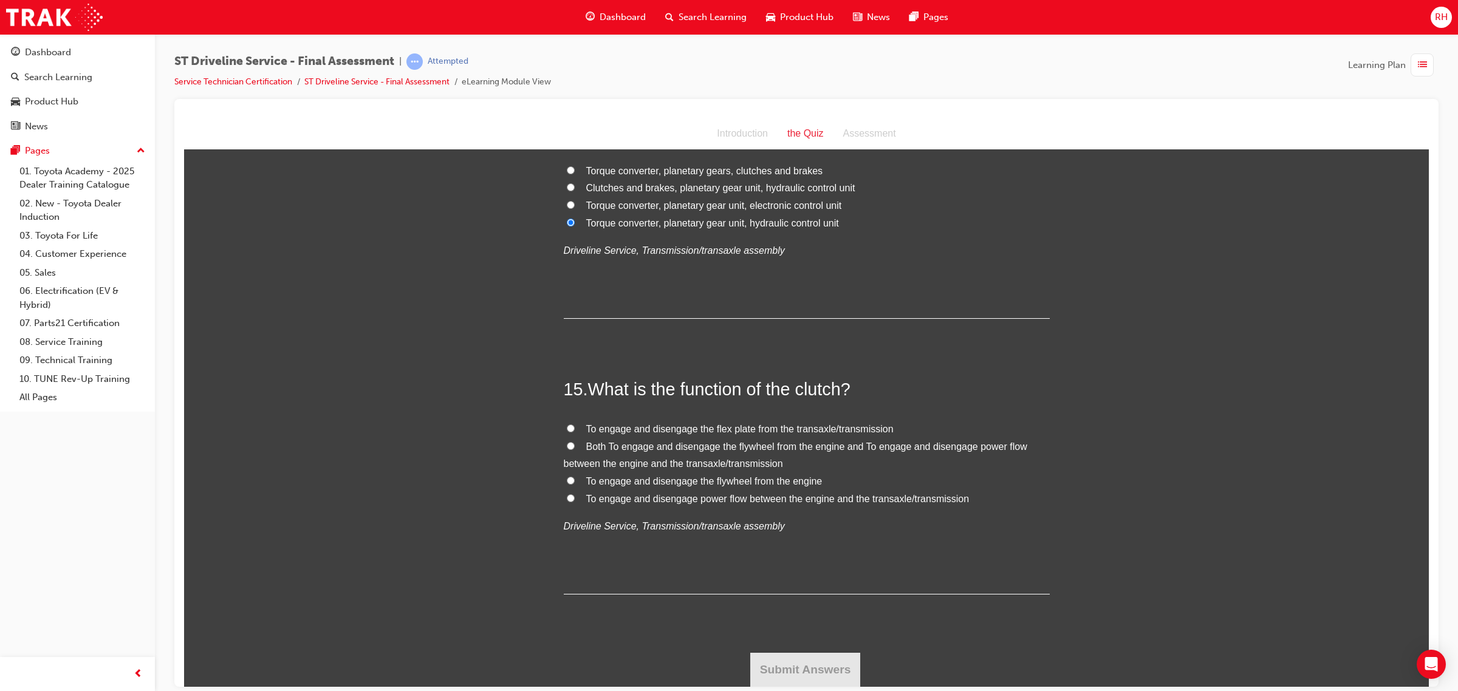
click at [776, 500] on span "To engage and disengage power flow between the engine and the transaxle/transmi…" at bounding box center [777, 498] width 383 height 10
click at [575, 500] on input "To engage and disengage power flow between the engine and the transaxle/transmi…" at bounding box center [571, 498] width 8 height 8
radio input "true"
click at [808, 655] on button "Submit Answers" at bounding box center [805, 669] width 111 height 34
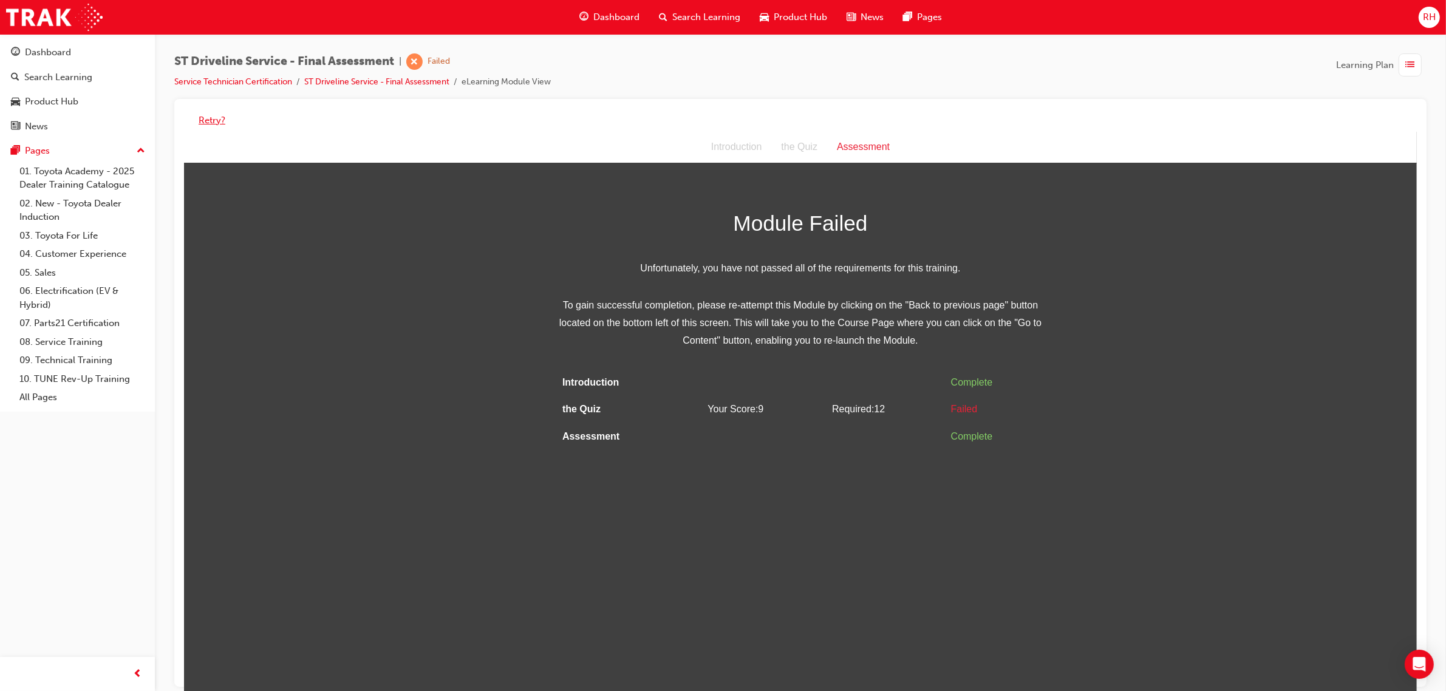
click at [211, 117] on button "Retry?" at bounding box center [212, 121] width 27 height 14
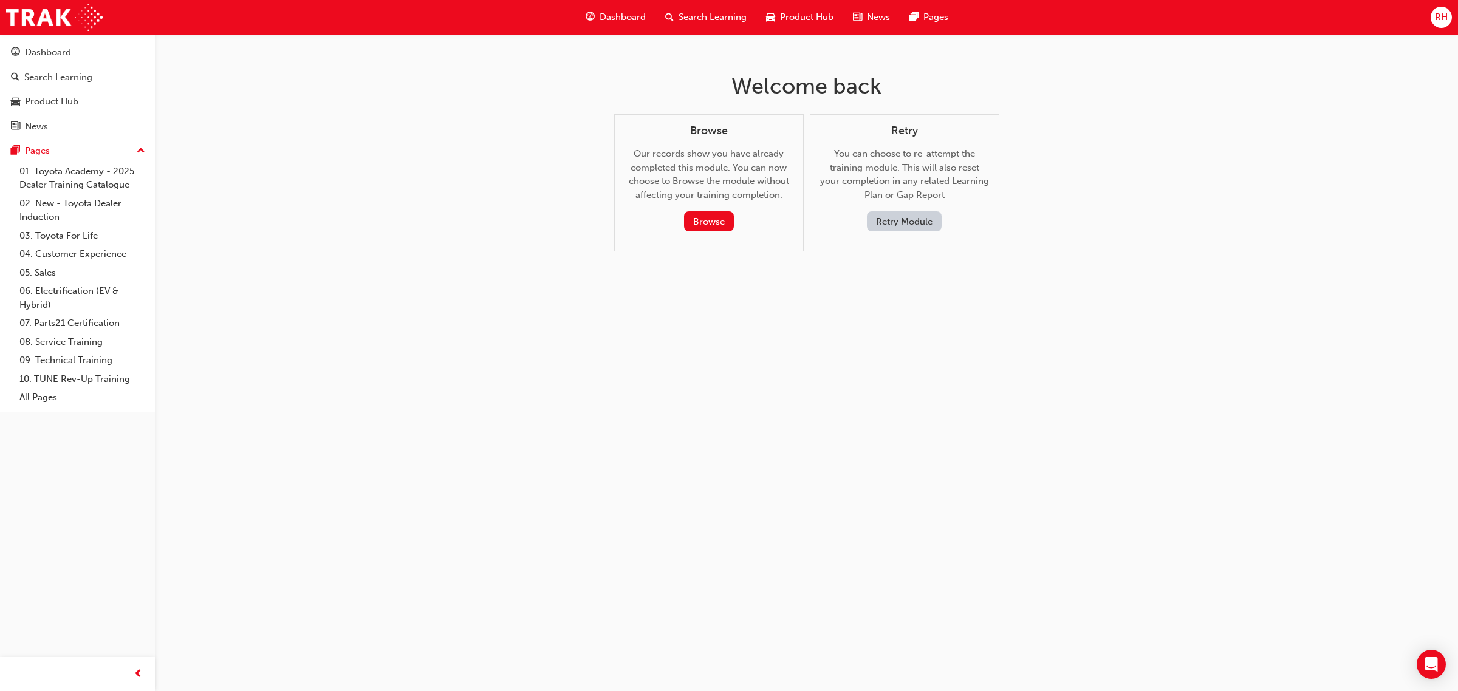
click at [931, 220] on button "Retry Module" at bounding box center [904, 221] width 75 height 20
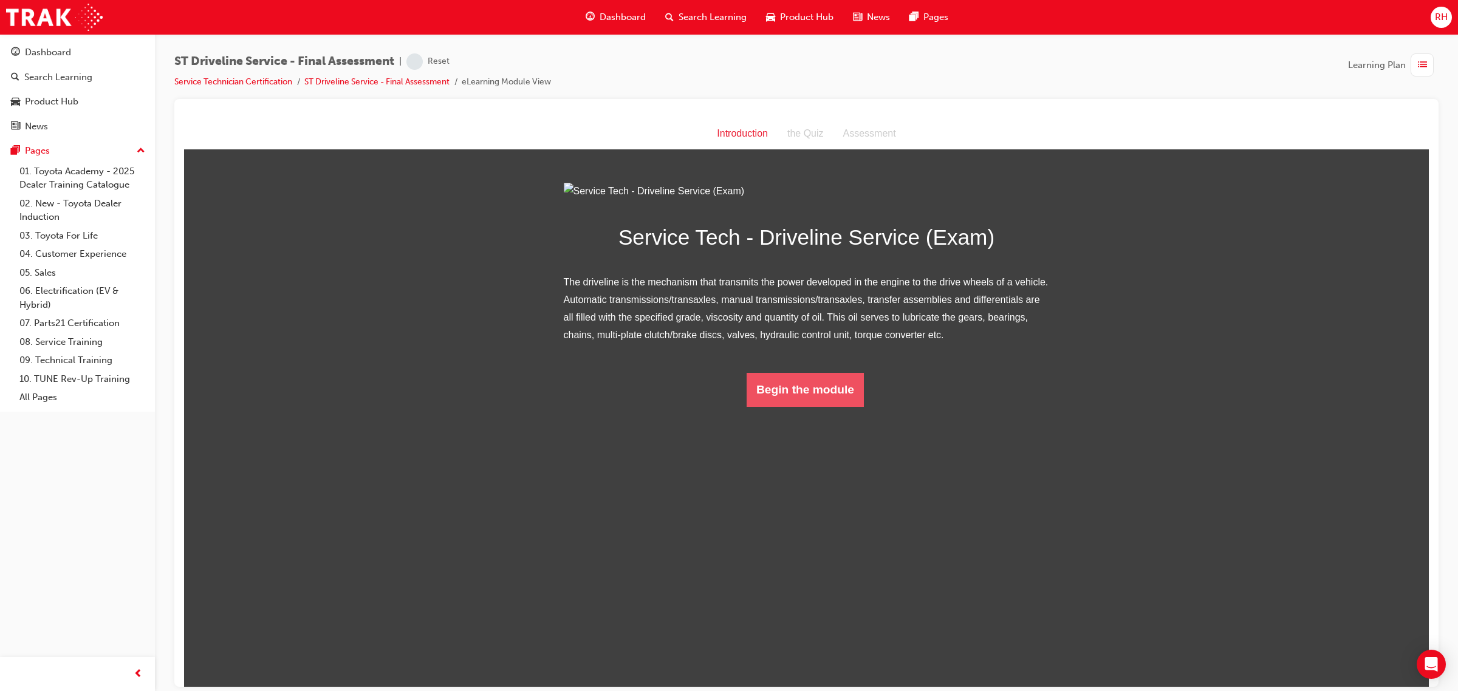
click at [802, 406] on button "Begin the module" at bounding box center [804, 389] width 117 height 34
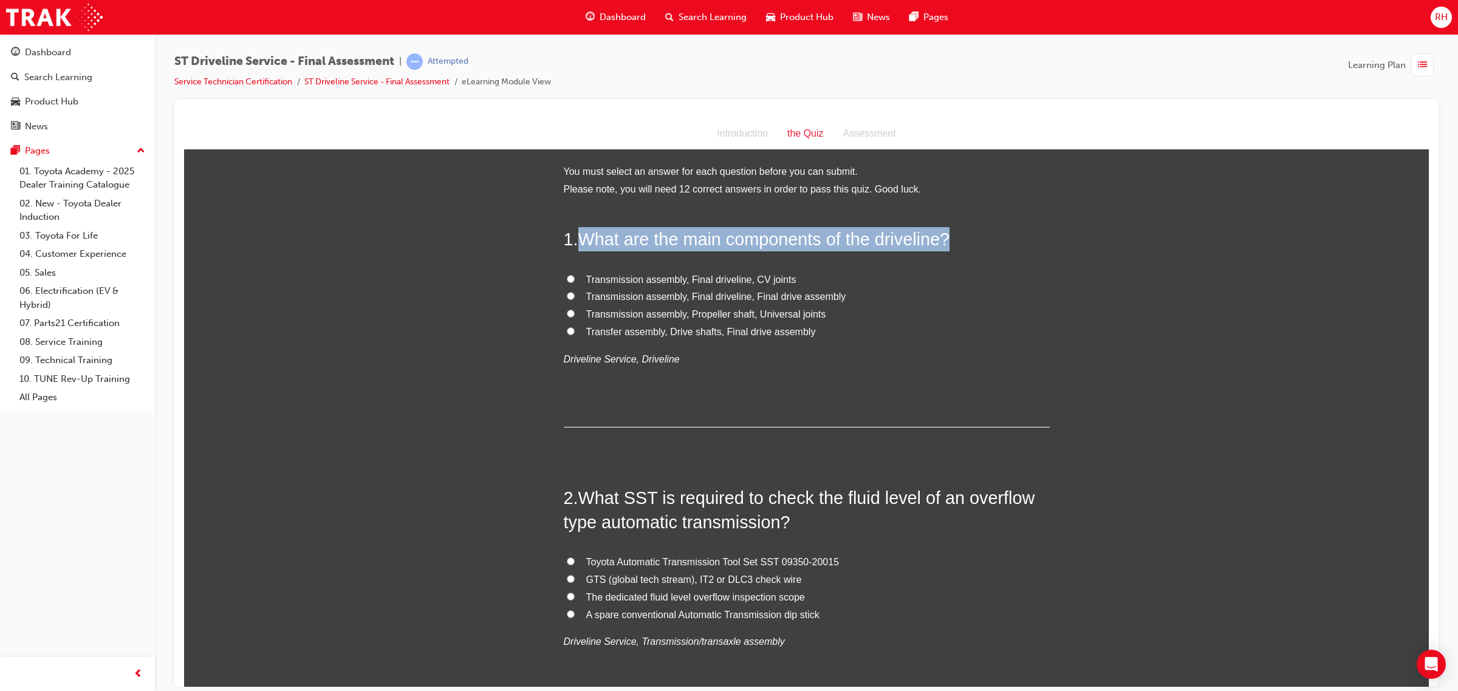
drag, startPoint x: 576, startPoint y: 234, endPoint x: 1073, endPoint y: 228, distance: 497.4
copy span "What are the main components of the driveline?"
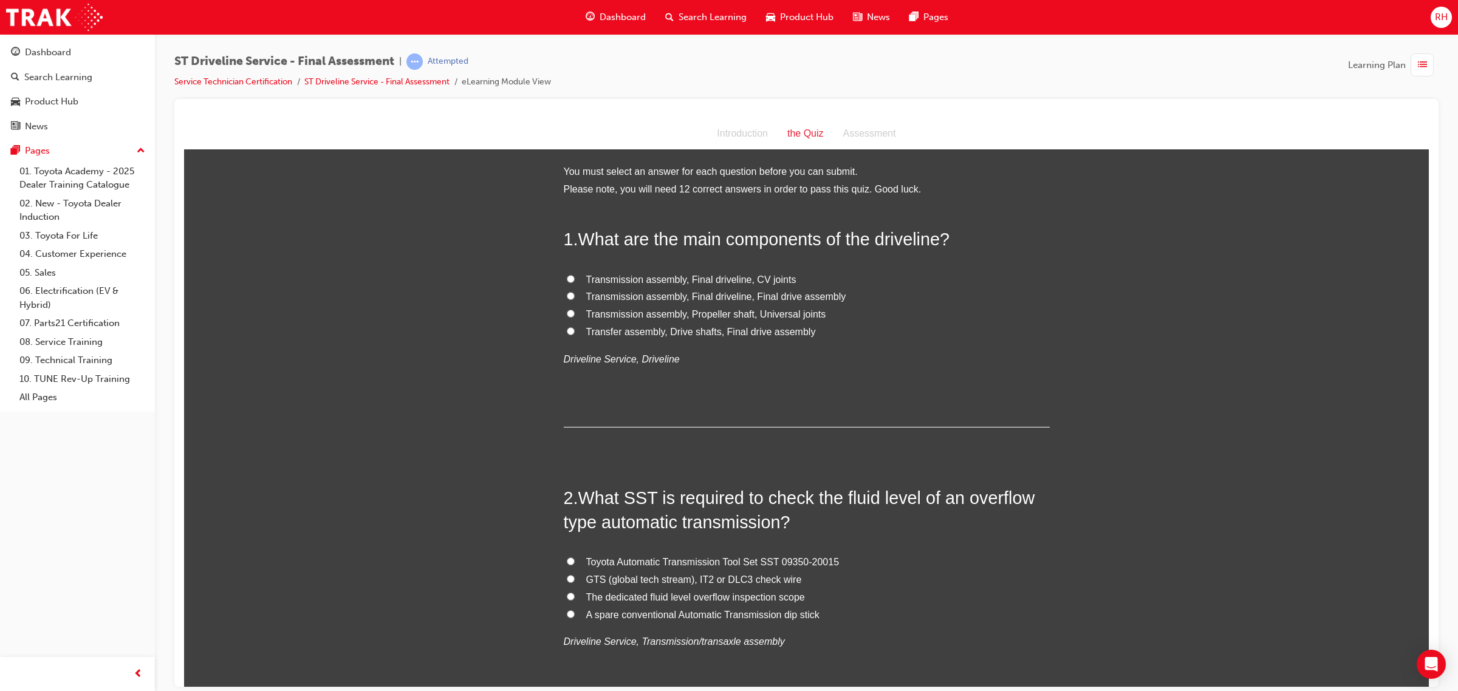
click at [936, 376] on div "1 . What are the main components of the driveline? Transmission assembly, Final…" at bounding box center [807, 327] width 486 height 200
click at [748, 288] on label "Transmission assembly, Final driveline, Final drive assembly" at bounding box center [807, 297] width 486 height 18
click at [575, 292] on input "Transmission assembly, Final driveline, Final drive assembly" at bounding box center [571, 296] width 8 height 8
radio input "true"
click at [887, 264] on div "1 . What are the main components of the driveline? Transmission assembly, Final…" at bounding box center [807, 327] width 486 height 200
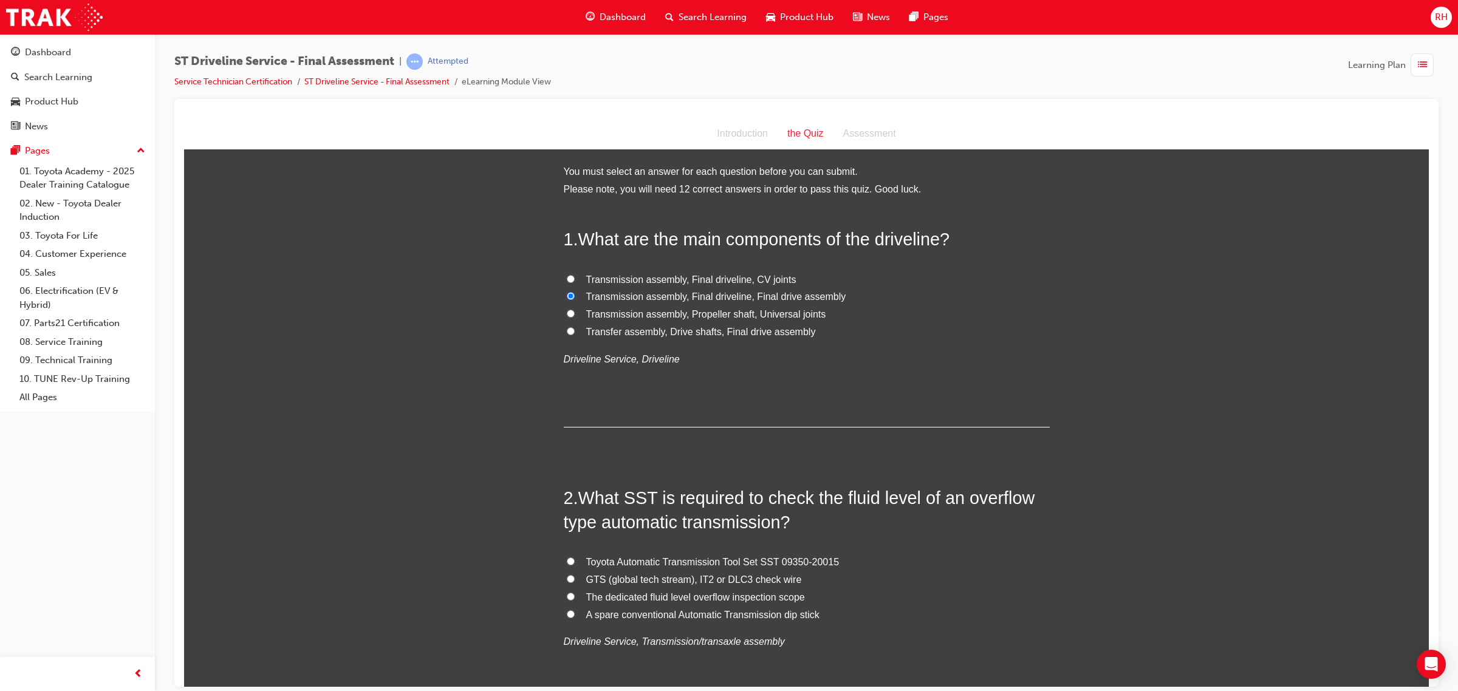
click at [830, 333] on label "Transfer assembly, Drive shafts, Final drive assembly" at bounding box center [807, 332] width 486 height 18
click at [575, 333] on input "Transfer assembly, Drive shafts, Final drive assembly" at bounding box center [571, 331] width 8 height 8
radio input "true"
click at [731, 310] on span "Transmission assembly, Propeller shaft, Universal joints" at bounding box center [706, 314] width 240 height 10
click at [575, 310] on input "Transmission assembly, Propeller shaft, Universal joints" at bounding box center [571, 313] width 8 height 8
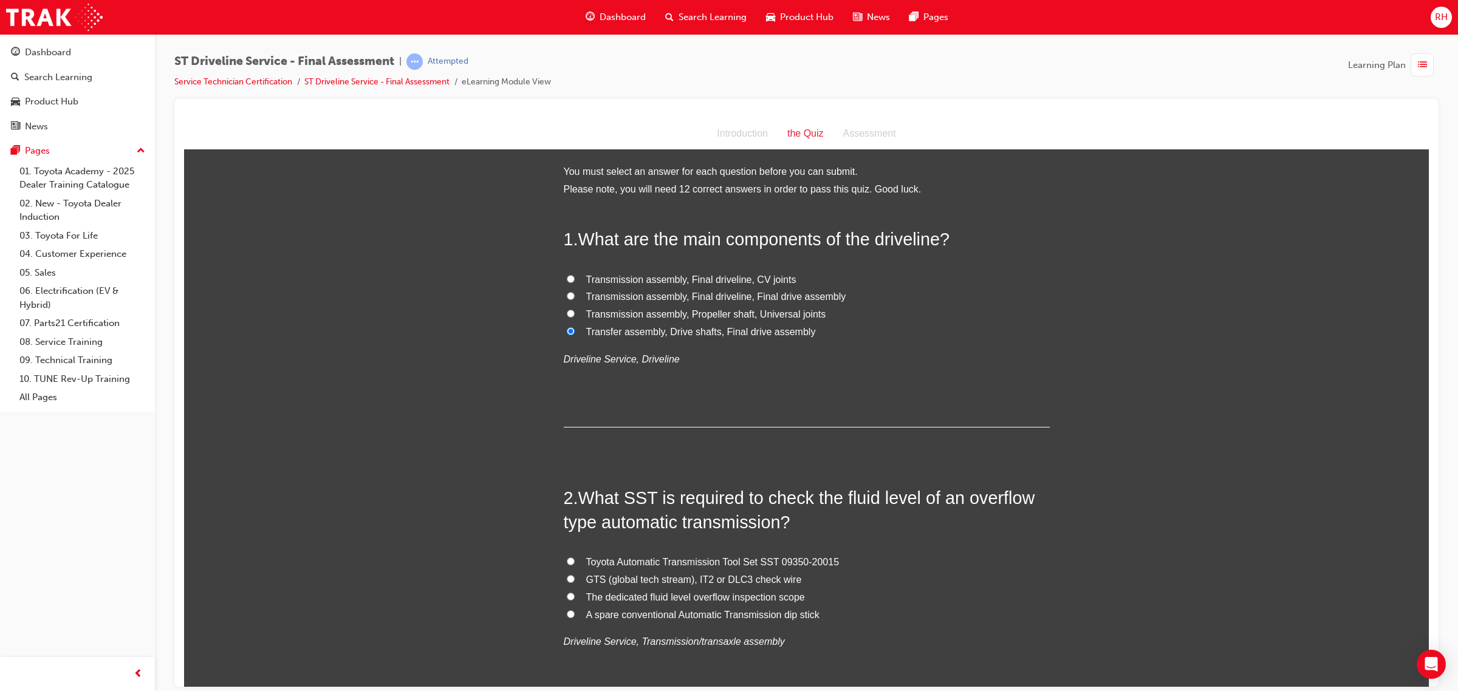
radio input "true"
click at [731, 284] on span "Transmission assembly, Final driveline, CV joints" at bounding box center [691, 279] width 210 height 10
click at [575, 282] on input "Transmission assembly, Final driveline, CV joints" at bounding box center [571, 279] width 8 height 8
radio input "true"
click at [729, 274] on span "Transmission assembly, Final driveline, CV joints" at bounding box center [691, 279] width 210 height 10
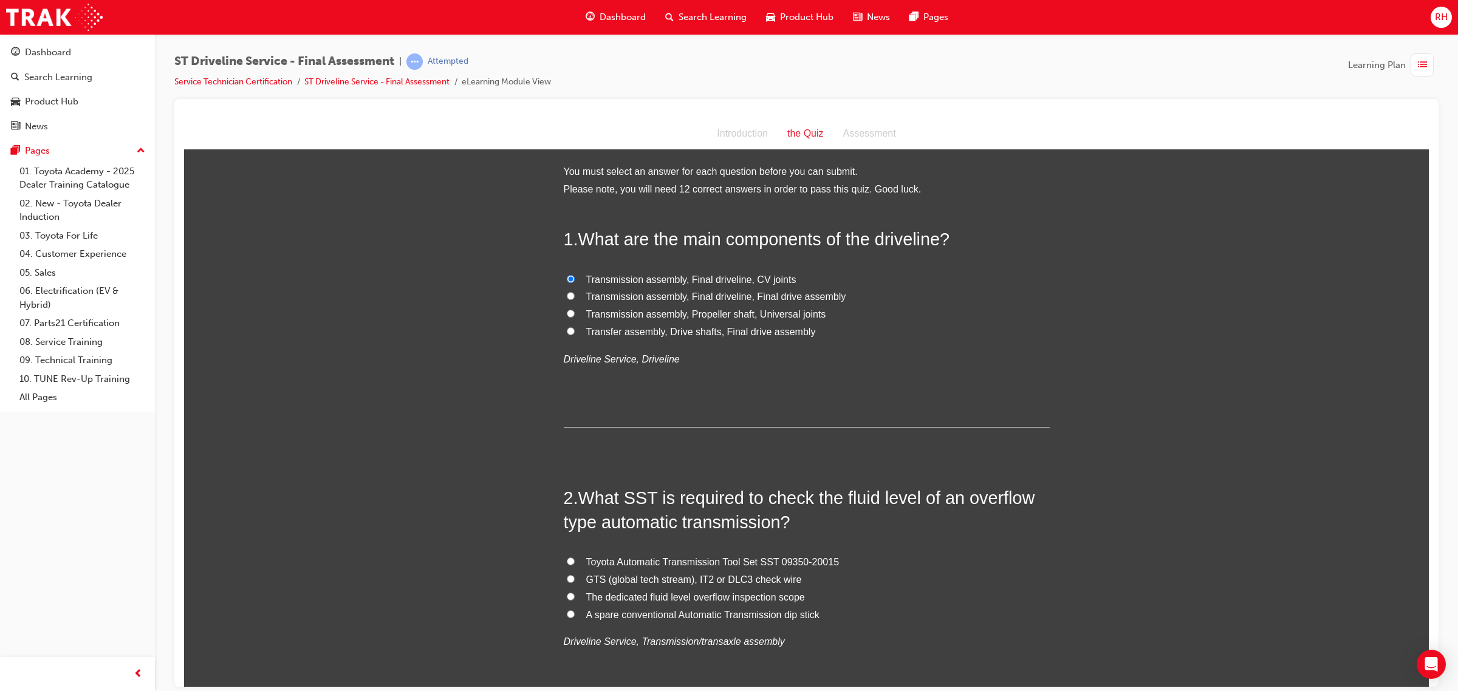
click at [575, 275] on input "Transmission assembly, Final driveline, CV joints" at bounding box center [571, 279] width 8 height 8
click at [730, 305] on label "Transmission assembly, Propeller shaft, Universal joints" at bounding box center [807, 314] width 486 height 18
click at [575, 309] on input "Transmission assembly, Propeller shaft, Universal joints" at bounding box center [571, 313] width 8 height 8
radio input "true"
click at [723, 293] on span "Transmission assembly, Final driveline, Final drive assembly" at bounding box center [716, 296] width 260 height 10
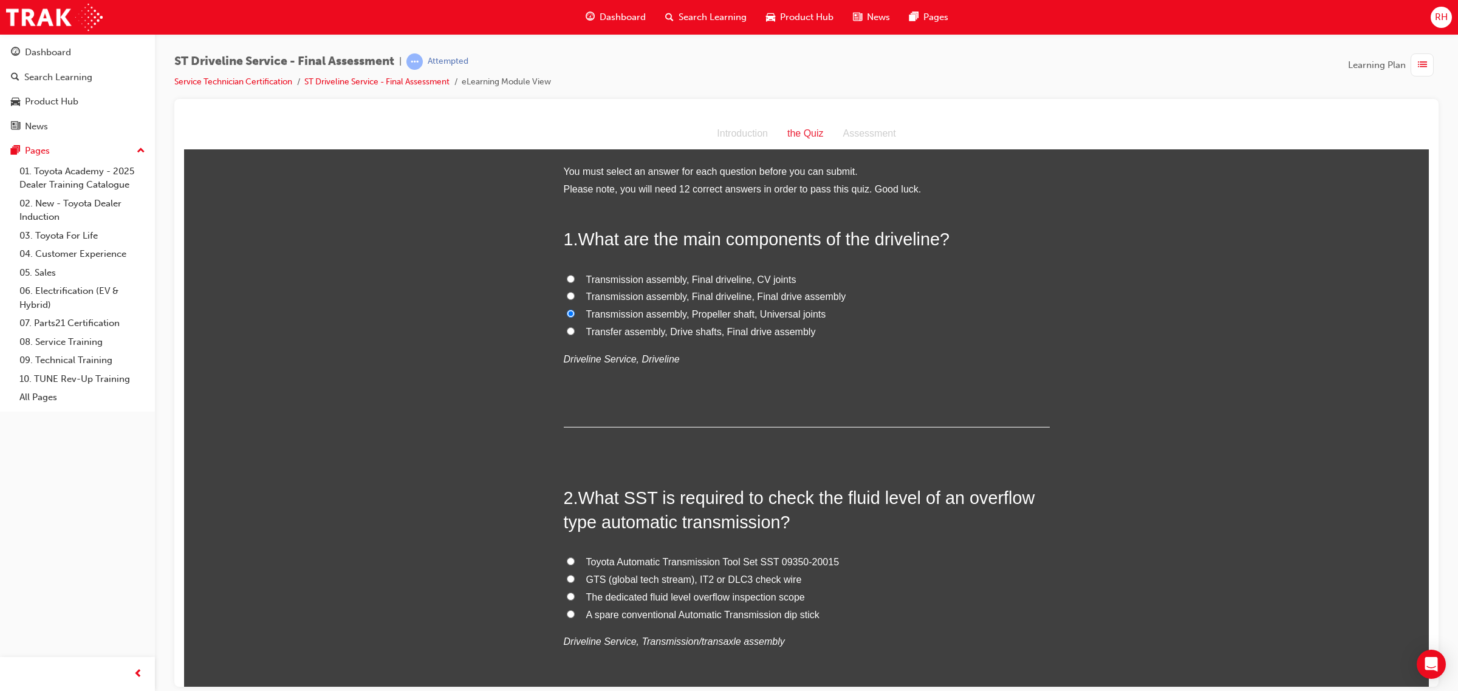
click at [575, 293] on input "Transmission assembly, Final driveline, Final drive assembly" at bounding box center [571, 296] width 8 height 8
radio input "true"
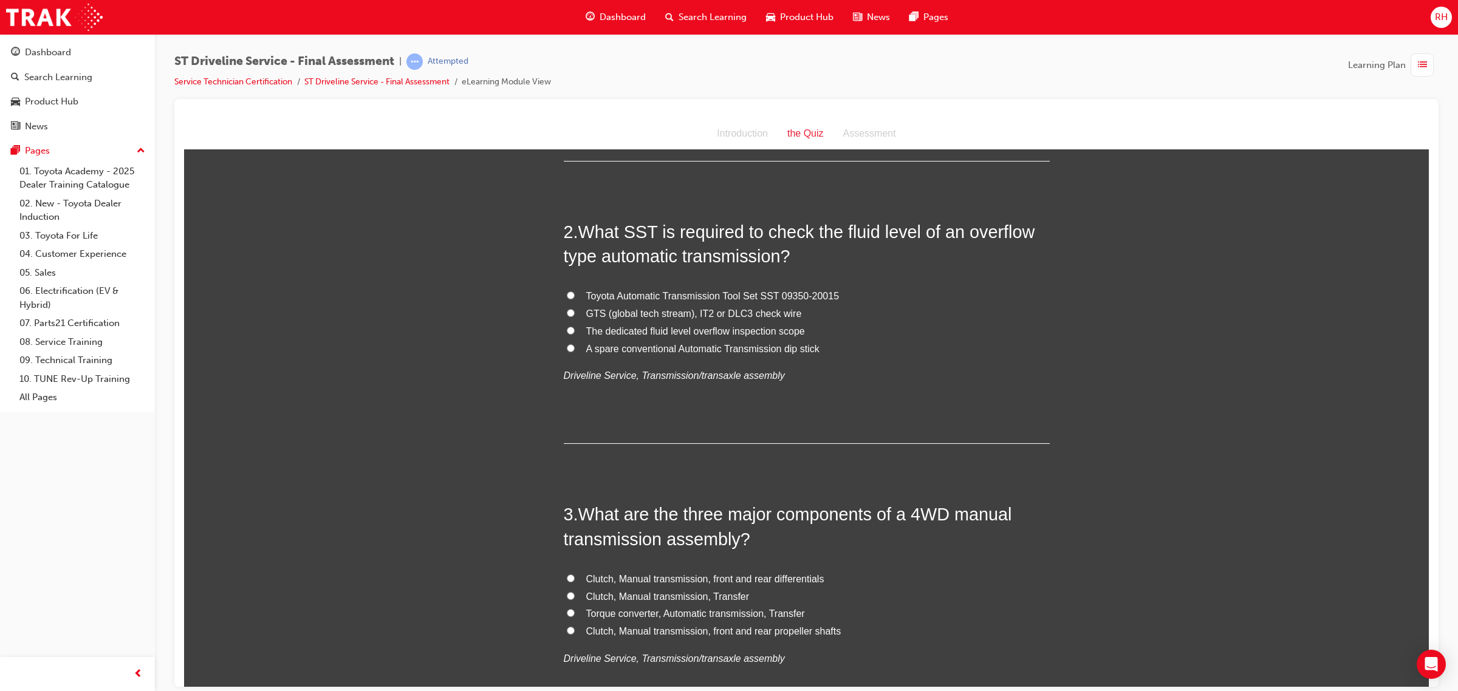
scroll to position [304, 0]
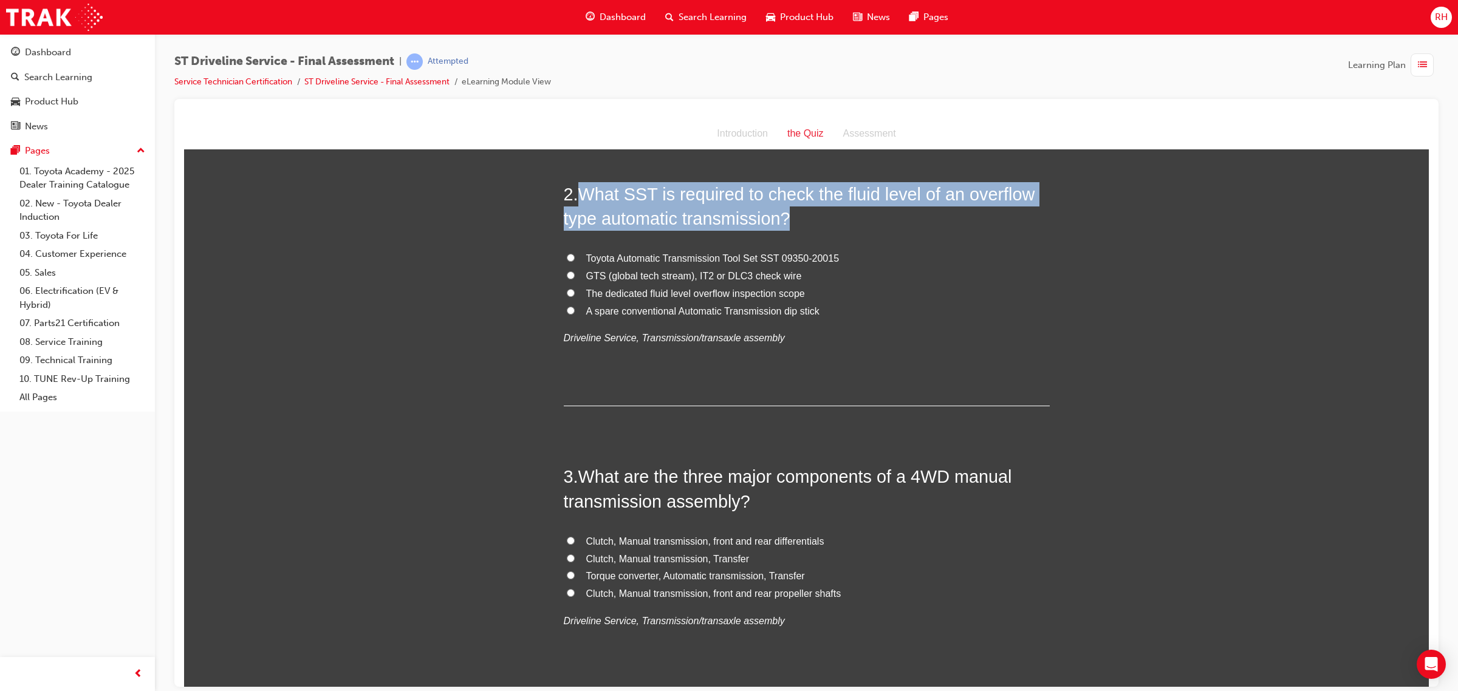
drag, startPoint x: 578, startPoint y: 193, endPoint x: 817, endPoint y: 225, distance: 241.4
click at [817, 225] on h2 "2 . What SST is required to check the fluid level of an overflow type automatic…" at bounding box center [807, 206] width 486 height 49
copy span "What SST is required to check the fluid level of an overflow type automatic tra…"
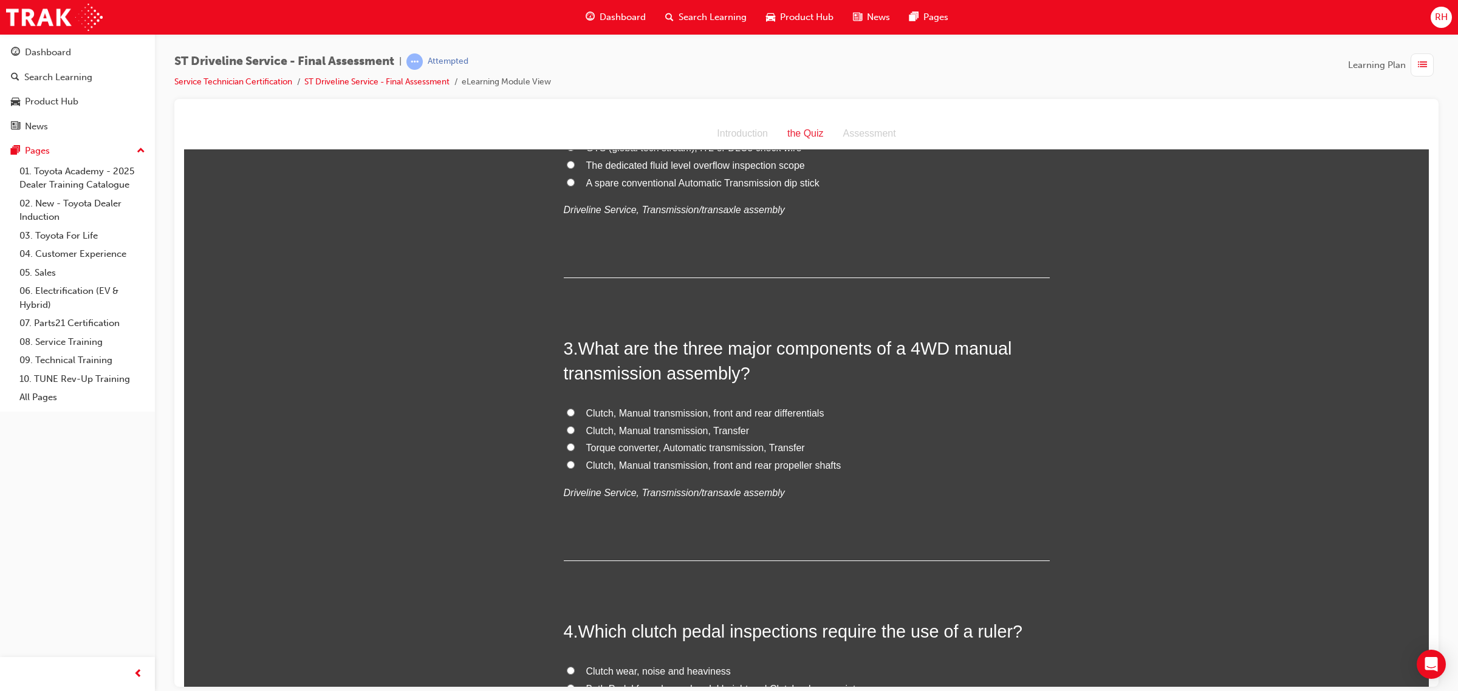
scroll to position [456, 0]
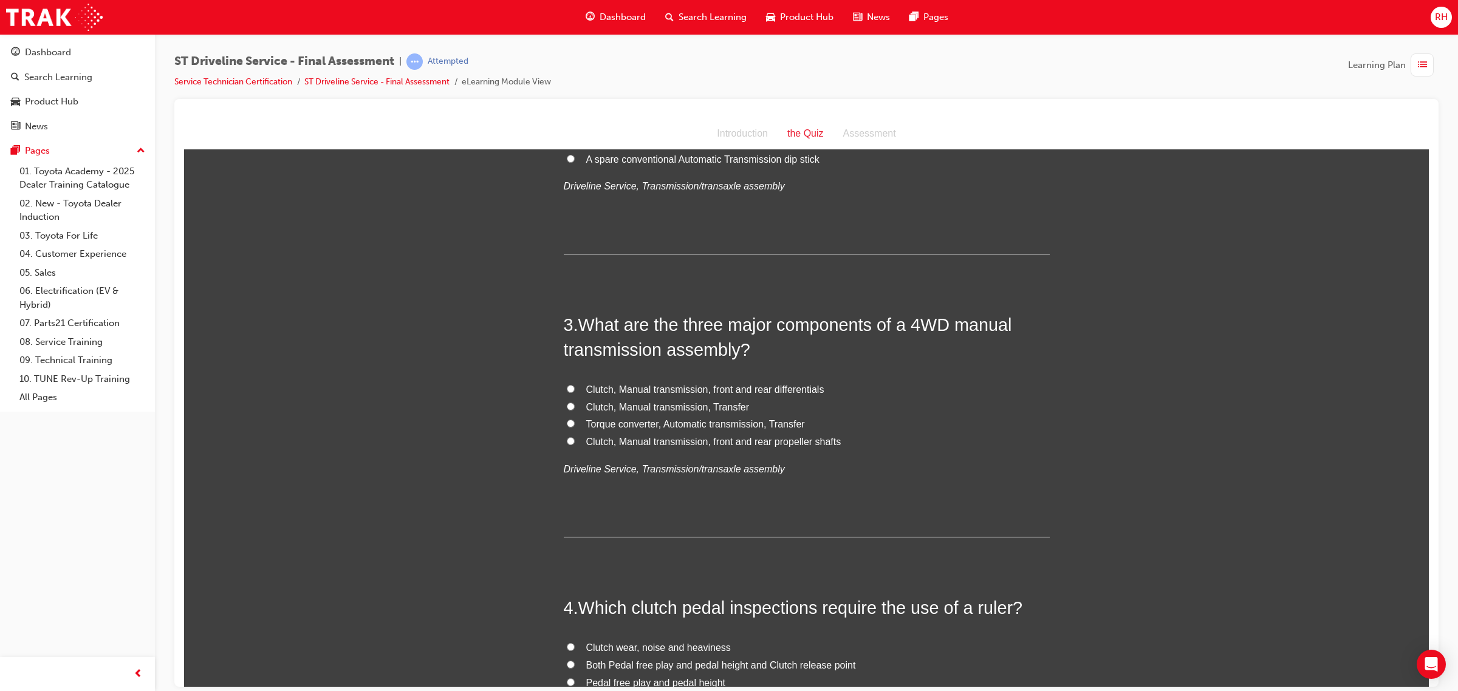
click at [672, 406] on span "Clutch, Manual transmission, Transfer" at bounding box center [667, 406] width 163 height 10
click at [575, 406] on input "Clutch, Manual transmission, Transfer" at bounding box center [571, 406] width 8 height 8
radio input "true"
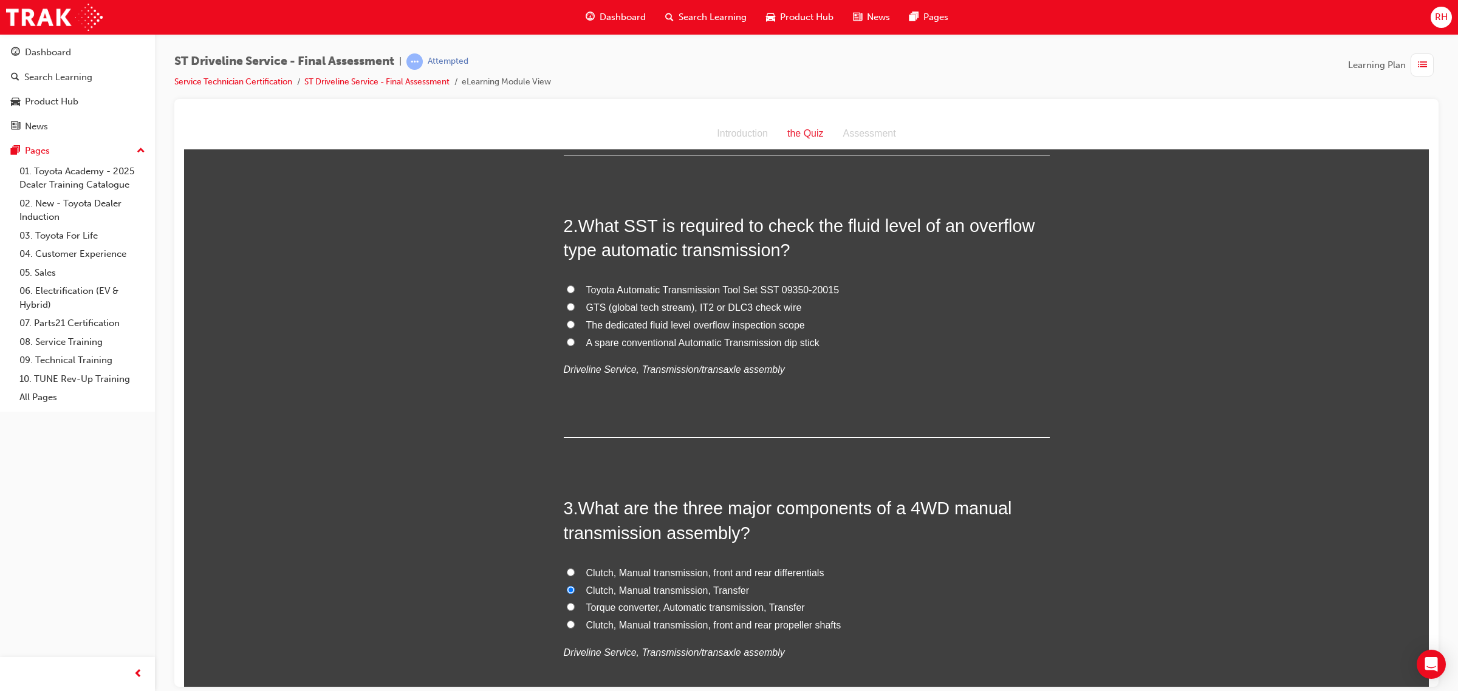
scroll to position [228, 0]
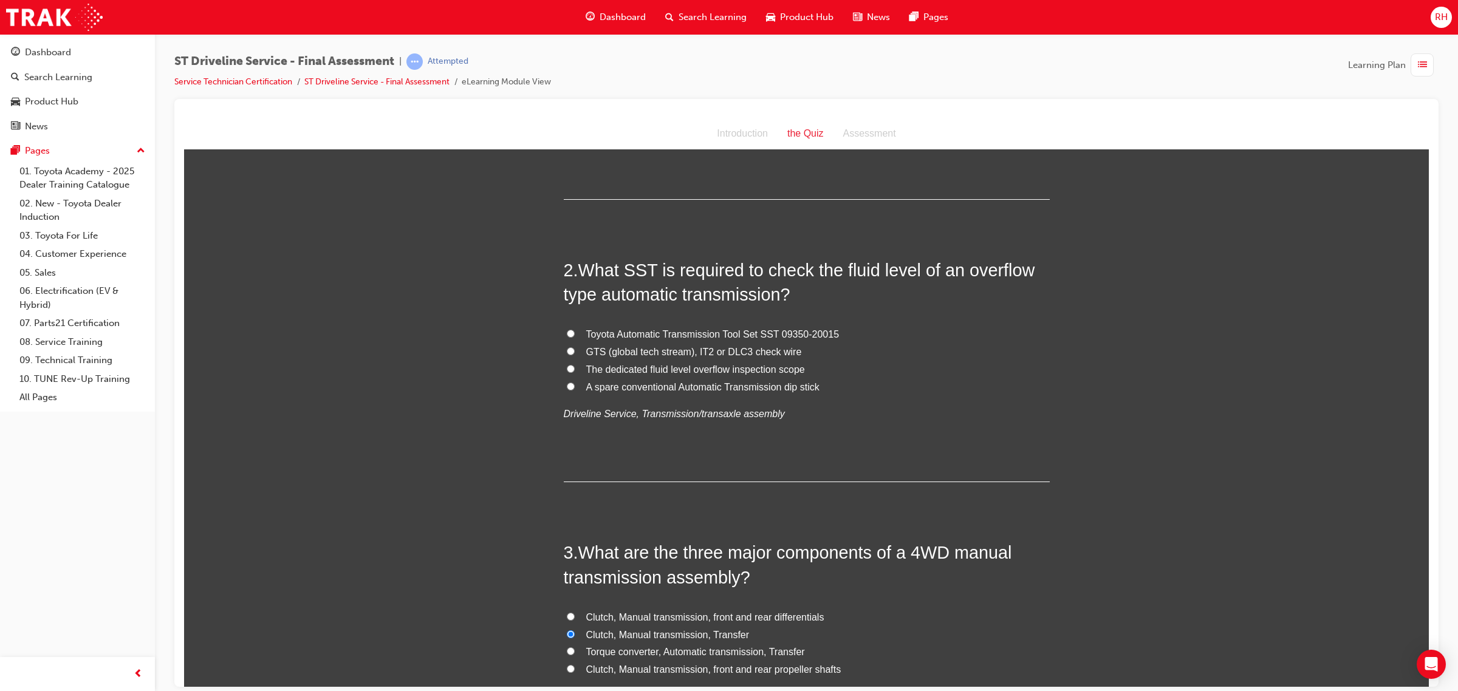
click at [645, 365] on span "The dedicated fluid level overflow inspection scope" at bounding box center [695, 369] width 219 height 10
click at [575, 365] on input "The dedicated fluid level overflow inspection scope" at bounding box center [571, 368] width 8 height 8
radio input "true"
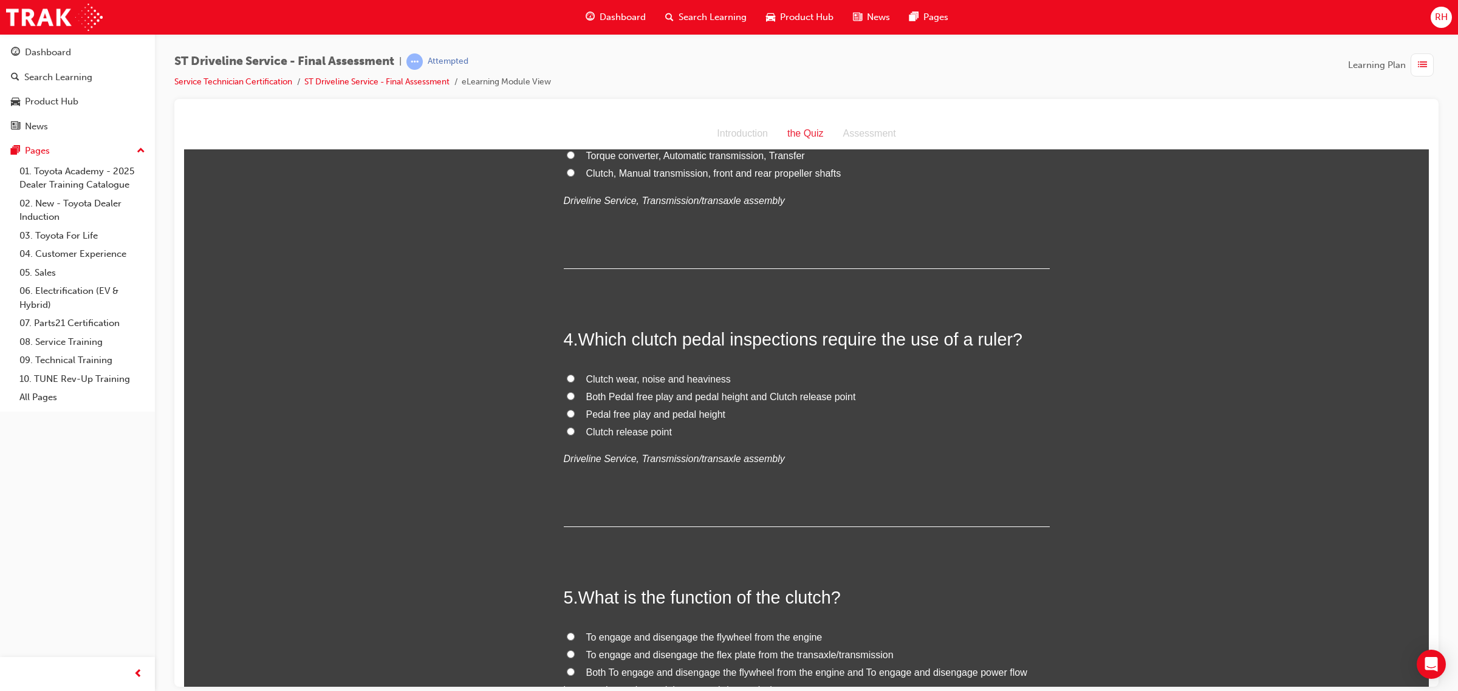
scroll to position [759, 0]
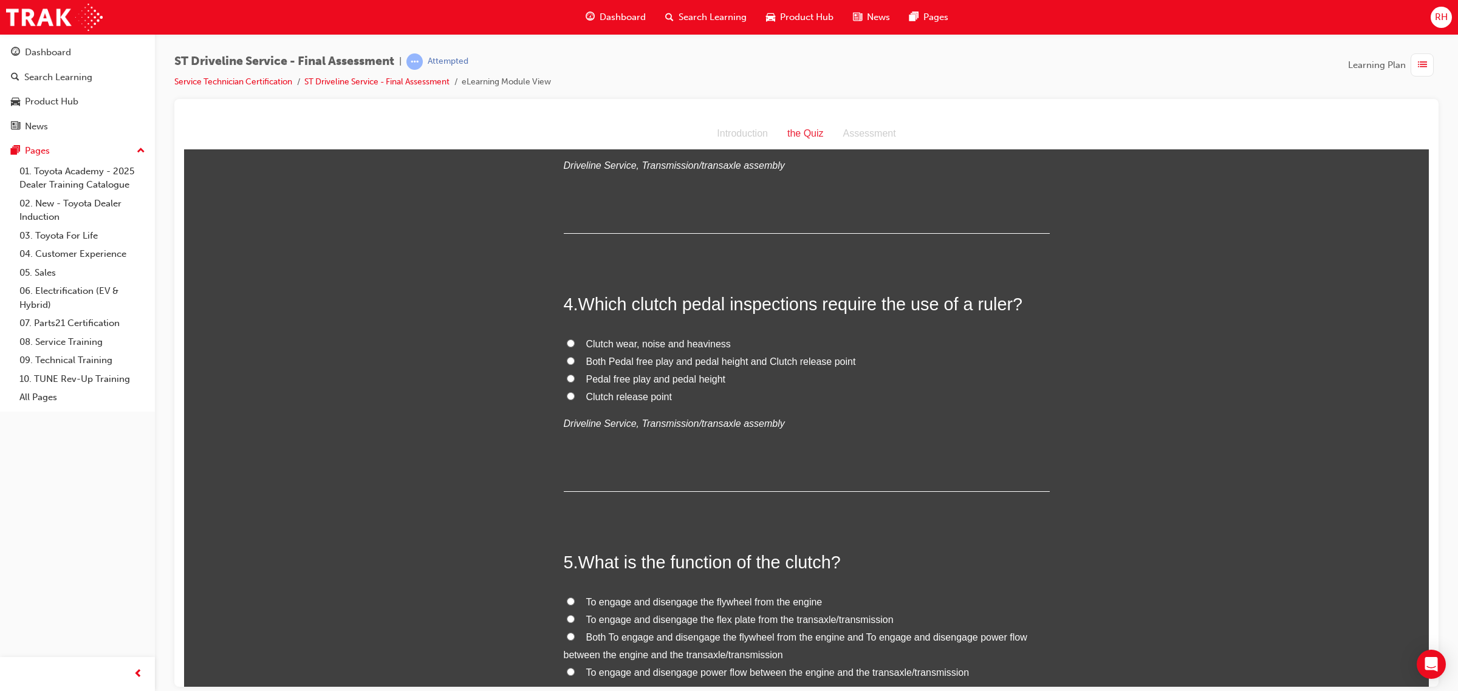
click at [696, 374] on span "Pedal free play and pedal height" at bounding box center [656, 379] width 140 height 10
click at [575, 374] on input "Pedal free play and pedal height" at bounding box center [571, 378] width 8 height 8
radio input "true"
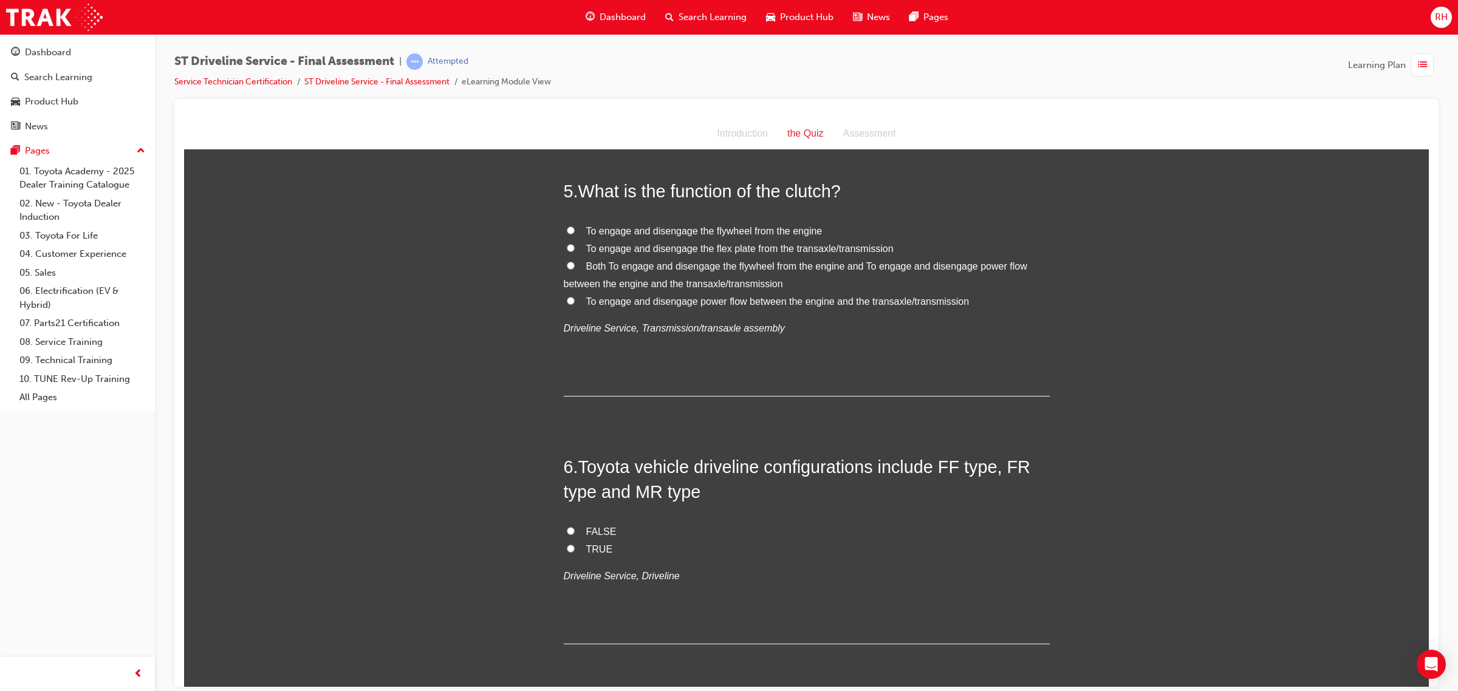
scroll to position [1139, 0]
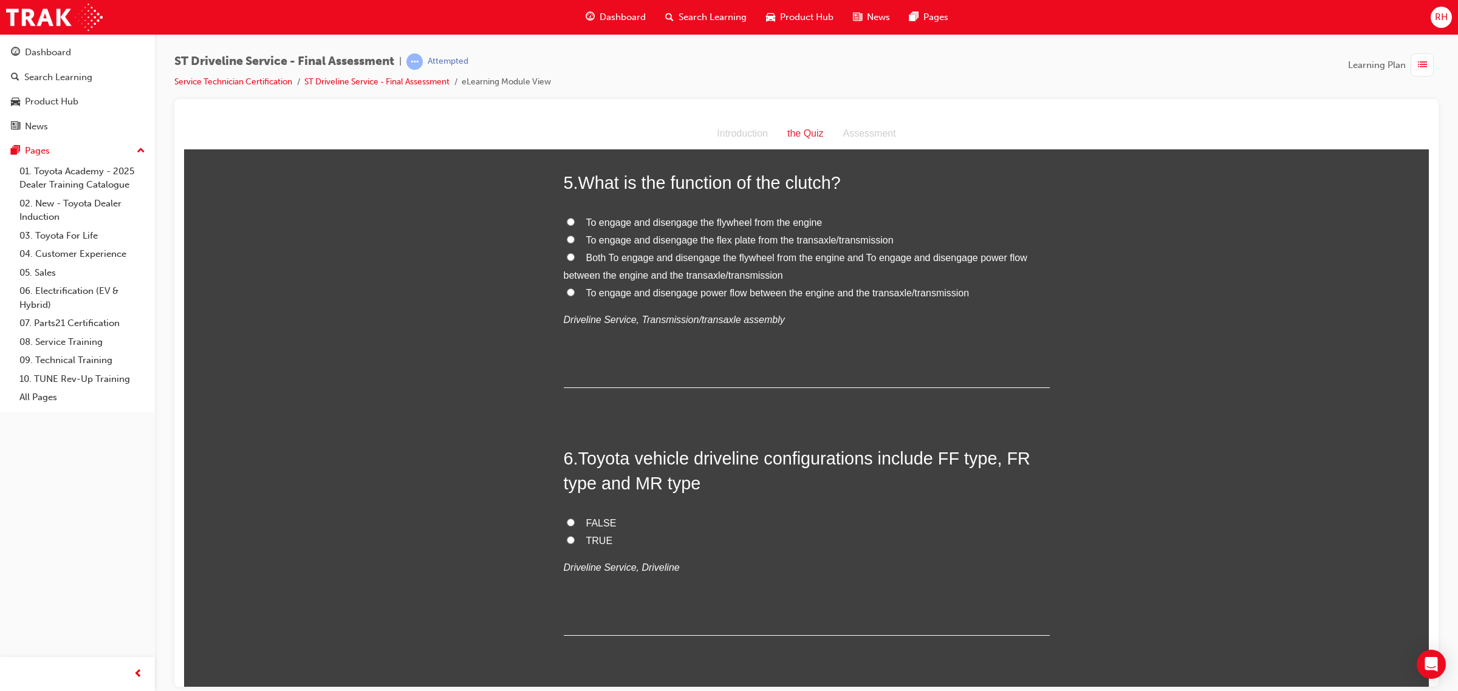
click at [755, 234] on span "To engage and disengage the flex plate from the transaxle/transmission" at bounding box center [739, 239] width 307 height 10
click at [575, 235] on input "To engage and disengage the flex plate from the transaxle/transmission" at bounding box center [571, 239] width 8 height 8
radio input "true"
click at [647, 289] on span "To engage and disengage power flow between the engine and the transaxle/transmi…" at bounding box center [777, 292] width 383 height 10
click at [575, 289] on input "To engage and disengage power flow between the engine and the transaxle/transmi…" at bounding box center [571, 292] width 8 height 8
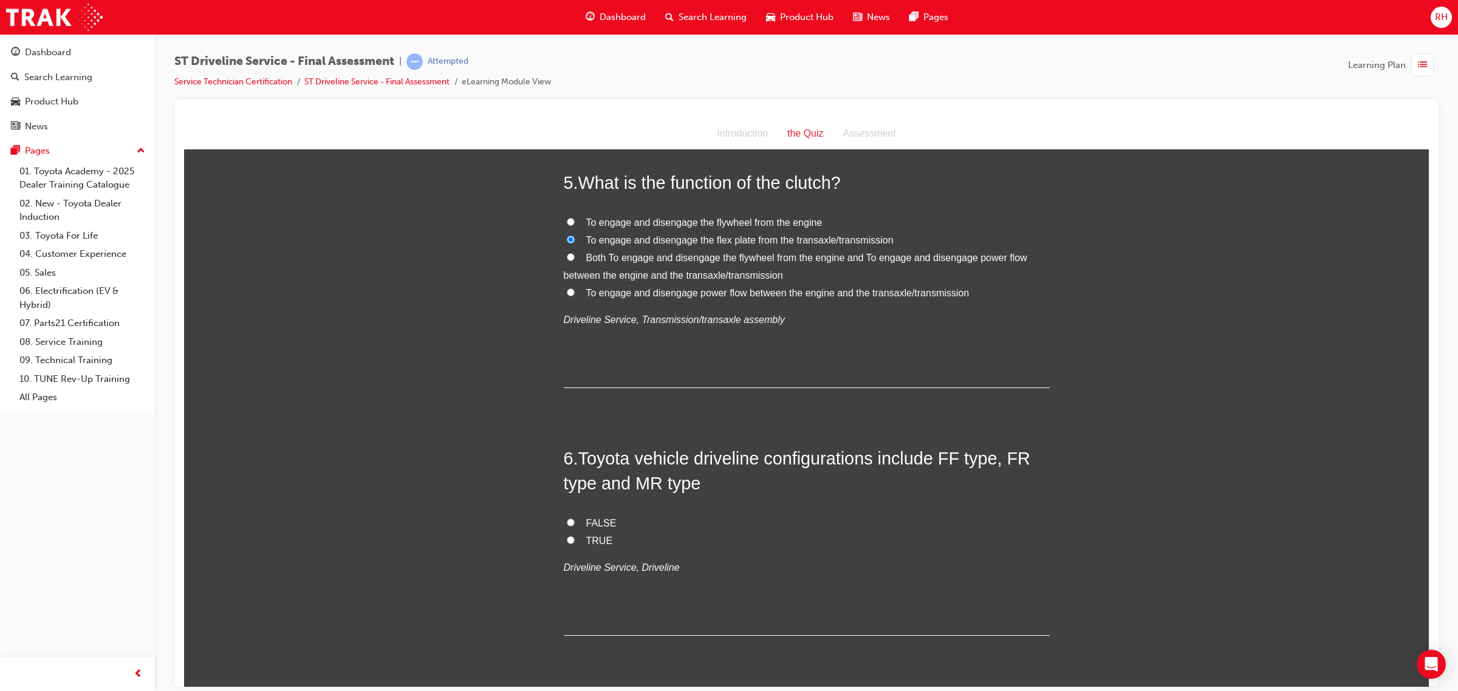
radio input "true"
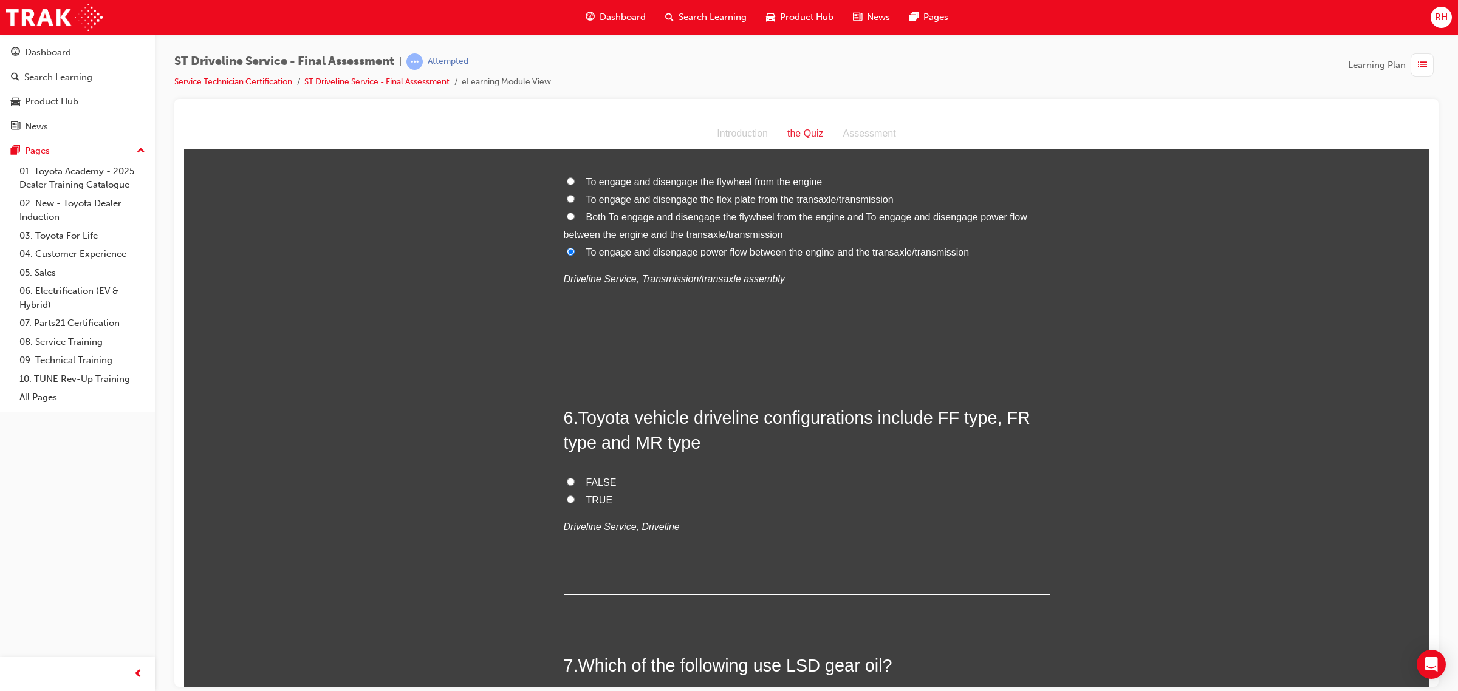
scroll to position [1215, 0]
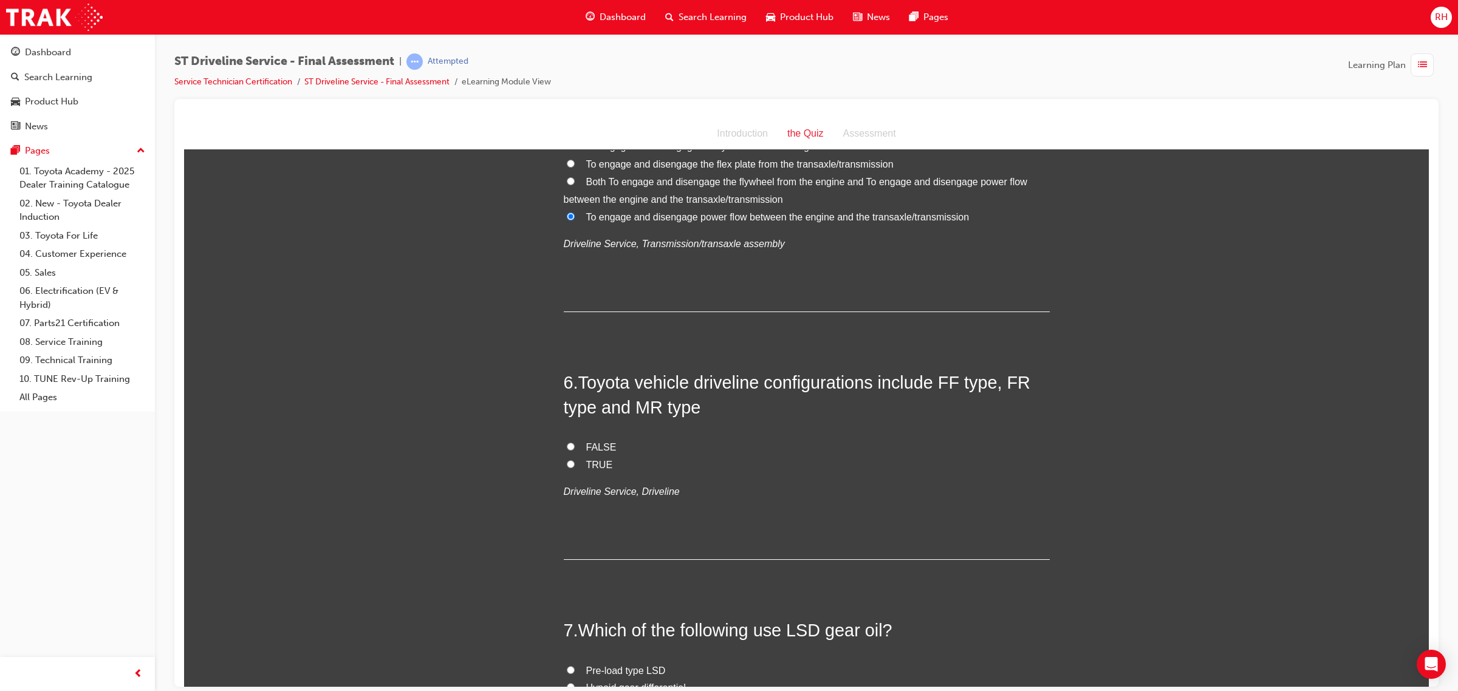
click at [587, 461] on span "TRUE" at bounding box center [599, 464] width 27 height 10
click at [575, 461] on input "TRUE" at bounding box center [571, 464] width 8 height 8
radio input "true"
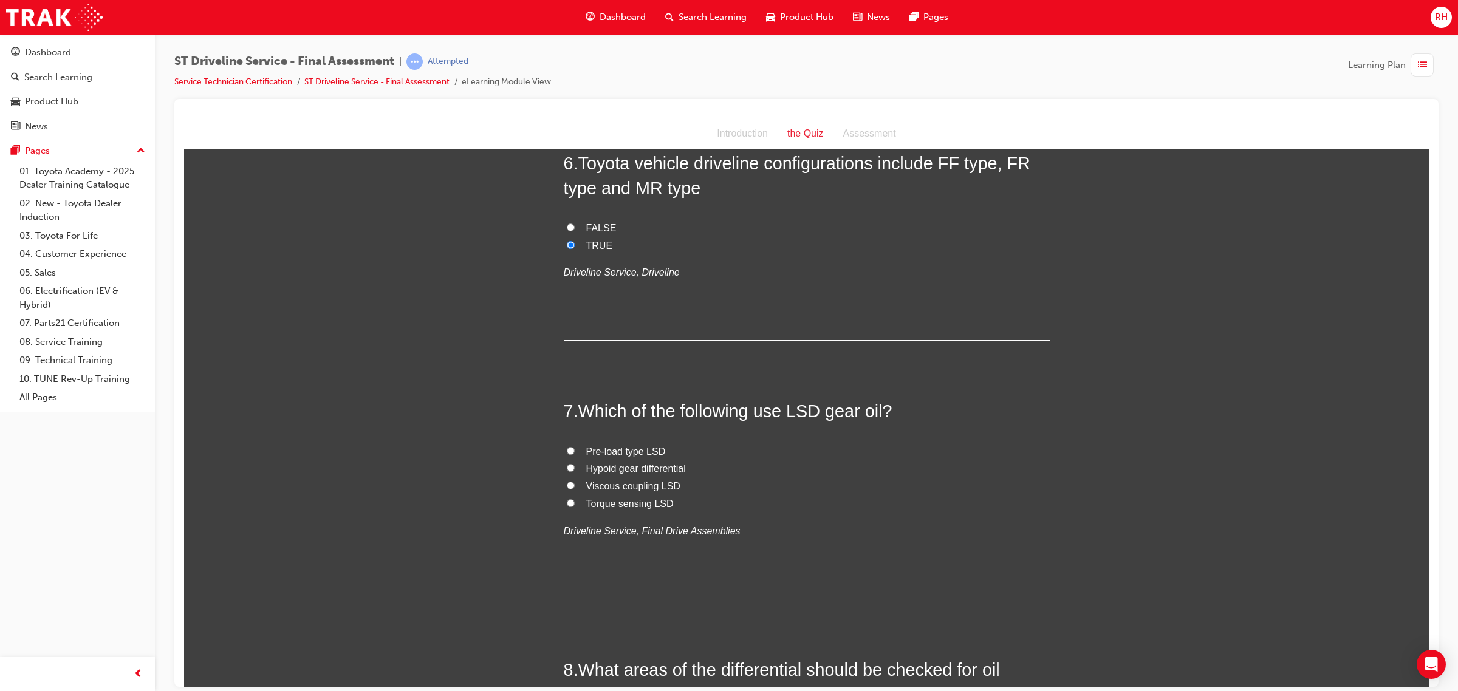
scroll to position [1442, 0]
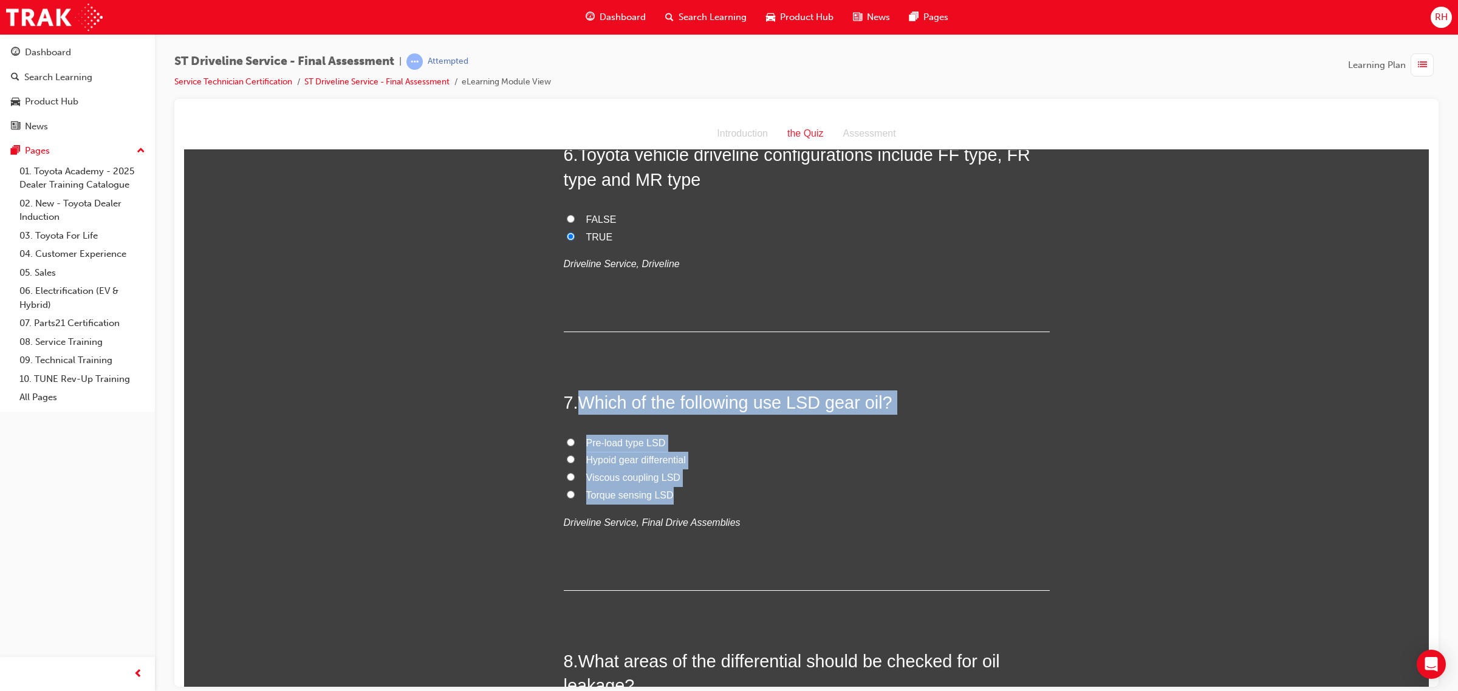
drag, startPoint x: 576, startPoint y: 400, endPoint x: 685, endPoint y: 490, distance: 141.1
click at [685, 490] on div "7 . Which of the following use LSD gear oil? Pre-load type LSD Hypoid gear diff…" at bounding box center [807, 490] width 486 height 200
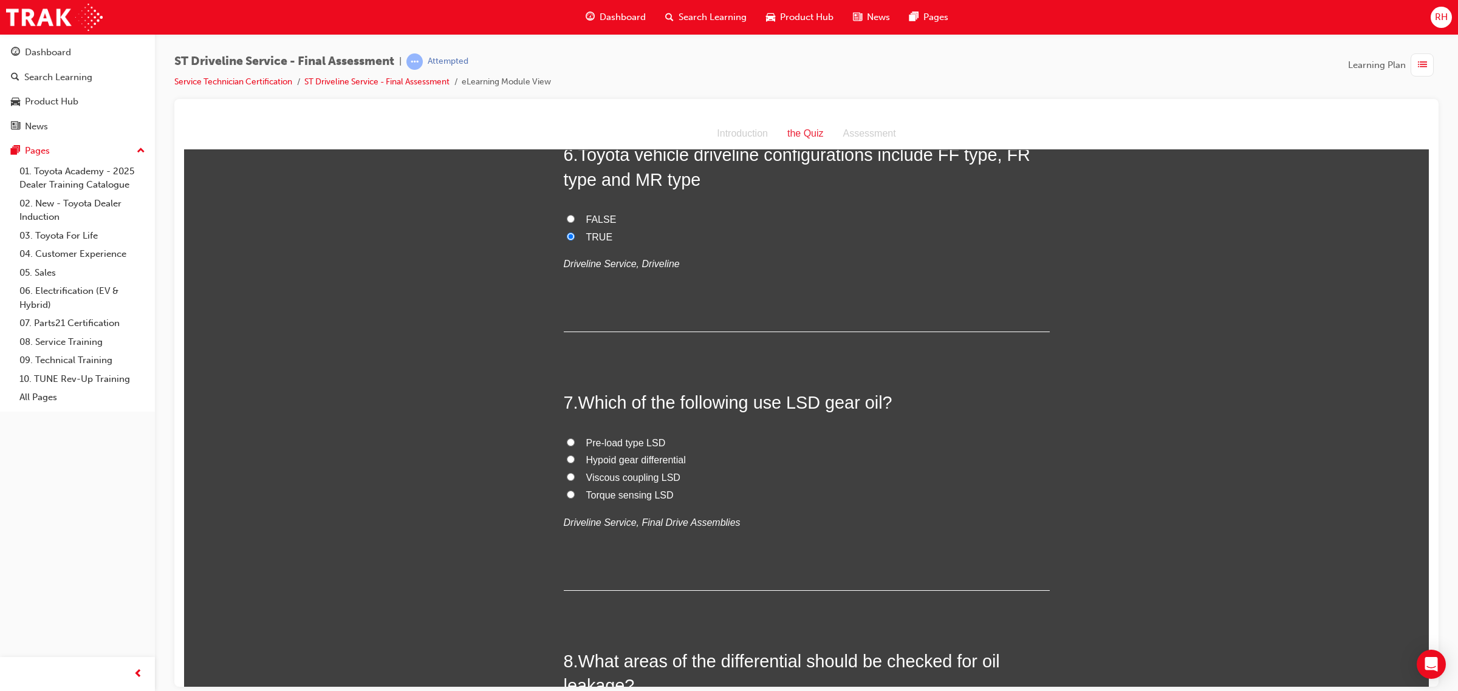
click at [567, 458] on input "Hypoid gear differential" at bounding box center [571, 459] width 8 height 8
radio input "true"
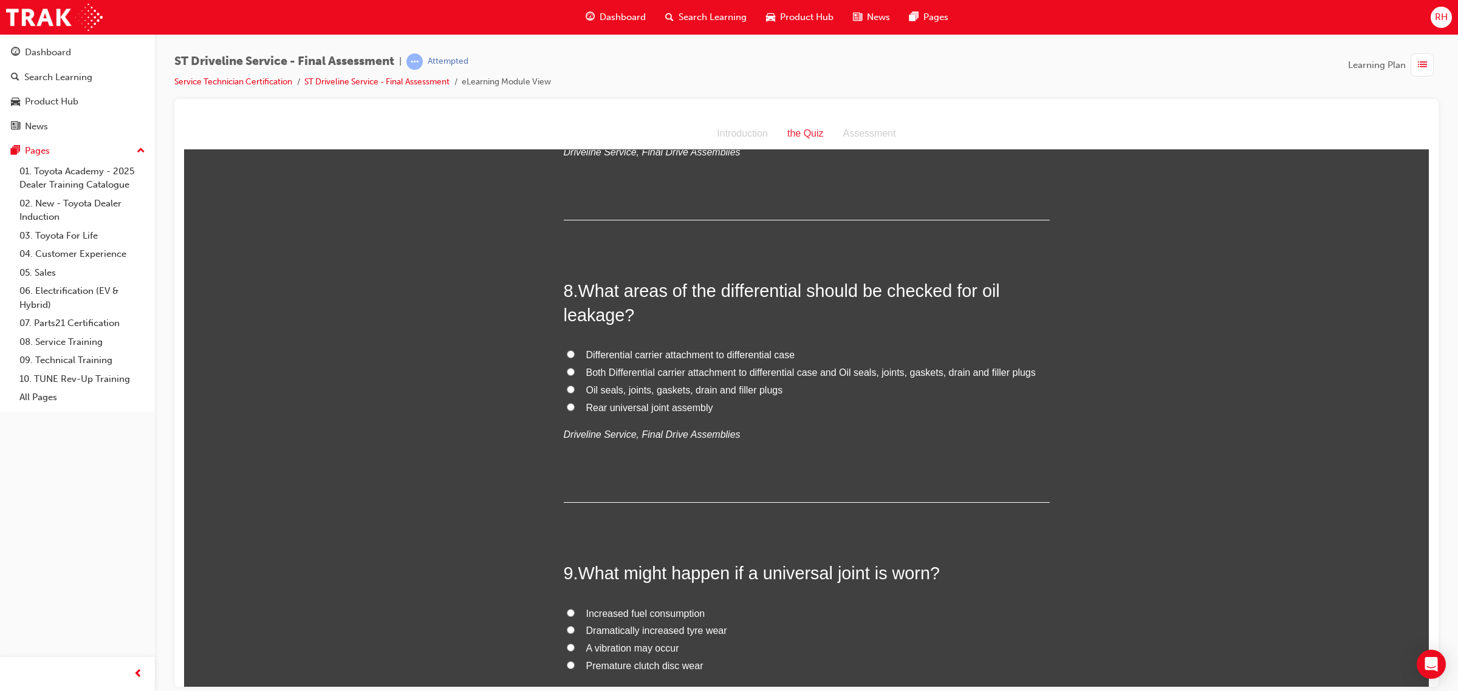
scroll to position [1822, 0]
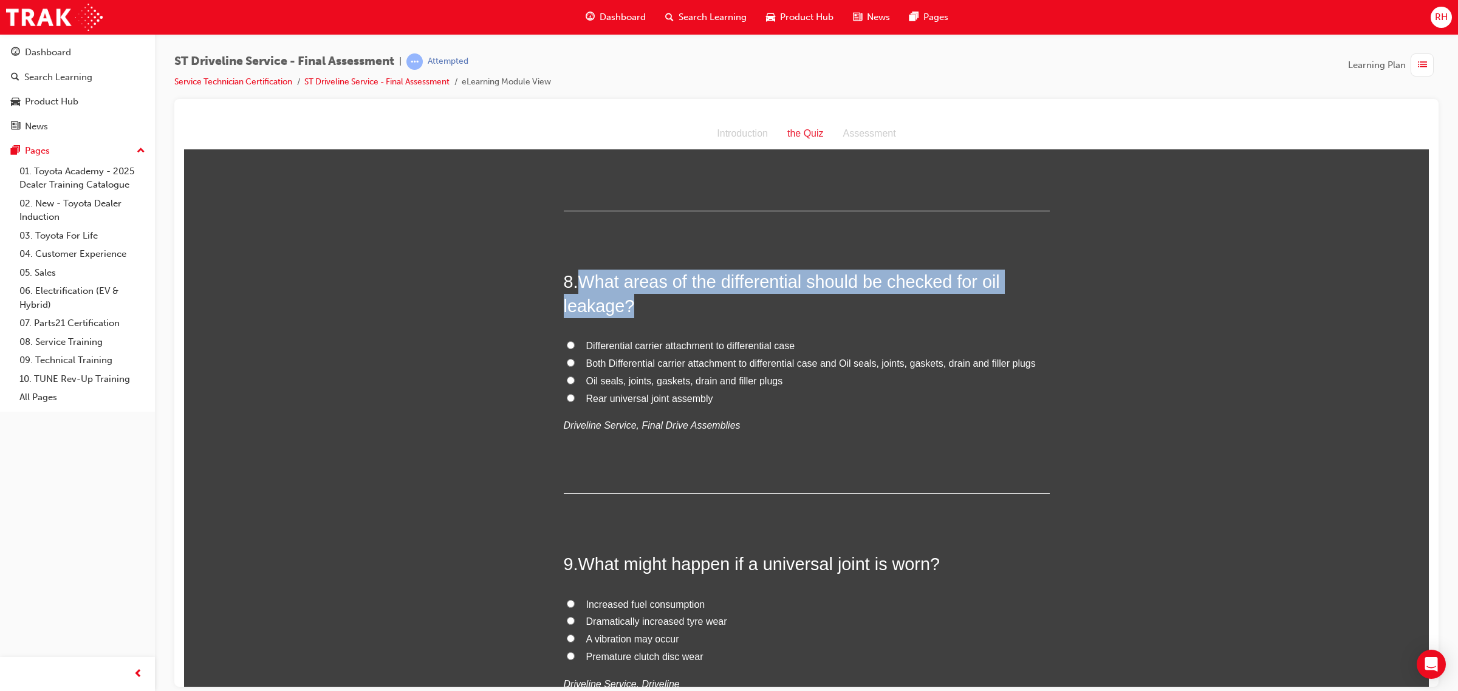
drag, startPoint x: 576, startPoint y: 285, endPoint x: 633, endPoint y: 303, distance: 59.9
click at [633, 303] on h2 "8 . What areas of the differential should be checked for oil leakage?" at bounding box center [807, 293] width 486 height 49
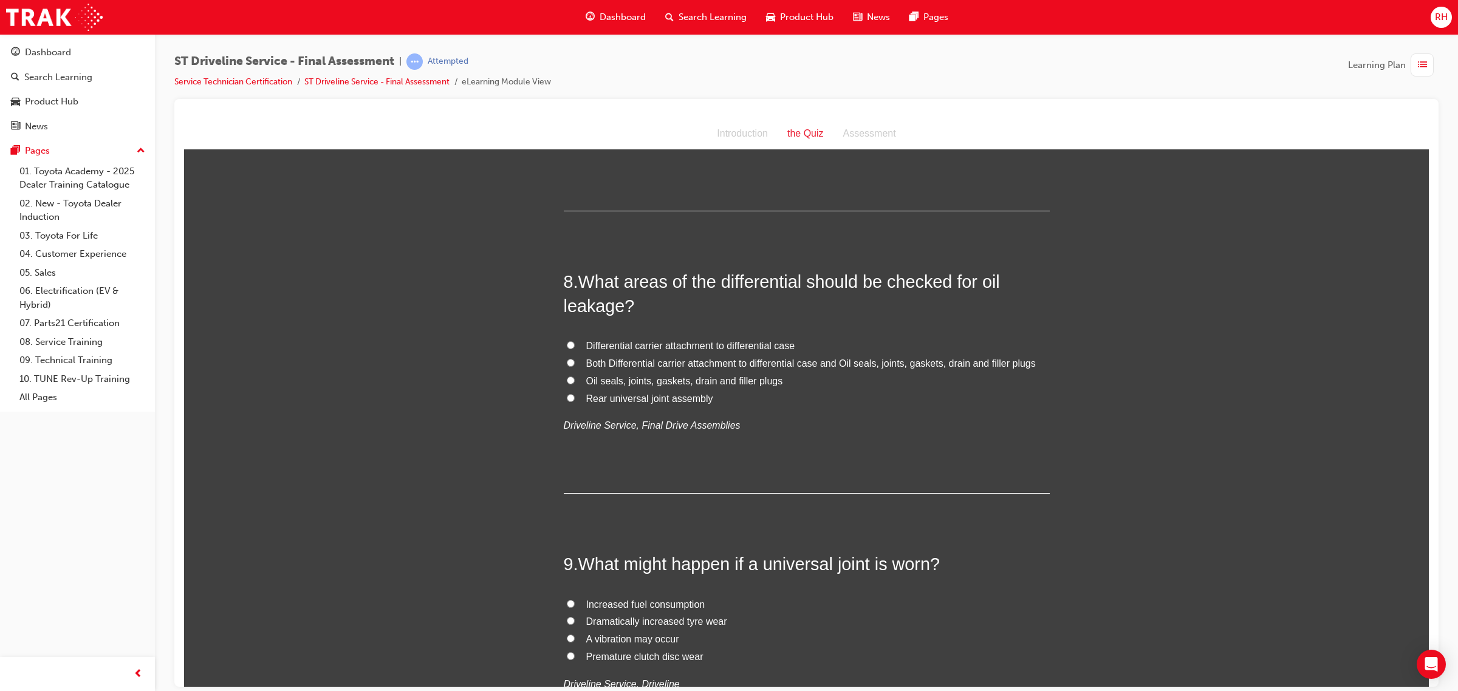
click at [471, 409] on div "You must select an answer for each question before you can submit. Please note,…" at bounding box center [806, 444] width 1244 height 4207
click at [668, 383] on span "Oil seals, joints, gaskets, drain and filler plugs" at bounding box center [684, 380] width 197 height 10
click at [575, 383] on input "Oil seals, joints, gaskets, drain and filler plugs" at bounding box center [571, 380] width 8 height 8
radio input "true"
click at [943, 364] on span "Both Differential carrier attachment to differential case and Oil seals, joints…" at bounding box center [810, 363] width 449 height 10
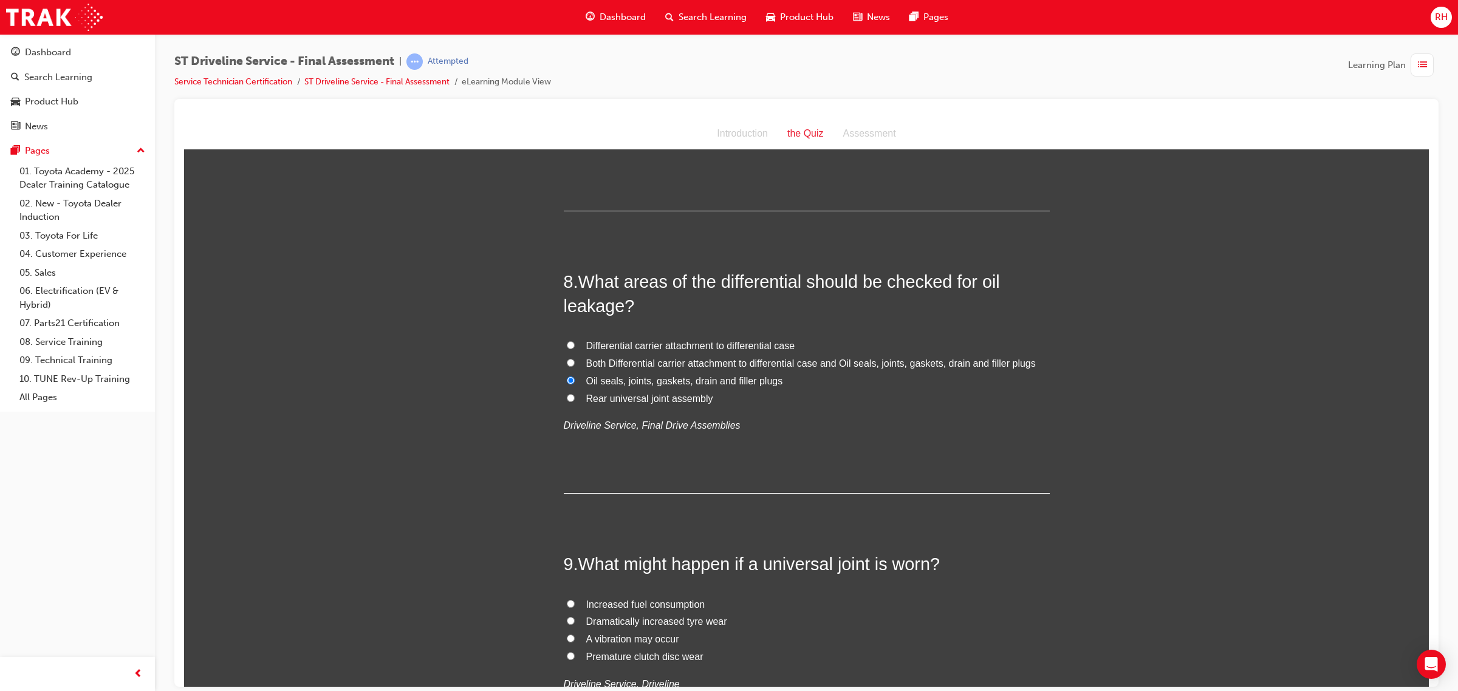
click at [575, 364] on input "Both Differential carrier attachment to differential case and Oil seals, joints…" at bounding box center [571, 362] width 8 height 8
radio input "true"
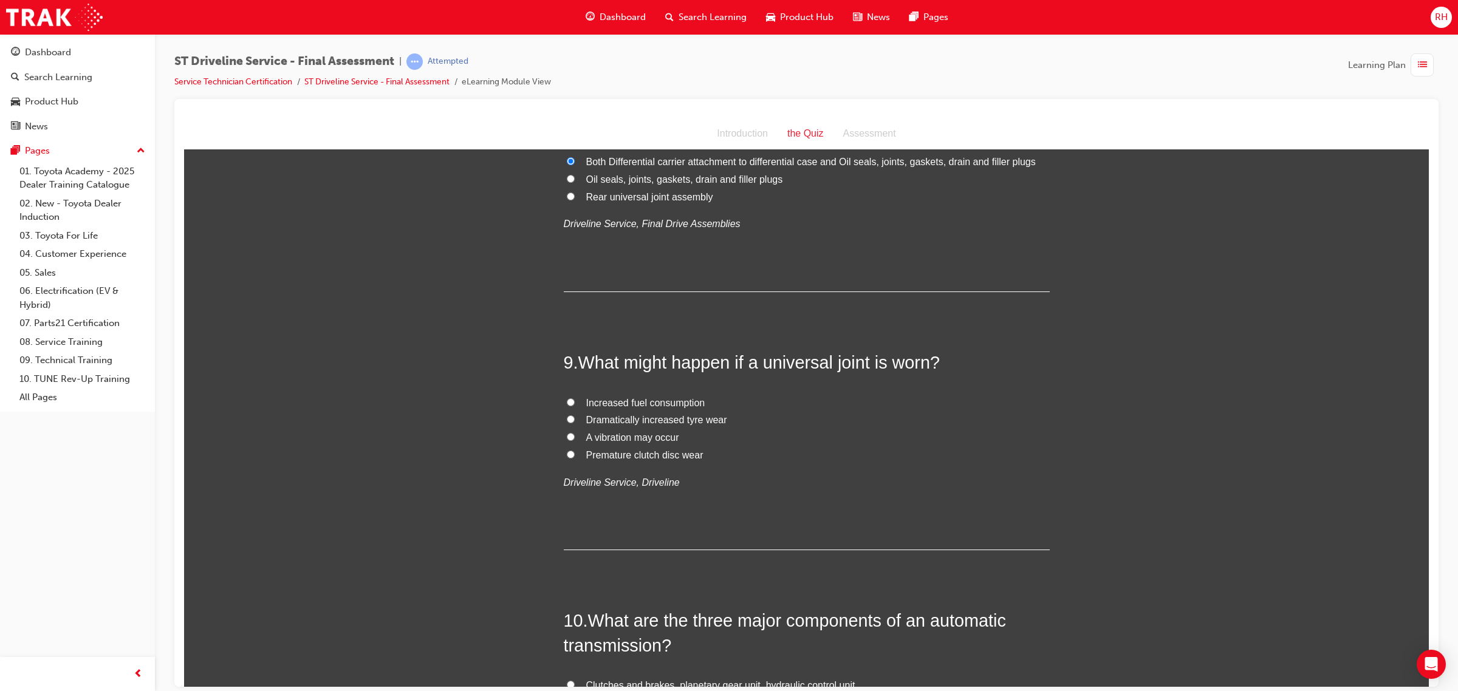
scroll to position [2050, 0]
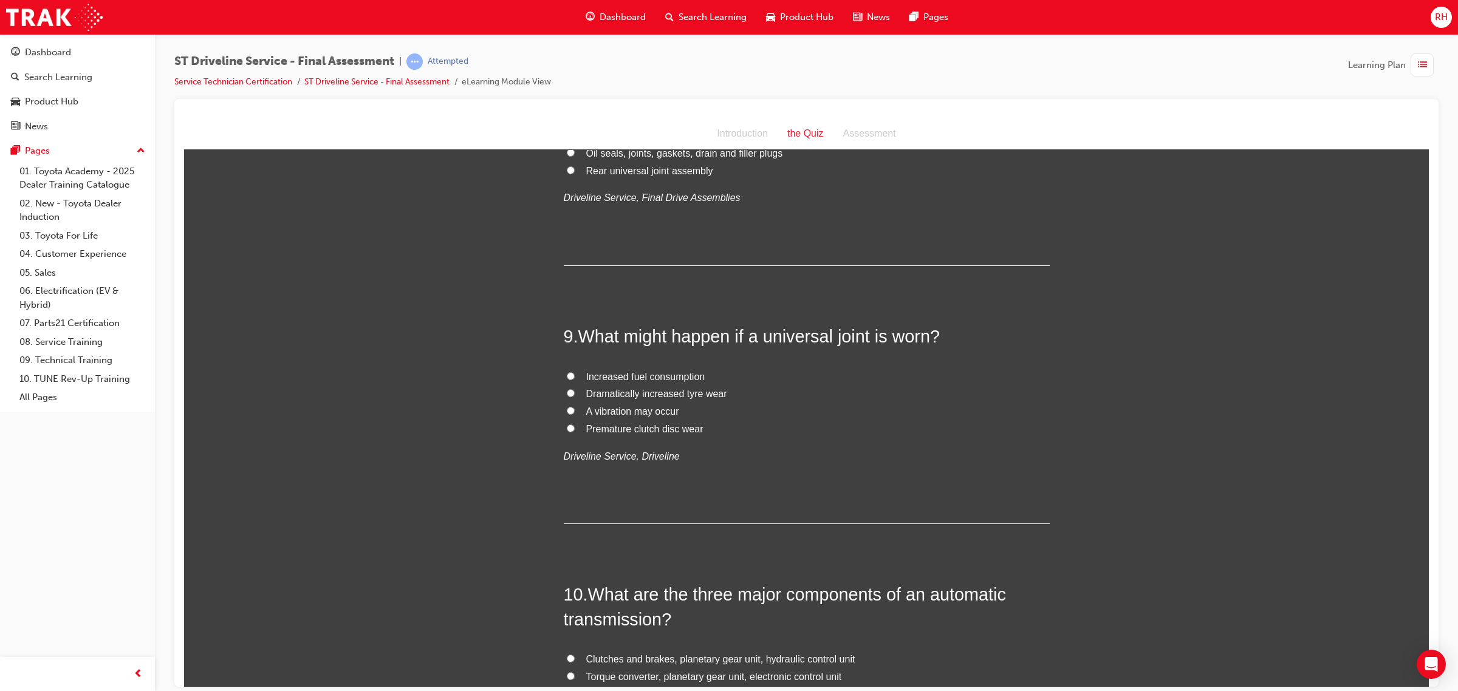
click at [632, 409] on span "A vibration may occur" at bounding box center [632, 411] width 93 height 10
click at [575, 409] on input "A vibration may occur" at bounding box center [571, 410] width 8 height 8
radio input "true"
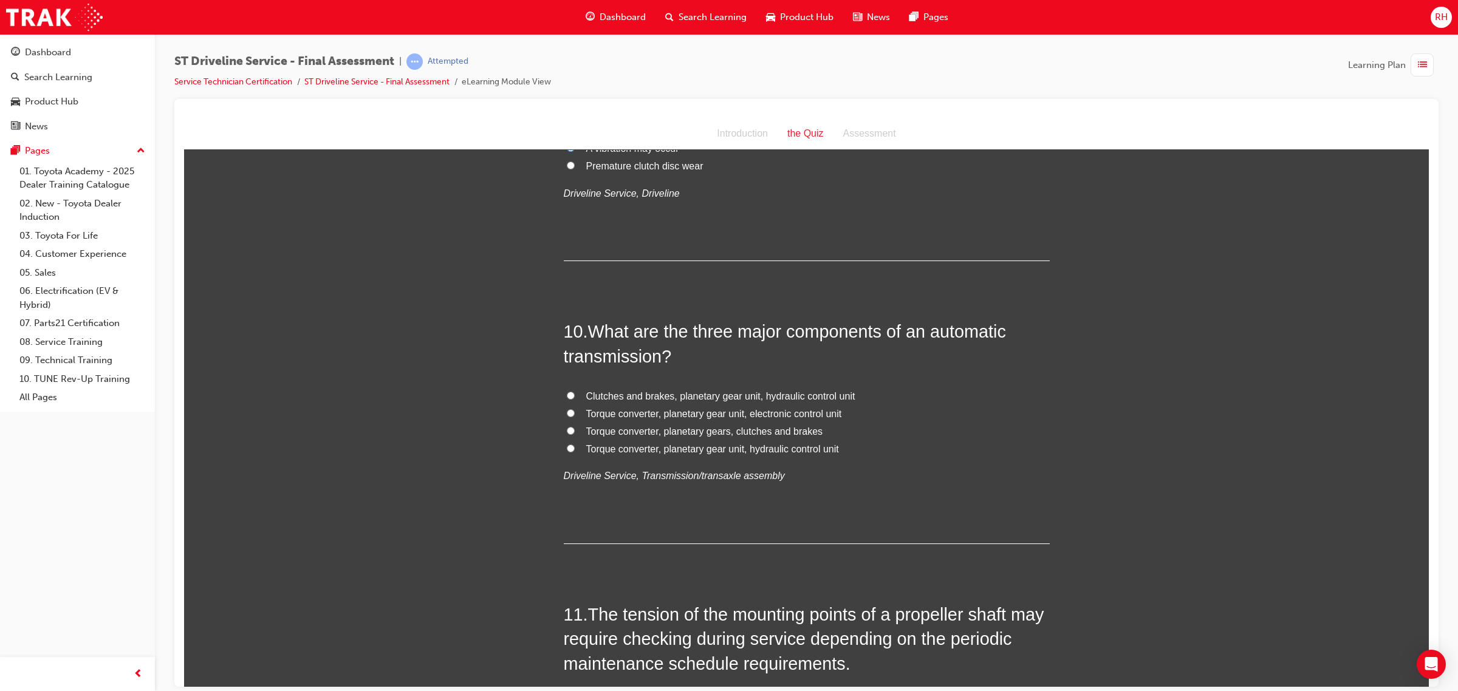
scroll to position [2353, 0]
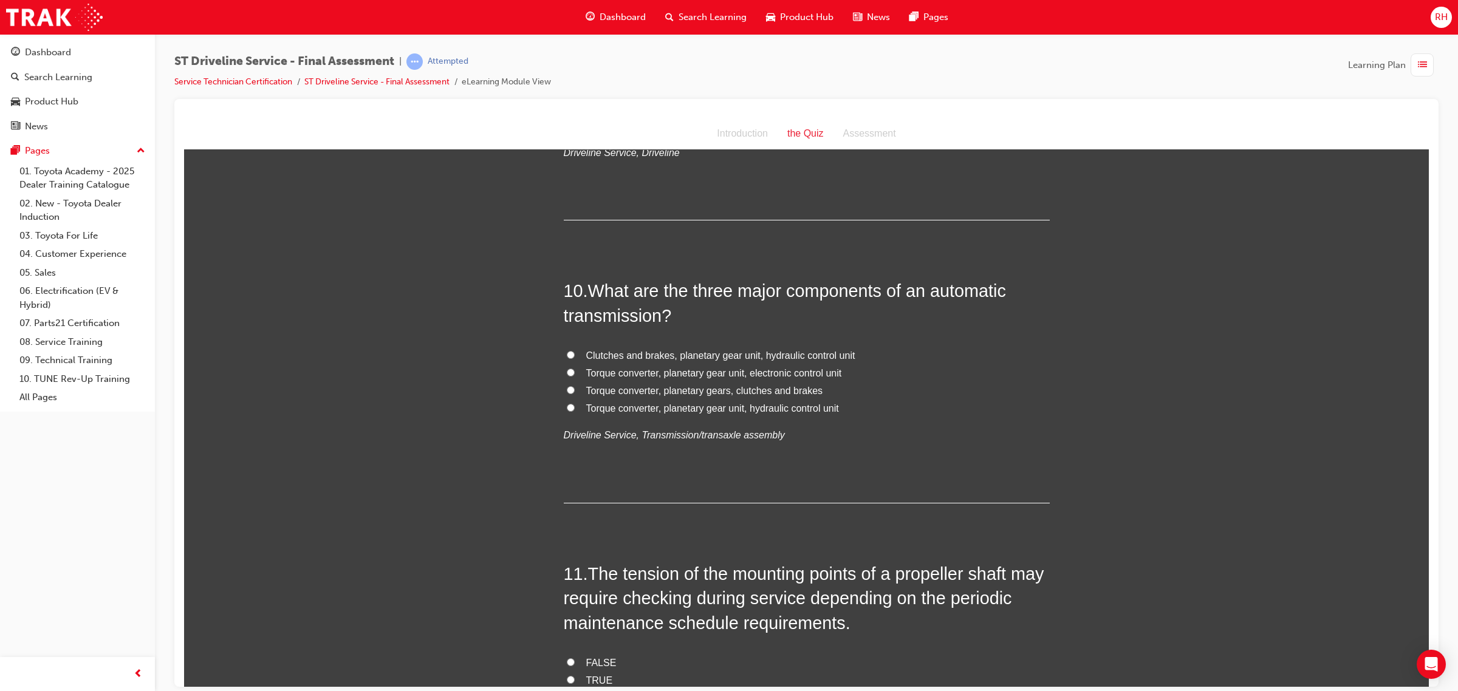
click at [722, 406] on span "Torque converter, planetary gear unit, hydraulic control unit" at bounding box center [712, 408] width 253 height 10
click at [575, 406] on input "Torque converter, planetary gear unit, hydraulic control unit" at bounding box center [571, 407] width 8 height 8
radio input "true"
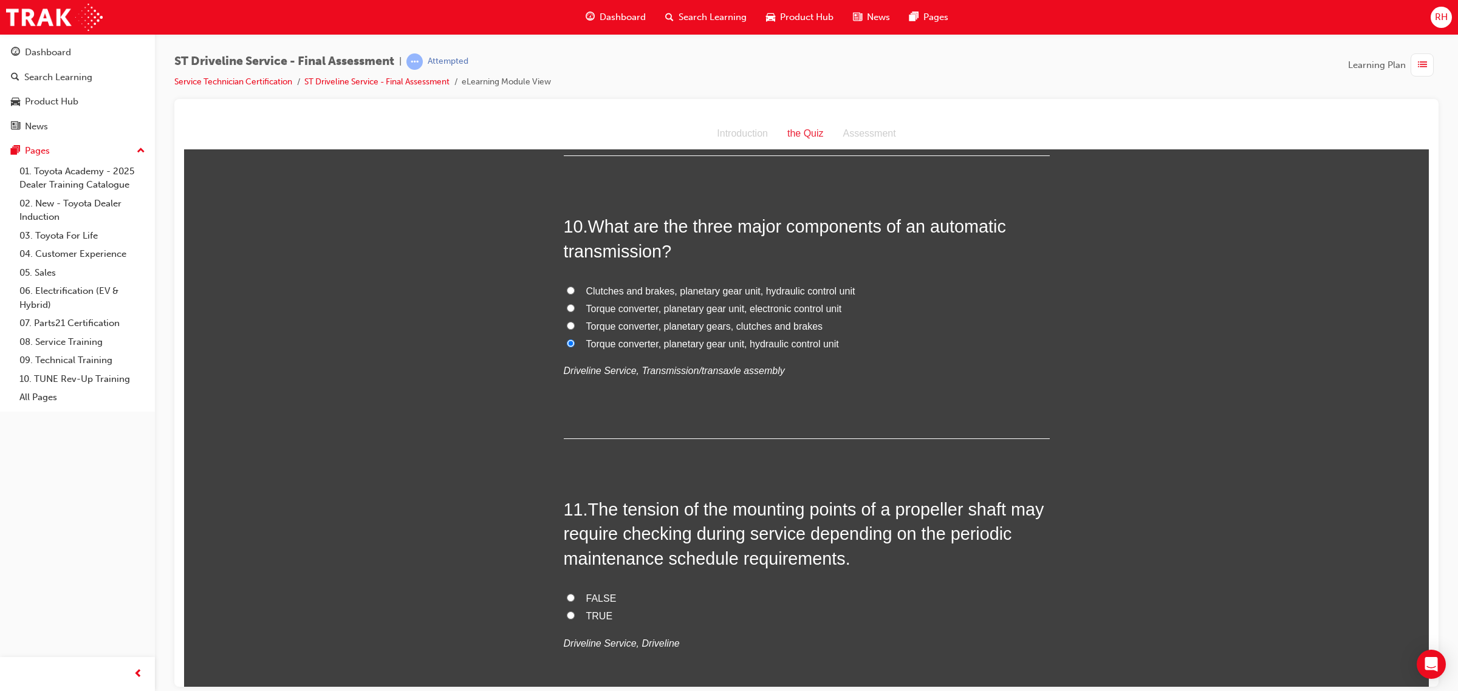
scroll to position [2505, 0]
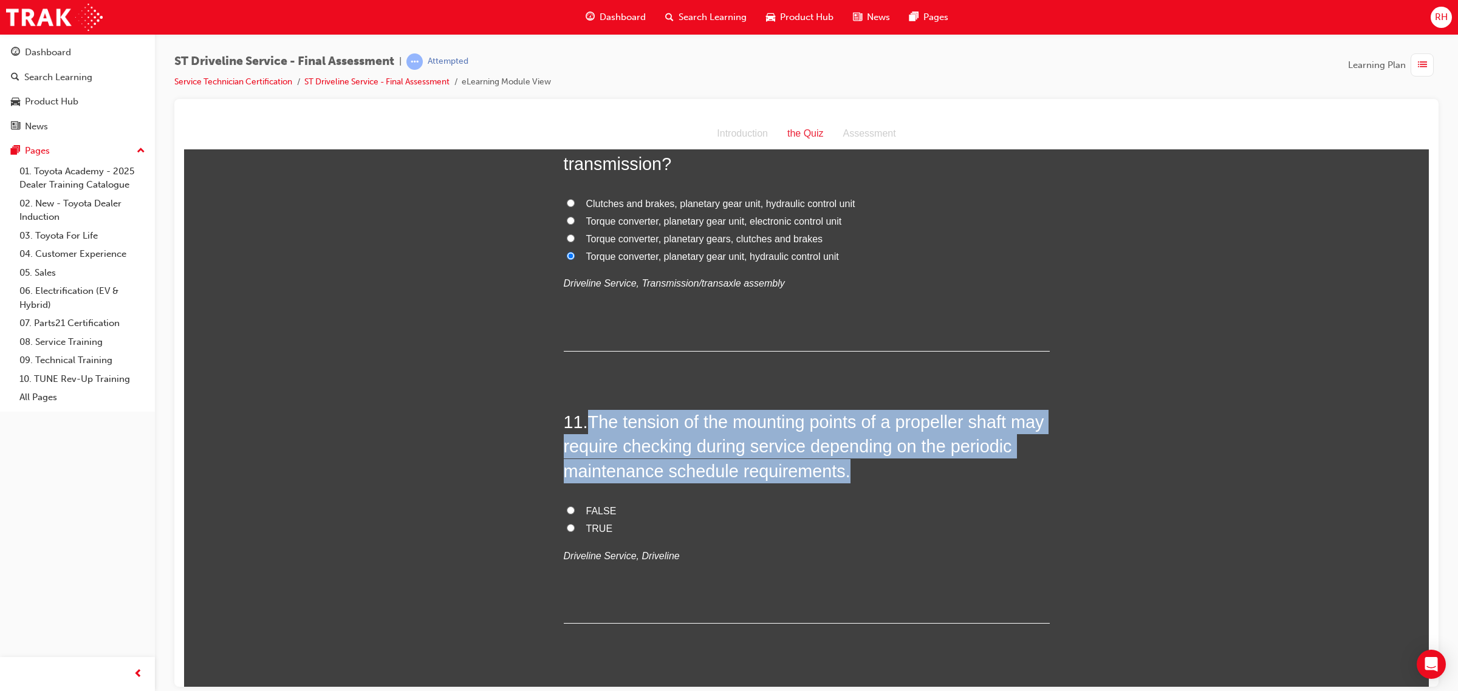
drag, startPoint x: 587, startPoint y: 422, endPoint x: 875, endPoint y: 479, distance: 293.4
click at [875, 479] on h2 "11 . The tension of the mounting points of a propeller shaft may require checki…" at bounding box center [807, 445] width 486 height 73
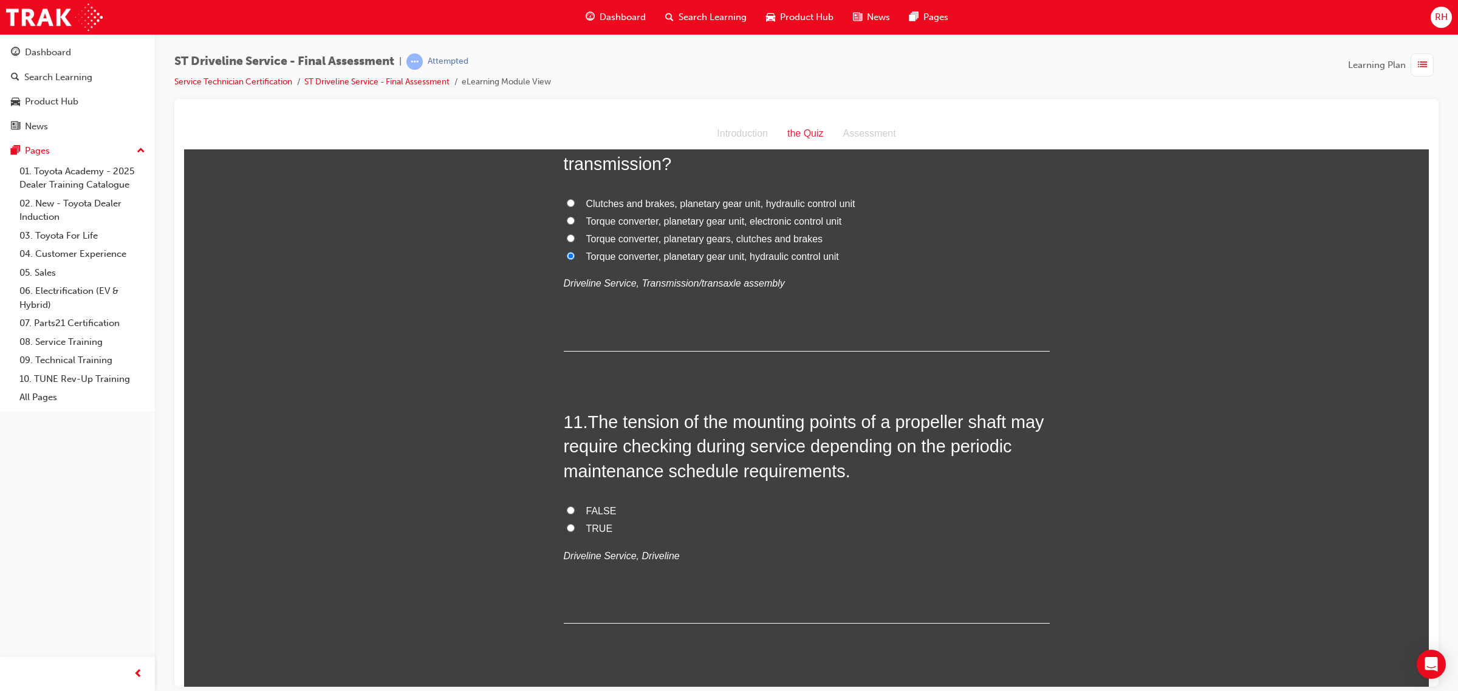
click at [591, 523] on span "TRUE" at bounding box center [599, 528] width 27 height 10
click at [575, 524] on input "TRUE" at bounding box center [571, 528] width 8 height 8
radio input "true"
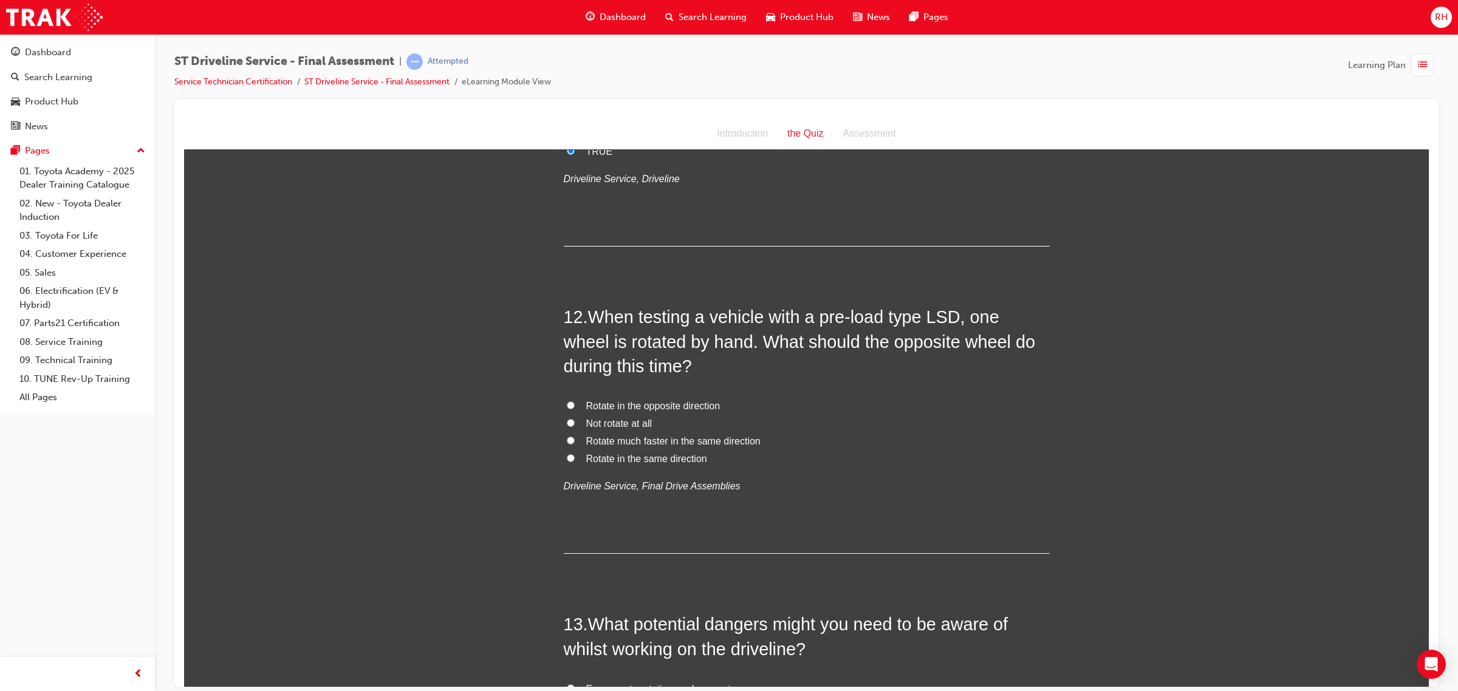
scroll to position [2885, 0]
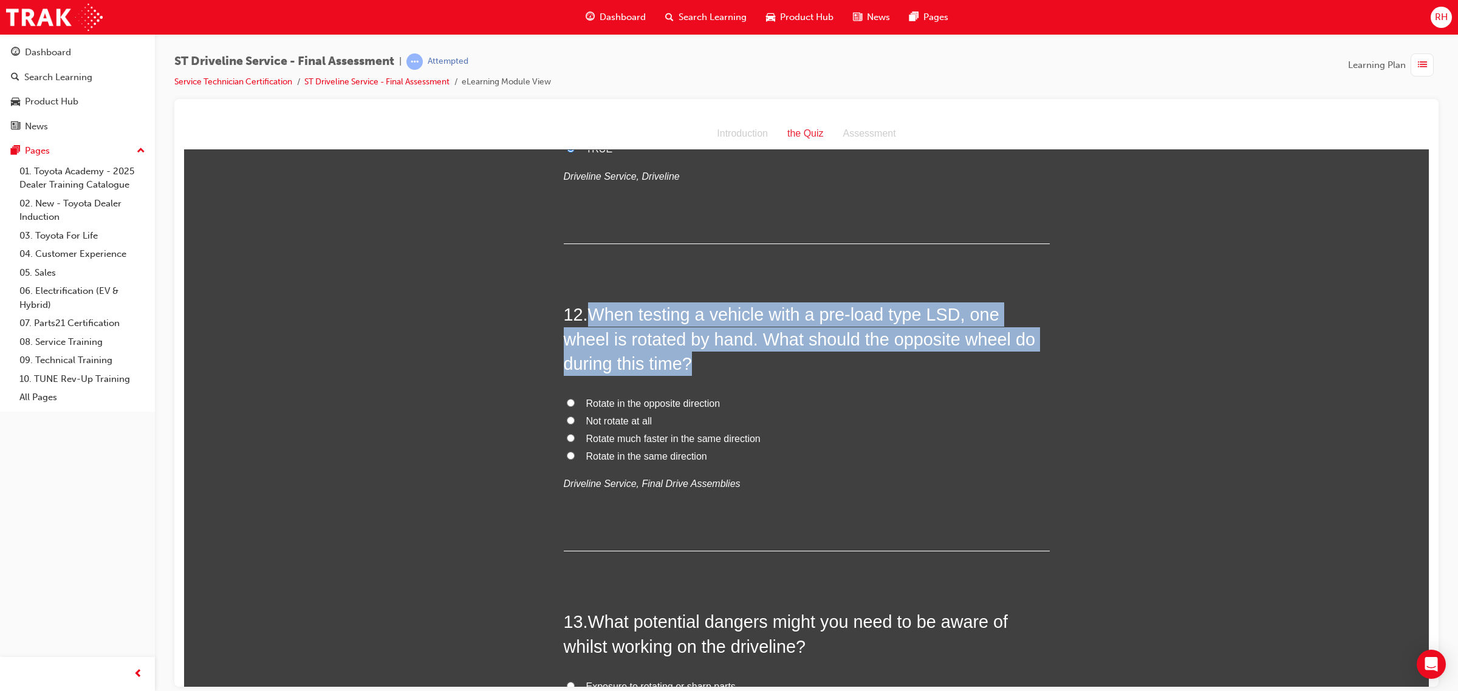
drag, startPoint x: 583, startPoint y: 316, endPoint x: 636, endPoint y: 364, distance: 71.4
click at [636, 364] on h2 "12 . When testing a vehicle with a pre-load type LSD, one wheel is rotated by h…" at bounding box center [807, 338] width 486 height 73
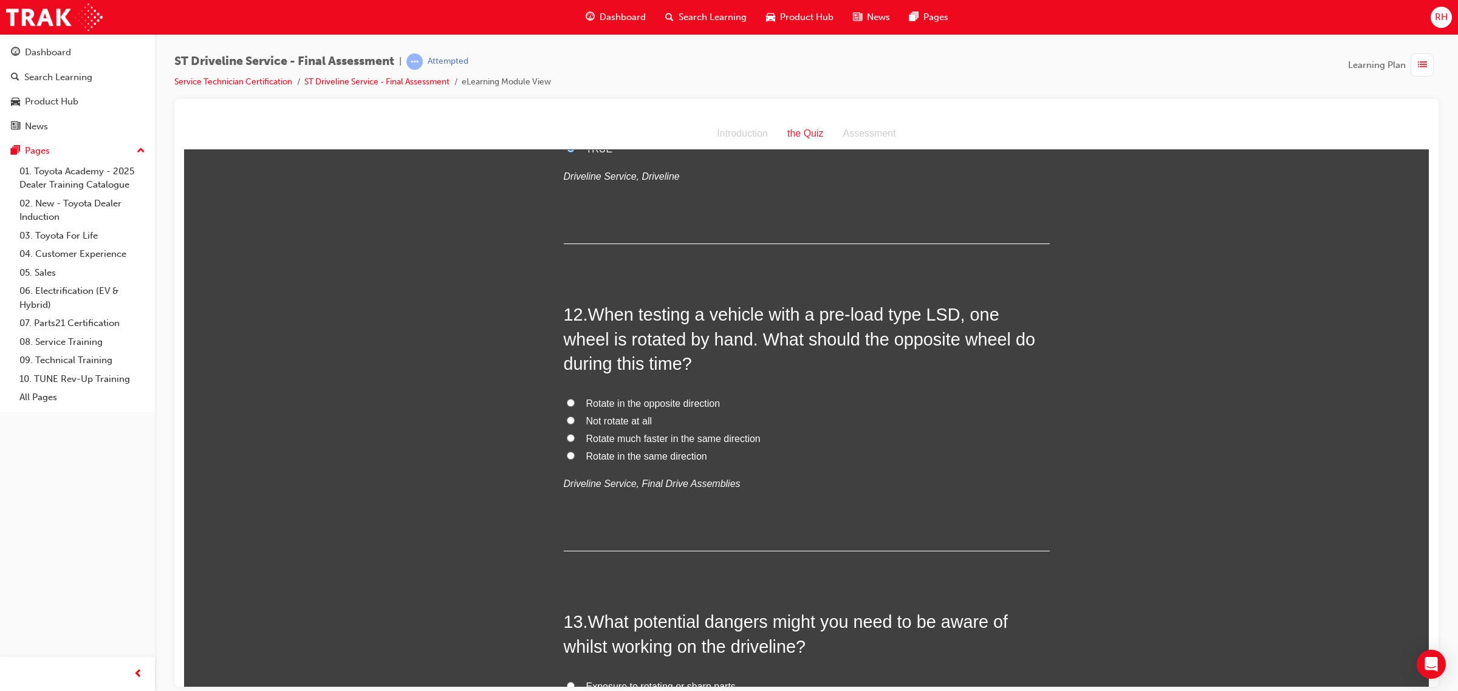
click at [623, 454] on span "Rotate in the same direction" at bounding box center [646, 456] width 121 height 10
click at [575, 454] on input "Rotate in the same direction" at bounding box center [571, 455] width 8 height 8
radio input "true"
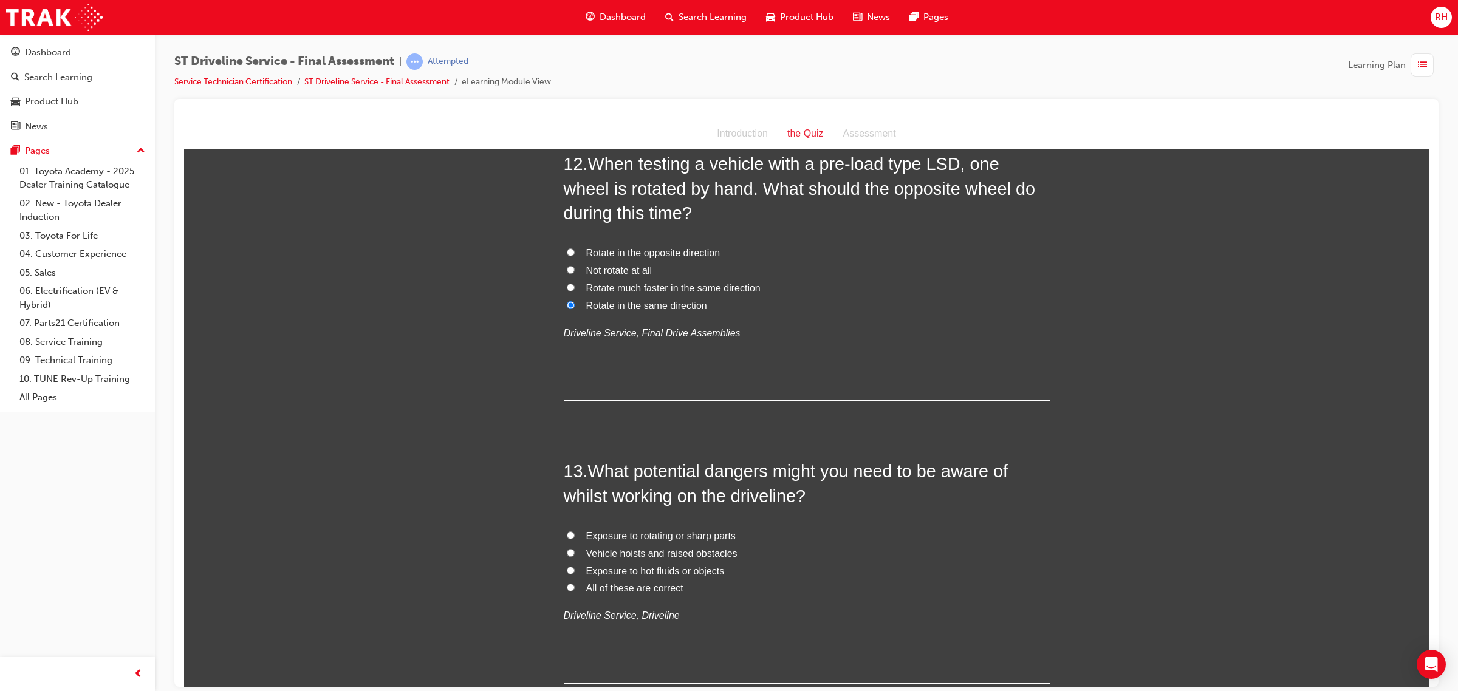
scroll to position [3113, 0]
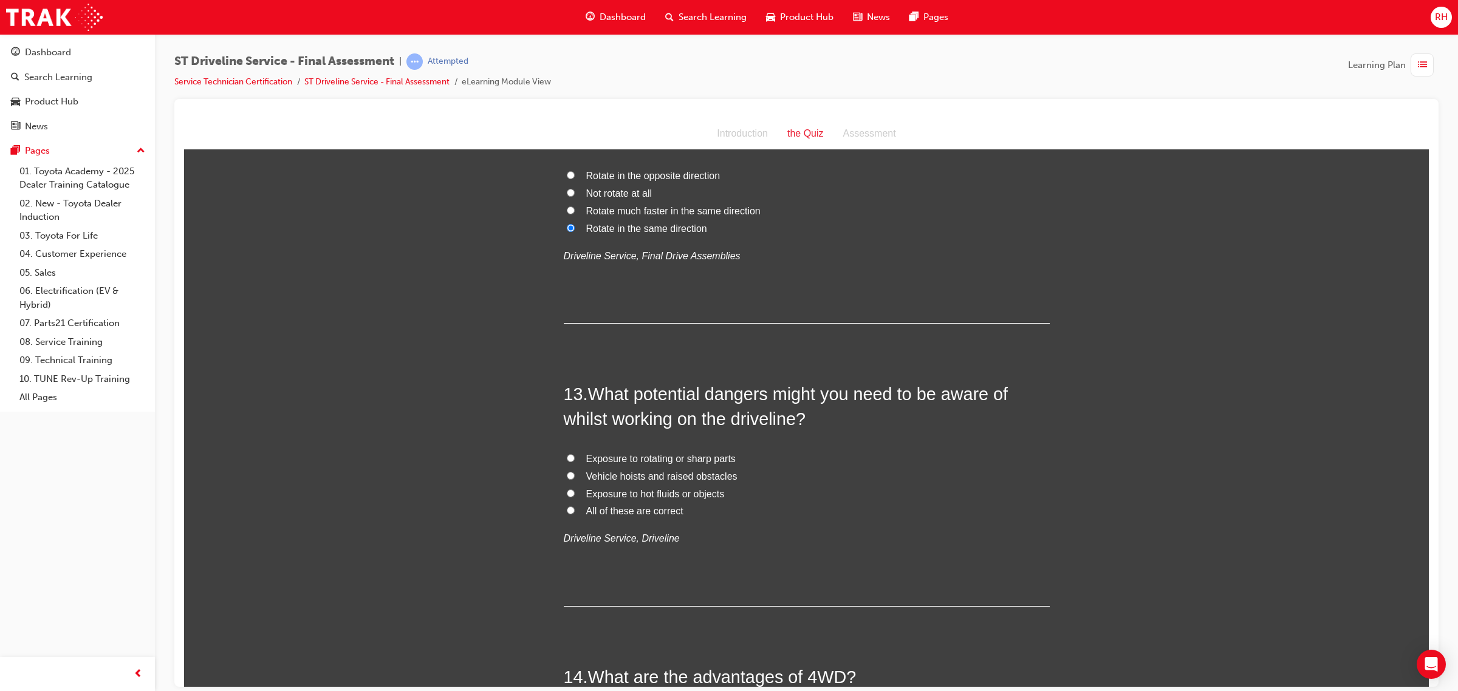
click at [620, 512] on span "All of these are correct" at bounding box center [634, 510] width 97 height 10
click at [575, 512] on input "All of these are correct" at bounding box center [571, 510] width 8 height 8
radio input "true"
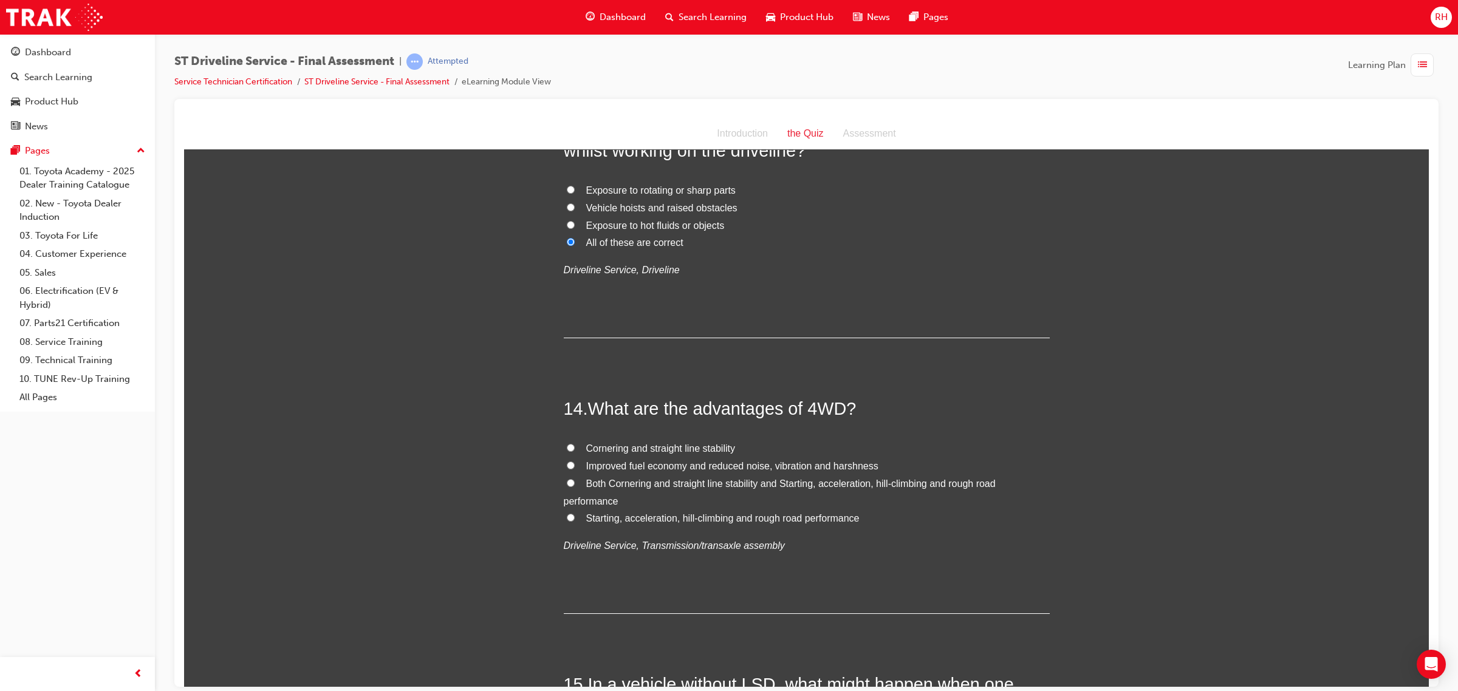
scroll to position [3416, 0]
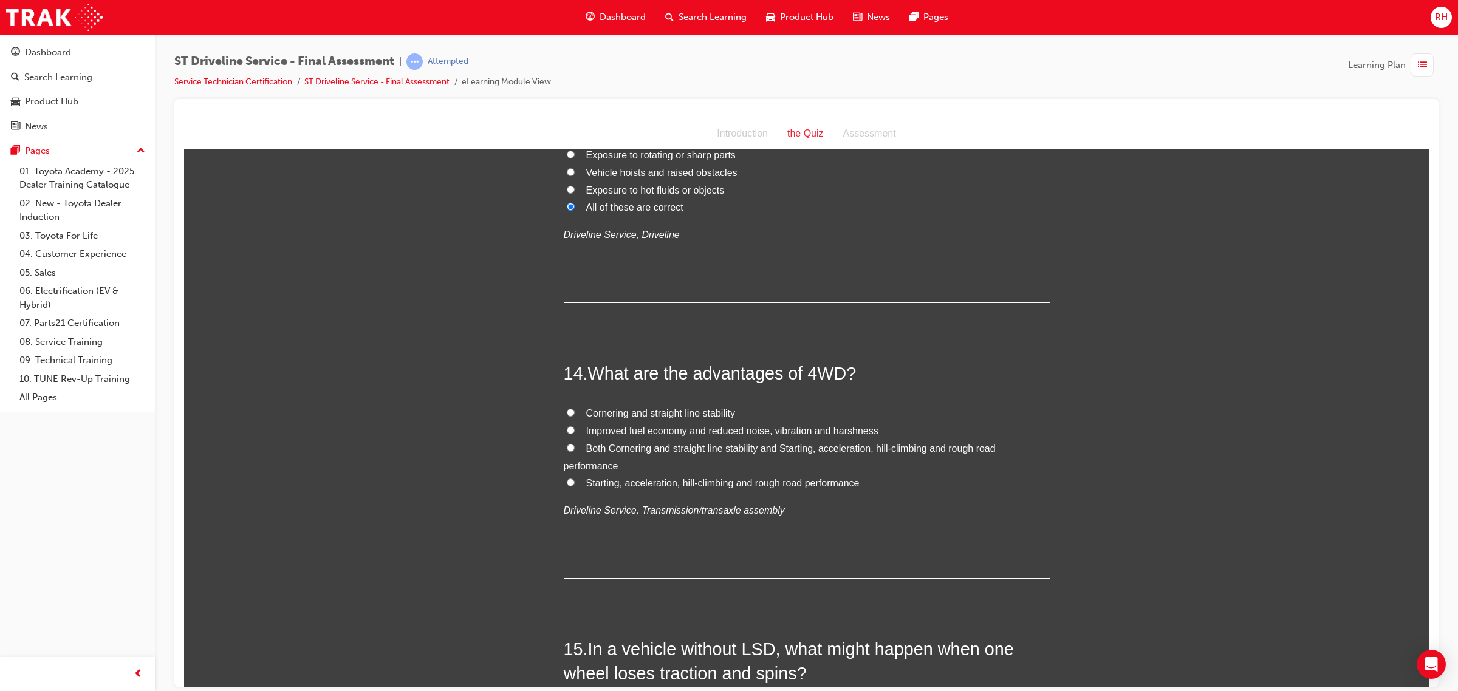
click at [706, 480] on span "Starting, acceleration, hill-climbing and rough road performance" at bounding box center [722, 482] width 273 height 10
click at [575, 480] on input "Starting, acceleration, hill-climbing and rough road performance" at bounding box center [571, 482] width 8 height 8
radio input "true"
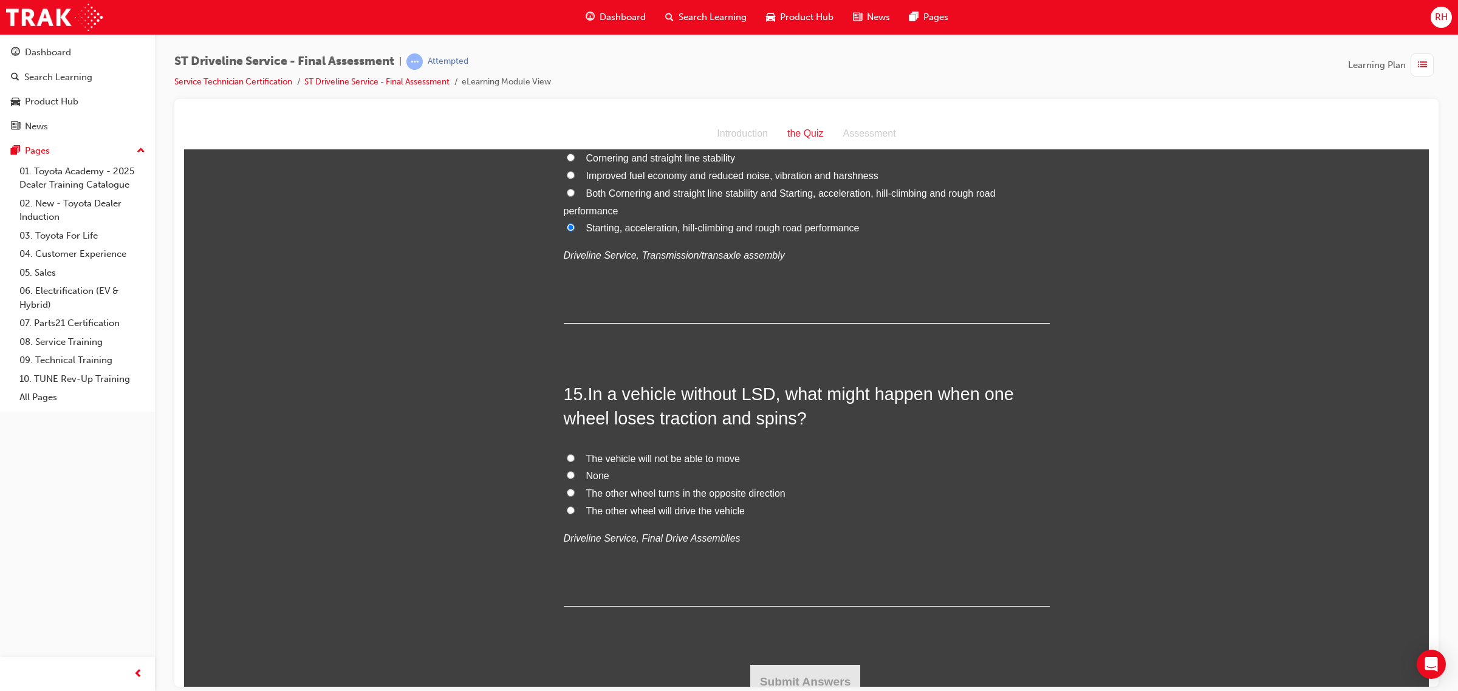
scroll to position [3685, 0]
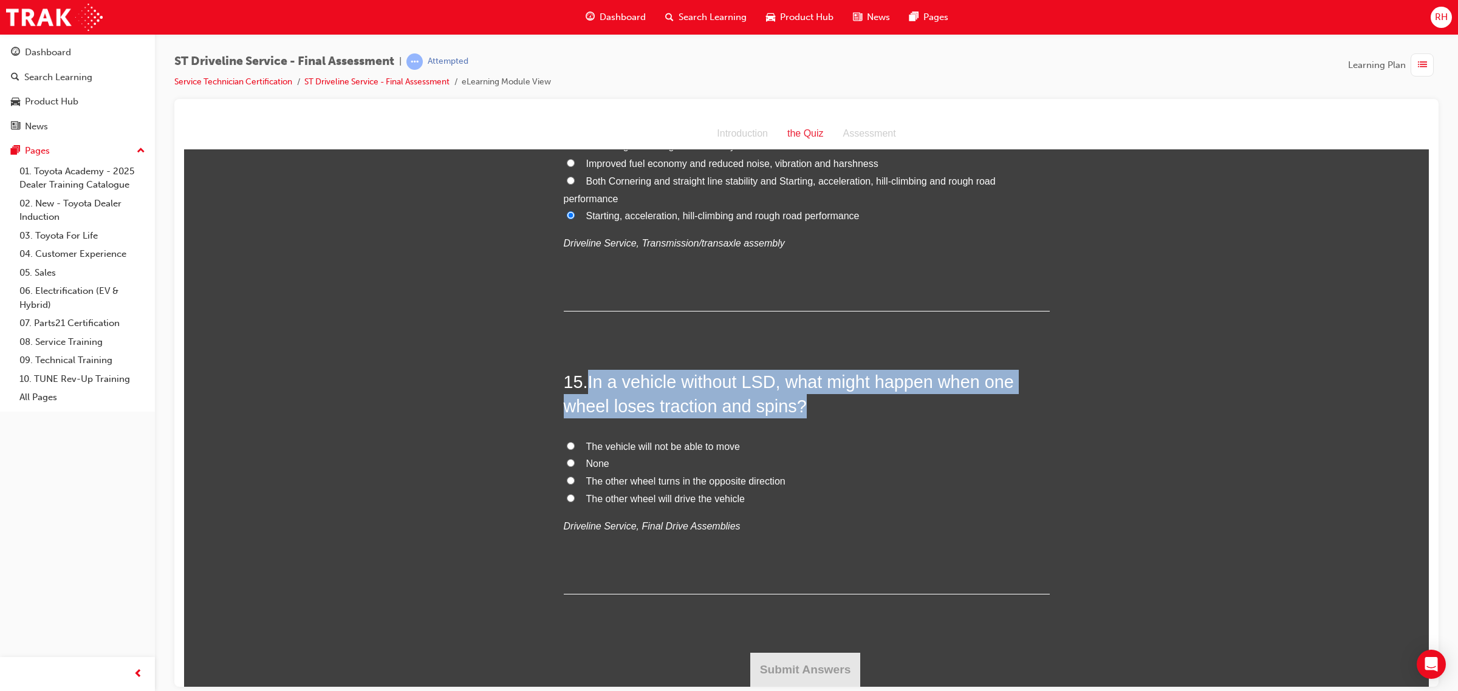
drag, startPoint x: 584, startPoint y: 380, endPoint x: 814, endPoint y: 400, distance: 231.6
click at [814, 400] on h2 "15 . In a vehicle without LSD, what might happen when one wheel loses traction …" at bounding box center [807, 393] width 486 height 49
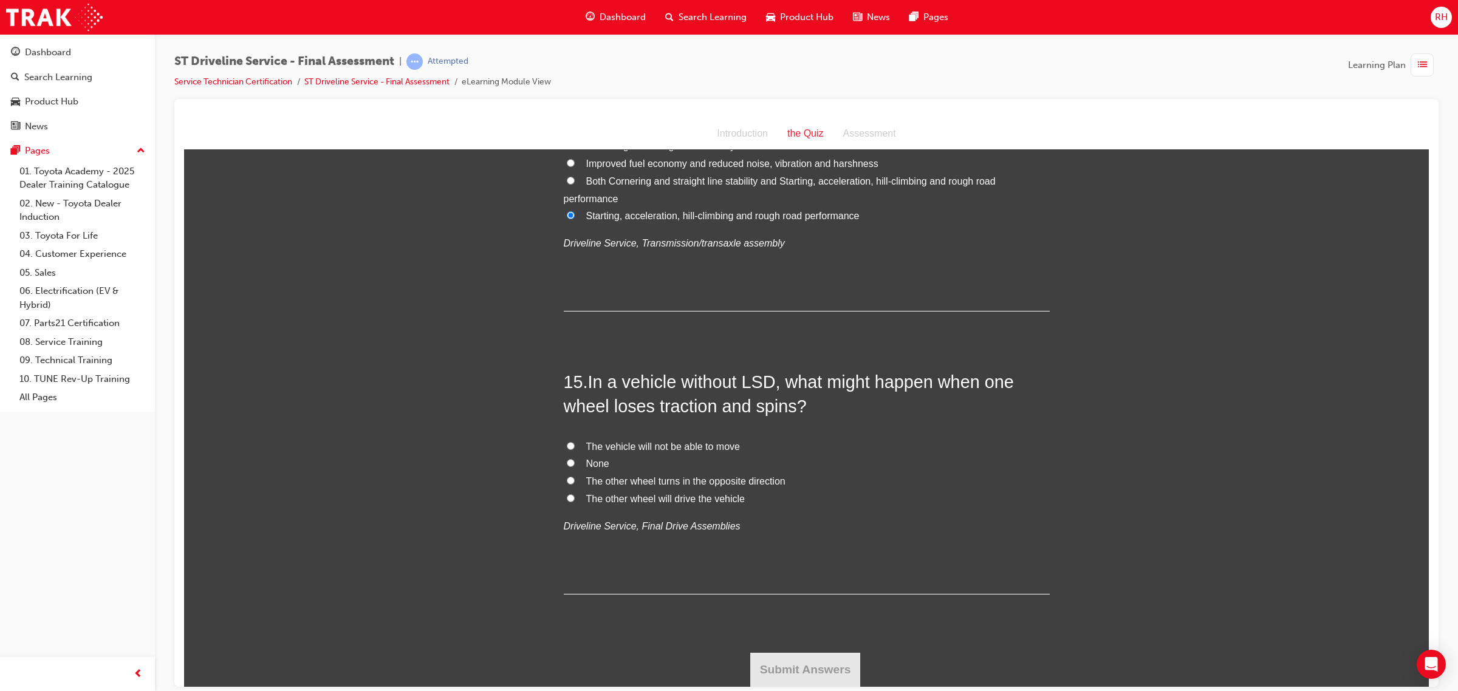
click at [594, 463] on span "None" at bounding box center [597, 463] width 23 height 10
click at [575, 463] on input "None" at bounding box center [571, 463] width 8 height 8
radio input "true"
click at [807, 669] on button "Submit Answers" at bounding box center [805, 669] width 111 height 34
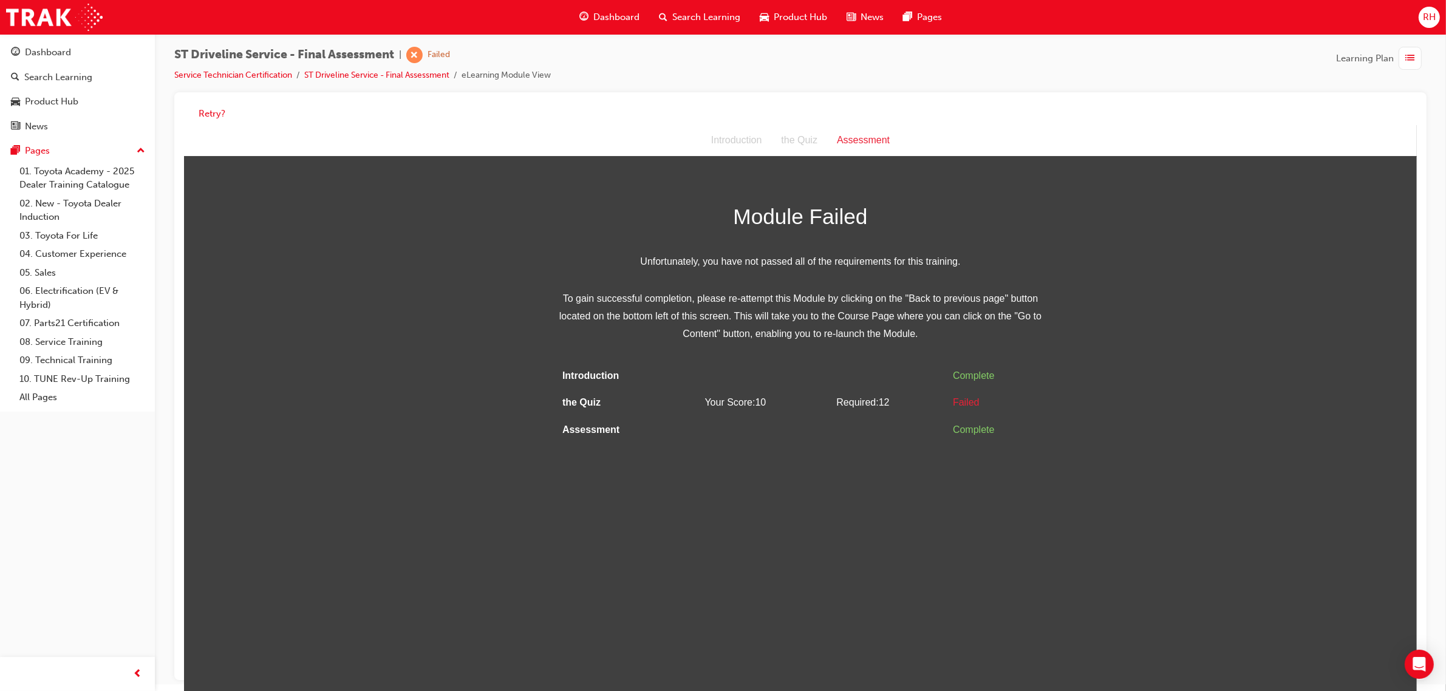
scroll to position [9, 0]
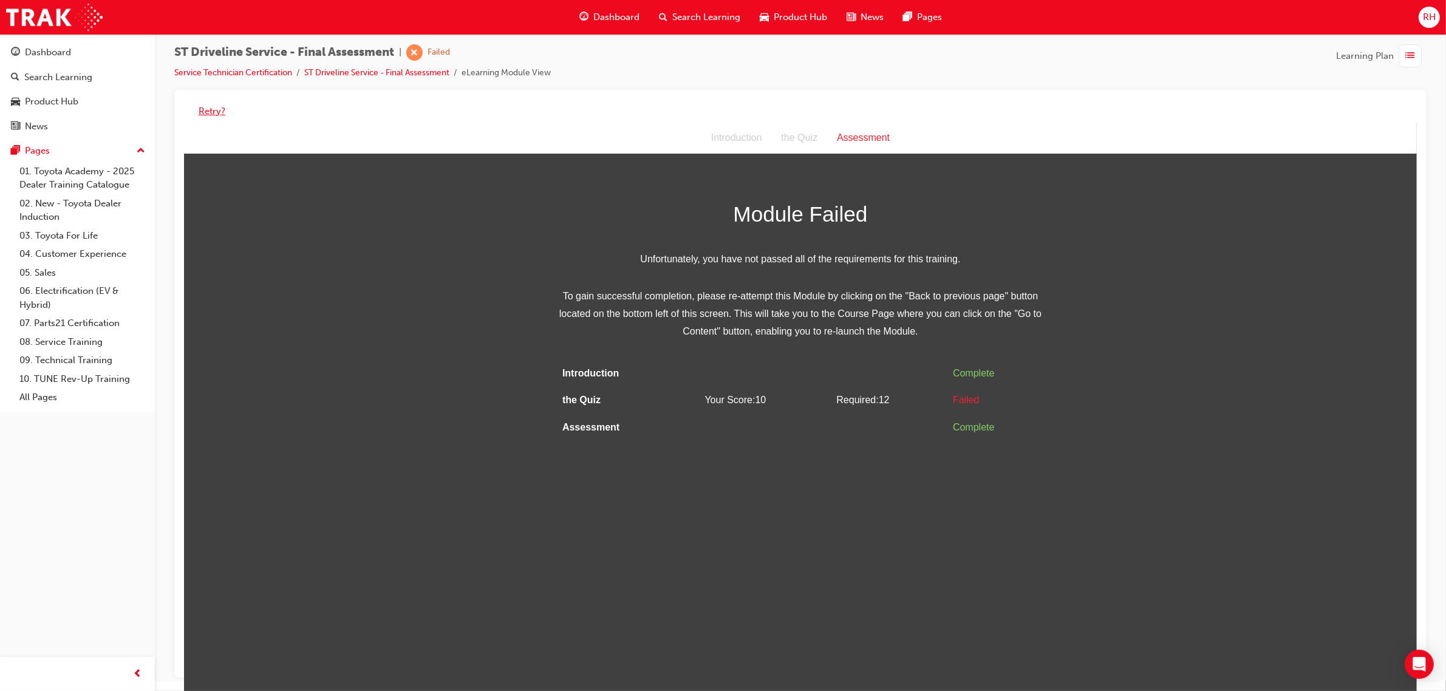
click at [222, 114] on button "Retry?" at bounding box center [212, 111] width 27 height 14
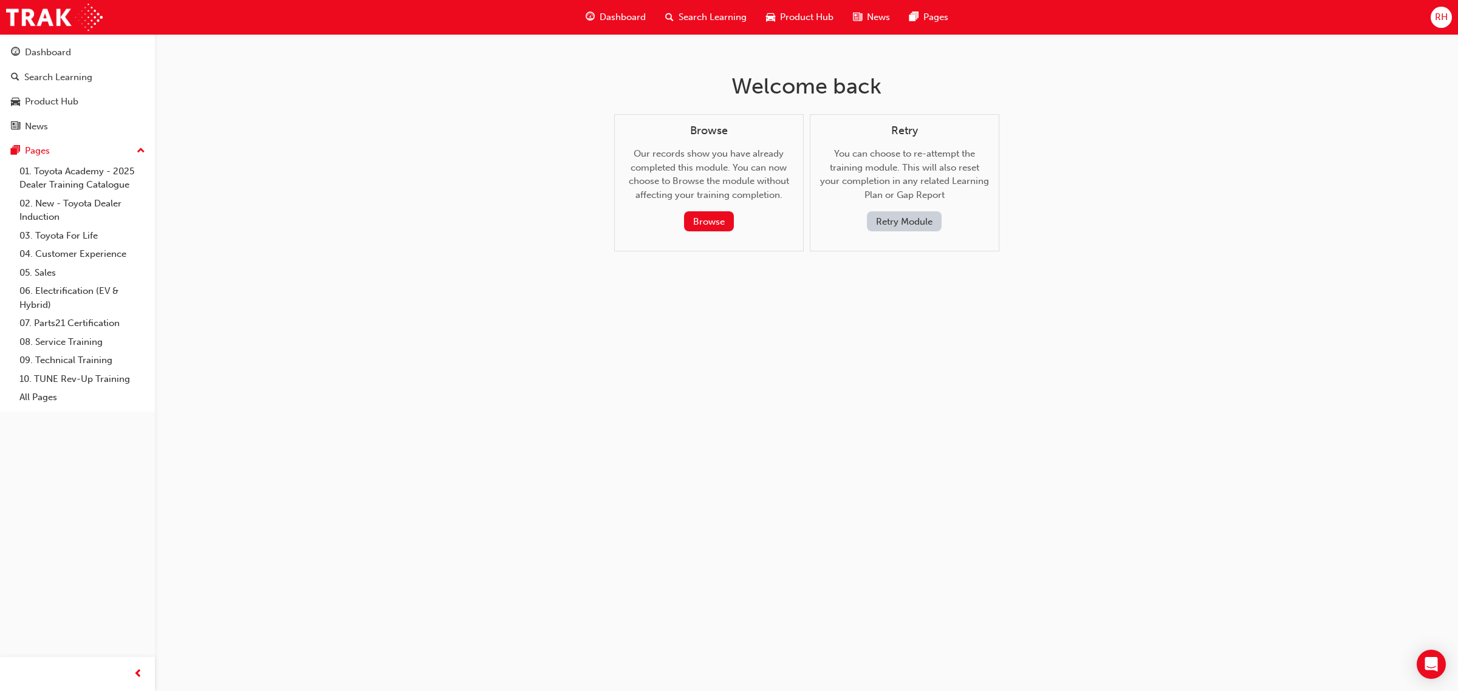
click at [903, 219] on button "Retry Module" at bounding box center [904, 221] width 75 height 20
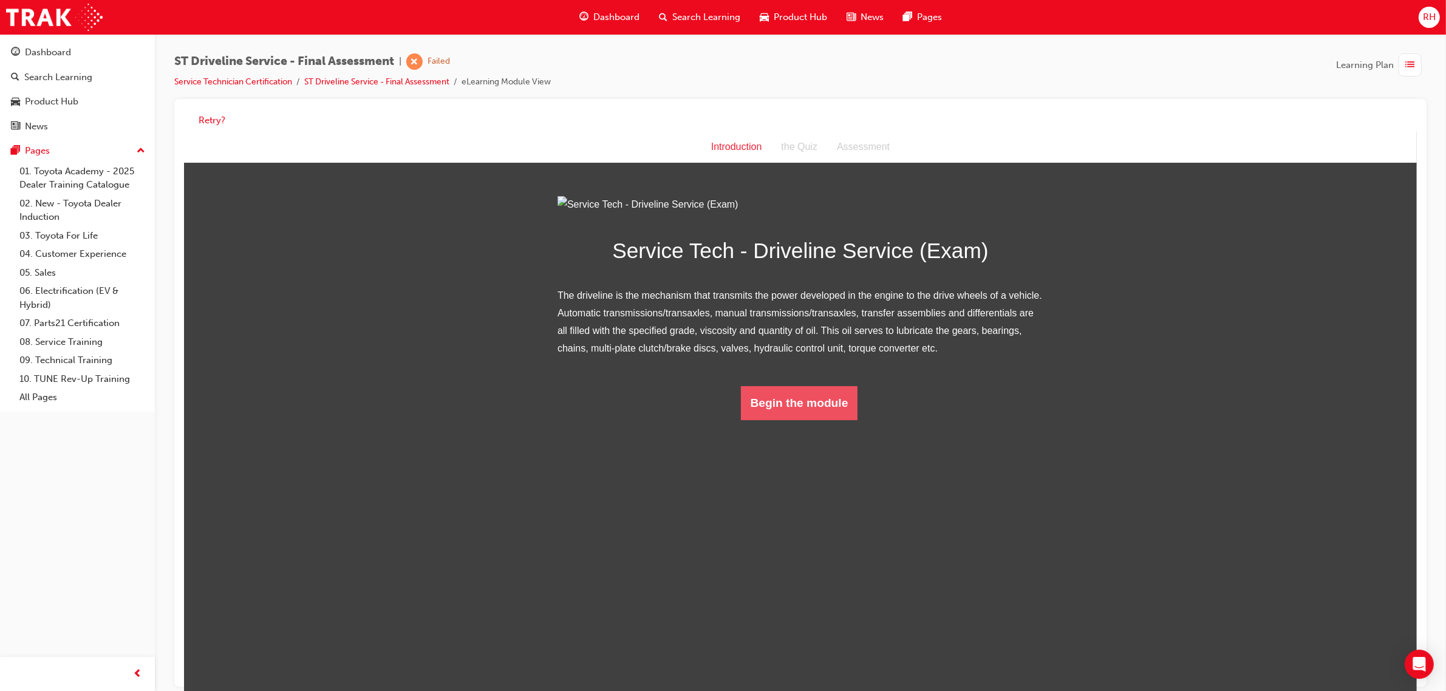
click at [753, 420] on button "Begin the module" at bounding box center [798, 403] width 117 height 34
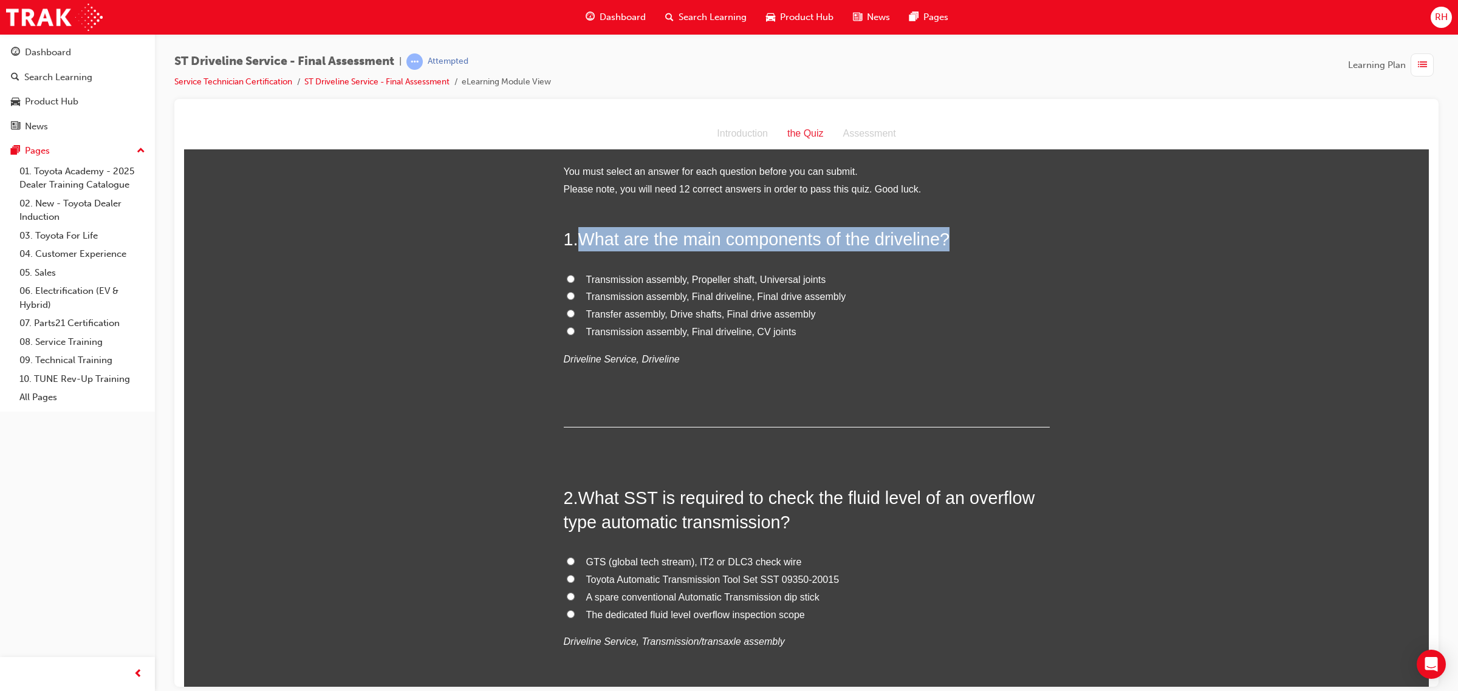
drag, startPoint x: 575, startPoint y: 237, endPoint x: 986, endPoint y: 231, distance: 411.2
click at [986, 231] on h2 "1 . What are the main components of the driveline?" at bounding box center [807, 239] width 486 height 24
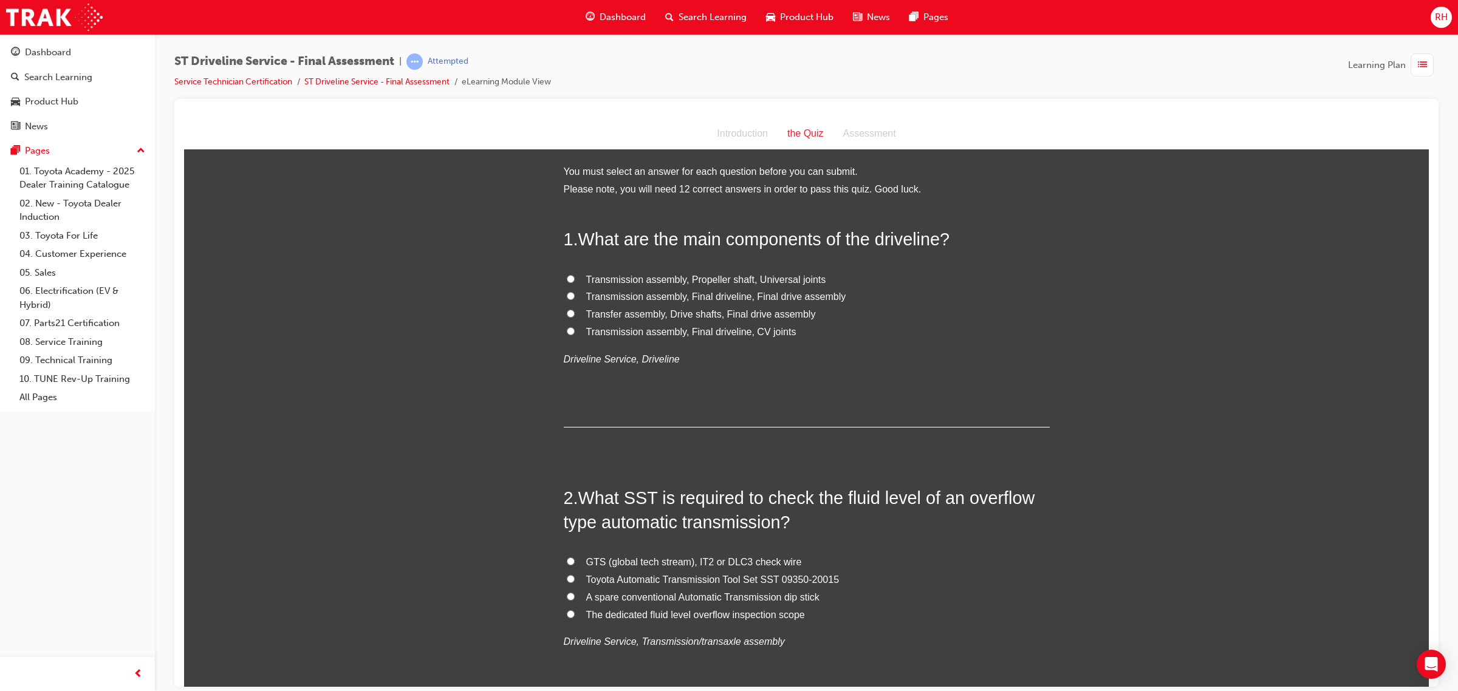
click at [684, 296] on span "Transmission assembly, Final driveline, Final drive assembly" at bounding box center [716, 296] width 260 height 10
click at [575, 296] on input "Transmission assembly, Final driveline, Final drive assembly" at bounding box center [571, 296] width 8 height 8
radio input "true"
click at [910, 343] on div "Transmission assembly, Propeller shaft, Universal joints Transmission assembly,…" at bounding box center [807, 319] width 486 height 97
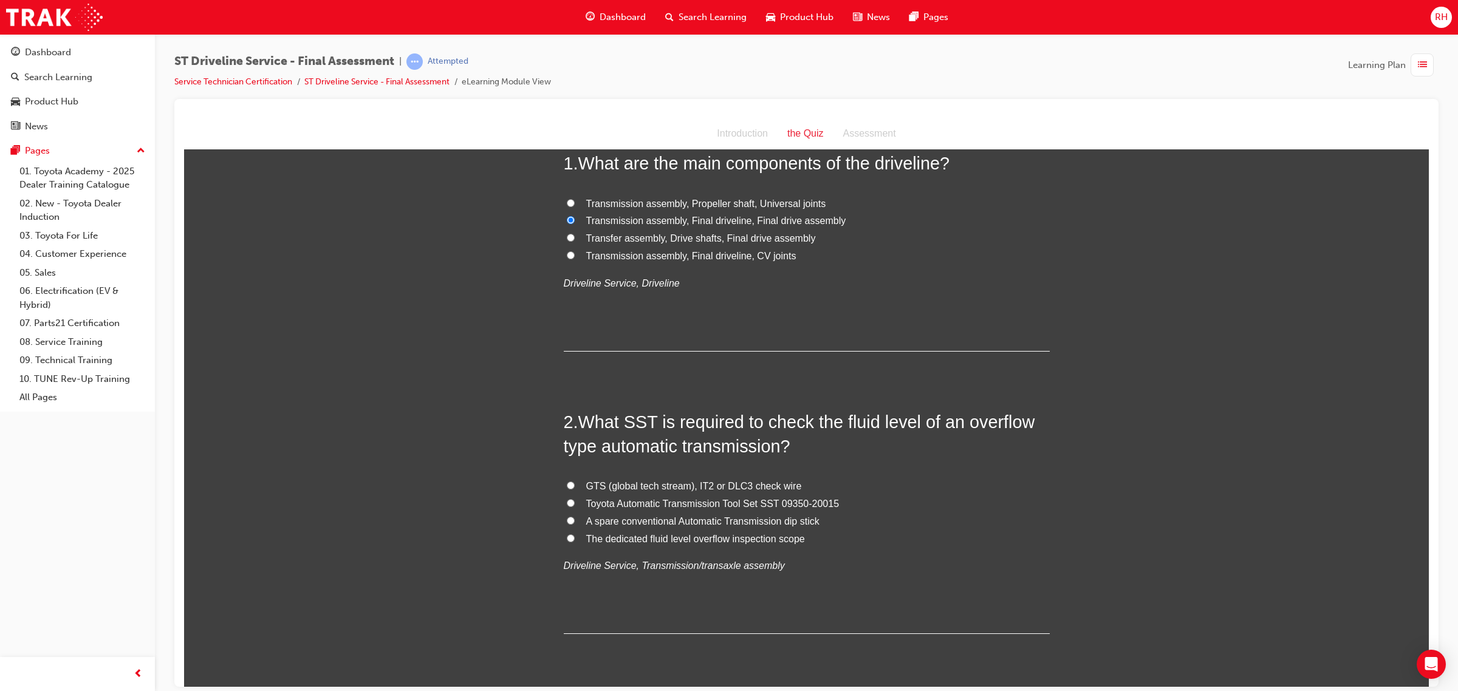
click at [763, 498] on span "Toyota Automatic Transmission Tool Set SST 09350-20015" at bounding box center [712, 503] width 253 height 10
click at [575, 499] on input "Toyota Automatic Transmission Tool Set SST 09350-20015" at bounding box center [571, 503] width 8 height 8
radio input "true"
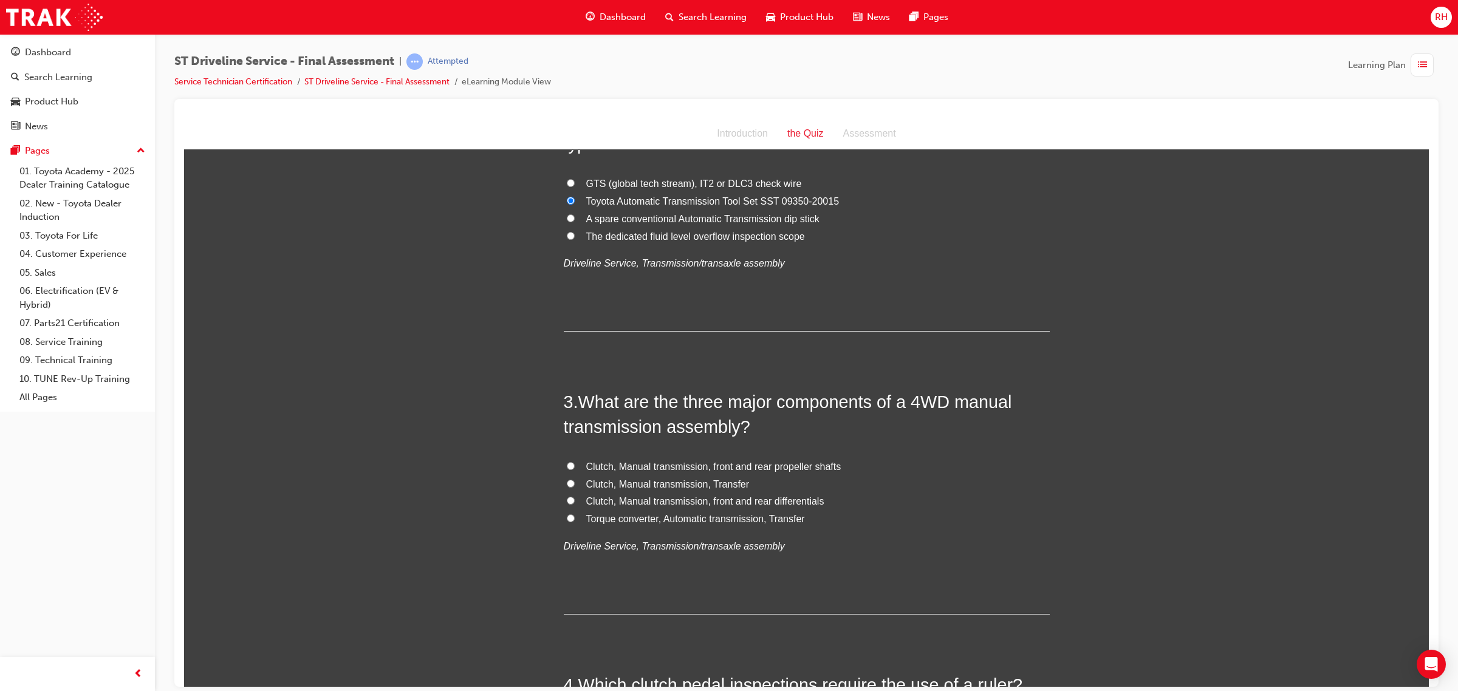
scroll to position [380, 0]
click at [618, 479] on span "Clutch, Manual transmission, Transfer" at bounding box center [667, 482] width 163 height 10
click at [575, 479] on input "Clutch, Manual transmission, Transfer" at bounding box center [571, 482] width 8 height 8
radio input "true"
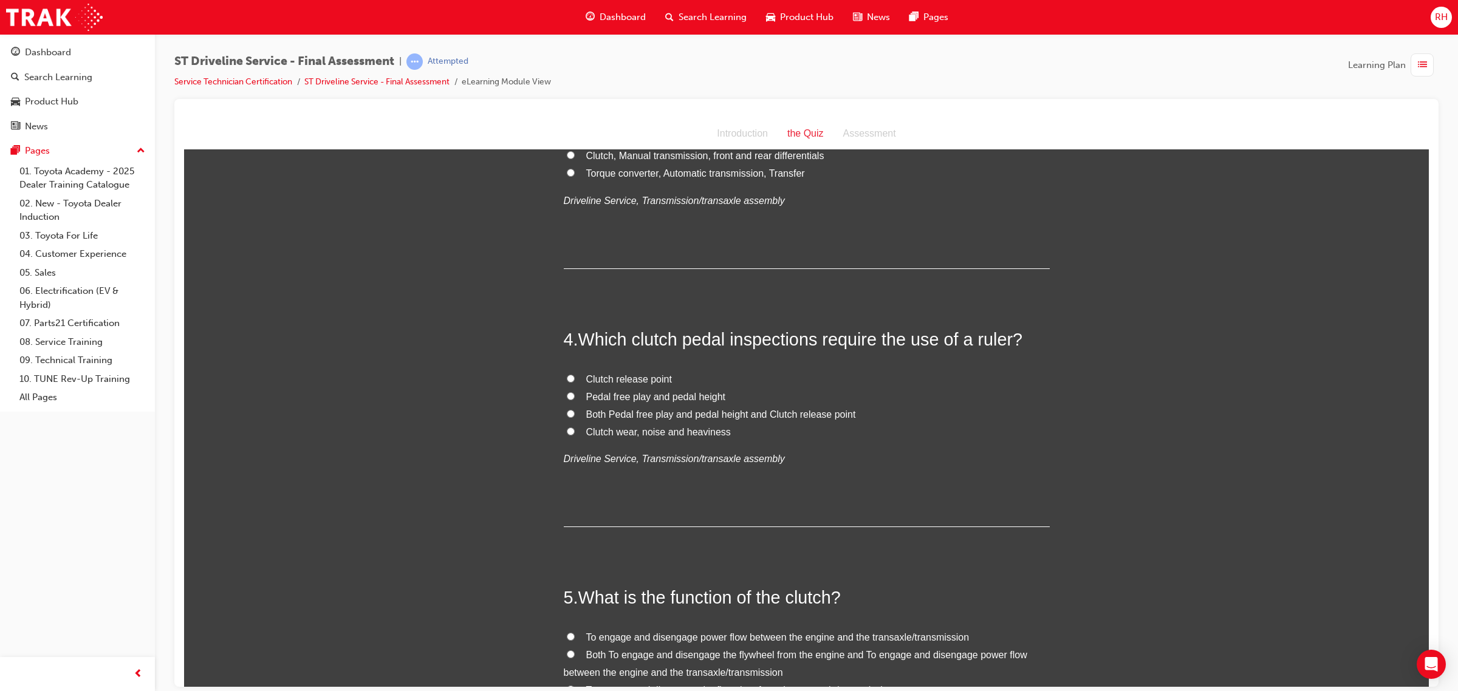
scroll to position [759, 0]
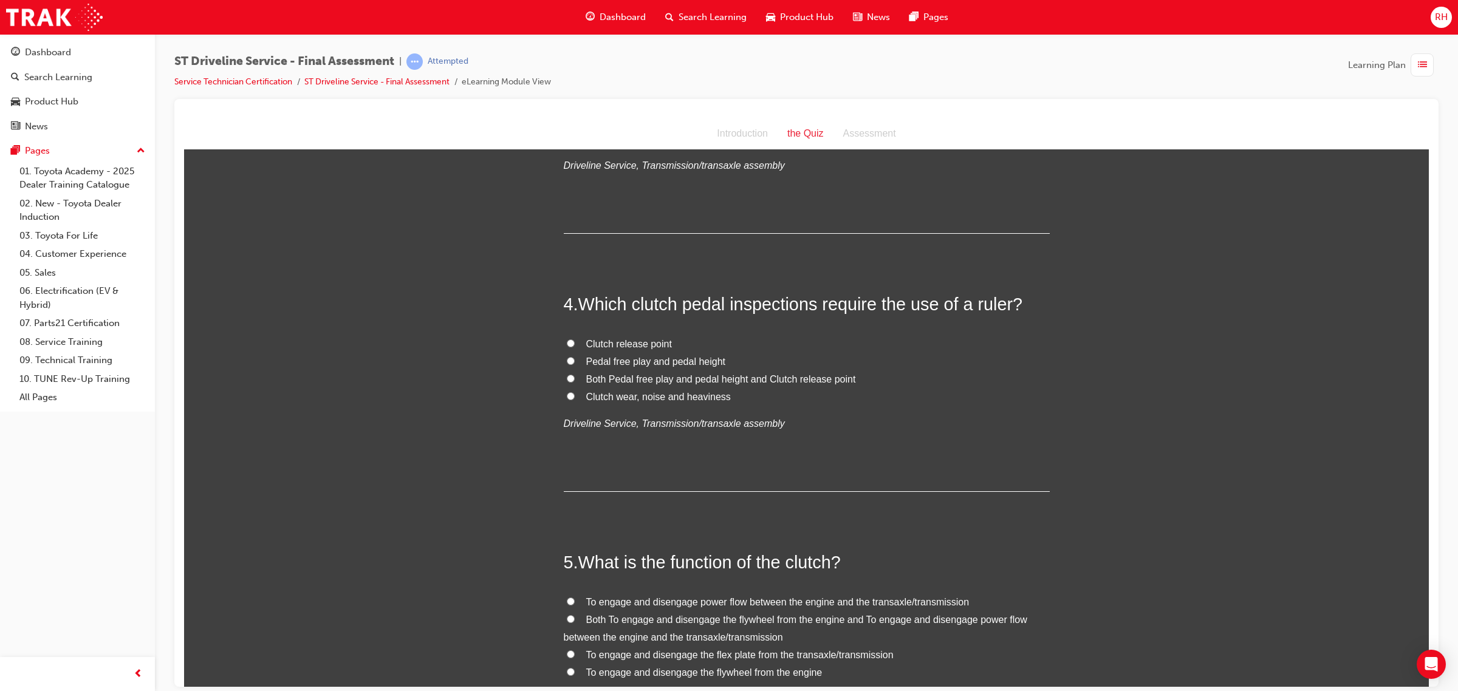
click at [638, 381] on span "Both Pedal free play and pedal height and Clutch release point" at bounding box center [721, 379] width 270 height 10
click at [575, 381] on input "Both Pedal free play and pedal height and Clutch release point" at bounding box center [571, 378] width 8 height 8
radio input "true"
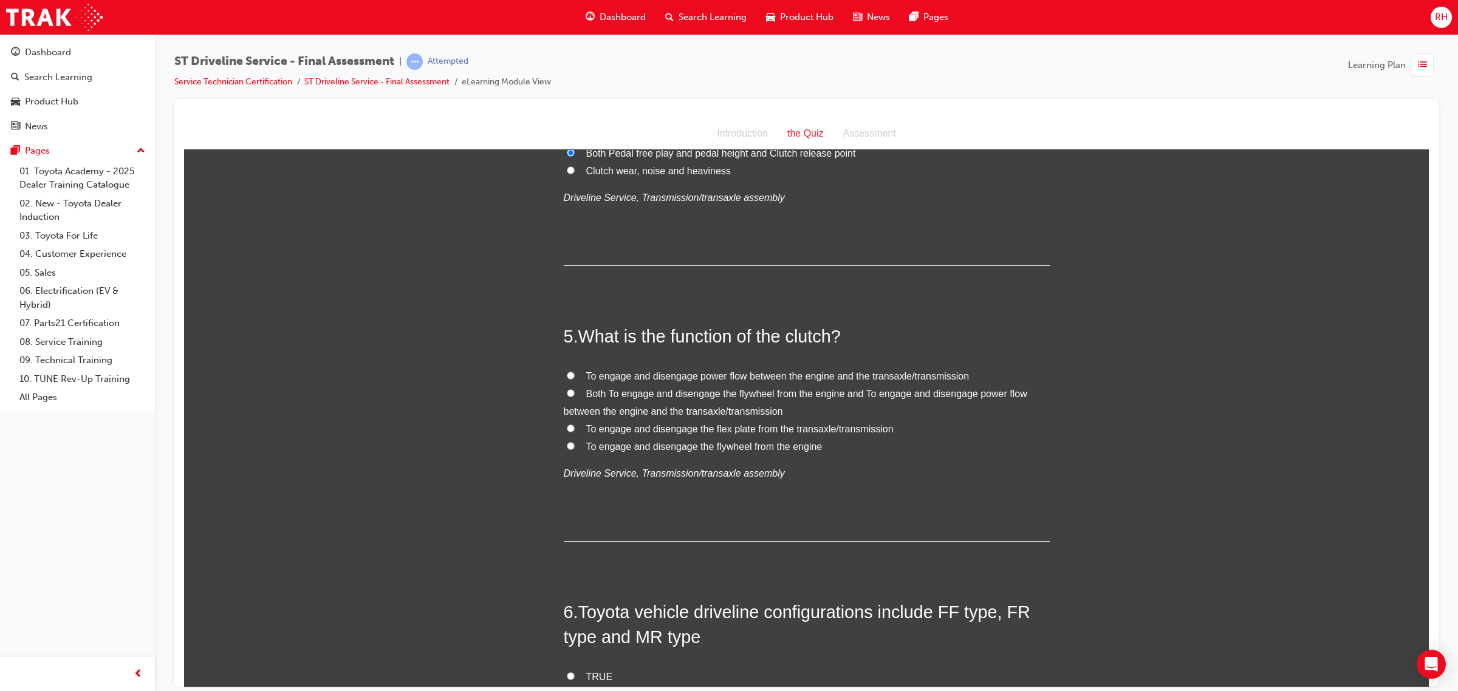
scroll to position [987, 0]
click at [731, 426] on span "To engage and disengage the flex plate from the transaxle/transmission" at bounding box center [739, 426] width 307 height 10
click at [575, 426] on input "To engage and disengage the flex plate from the transaxle/transmission" at bounding box center [571, 426] width 8 height 8
radio input "true"
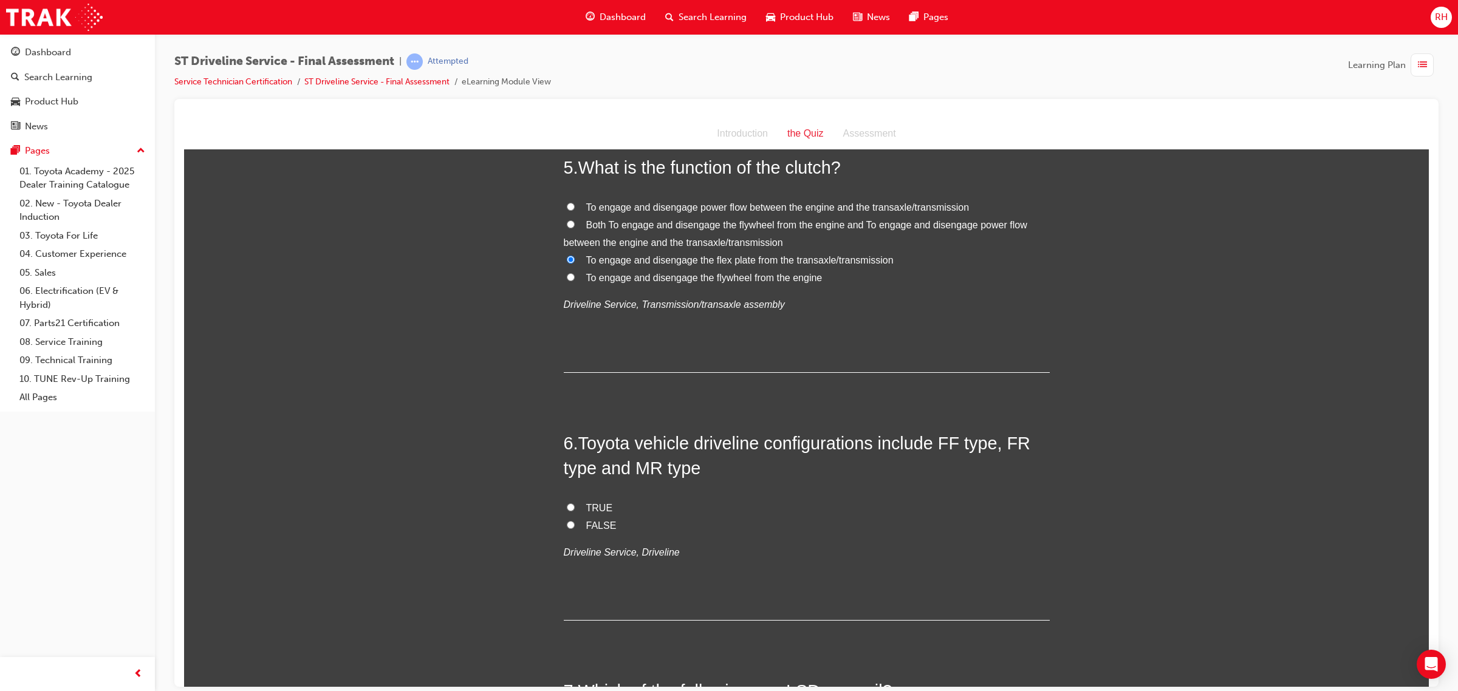
scroll to position [1215, 0]
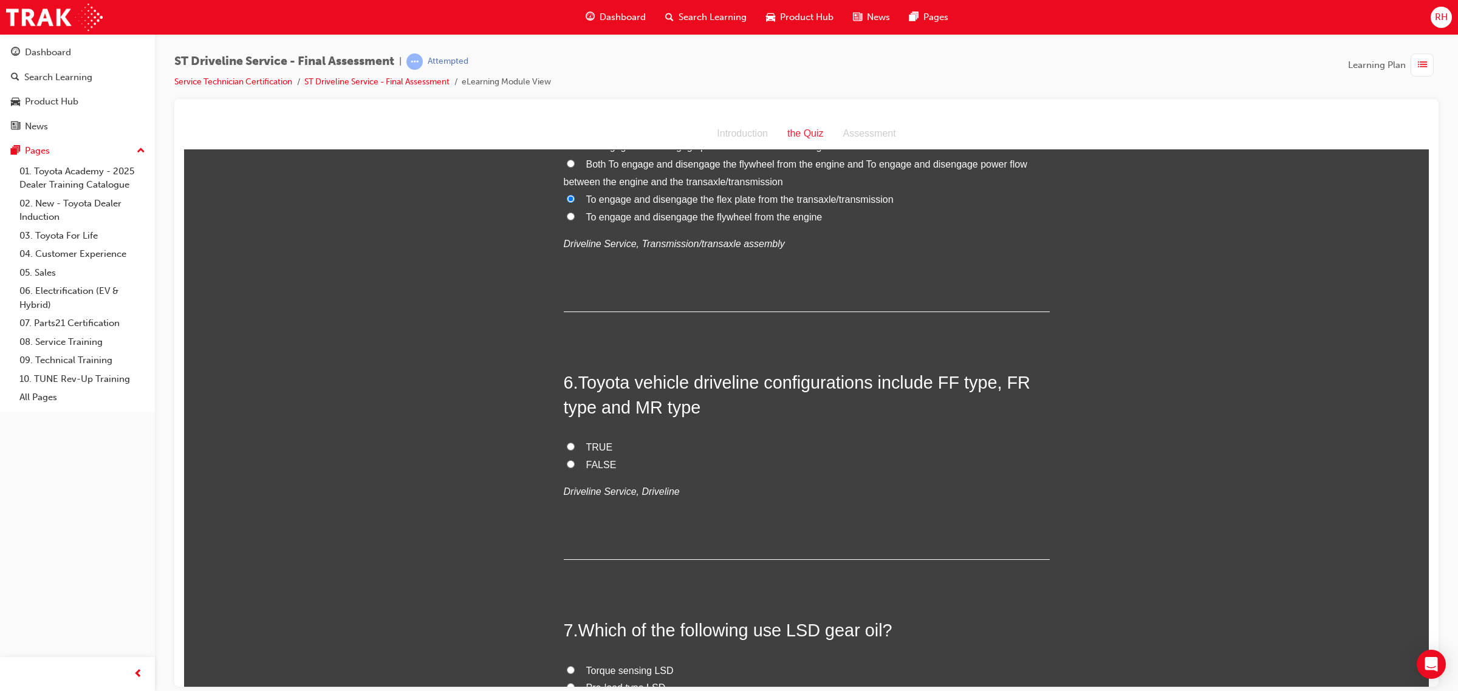
click at [587, 444] on span "TRUE" at bounding box center [599, 447] width 27 height 10
click at [575, 444] on input "TRUE" at bounding box center [571, 446] width 8 height 8
radio input "true"
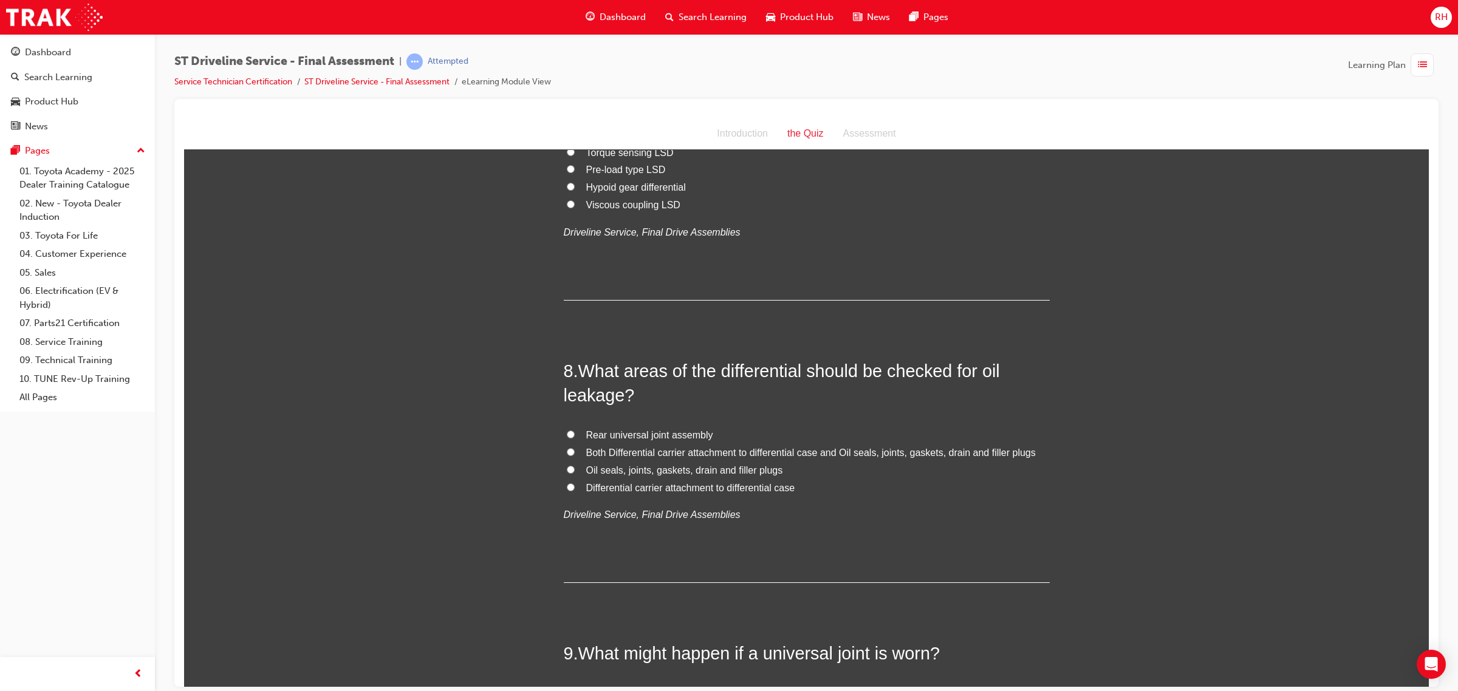
scroll to position [1746, 0]
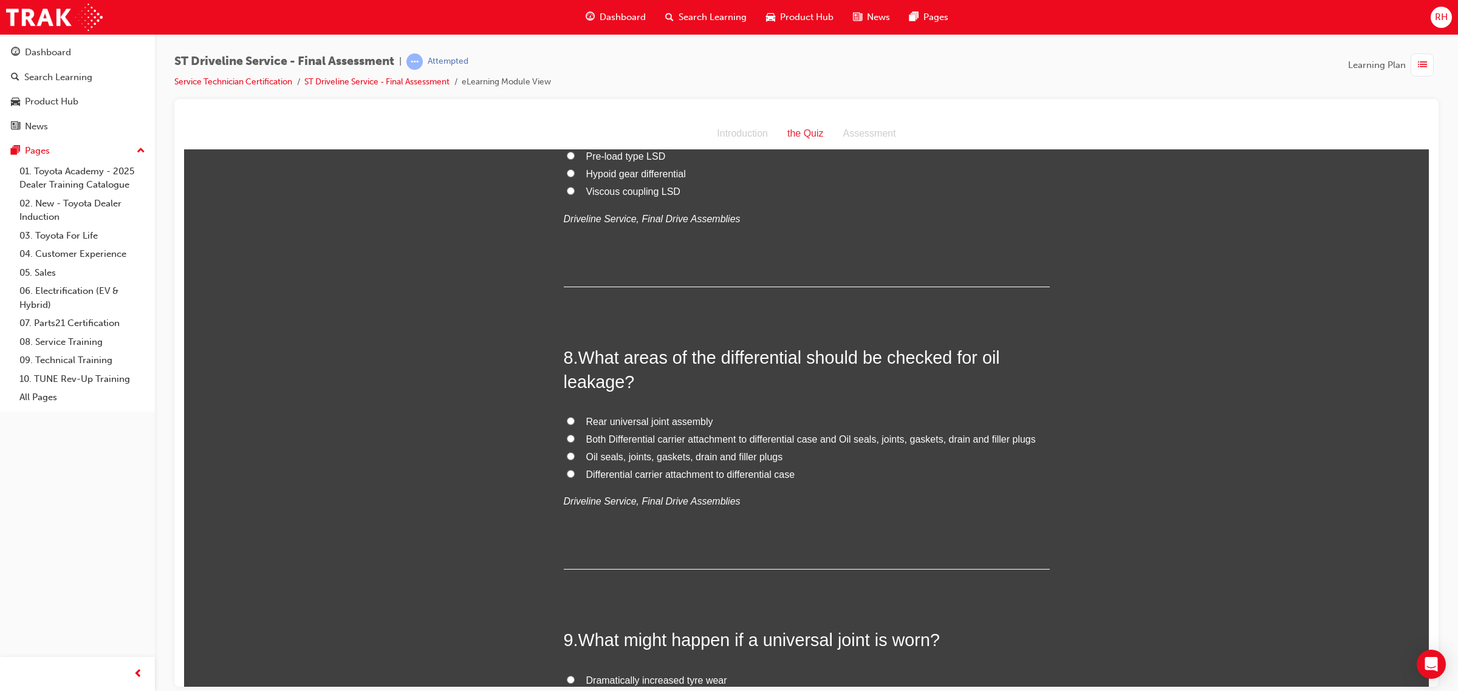
click at [697, 438] on span "Both Differential carrier attachment to differential case and Oil seals, joints…" at bounding box center [810, 439] width 449 height 10
click at [575, 438] on input "Both Differential carrier attachment to differential case and Oil seals, joints…" at bounding box center [571, 438] width 8 height 8
radio input "true"
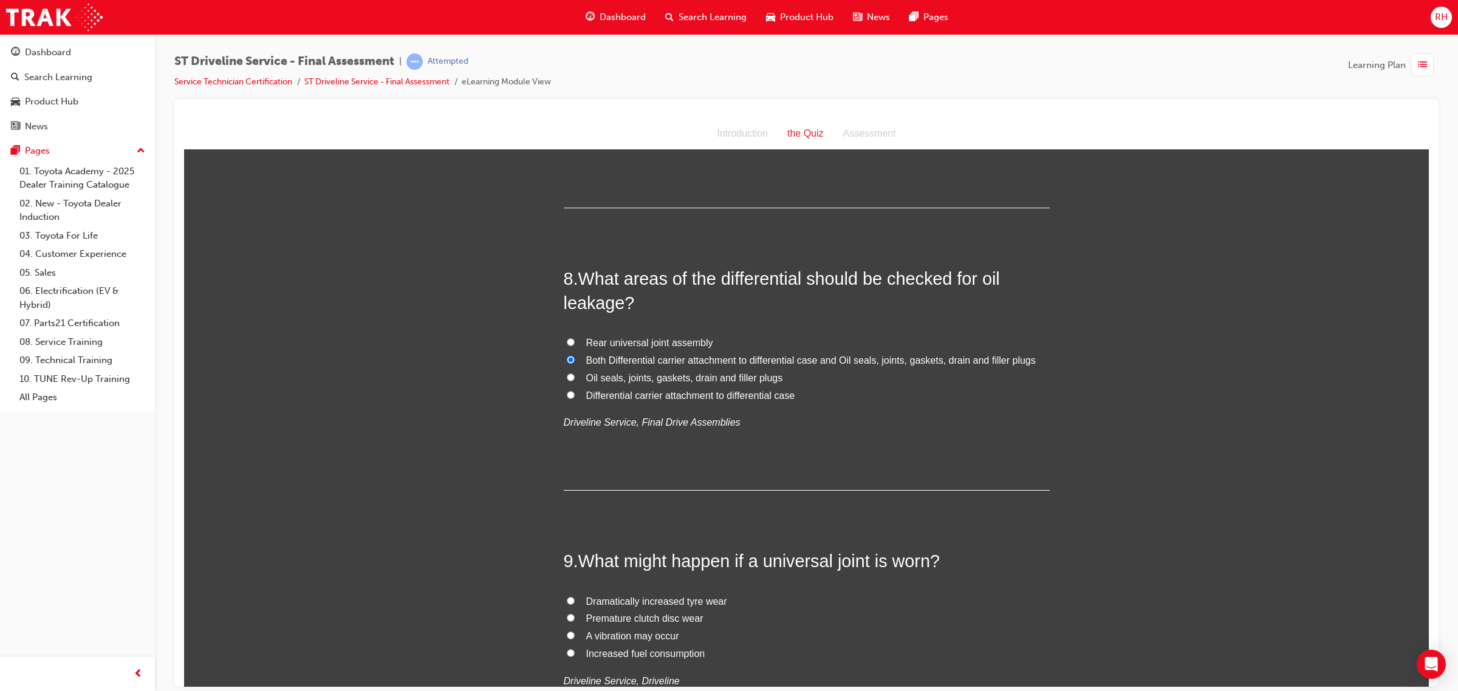
scroll to position [1974, 0]
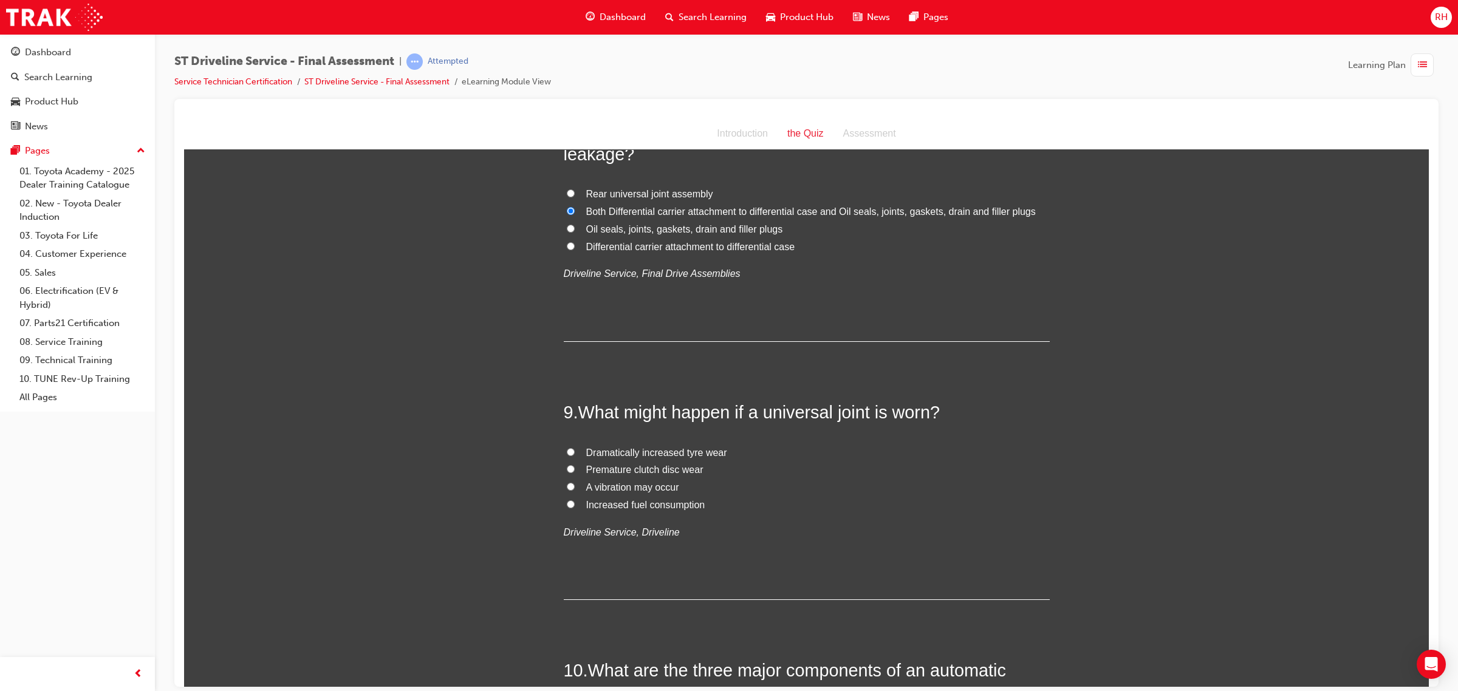
click at [638, 485] on span "A vibration may occur" at bounding box center [632, 487] width 93 height 10
click at [575, 485] on input "A vibration may occur" at bounding box center [571, 486] width 8 height 8
radio input "true"
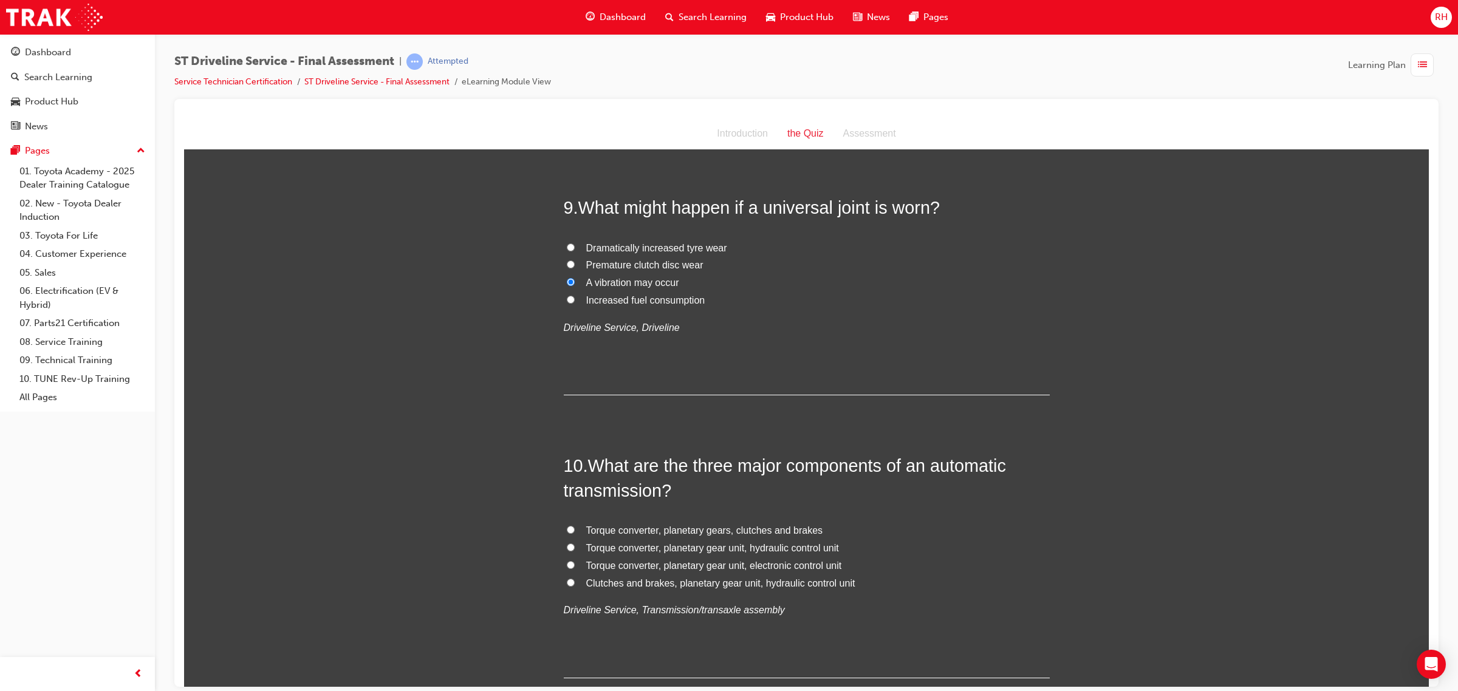
scroll to position [2202, 0]
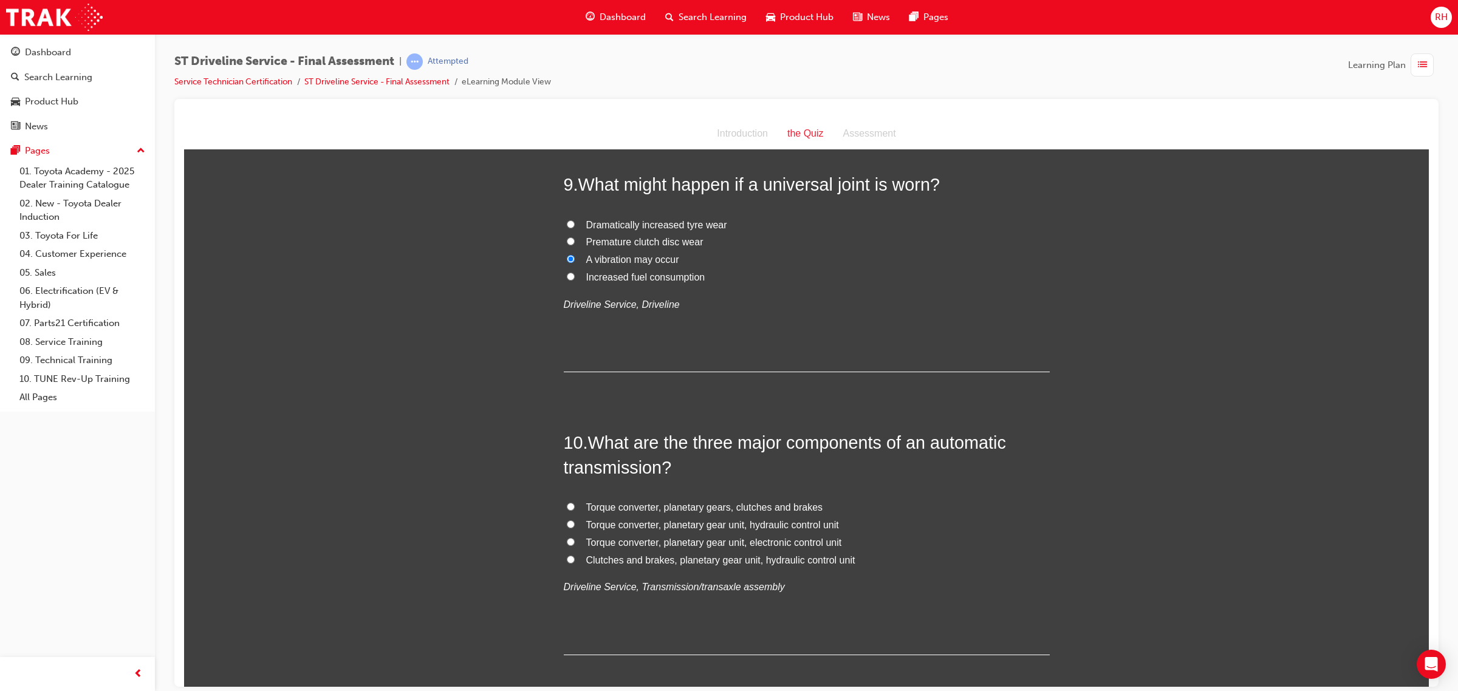
click at [779, 528] on span "Torque converter, planetary gear unit, hydraulic control unit" at bounding box center [712, 524] width 253 height 10
click at [575, 528] on input "Torque converter, planetary gear unit, hydraulic control unit" at bounding box center [571, 524] width 8 height 8
radio input "true"
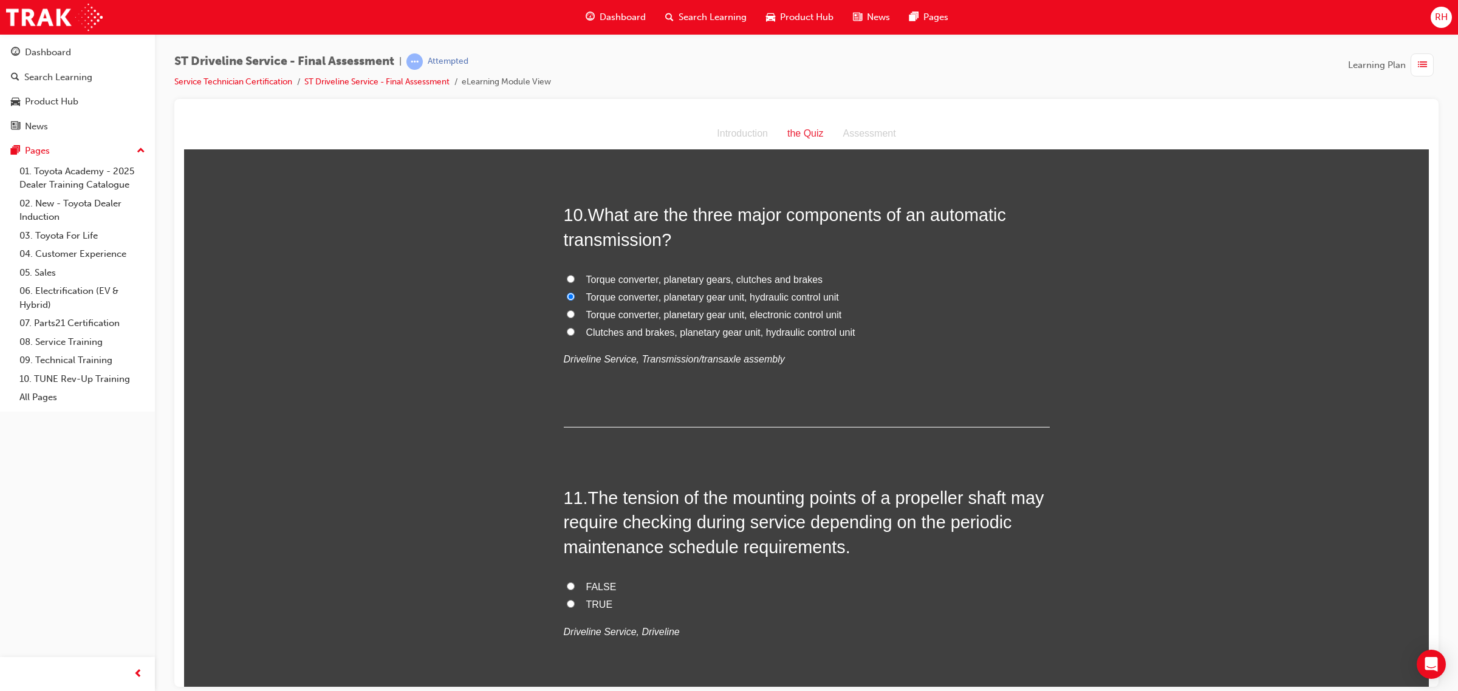
scroll to position [2505, 0]
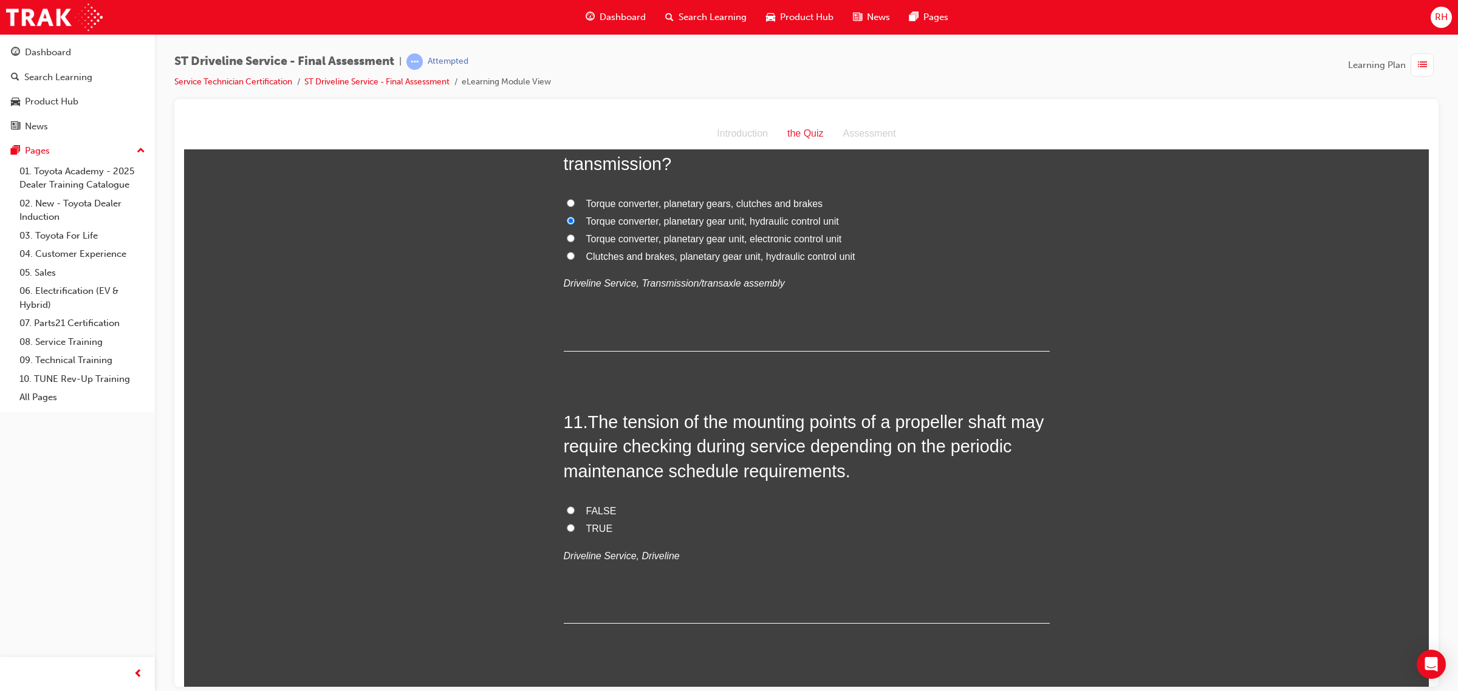
click at [595, 532] on span "TRUE" at bounding box center [599, 528] width 27 height 10
click at [575, 531] on input "TRUE" at bounding box center [571, 528] width 8 height 8
radio input "true"
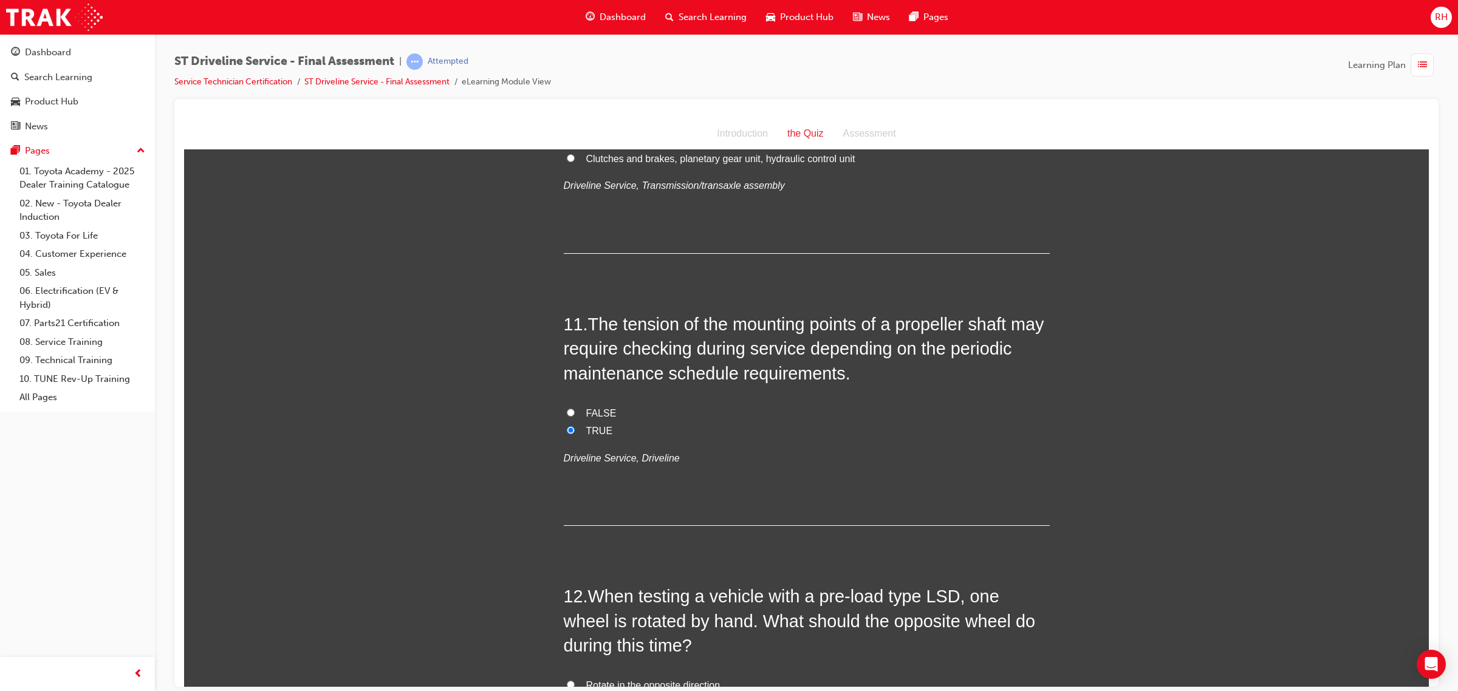
scroll to position [2809, 0]
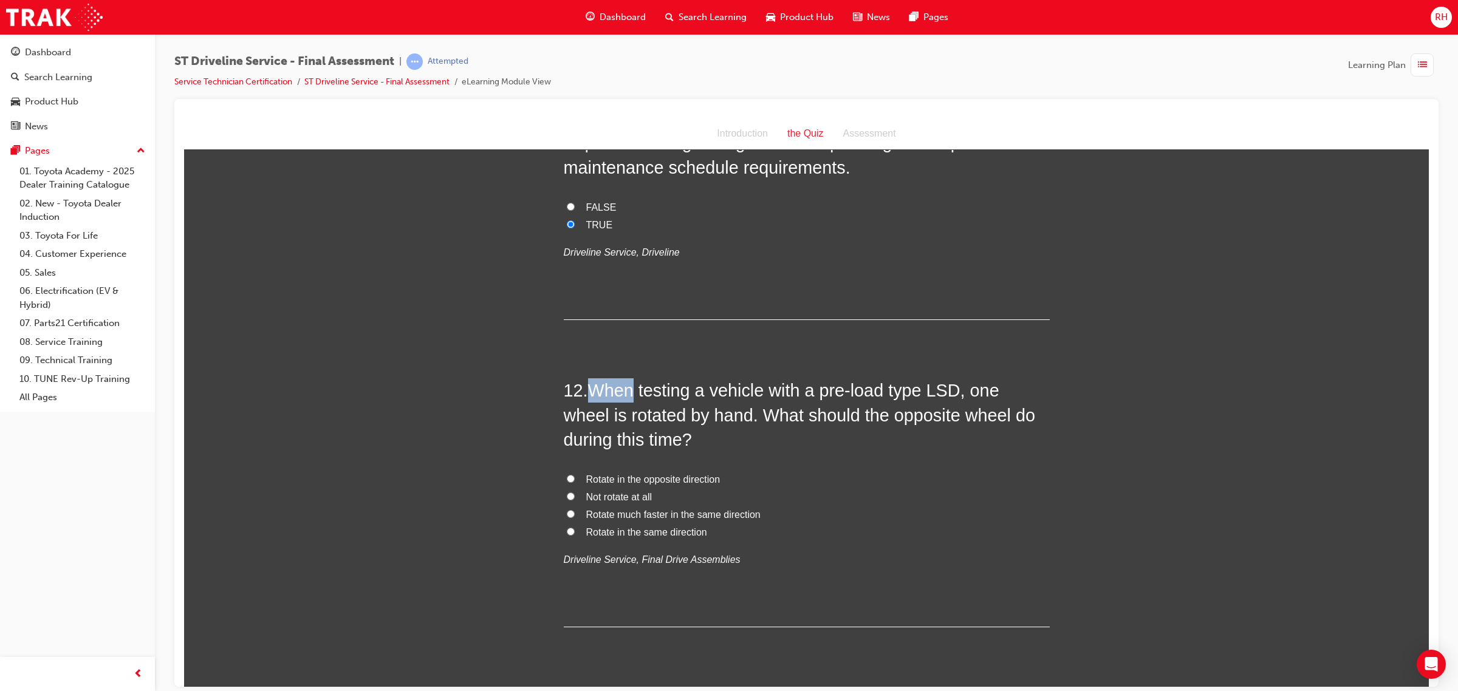
drag, startPoint x: 587, startPoint y: 391, endPoint x: 638, endPoint y: 302, distance: 102.3
click at [638, 302] on div "11 . The tension of the mounting points of a propeller shaft may require checki…" at bounding box center [807, 213] width 486 height 214
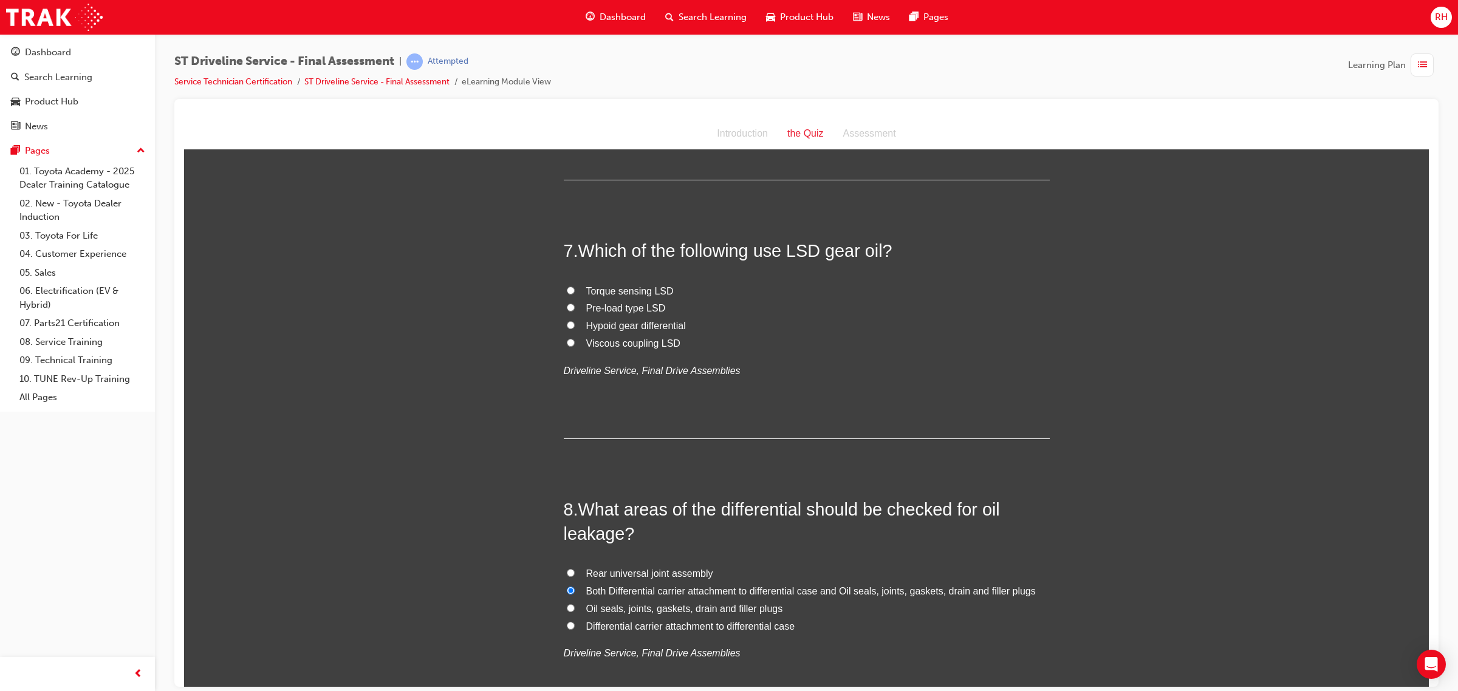
scroll to position [1518, 0]
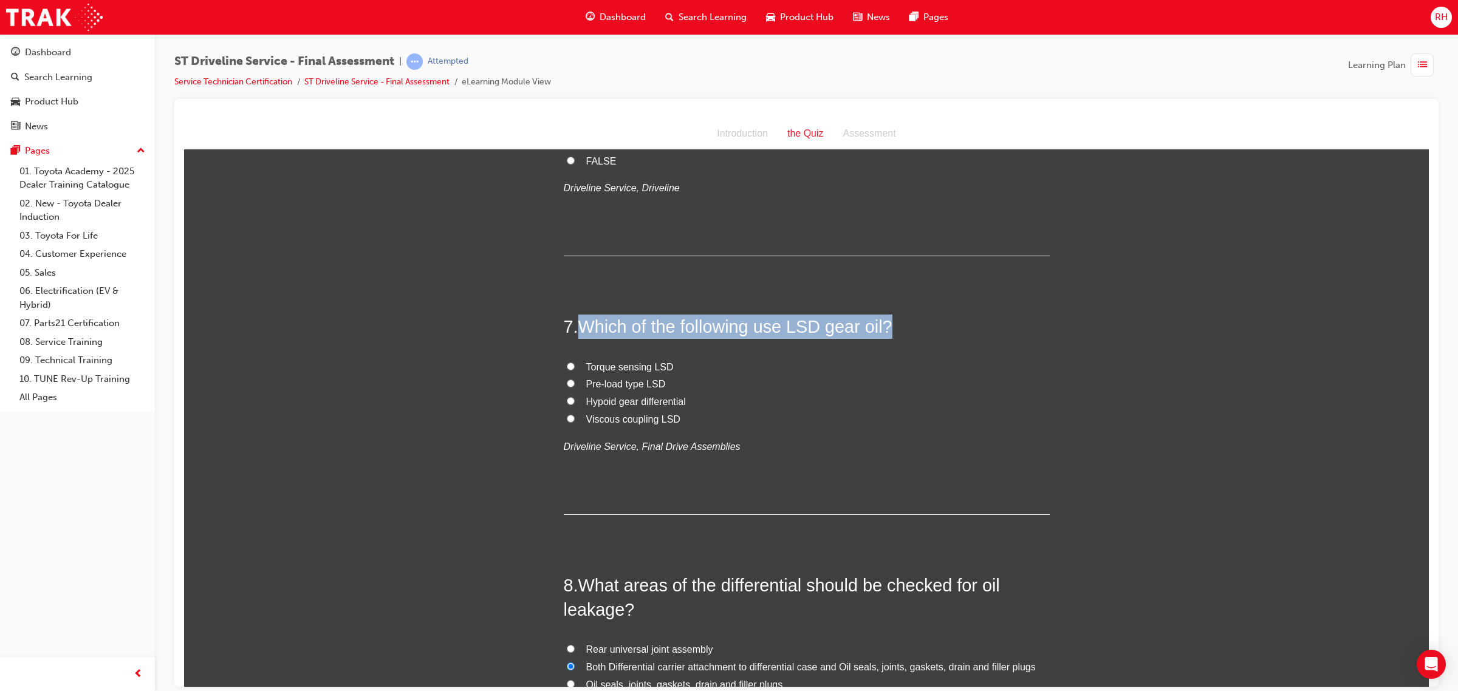
drag, startPoint x: 576, startPoint y: 322, endPoint x: 918, endPoint y: 327, distance: 342.6
click at [918, 327] on h2 "7 . Which of the following use LSD gear oil?" at bounding box center [807, 326] width 486 height 24
click at [917, 361] on label "Torque sensing LSD" at bounding box center [807, 367] width 486 height 18
click at [575, 362] on input "Torque sensing LSD" at bounding box center [571, 366] width 8 height 8
radio input "true"
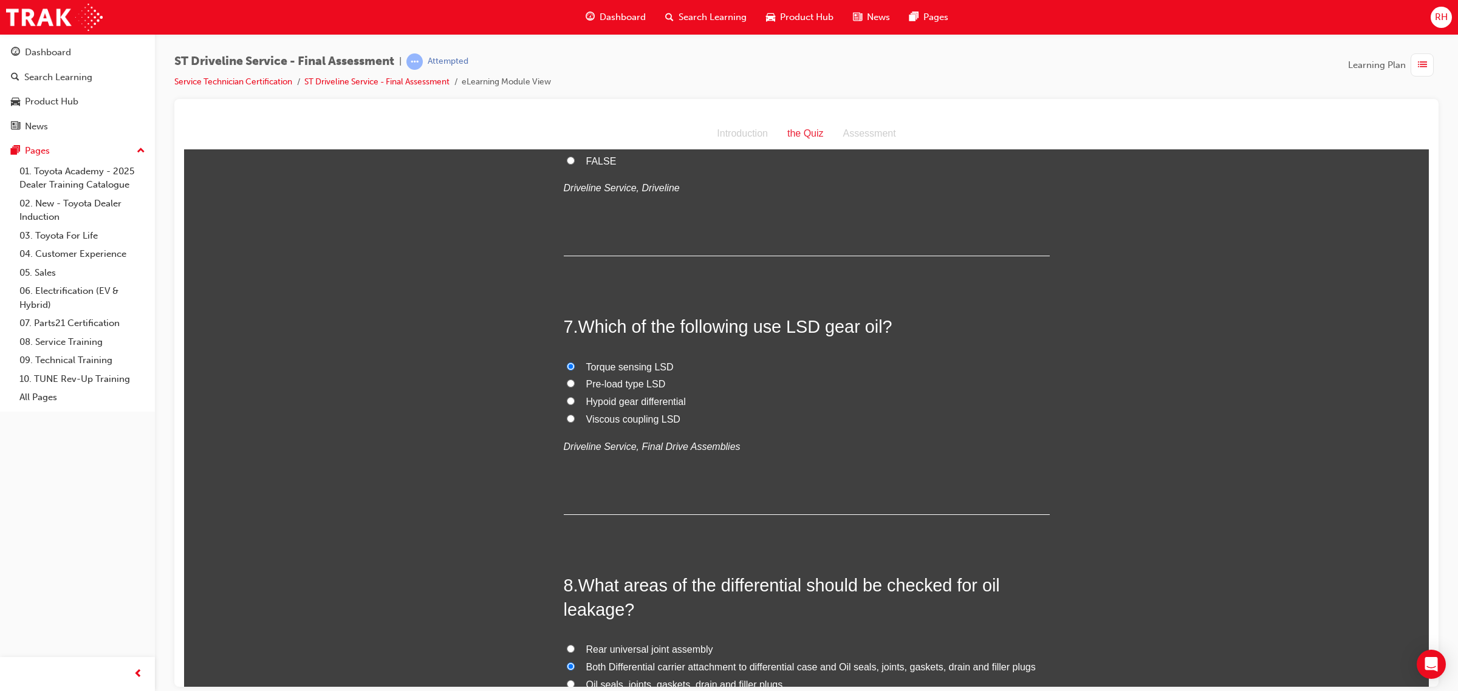
click at [643, 383] on span "Pre-load type LSD" at bounding box center [626, 383] width 80 height 10
click at [575, 383] on input "Pre-load type LSD" at bounding box center [571, 383] width 8 height 8
radio input "true"
click at [640, 409] on label "Hypoid gear differential" at bounding box center [807, 402] width 486 height 18
click at [635, 400] on span "Hypoid gear differential" at bounding box center [636, 401] width 100 height 10
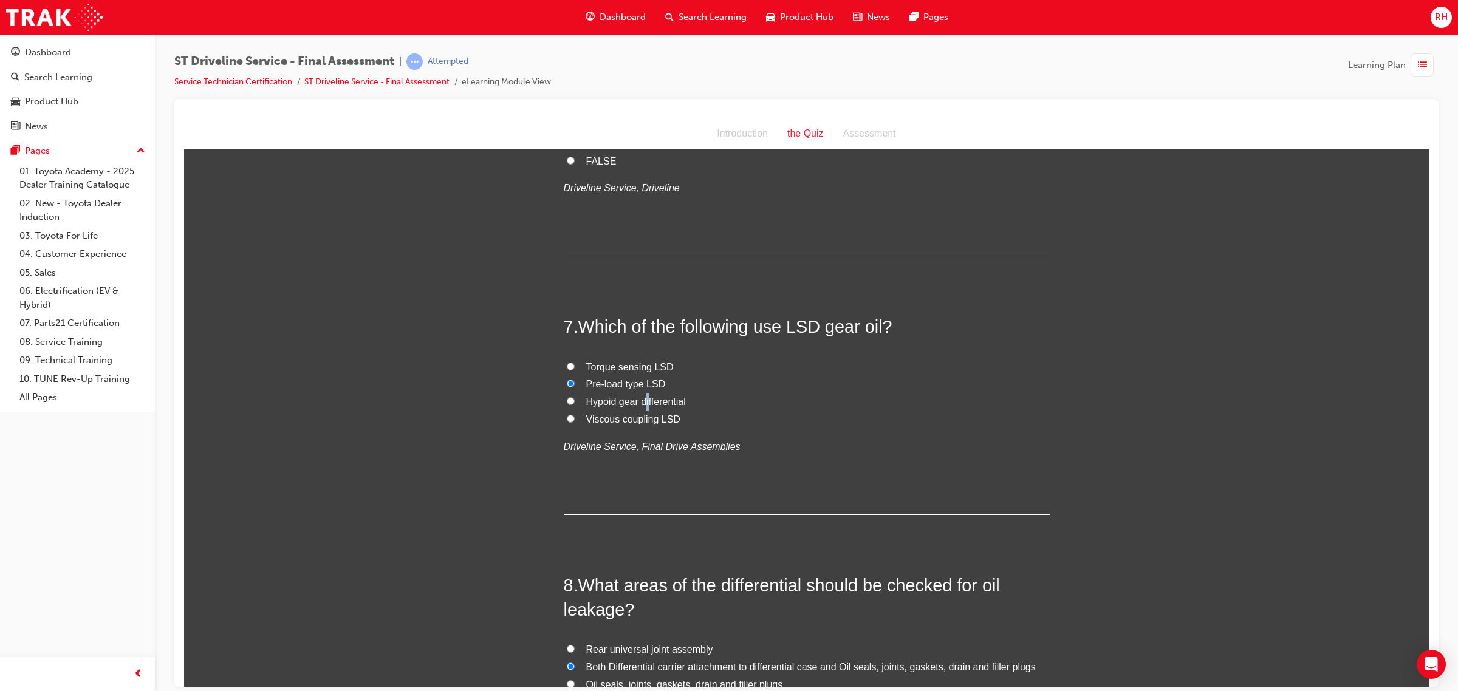
click at [575, 400] on input "Hypoid gear differential" at bounding box center [571, 401] width 8 height 8
radio input "true"
click at [593, 421] on span "Viscous coupling LSD" at bounding box center [633, 419] width 94 height 10
click at [575, 421] on input "Viscous coupling LSD" at bounding box center [571, 418] width 8 height 8
radio input "true"
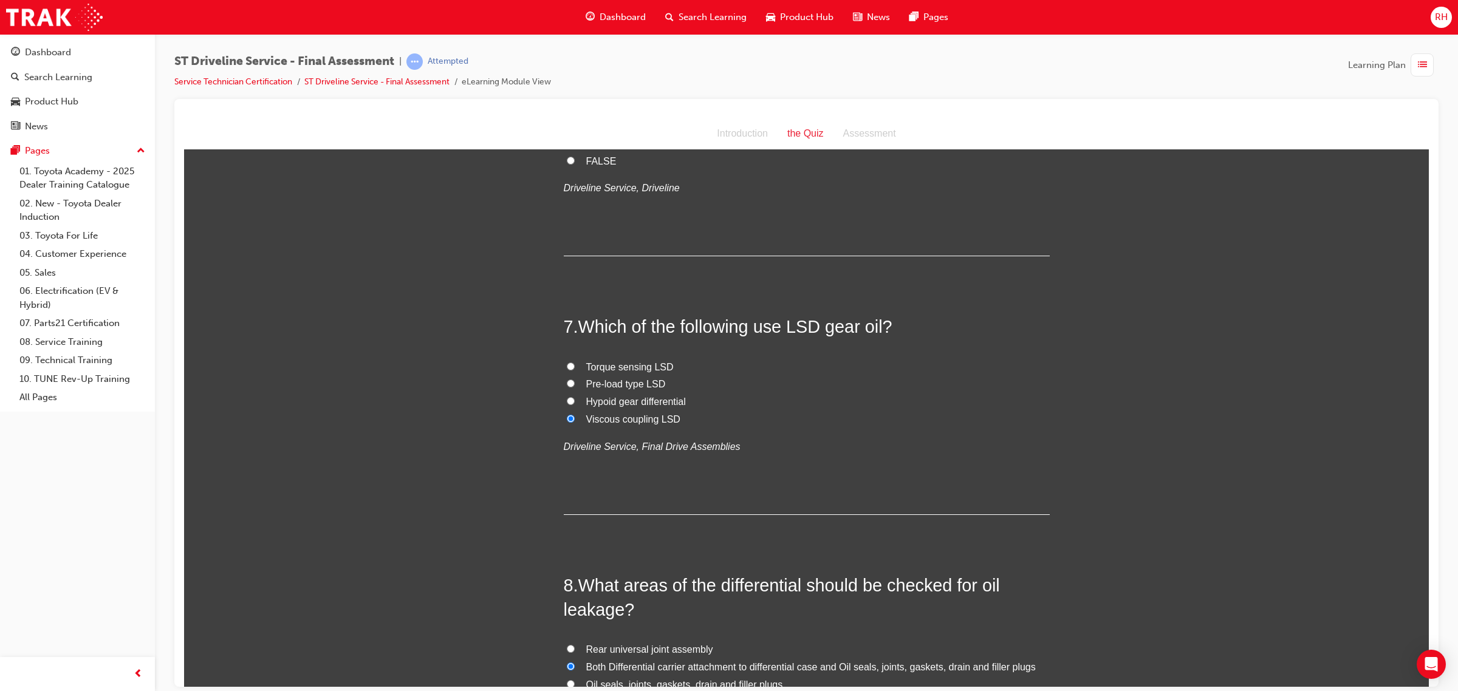
click at [606, 385] on span "Pre-load type LSD" at bounding box center [626, 383] width 80 height 10
click at [575, 385] on input "Pre-load type LSD" at bounding box center [571, 383] width 8 height 8
radio input "true"
click at [799, 421] on label "Viscous coupling LSD" at bounding box center [807, 420] width 486 height 18
click at [575, 421] on input "Viscous coupling LSD" at bounding box center [571, 418] width 8 height 8
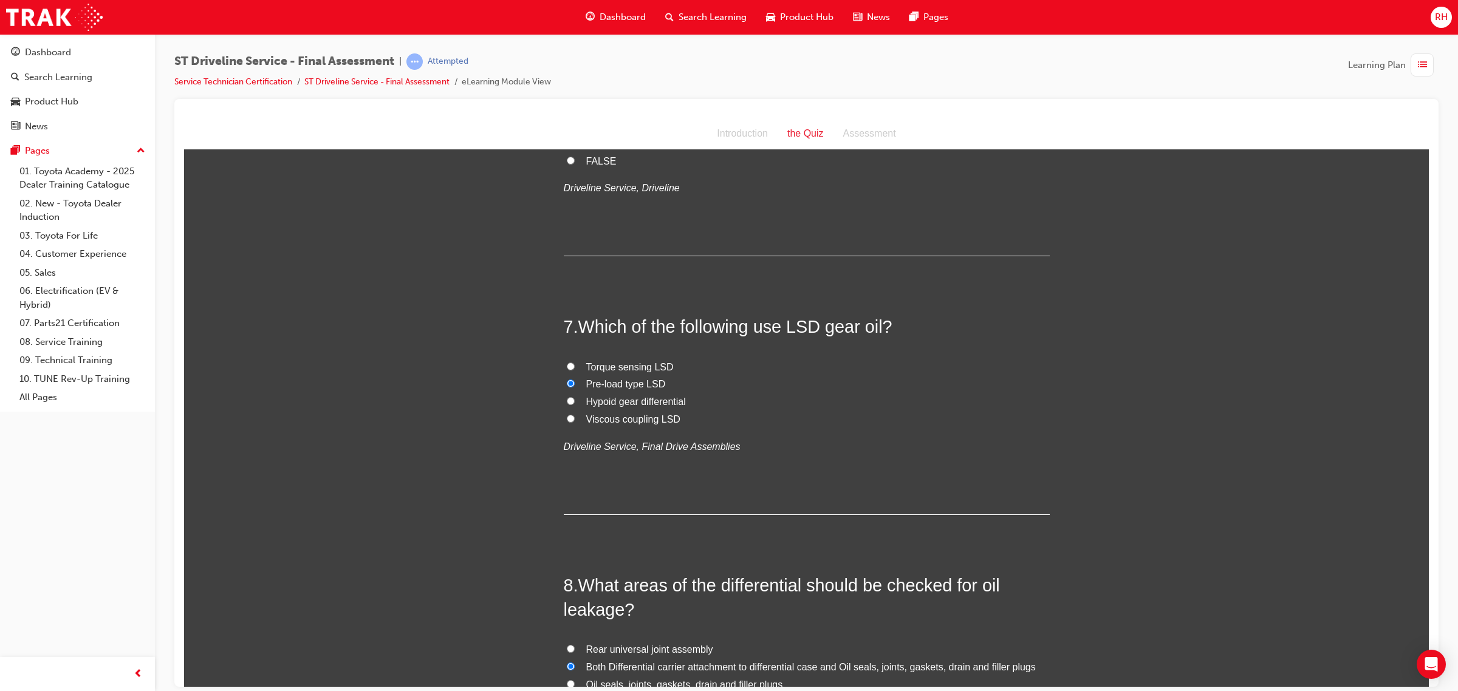
radio input "true"
click at [586, 386] on span "Pre-load type LSD" at bounding box center [626, 383] width 80 height 10
click at [575, 386] on input "Pre-load type LSD" at bounding box center [571, 383] width 8 height 8
radio input "true"
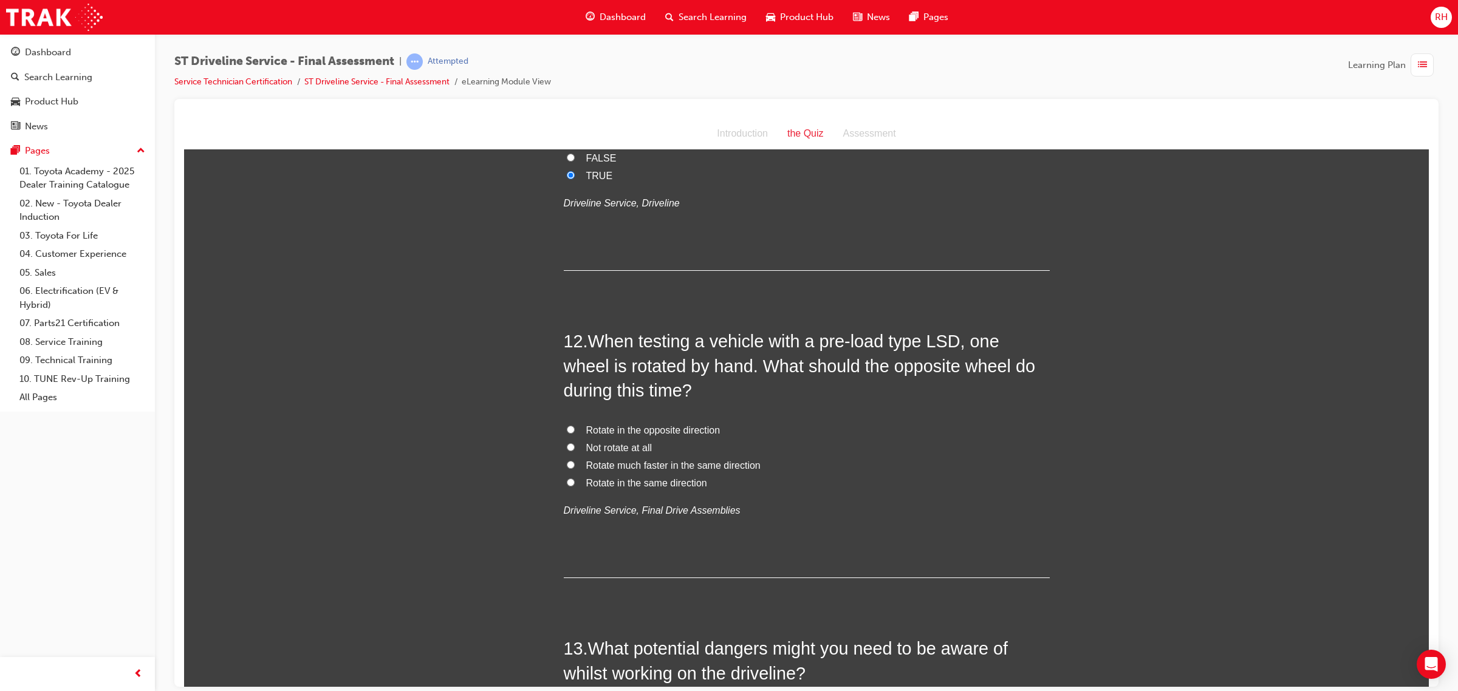
scroll to position [2885, 0]
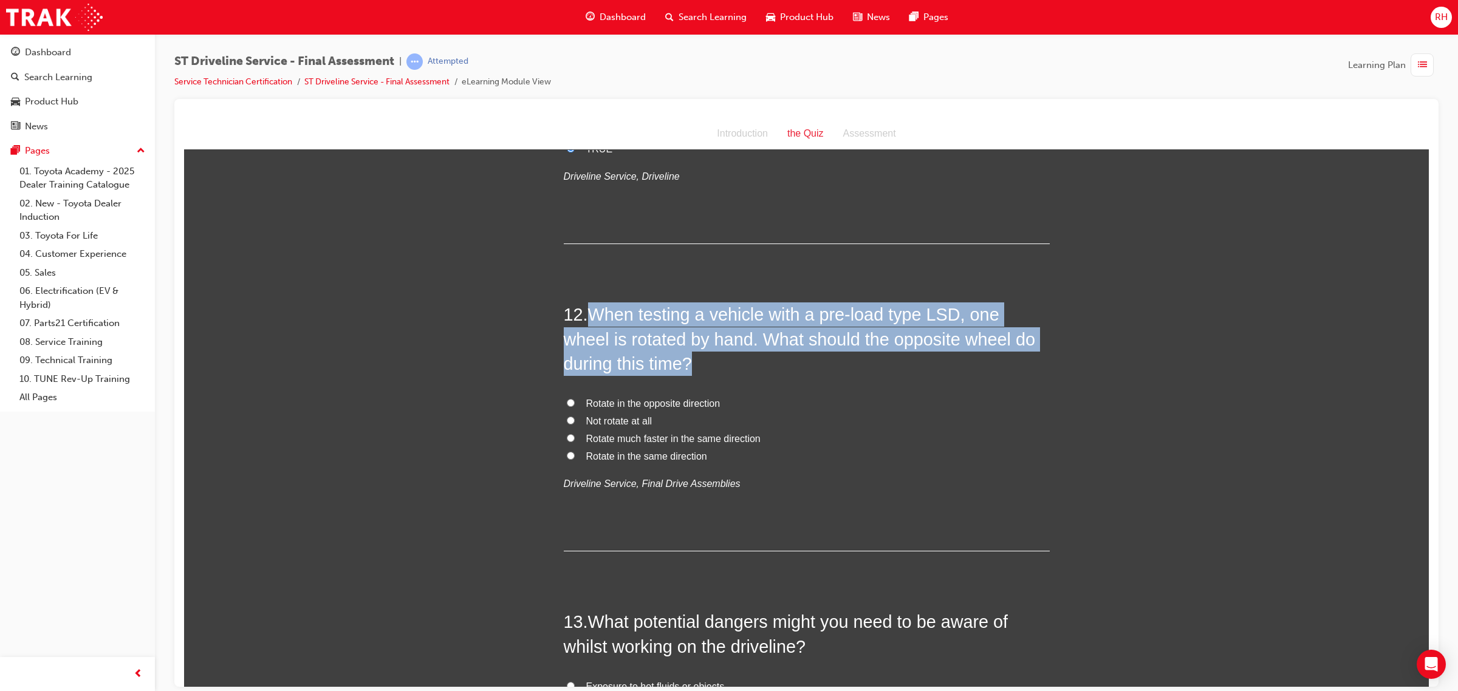
drag, startPoint x: 585, startPoint y: 321, endPoint x: 654, endPoint y: 372, distance: 86.4
click at [654, 372] on h2 "12 . When testing a vehicle with a pre-load type LSD, one wheel is rotated by h…" at bounding box center [807, 338] width 486 height 73
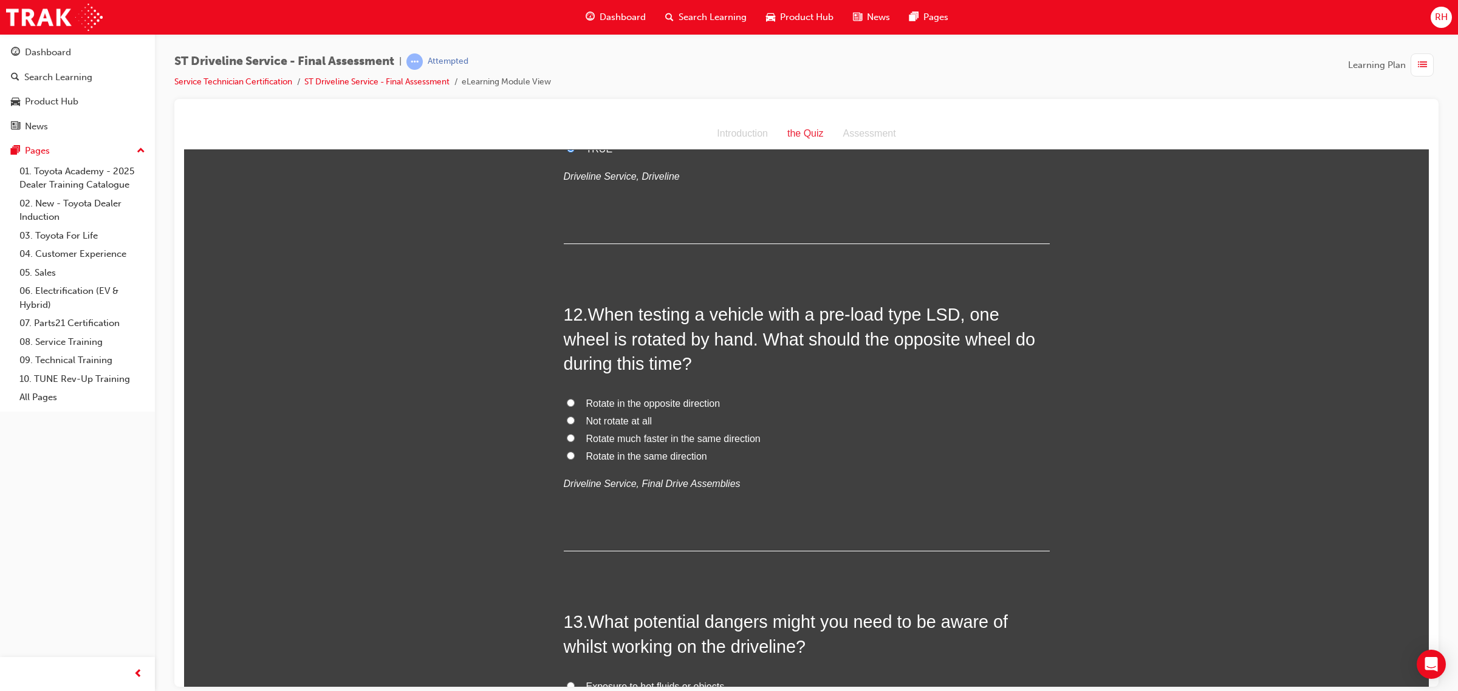
click at [918, 494] on div "12 . When testing a vehicle with a pre-load type LSD, one wheel is rotated by h…" at bounding box center [807, 426] width 486 height 249
click at [609, 415] on label "Not rotate at all" at bounding box center [807, 421] width 486 height 18
click at [575, 416] on input "Not rotate at all" at bounding box center [571, 420] width 8 height 8
radio input "true"
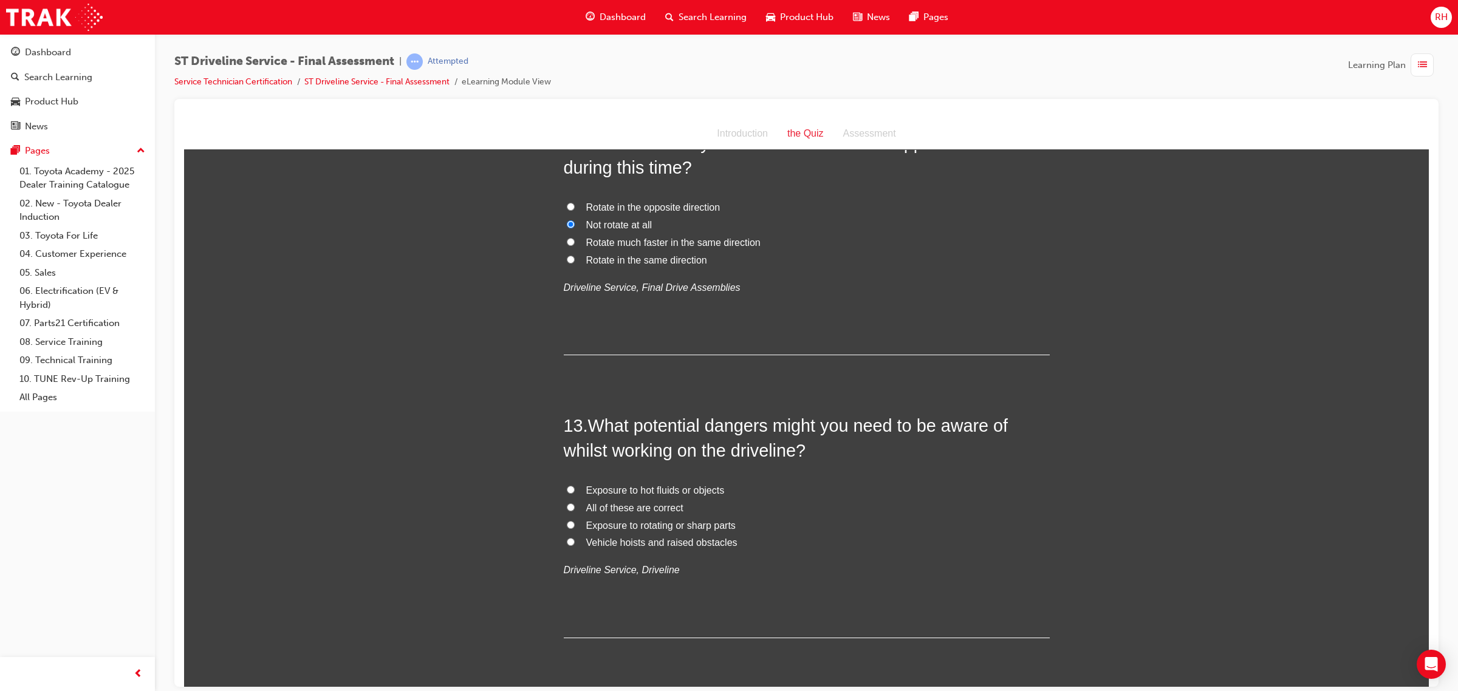
scroll to position [3113, 0]
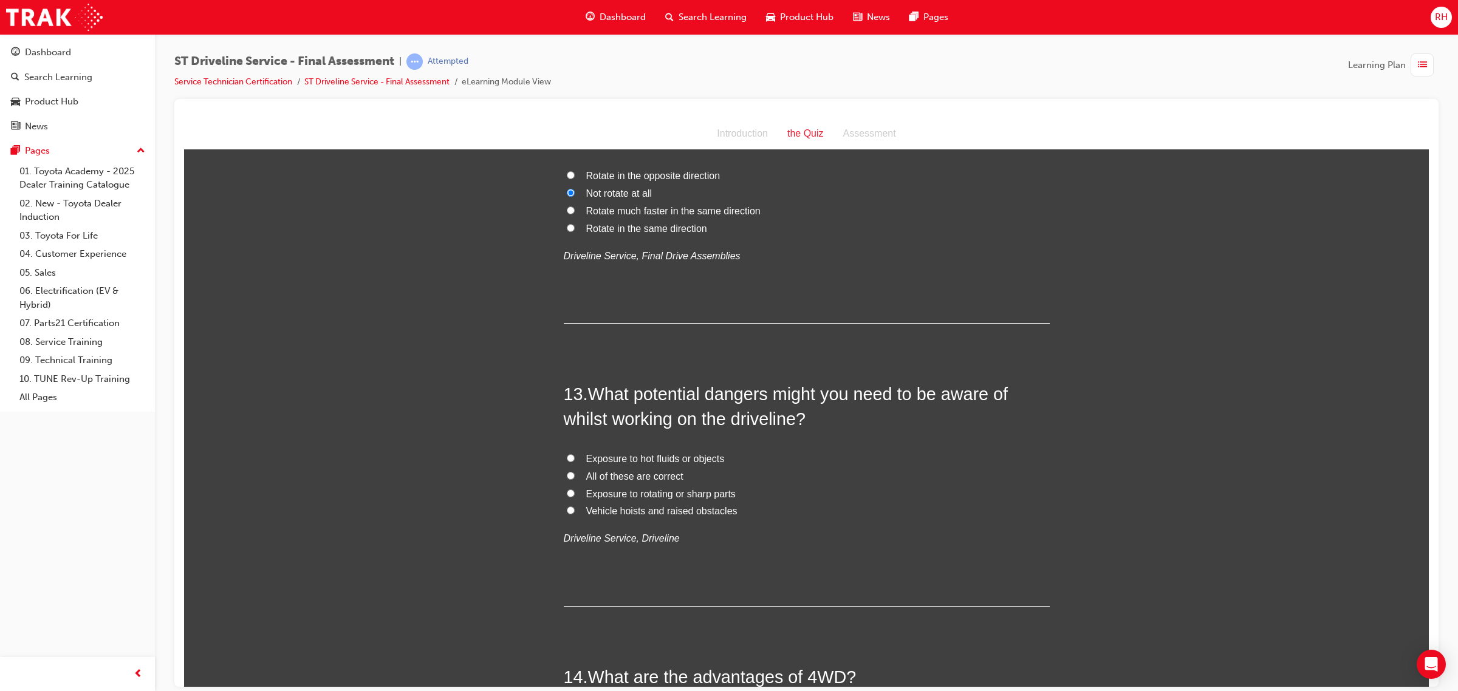
click at [623, 477] on span "All of these are correct" at bounding box center [634, 476] width 97 height 10
click at [575, 477] on input "All of these are correct" at bounding box center [571, 475] width 8 height 8
radio input "true"
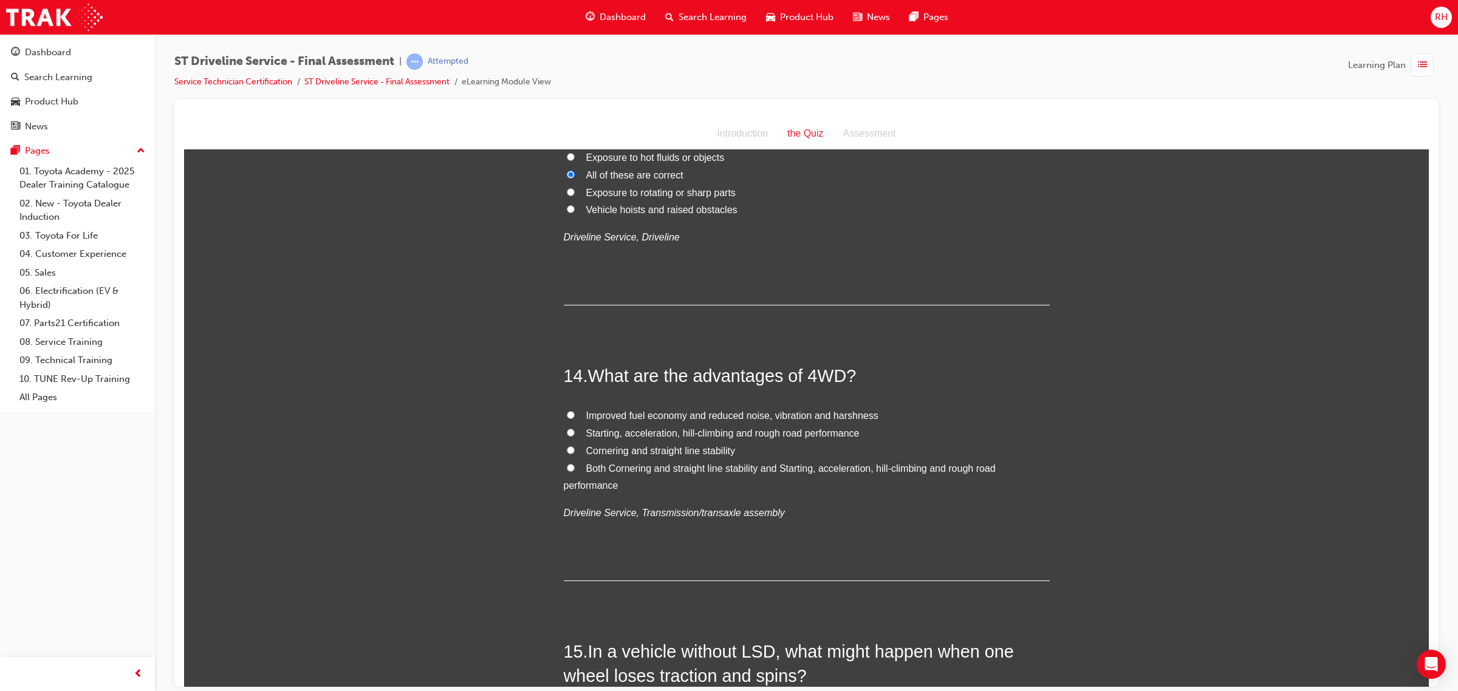
scroll to position [3416, 0]
drag, startPoint x: 587, startPoint y: 377, endPoint x: 940, endPoint y: 362, distance: 353.8
click at [940, 362] on h2 "14 . What are the advantages of 4WD?" at bounding box center [807, 373] width 486 height 24
click at [766, 468] on span "Both Cornering and straight line stability and Starting, acceleration, hill-cli…" at bounding box center [780, 474] width 432 height 28
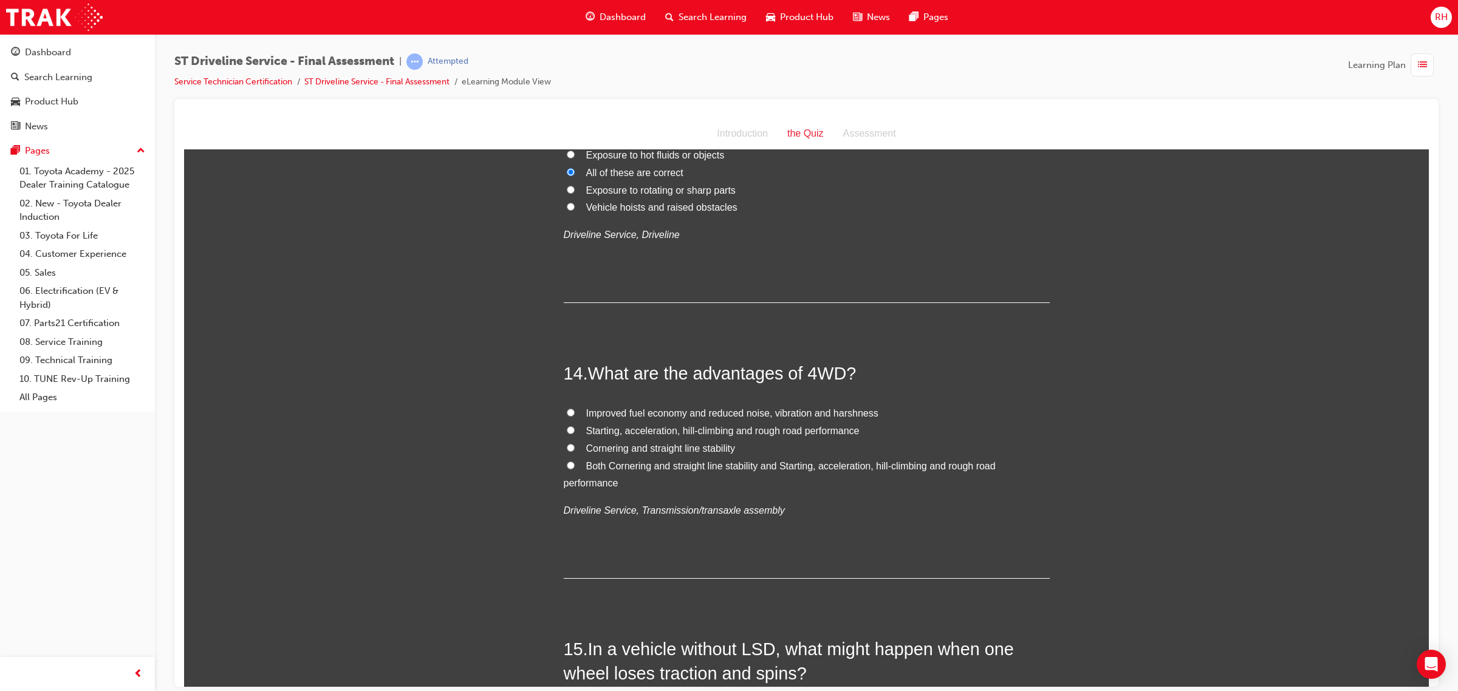
click at [575, 468] on input "Both Cornering and straight line stability and Starting, acceleration, hill-cli…" at bounding box center [571, 465] width 8 height 8
radio input "true"
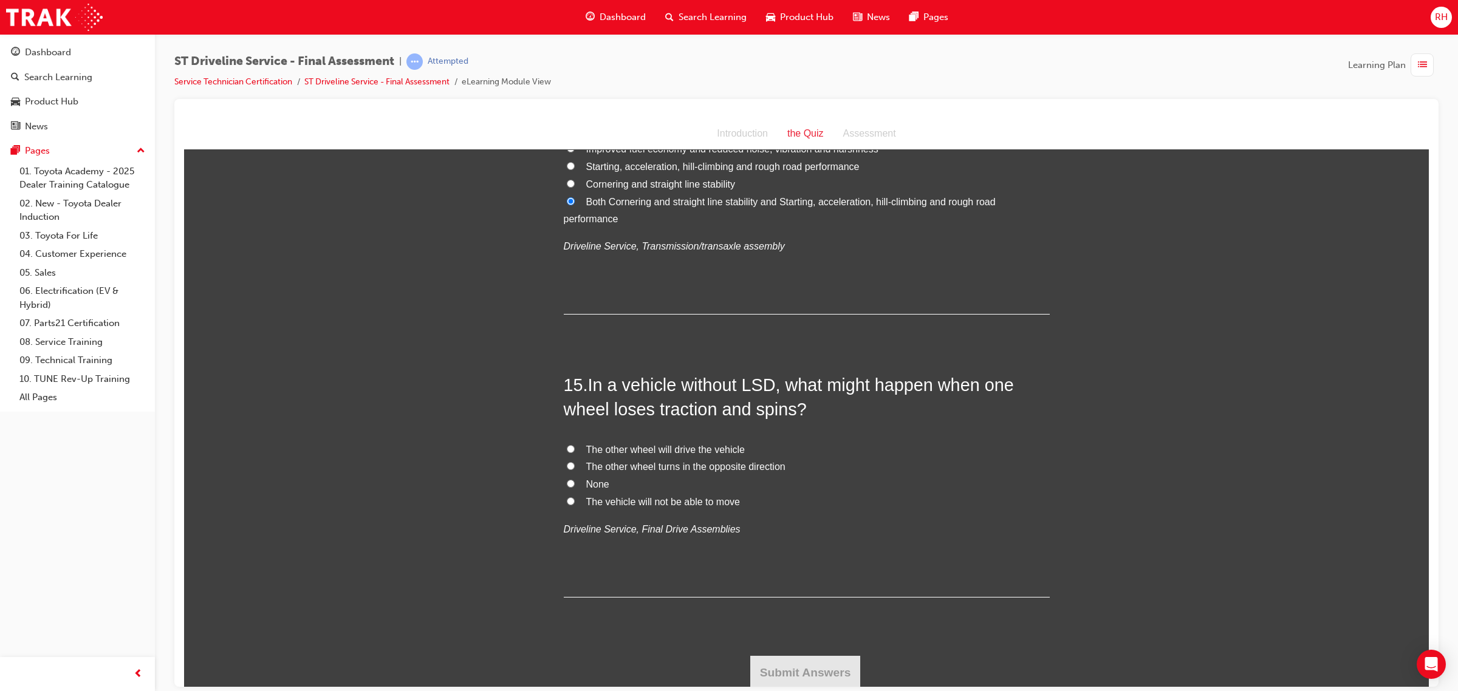
scroll to position [3685, 0]
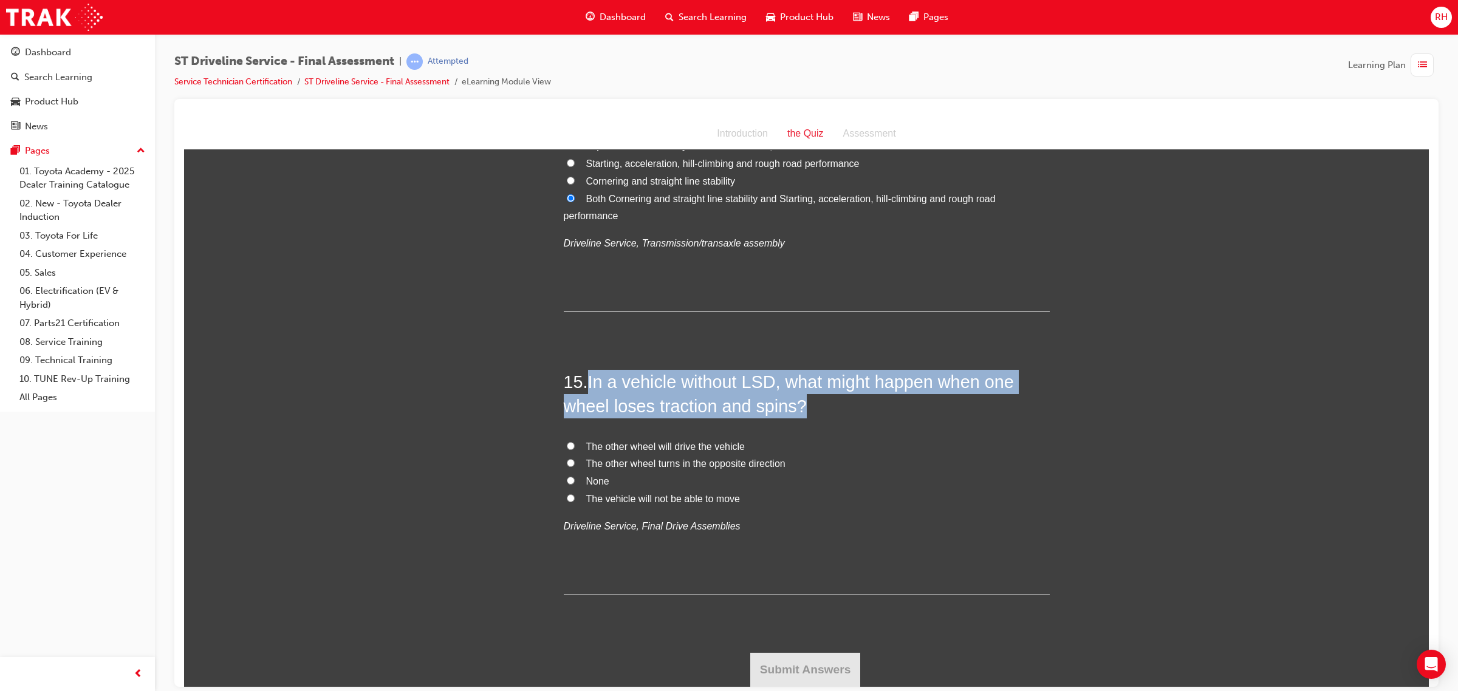
drag, startPoint x: 584, startPoint y: 383, endPoint x: 841, endPoint y: 418, distance: 259.3
click at [841, 418] on h2 "15 . In a vehicle without LSD, what might happen when one wheel loses traction …" at bounding box center [807, 393] width 486 height 49
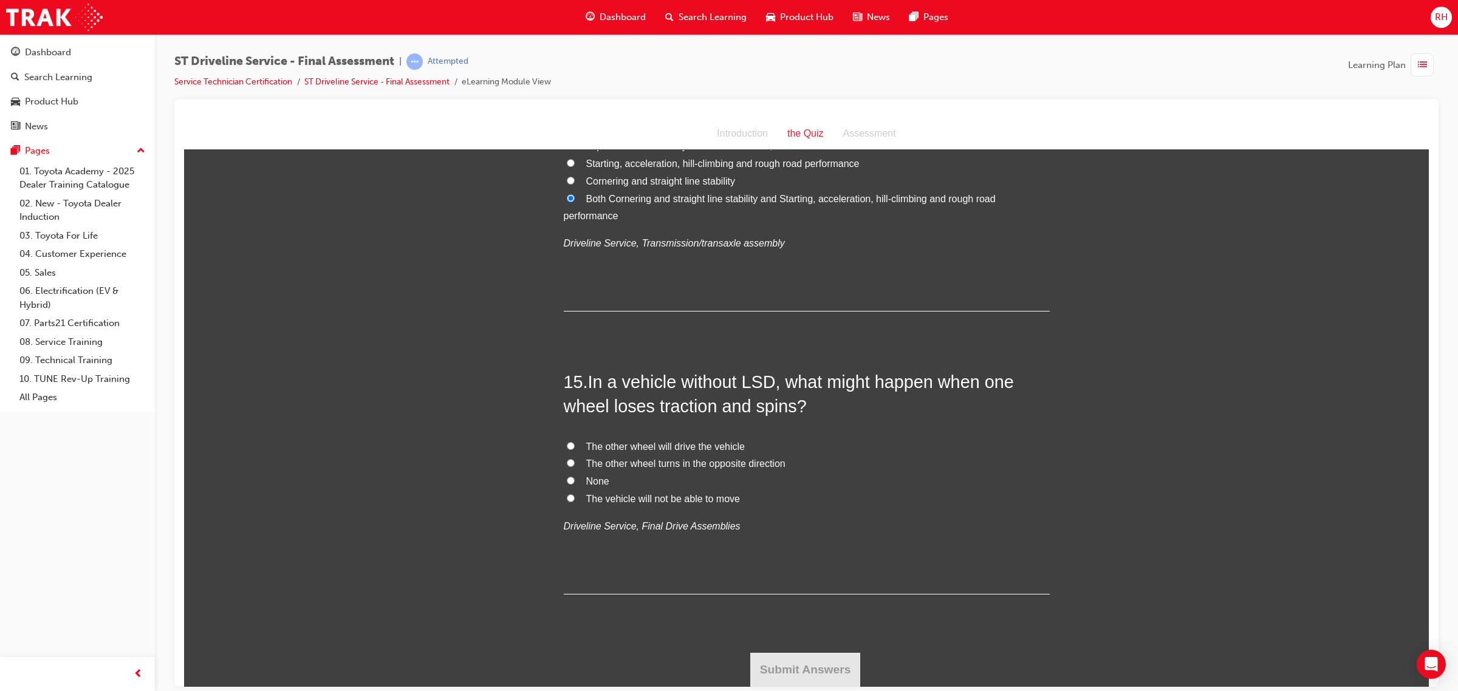
click at [638, 495] on span "The vehicle will not be able to move" at bounding box center [663, 498] width 154 height 10
click at [575, 495] on input "The vehicle will not be able to move" at bounding box center [571, 498] width 8 height 8
radio input "true"
click at [804, 659] on button "Submit Answers" at bounding box center [805, 669] width 111 height 34
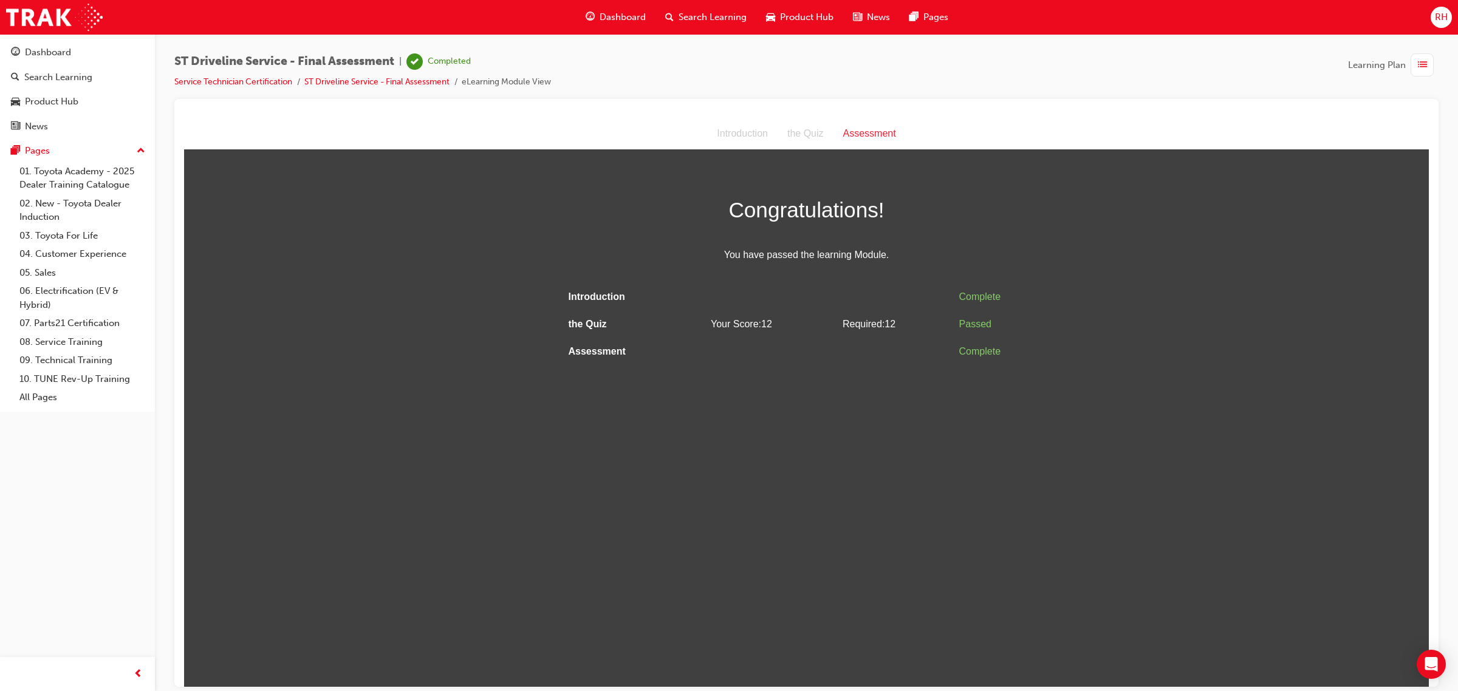
click at [1040, 428] on html "Assessment Introduction the Quiz Assessment Congratulations! You have passed th…" at bounding box center [806, 402] width 1244 height 568
click at [1420, 65] on span "list-icon" at bounding box center [1422, 65] width 9 height 15
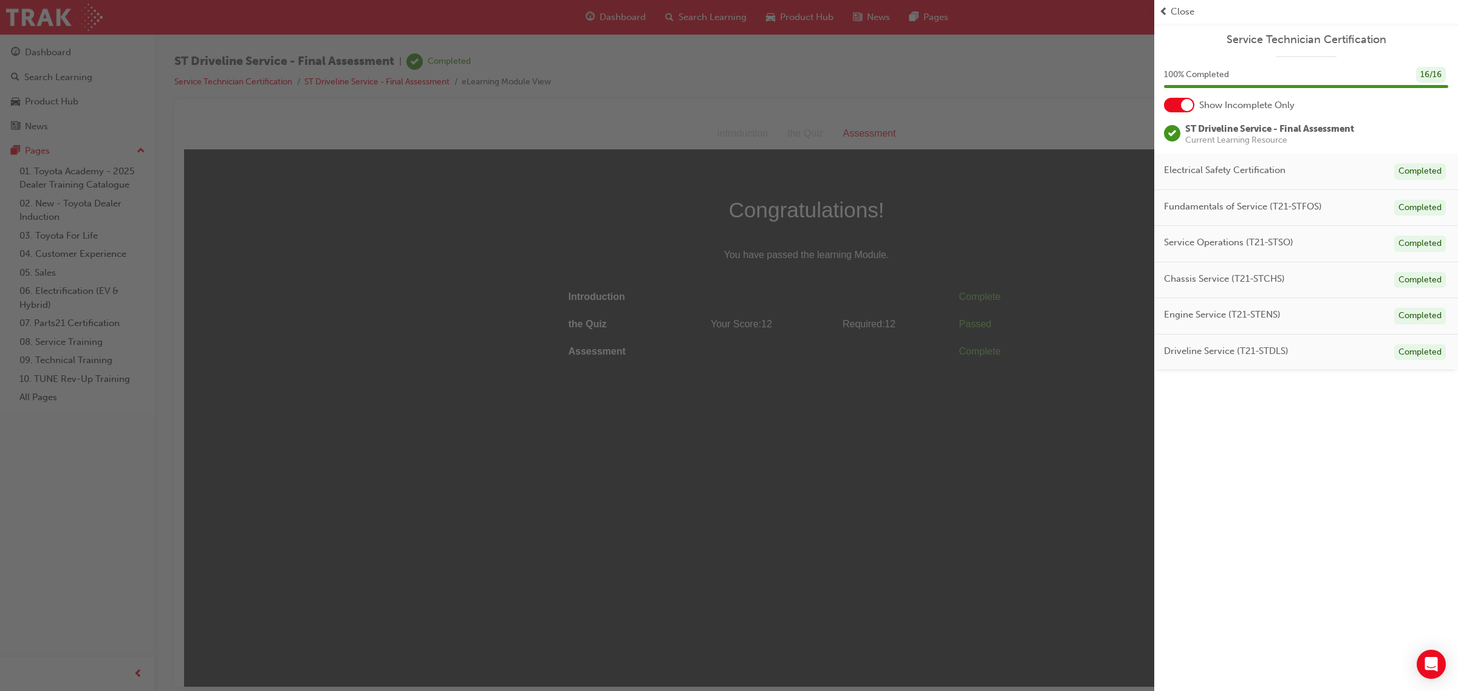
click at [1317, 41] on span "Service Technician Certification" at bounding box center [1306, 40] width 284 height 14
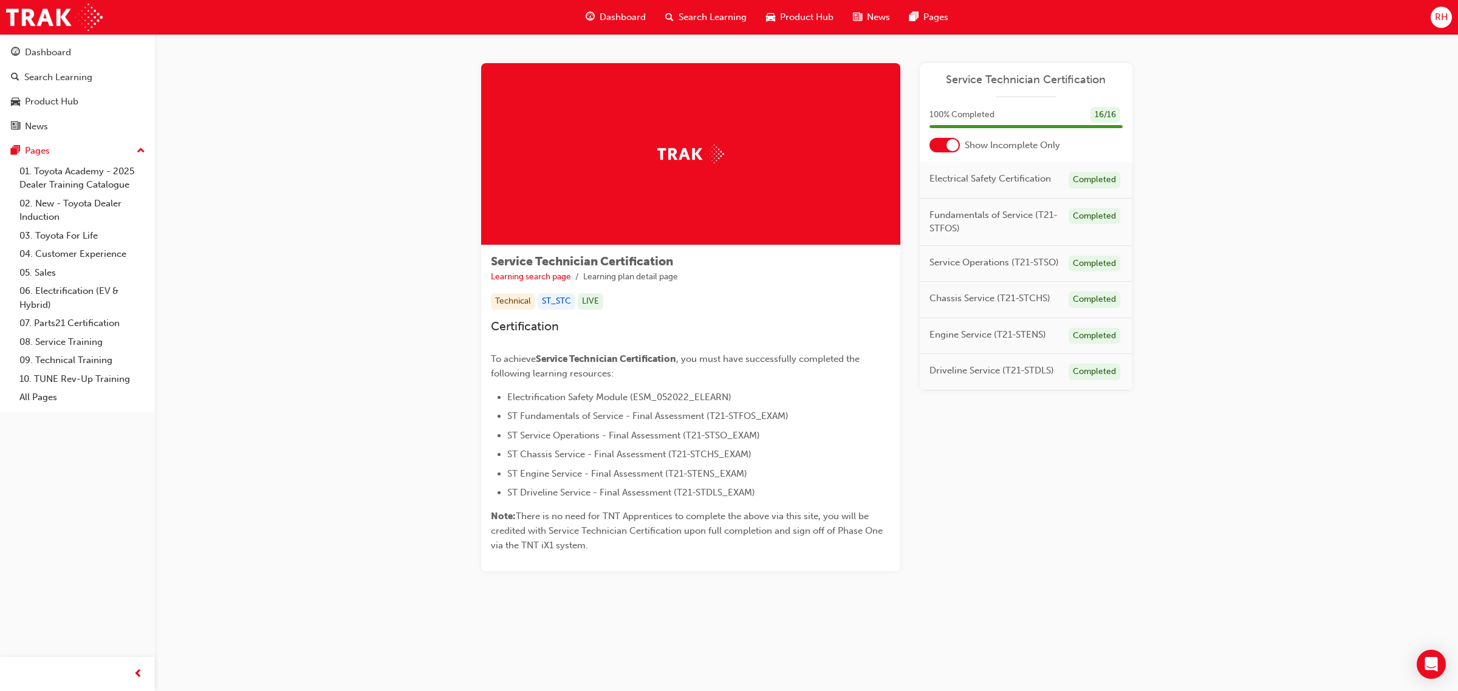
drag, startPoint x: 1439, startPoint y: 16, endPoint x: 1357, endPoint y: 401, distance: 393.1
click at [1360, 415] on div "Service Technician Certification Learning search page Learning plan detail page…" at bounding box center [806, 332] width 1303 height 596
click at [1443, 17] on span "RH" at bounding box center [1441, 17] width 13 height 14
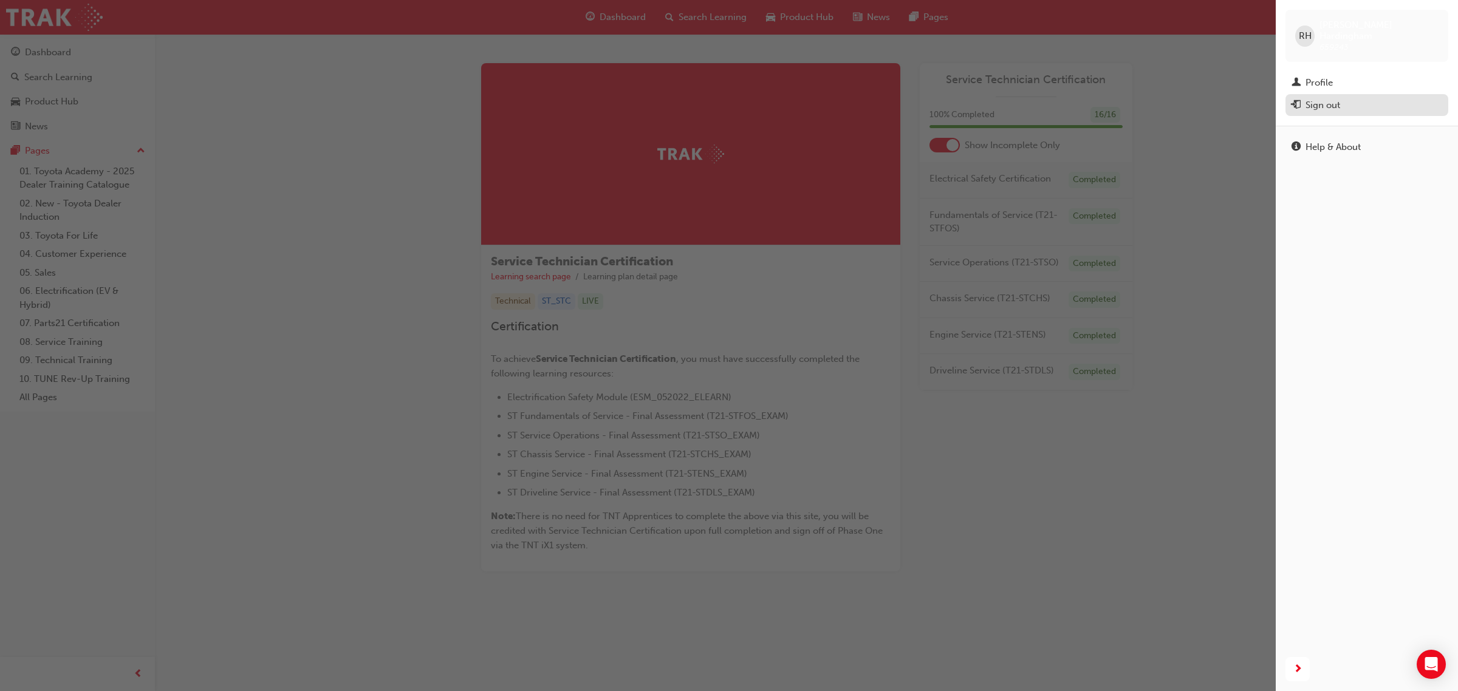
click at [1321, 98] on div "Sign out" at bounding box center [1322, 105] width 35 height 14
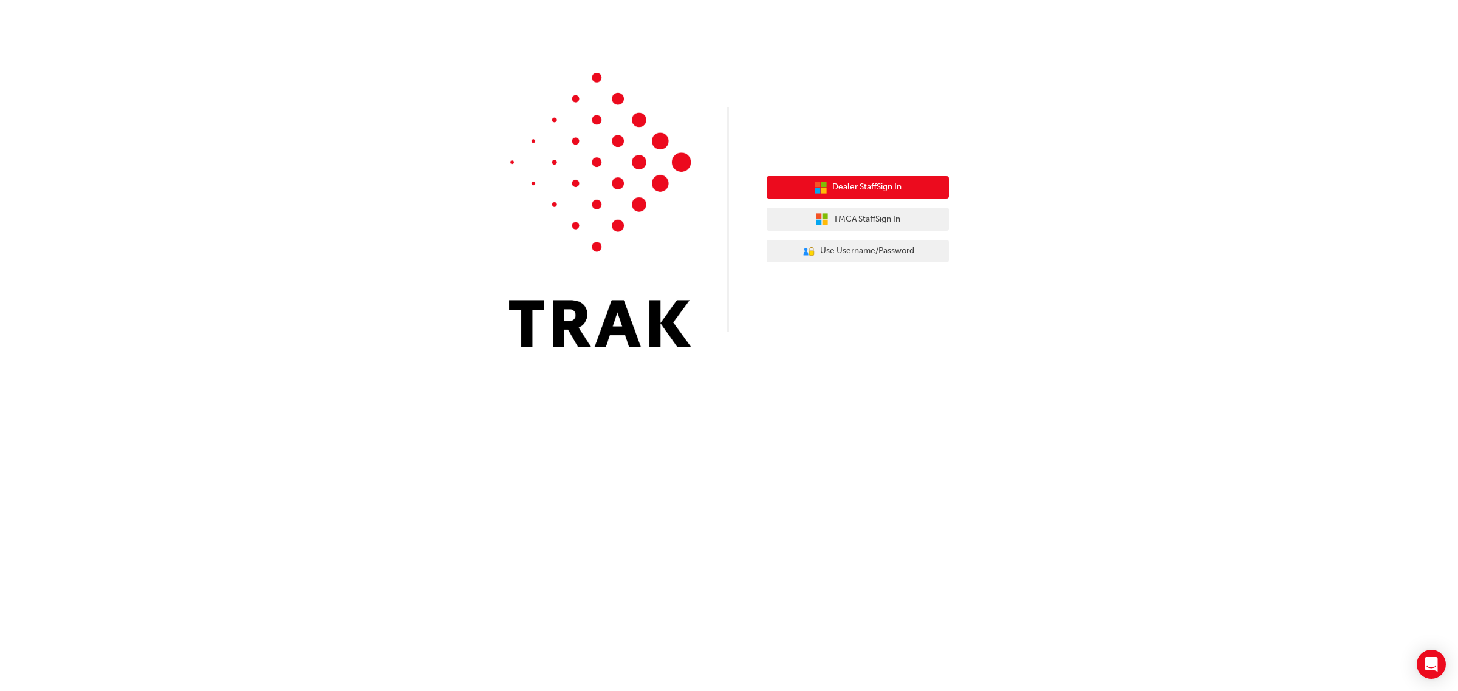
click at [869, 189] on span "Dealer Staff Sign In" at bounding box center [866, 187] width 69 height 14
